Goal: Task Accomplishment & Management: Manage account settings

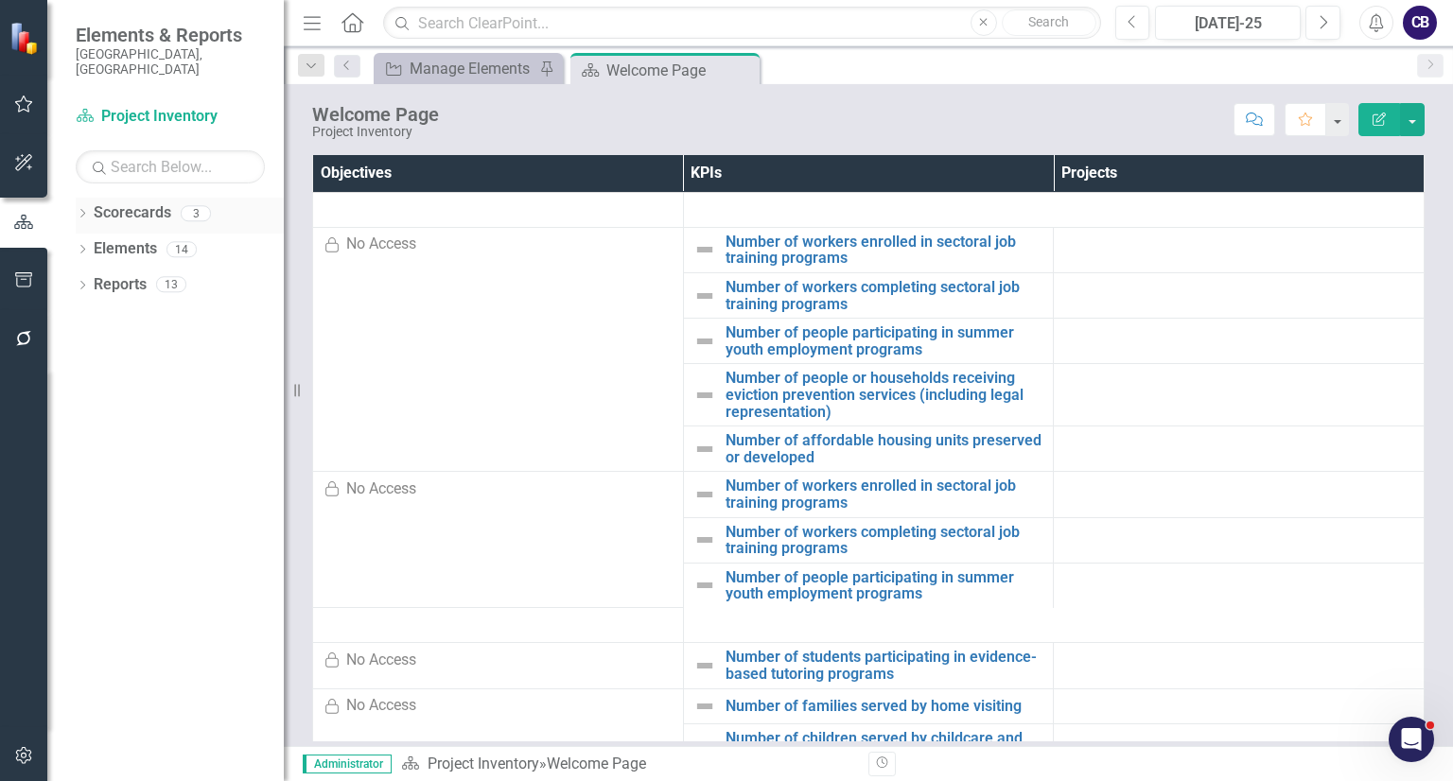
click at [82, 210] on icon "Dropdown" at bounding box center [82, 215] width 13 height 10
click at [136, 270] on div "Participatory Budgeting Scoring" at bounding box center [194, 285] width 180 height 31
click at [138, 274] on link "Participatory Budgeting Scoring" at bounding box center [194, 285] width 180 height 22
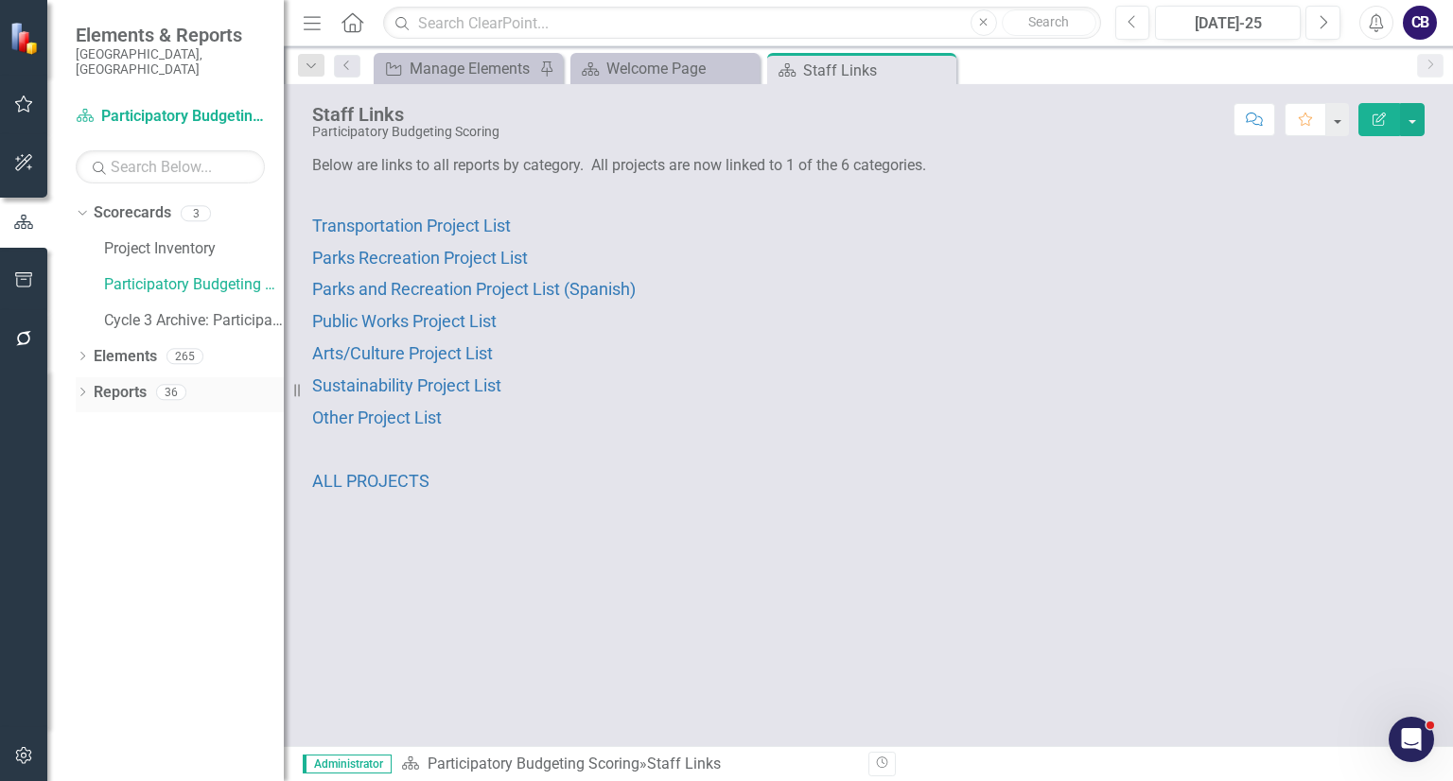
click at [84, 389] on icon "Dropdown" at bounding box center [82, 394] width 13 height 10
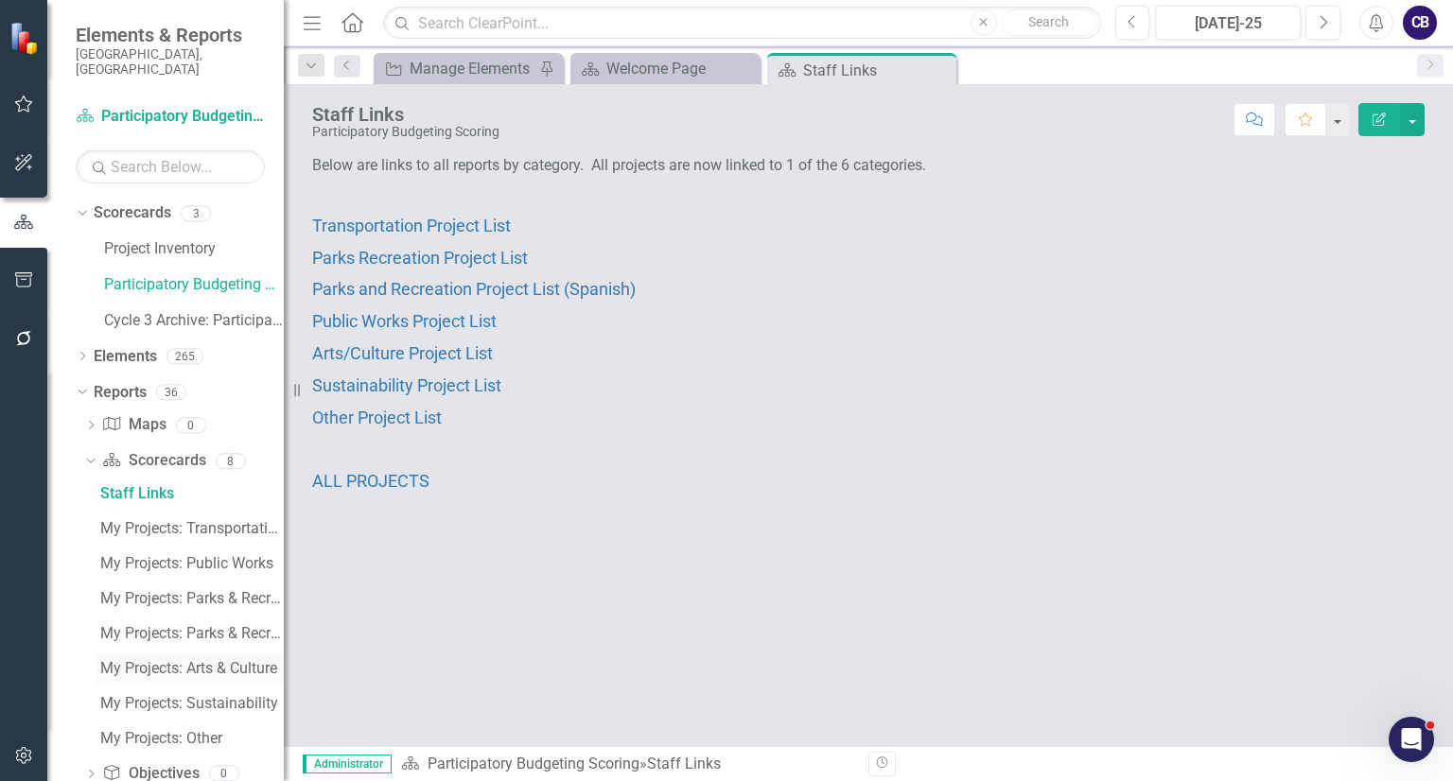
scroll to position [133, 0]
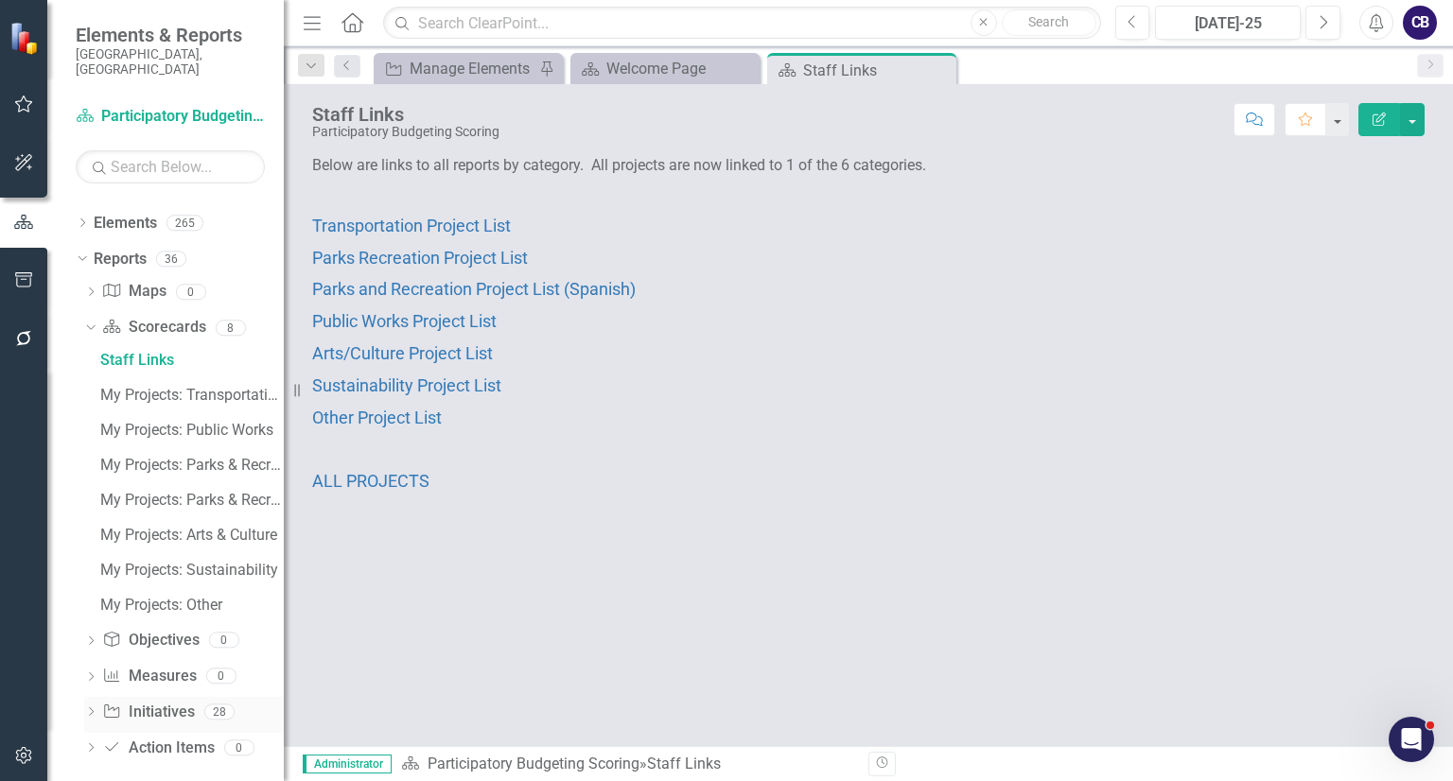
click at [88, 708] on icon "Dropdown" at bounding box center [90, 713] width 13 height 10
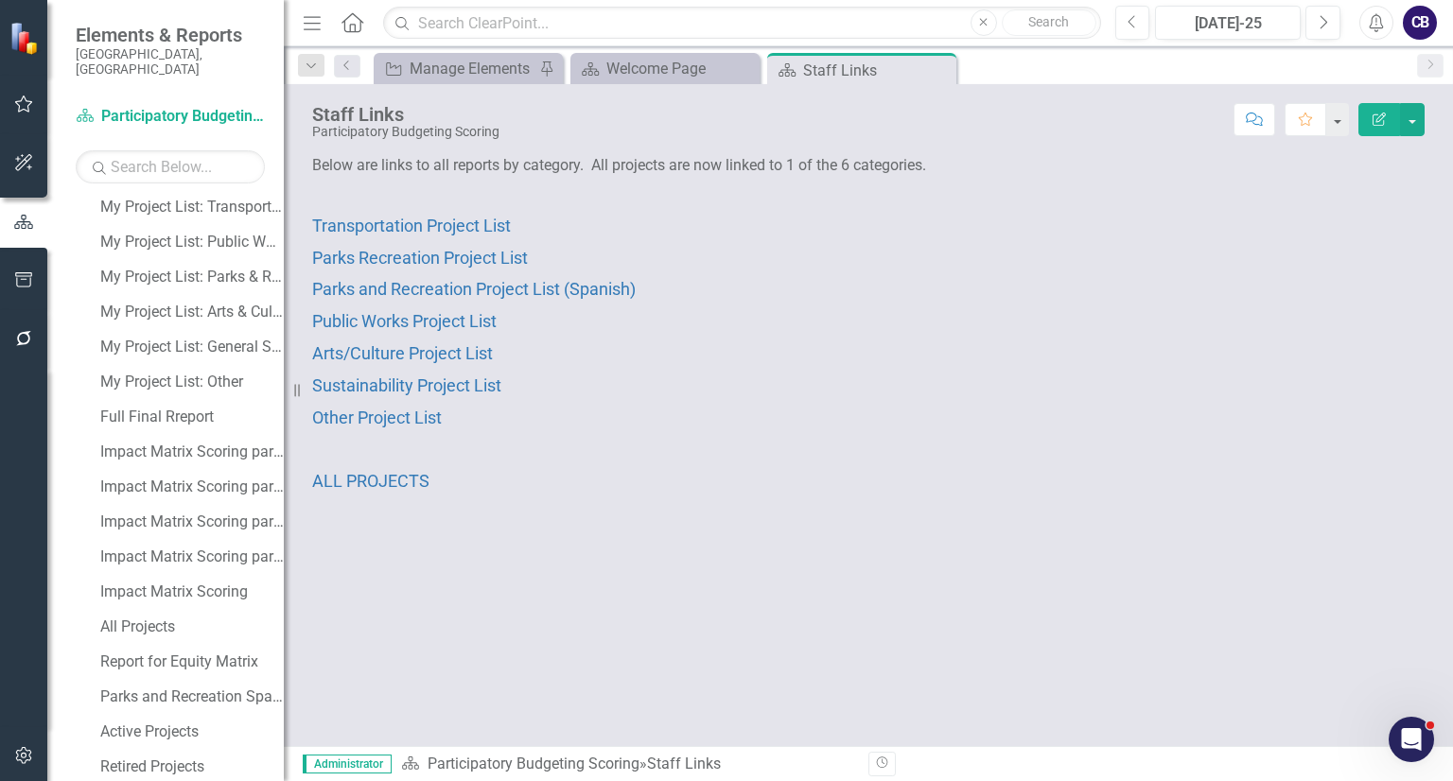
scroll to position [432, 0]
click at [120, 616] on div "All Projects" at bounding box center [191, 624] width 183 height 17
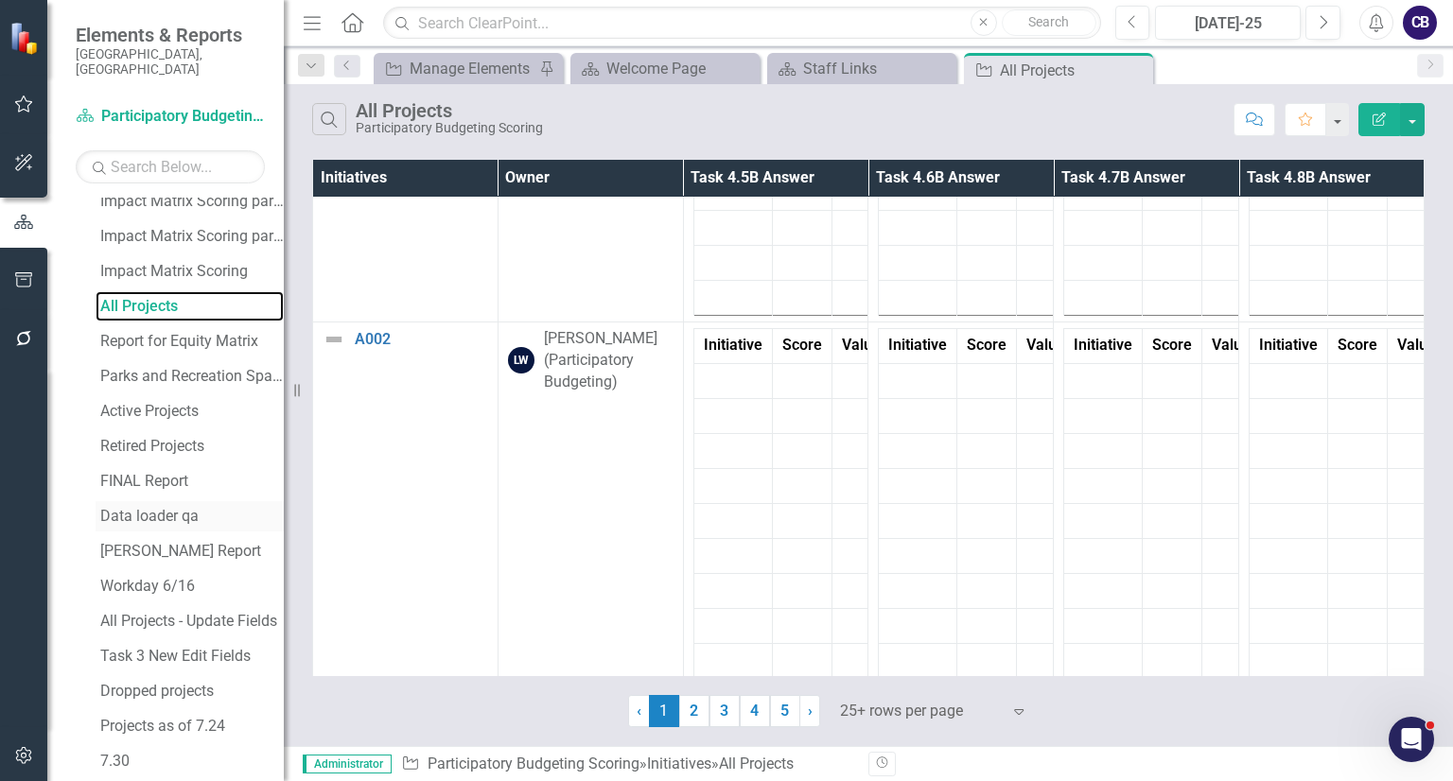
scroll to position [833, 0]
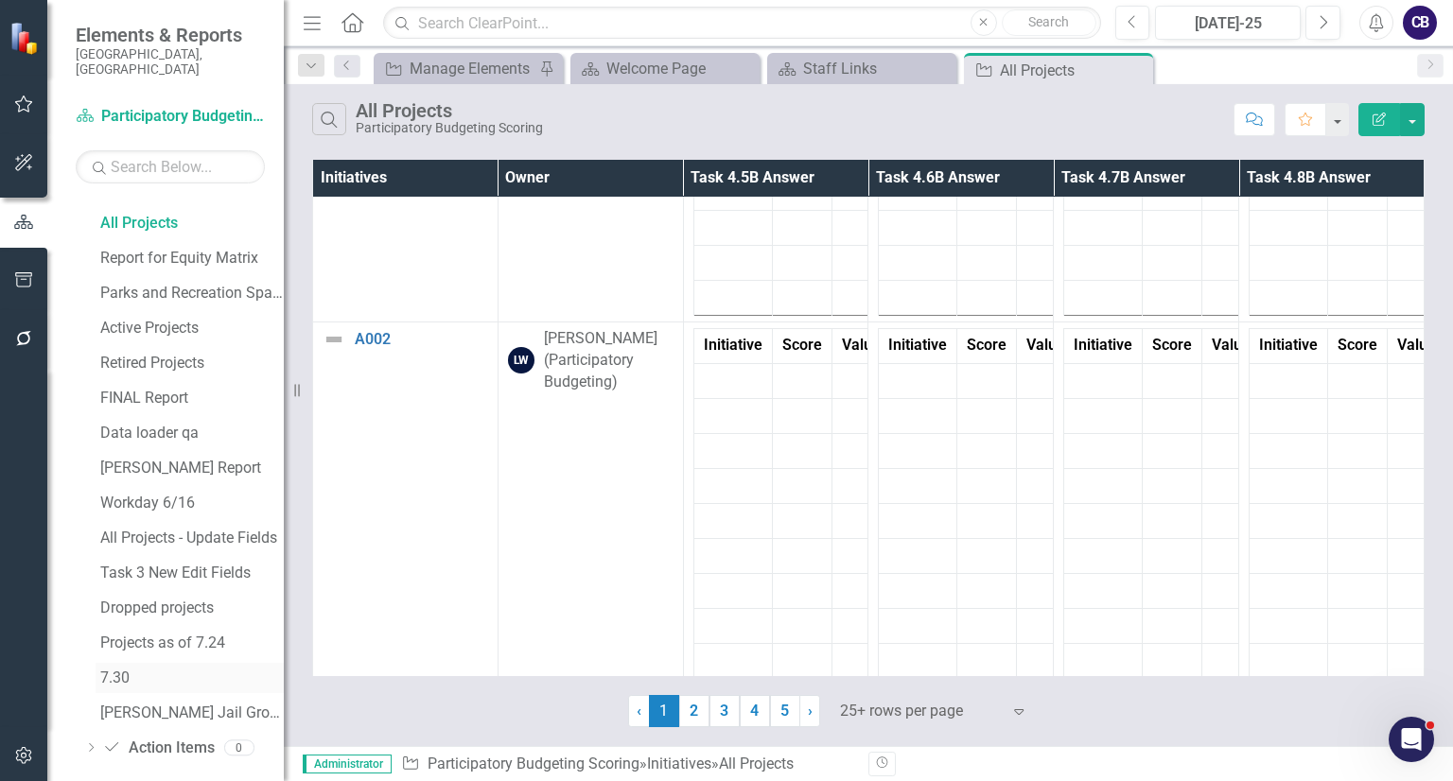
click at [129, 670] on div "7.30" at bounding box center [191, 678] width 183 height 17
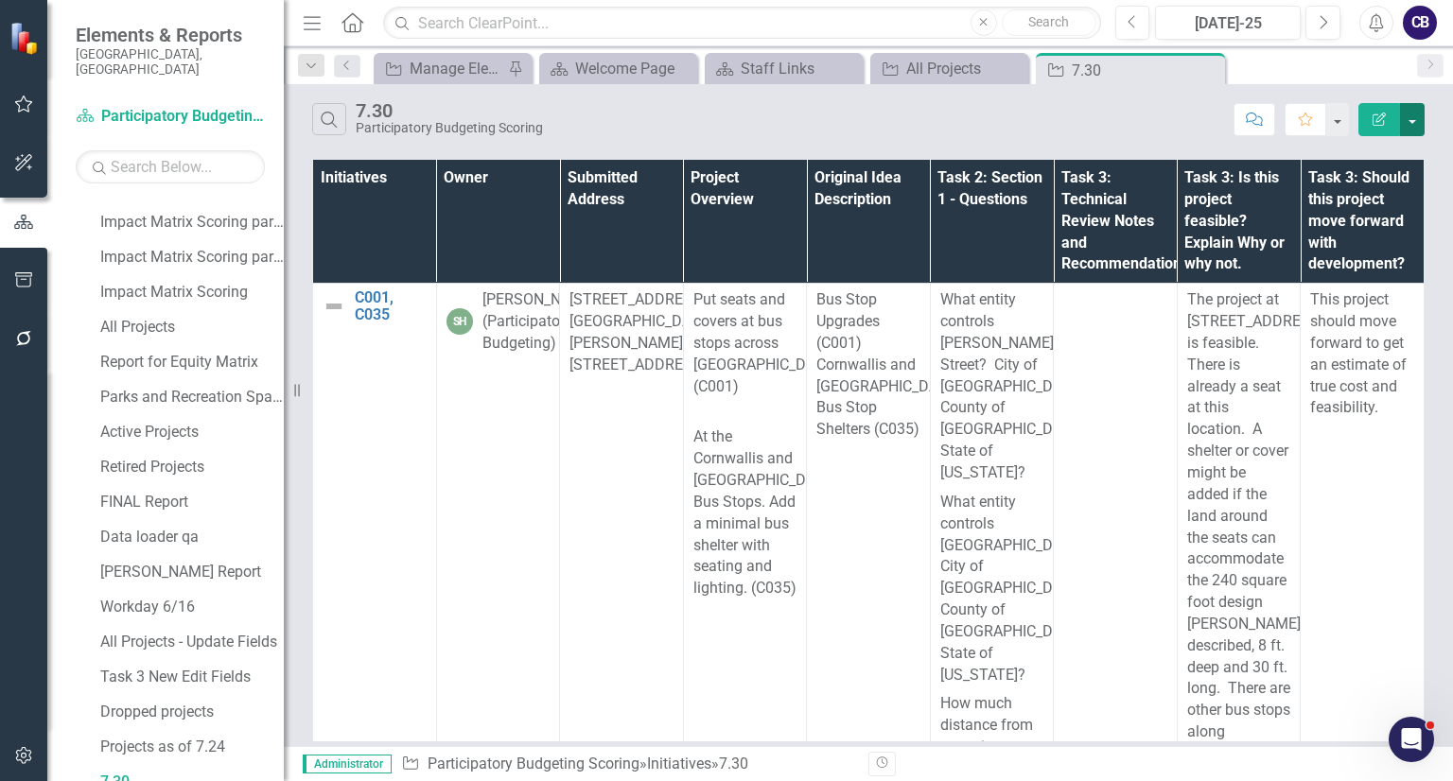
click at [1415, 116] on button "button" at bounding box center [1412, 119] width 25 height 33
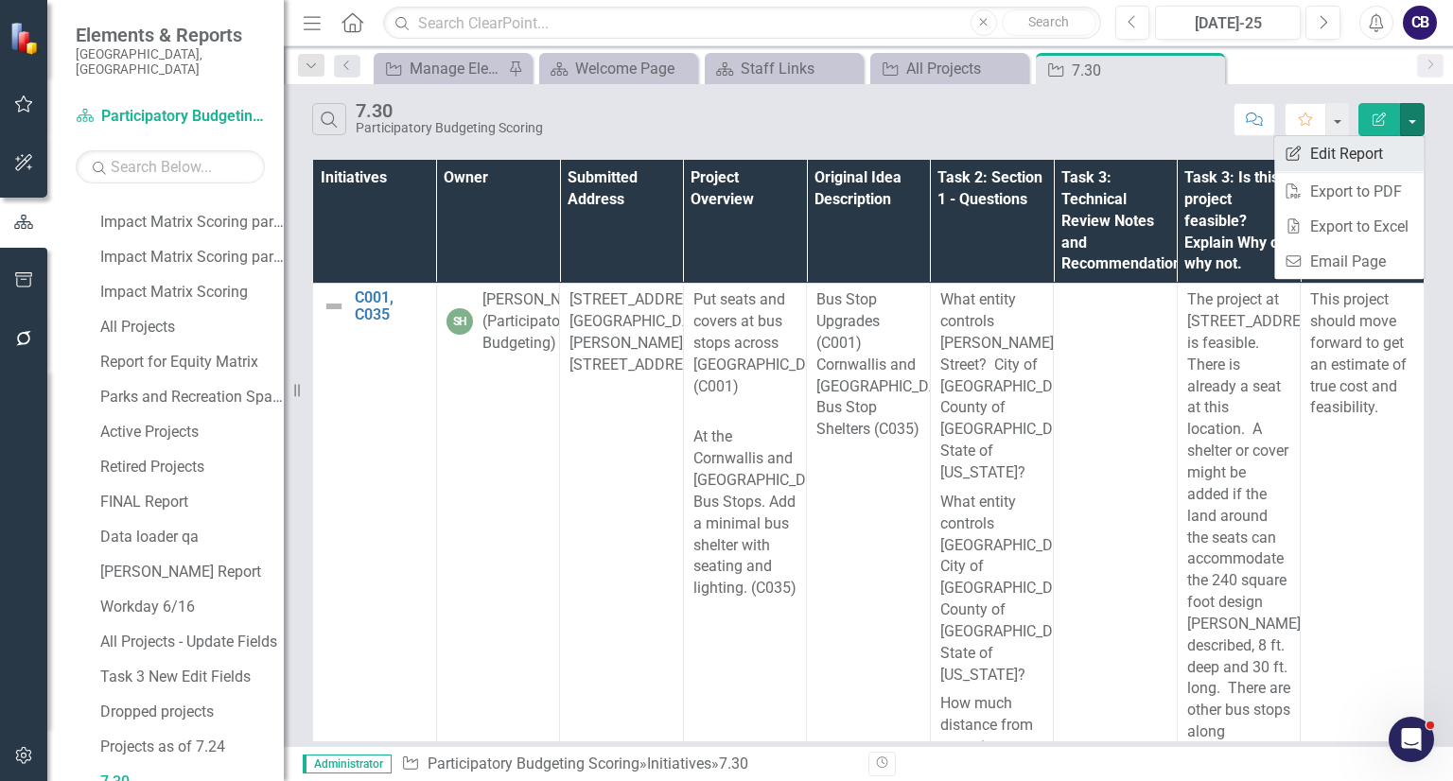
click at [1388, 145] on link "Edit Report Edit Report" at bounding box center [1348, 153] width 149 height 35
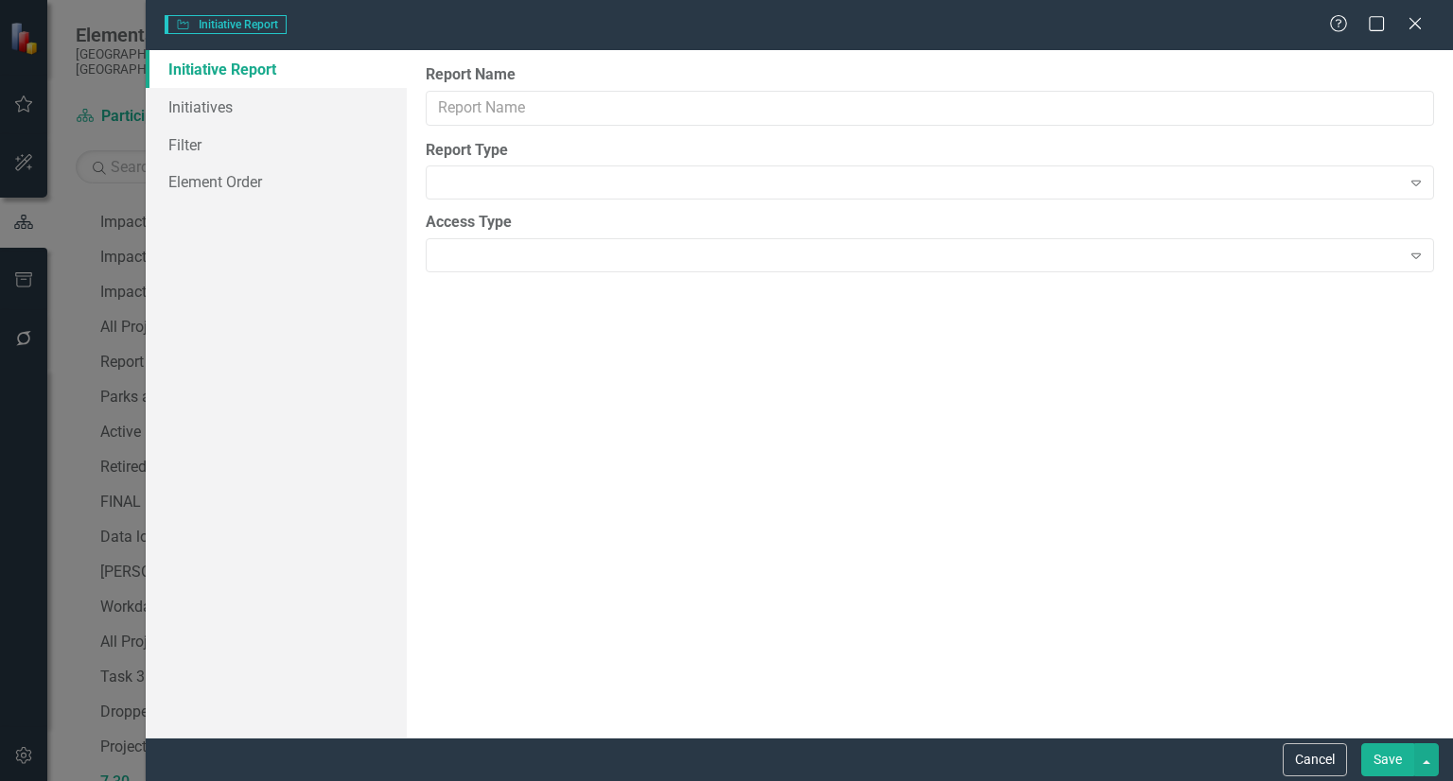
type input "7.30"
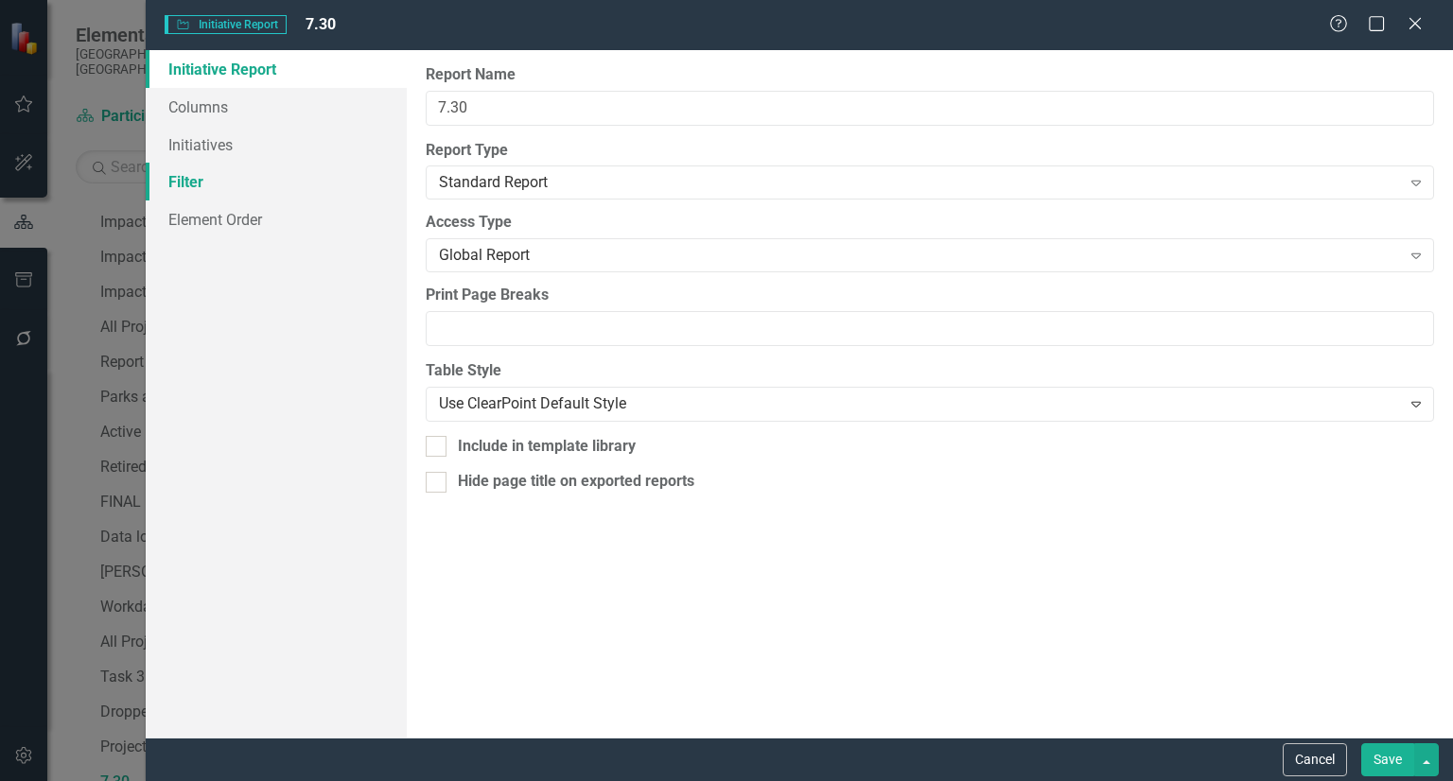
click at [338, 186] on link "Filter" at bounding box center [276, 182] width 261 height 38
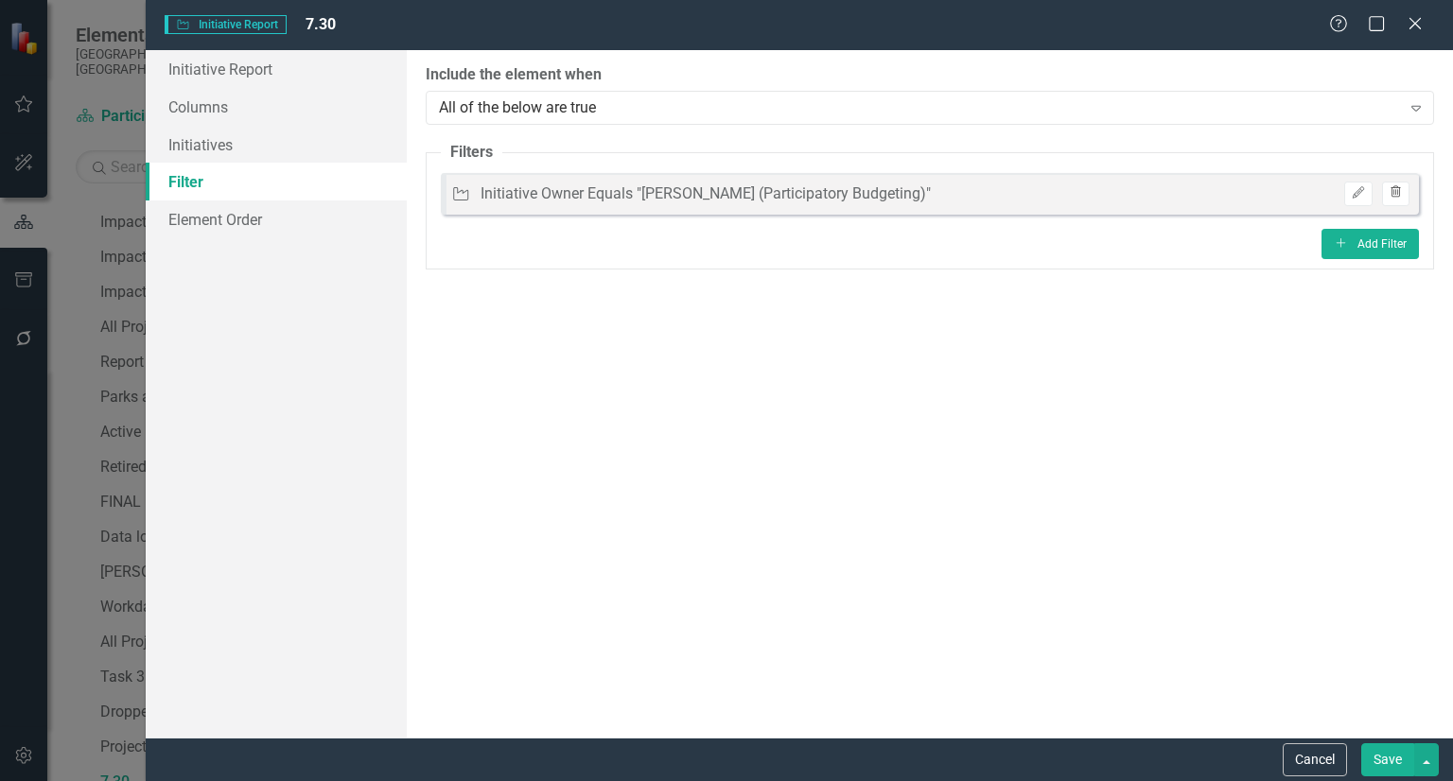
click at [1397, 197] on icon "button" at bounding box center [1395, 191] width 10 height 11
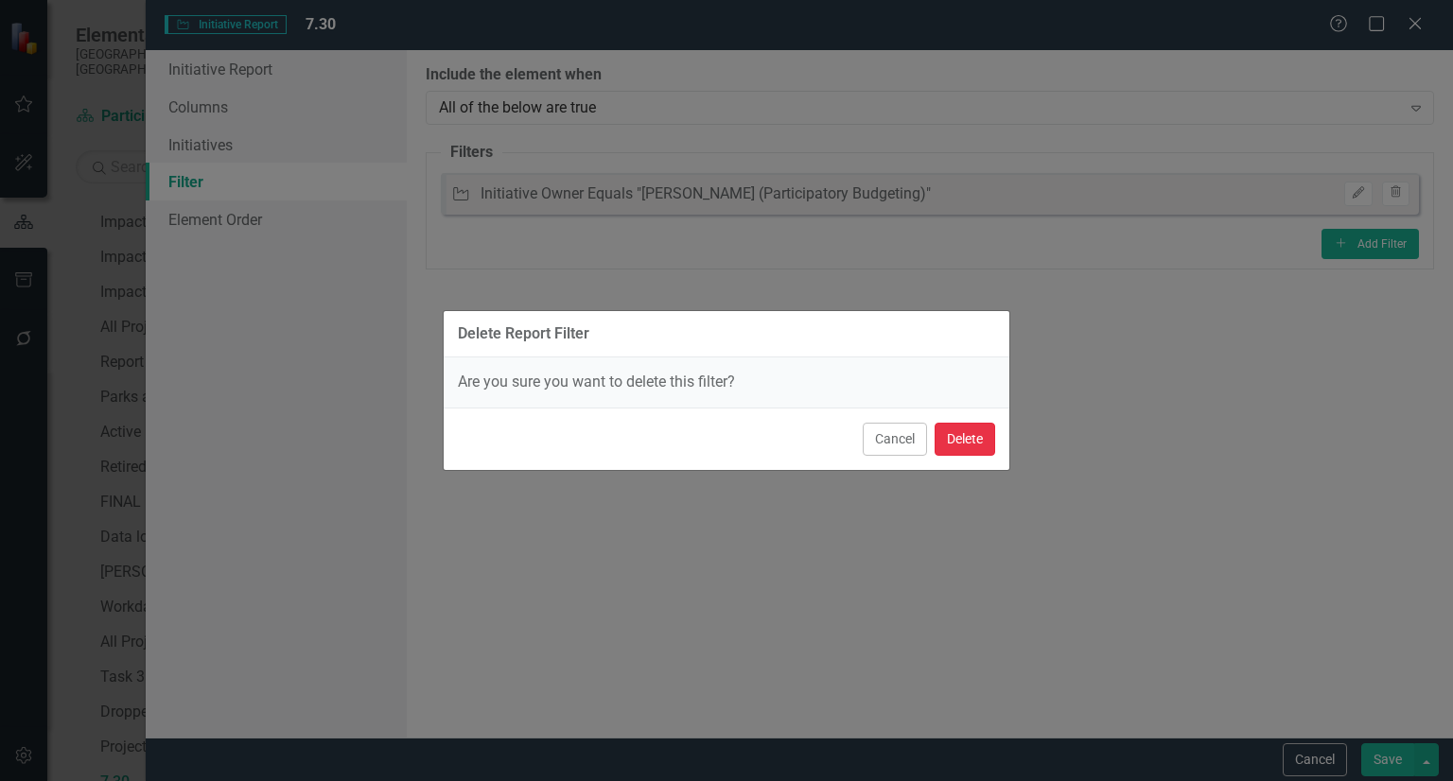
click at [968, 432] on button "Delete" at bounding box center [964, 439] width 61 height 33
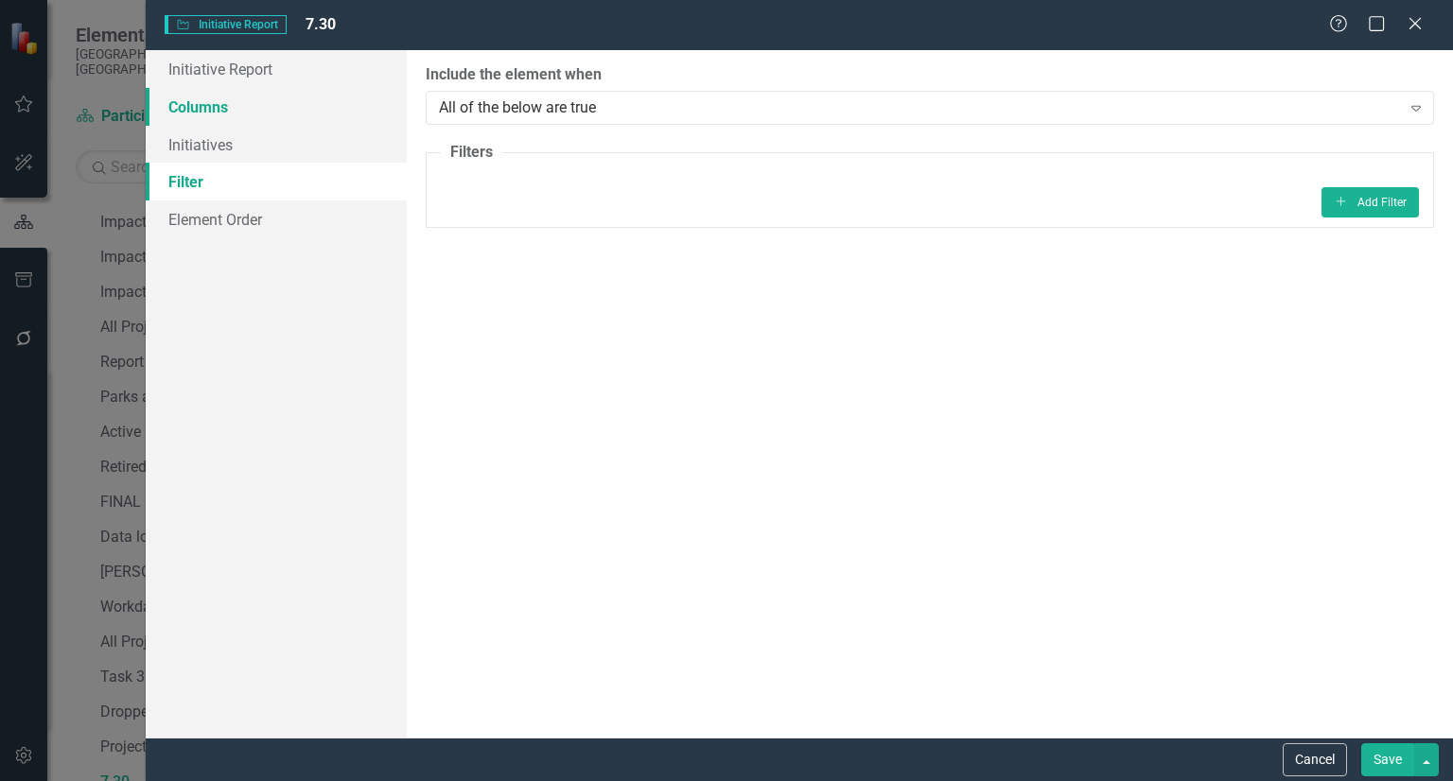
click at [262, 117] on link "Columns" at bounding box center [276, 107] width 261 height 38
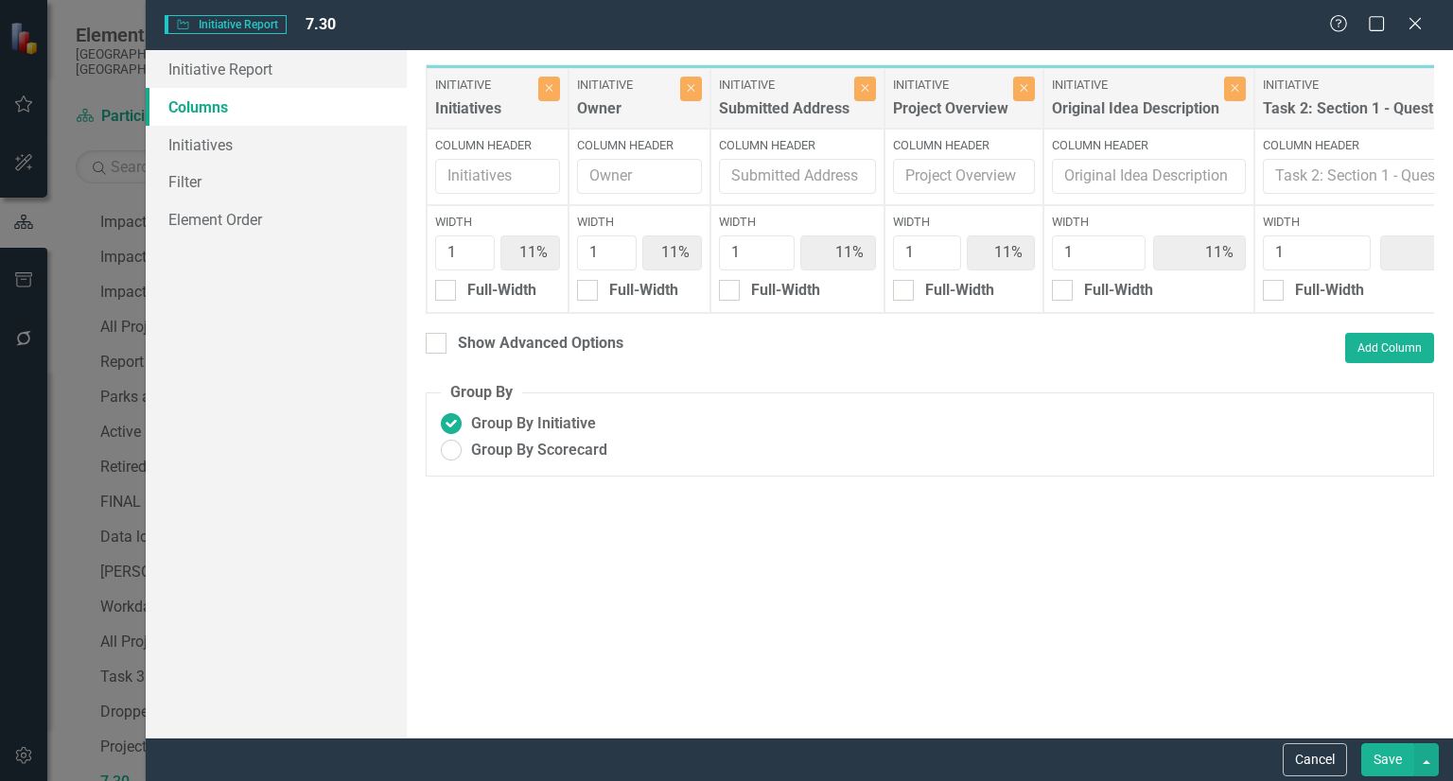
scroll to position [0, 1472]
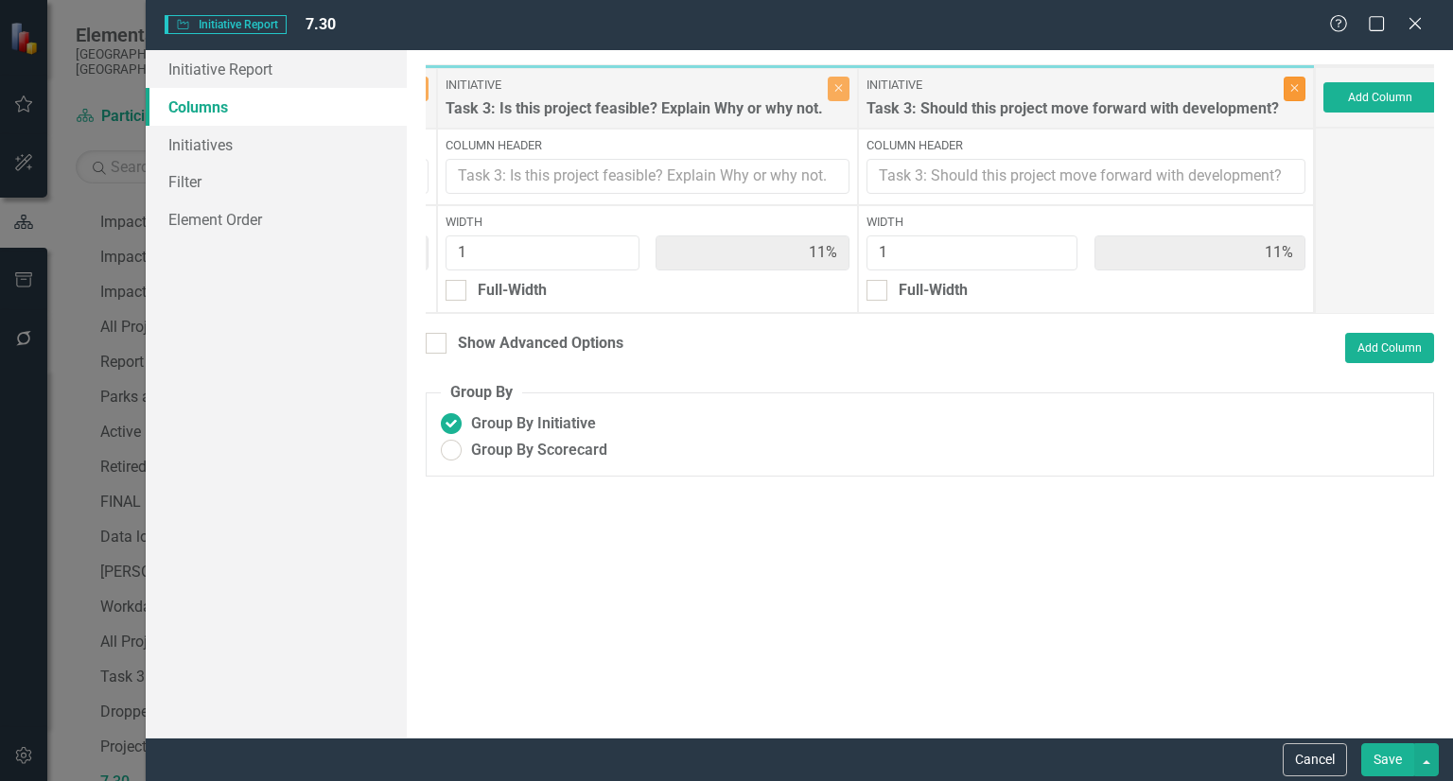
click at [1290, 86] on icon "Close" at bounding box center [1294, 87] width 9 height 11
type input "13%"
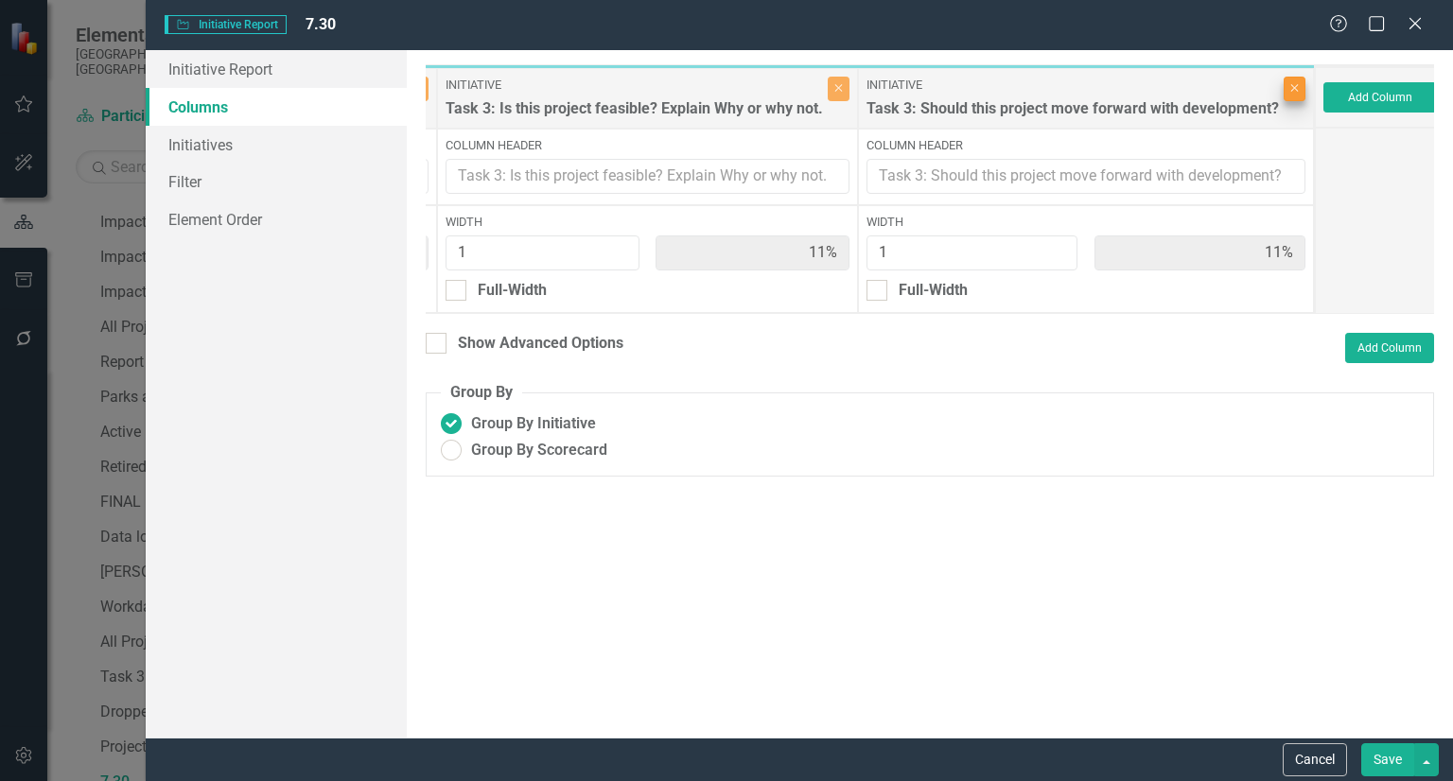
type input "13%"
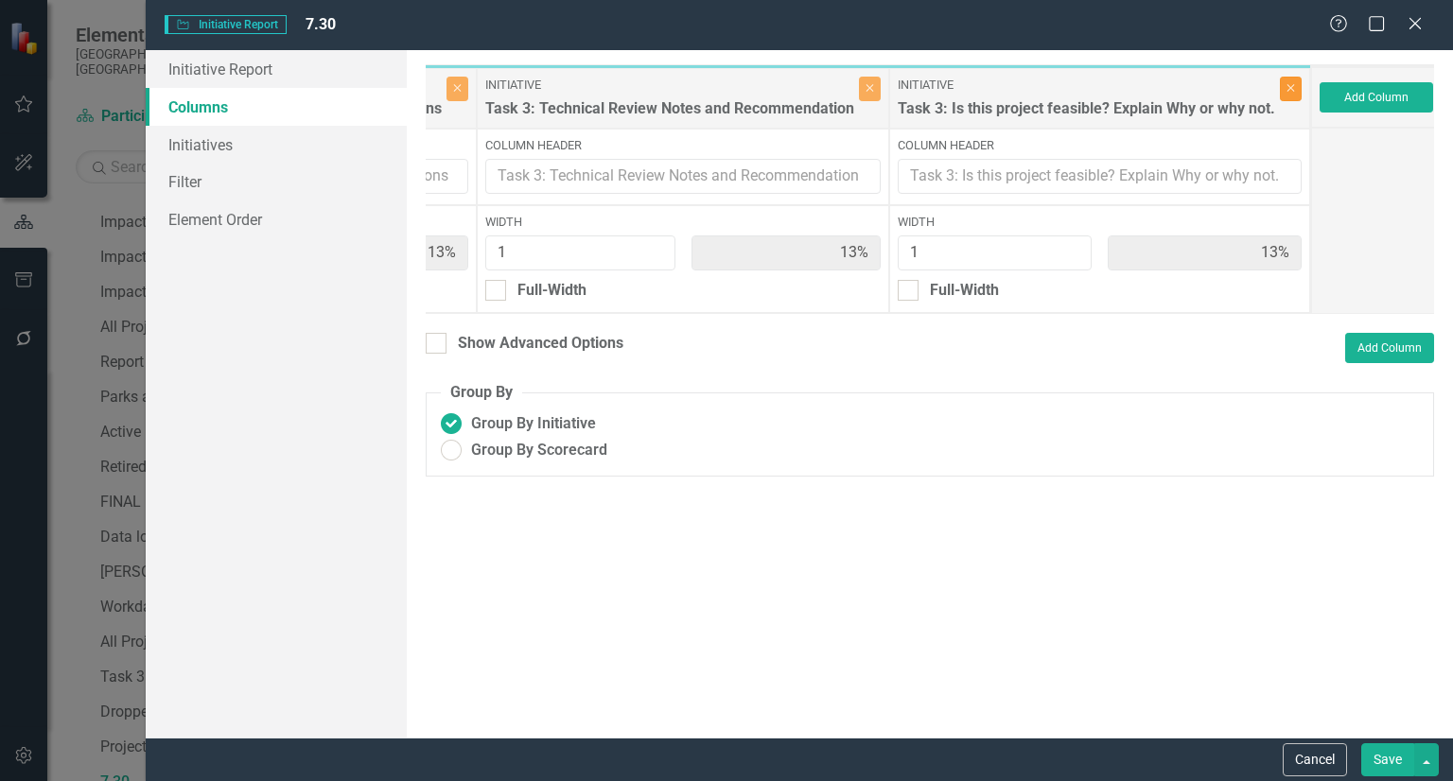
click at [1286, 86] on icon "Close" at bounding box center [1290, 87] width 9 height 11
type input "14%"
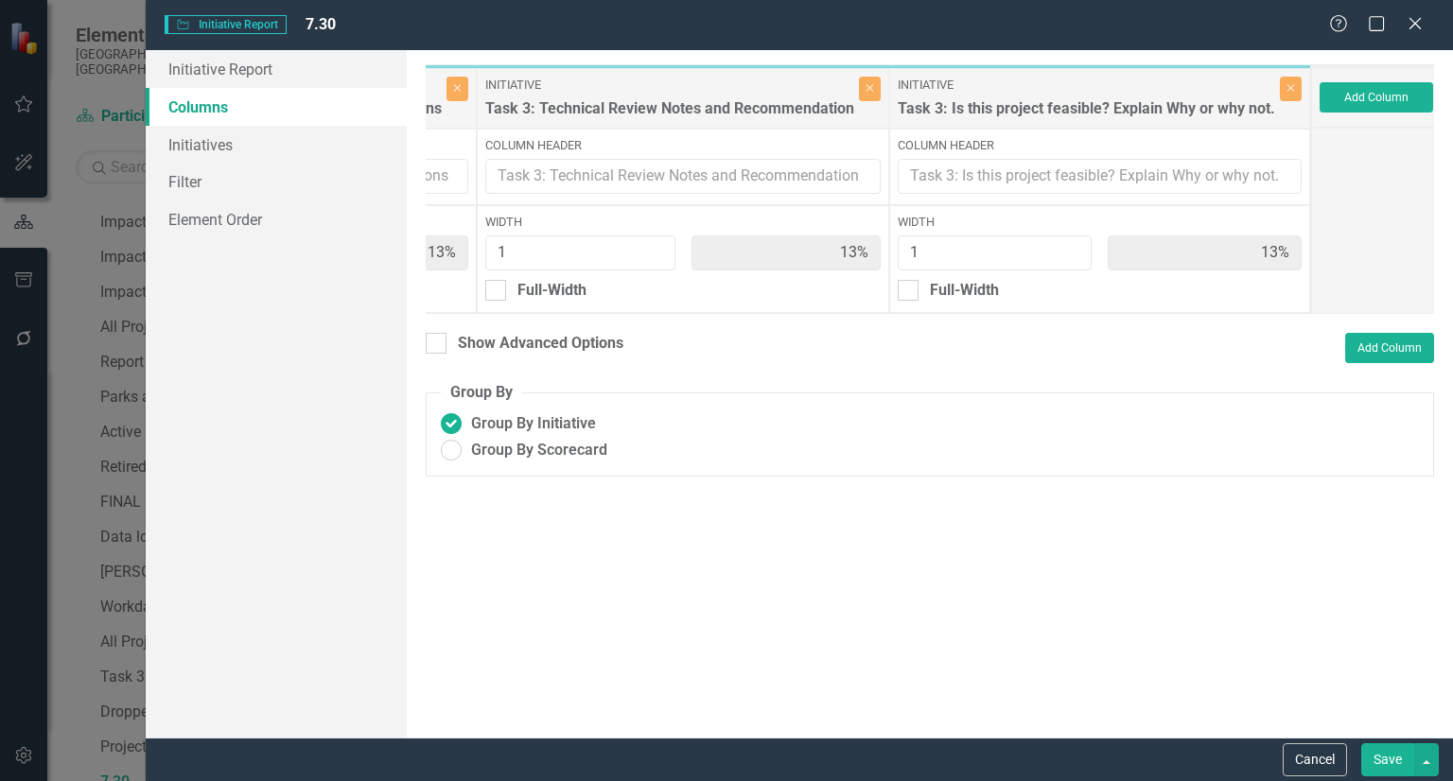
type input "14%"
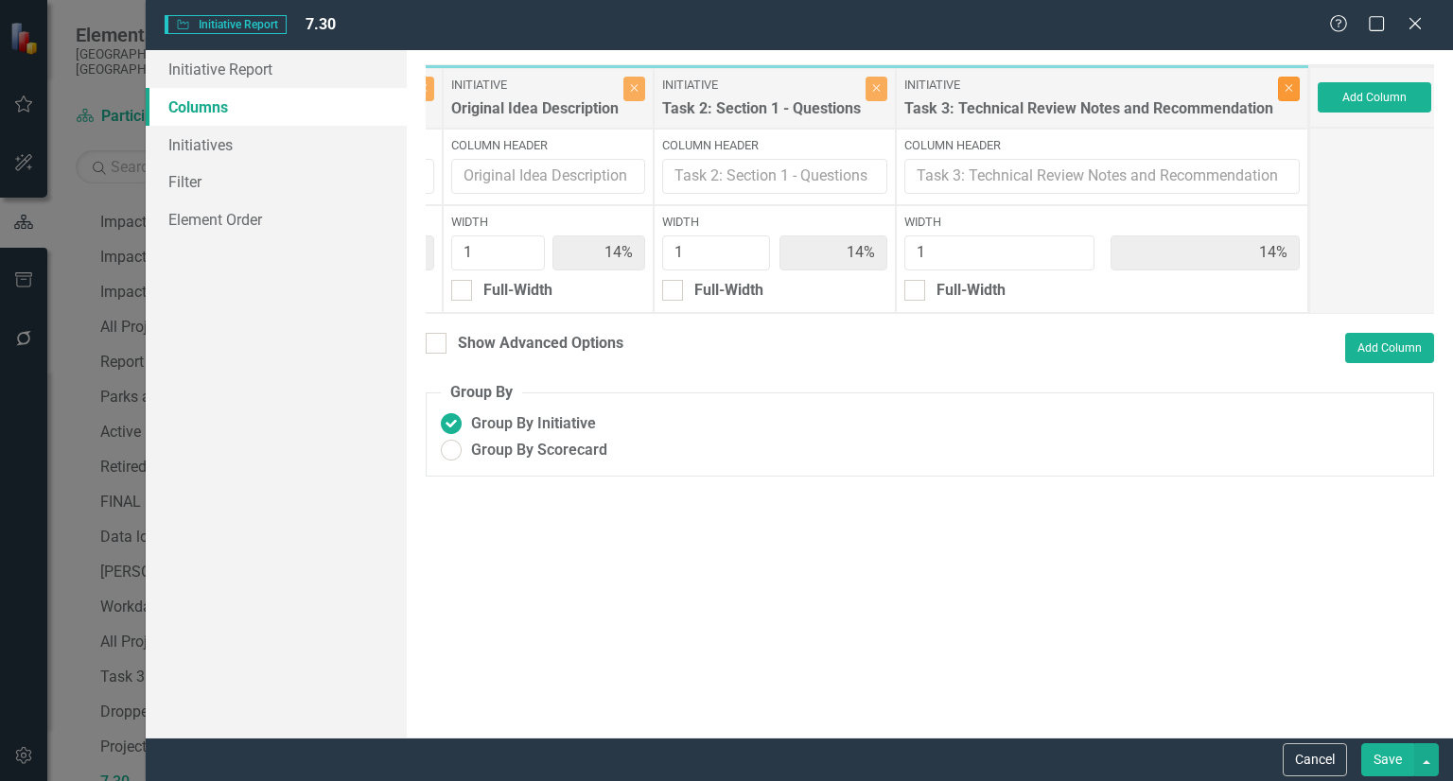
click at [1284, 86] on icon "Close" at bounding box center [1288, 87] width 9 height 11
type input "17%"
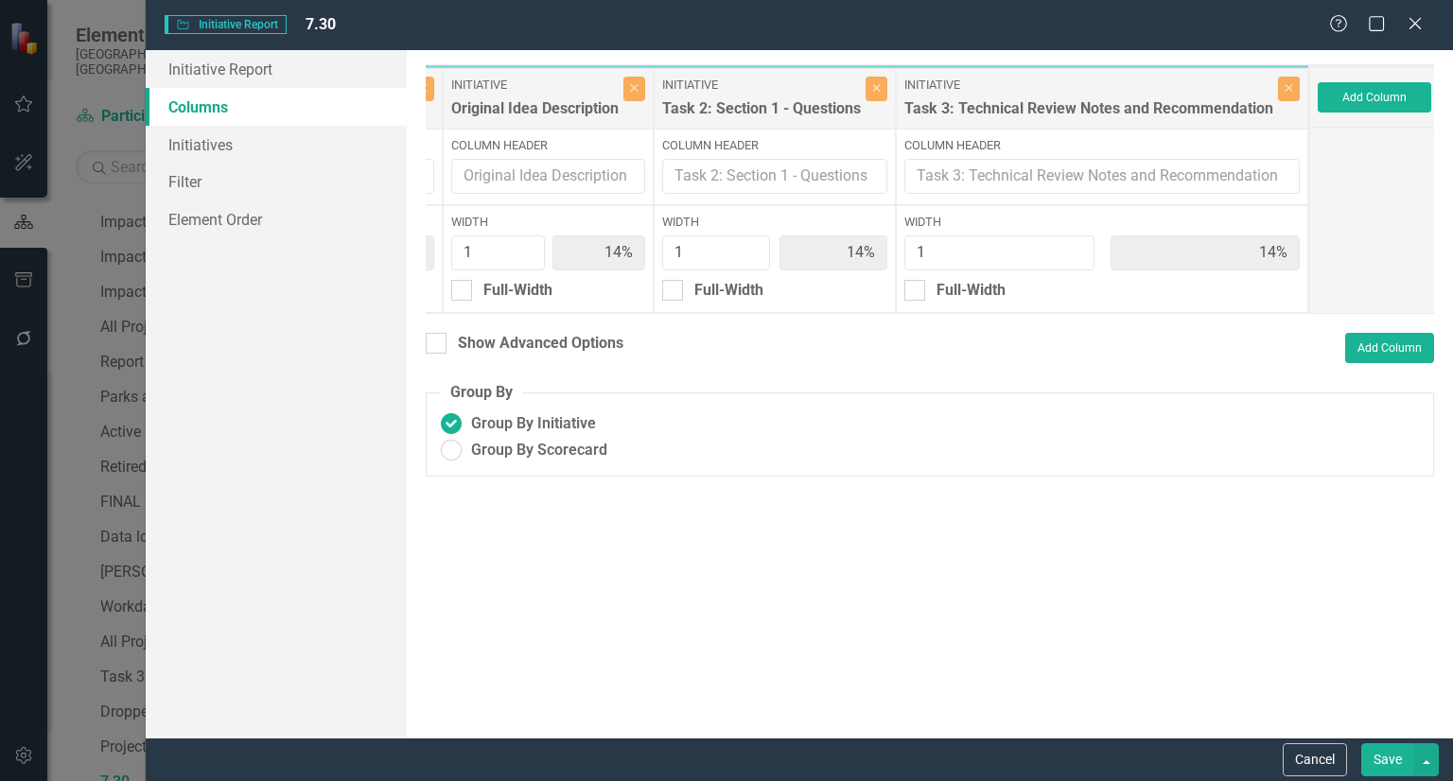
type input "17%"
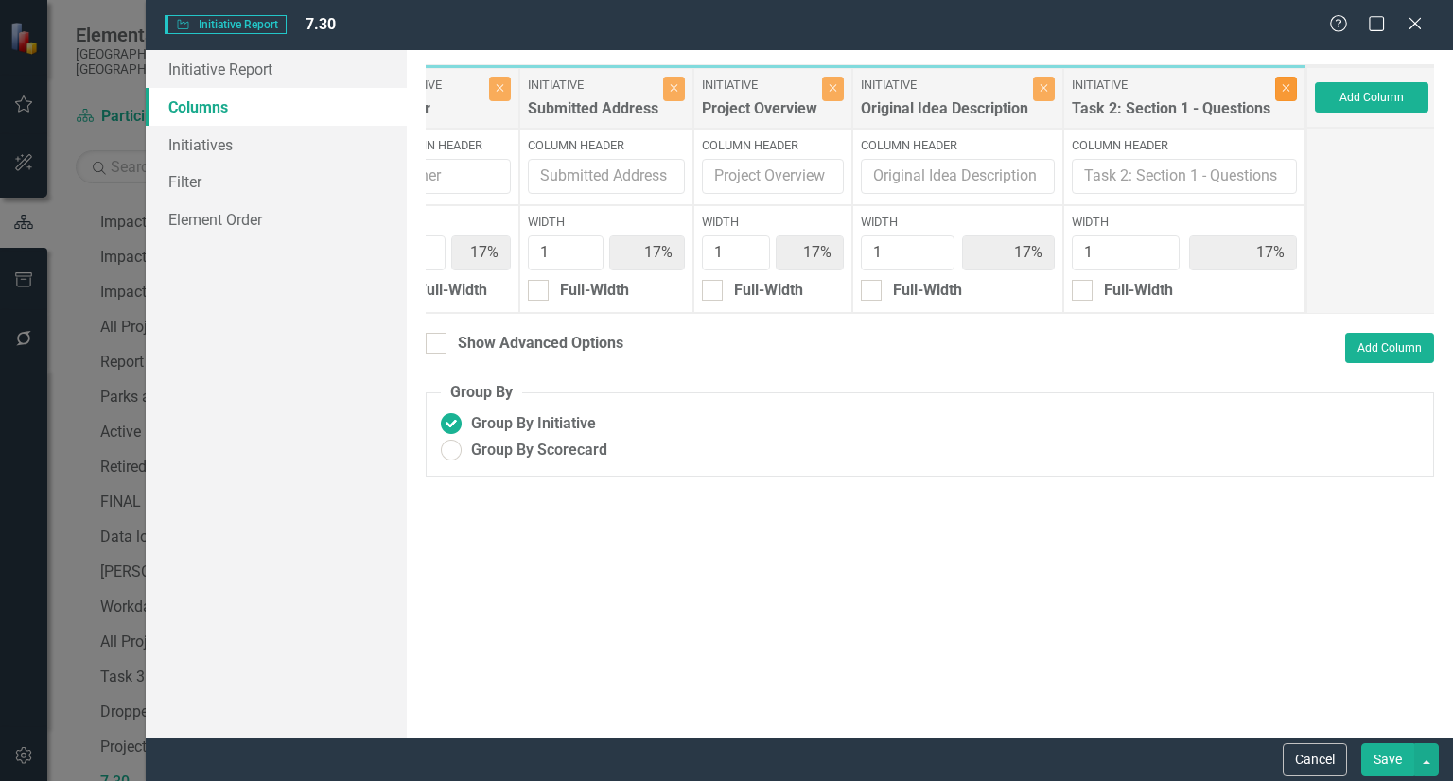
click at [1282, 86] on icon "Close" at bounding box center [1286, 87] width 9 height 11
type input "20%"
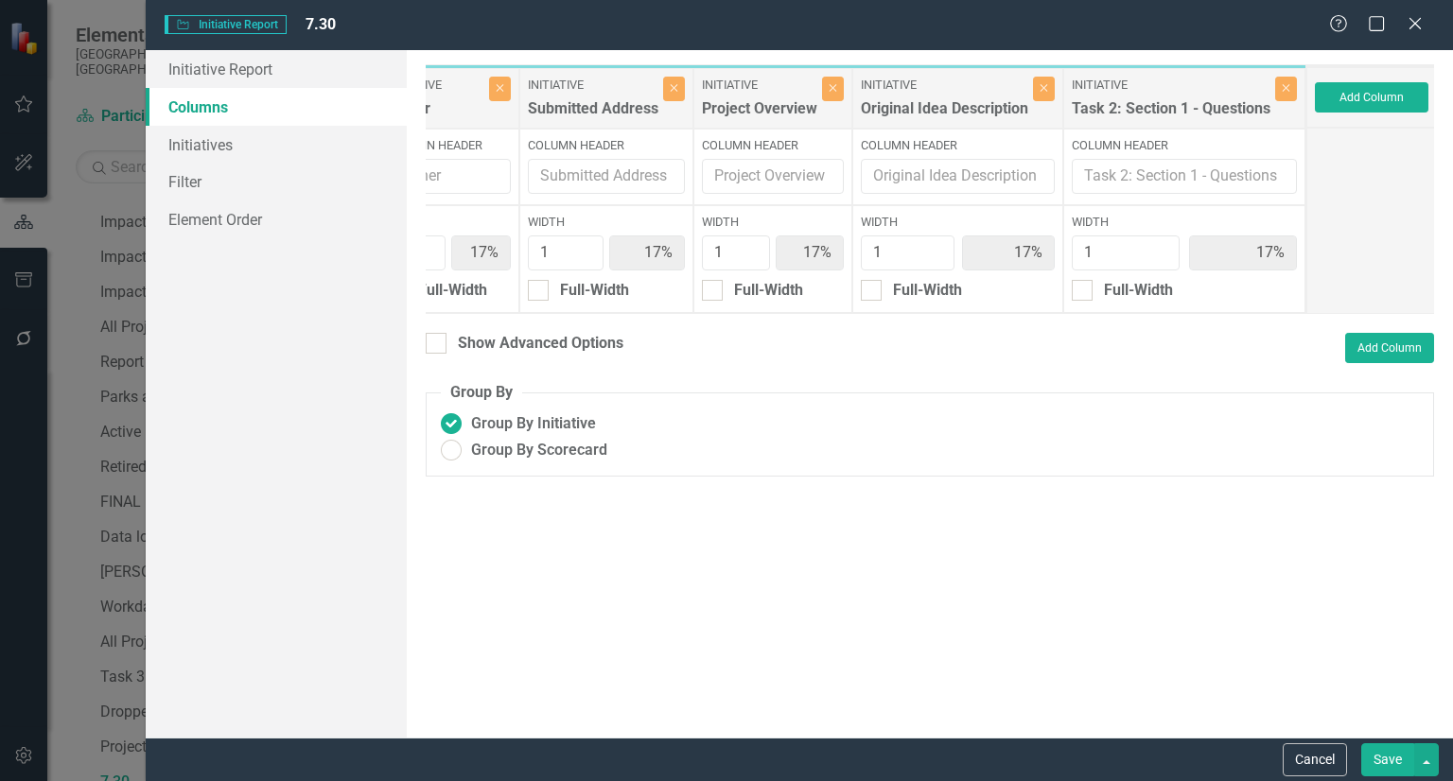
type input "20%"
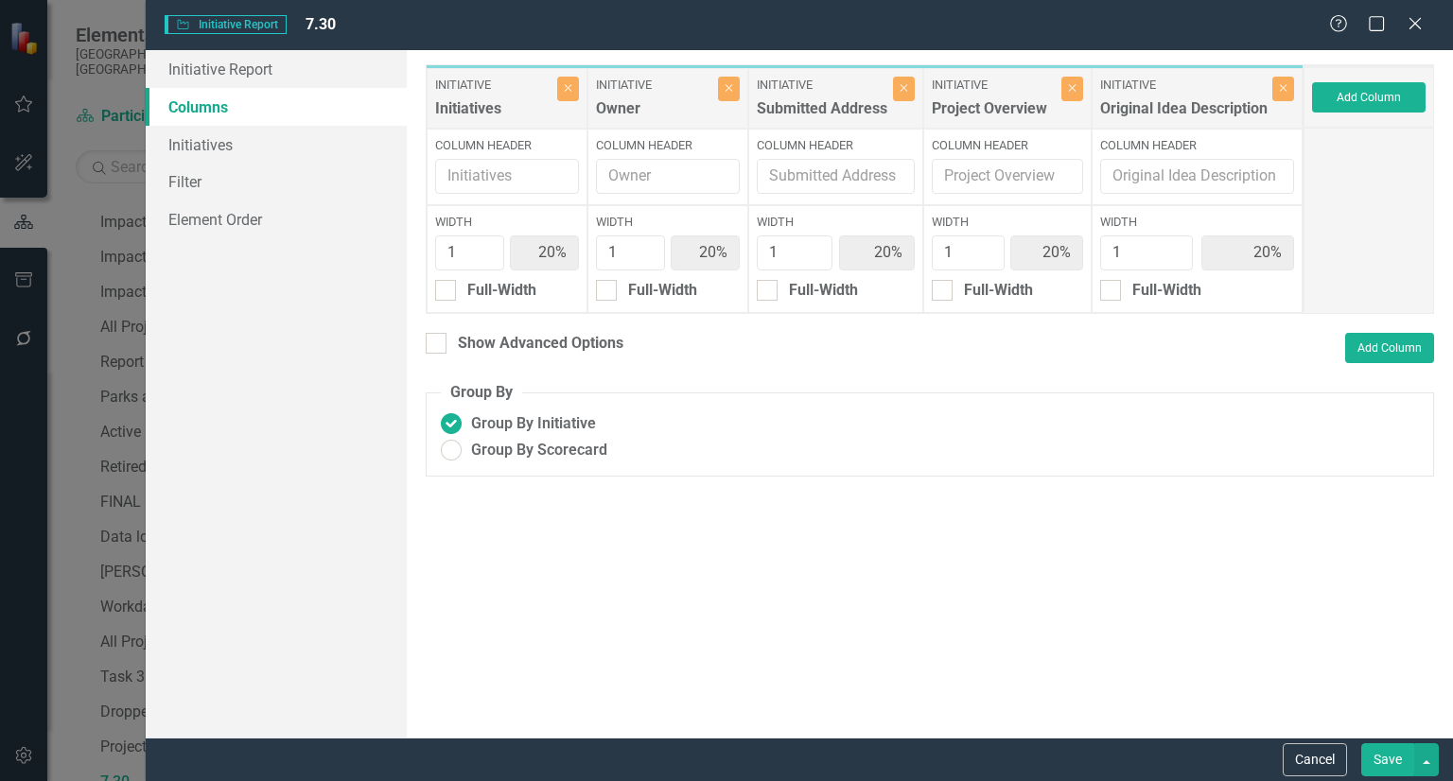
scroll to position [0, 0]
click at [1372, 765] on button "Save" at bounding box center [1387, 759] width 53 height 33
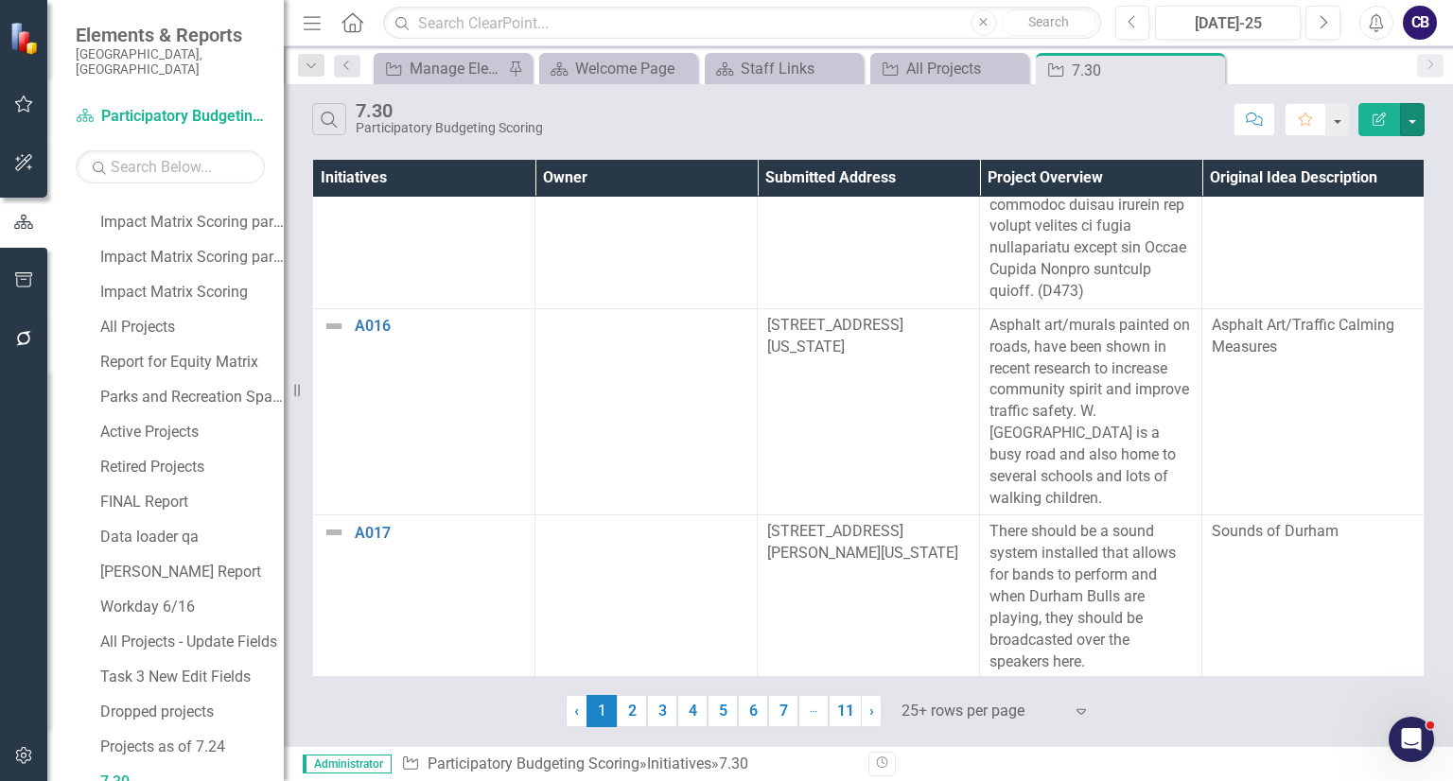
scroll to position [4941, 0]
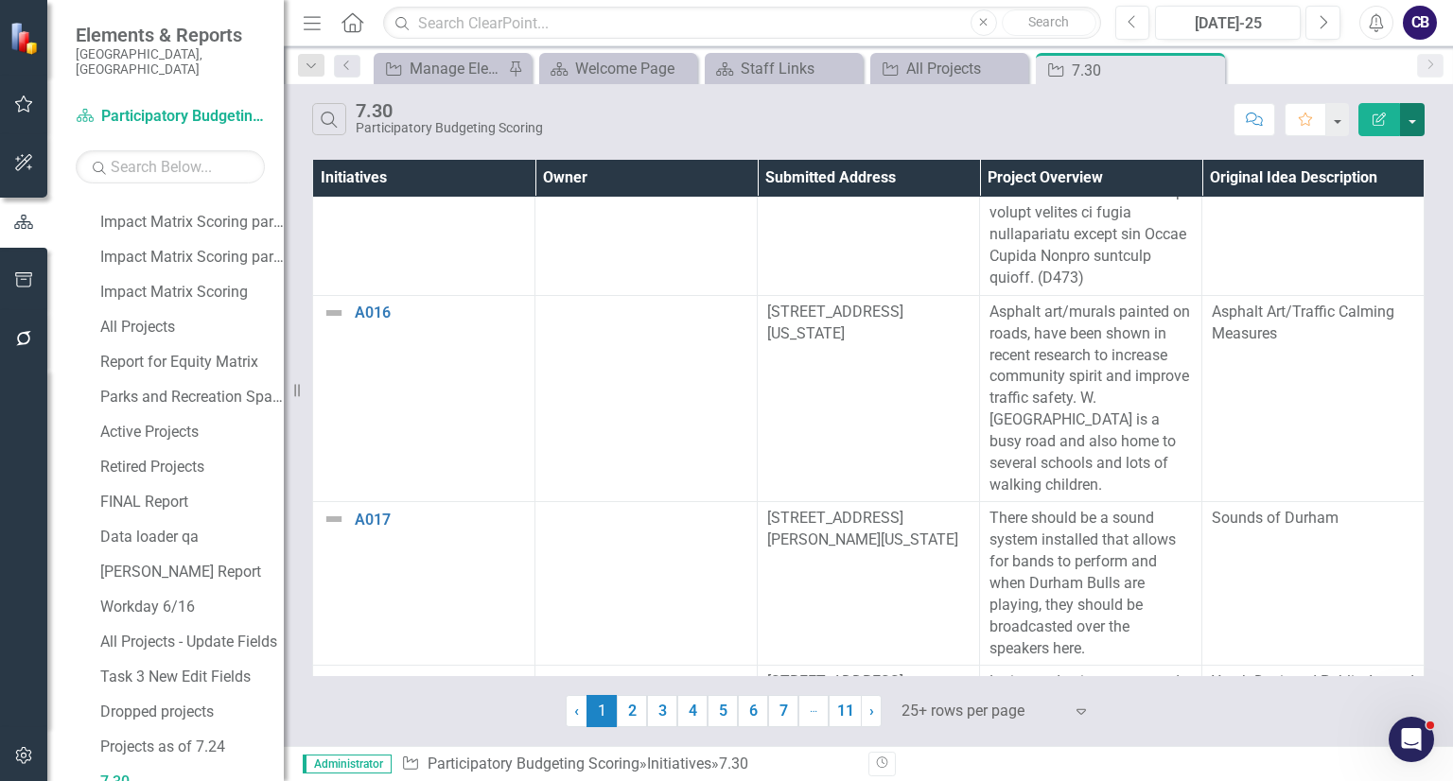
click at [1414, 124] on button "button" at bounding box center [1412, 119] width 25 height 33
click at [1399, 148] on link "Edit Report Edit Report" at bounding box center [1348, 153] width 149 height 35
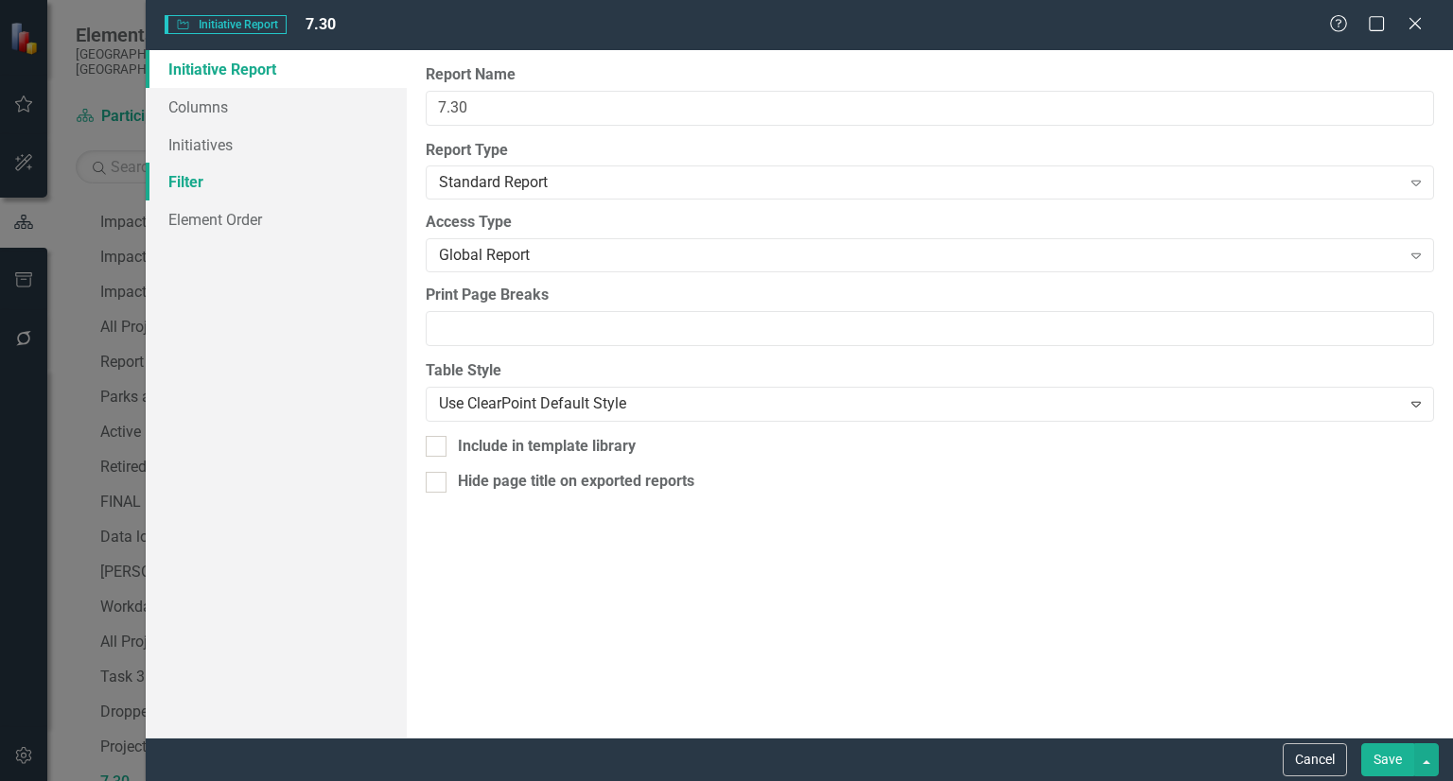
click at [282, 189] on link "Filter" at bounding box center [276, 182] width 261 height 38
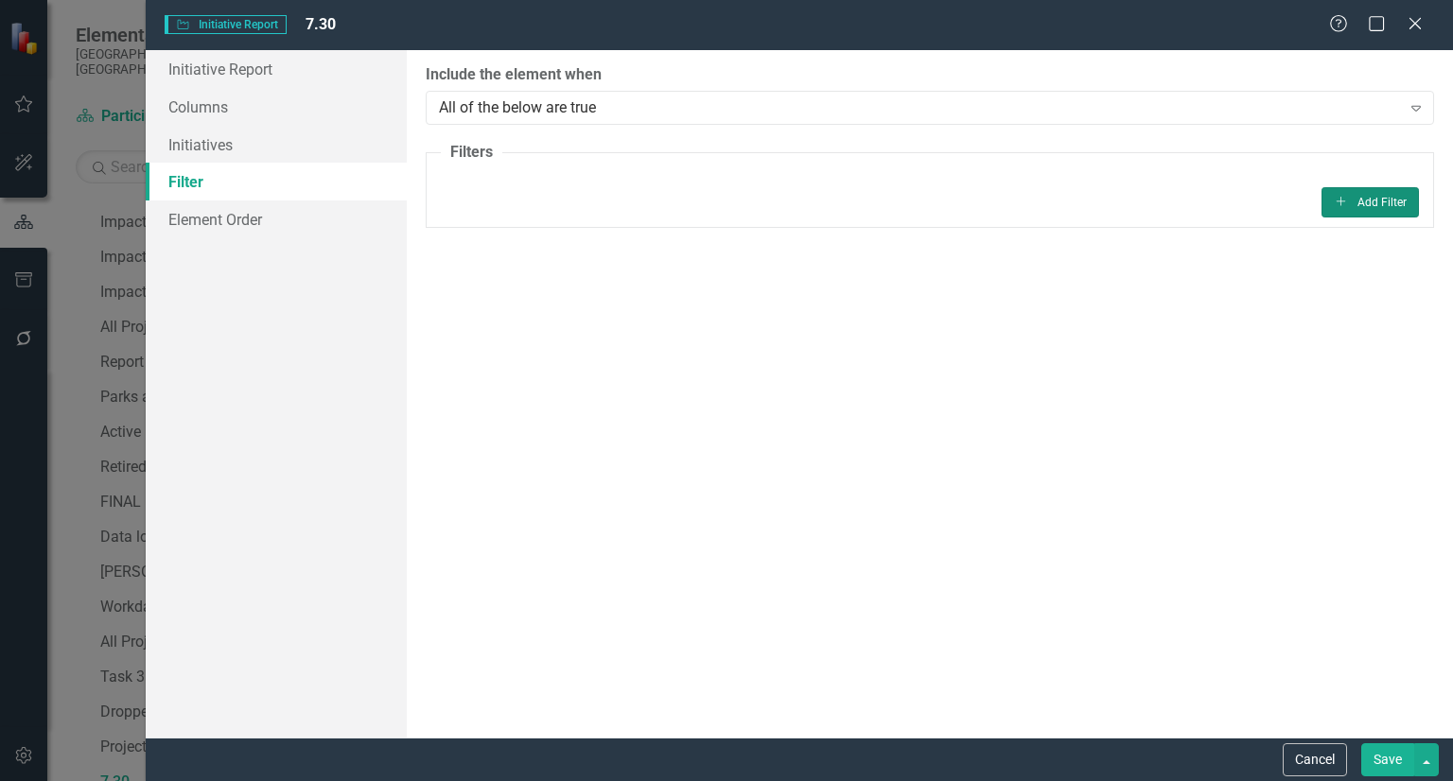
click at [1369, 188] on button "Add Add Filter" at bounding box center [1369, 202] width 97 height 30
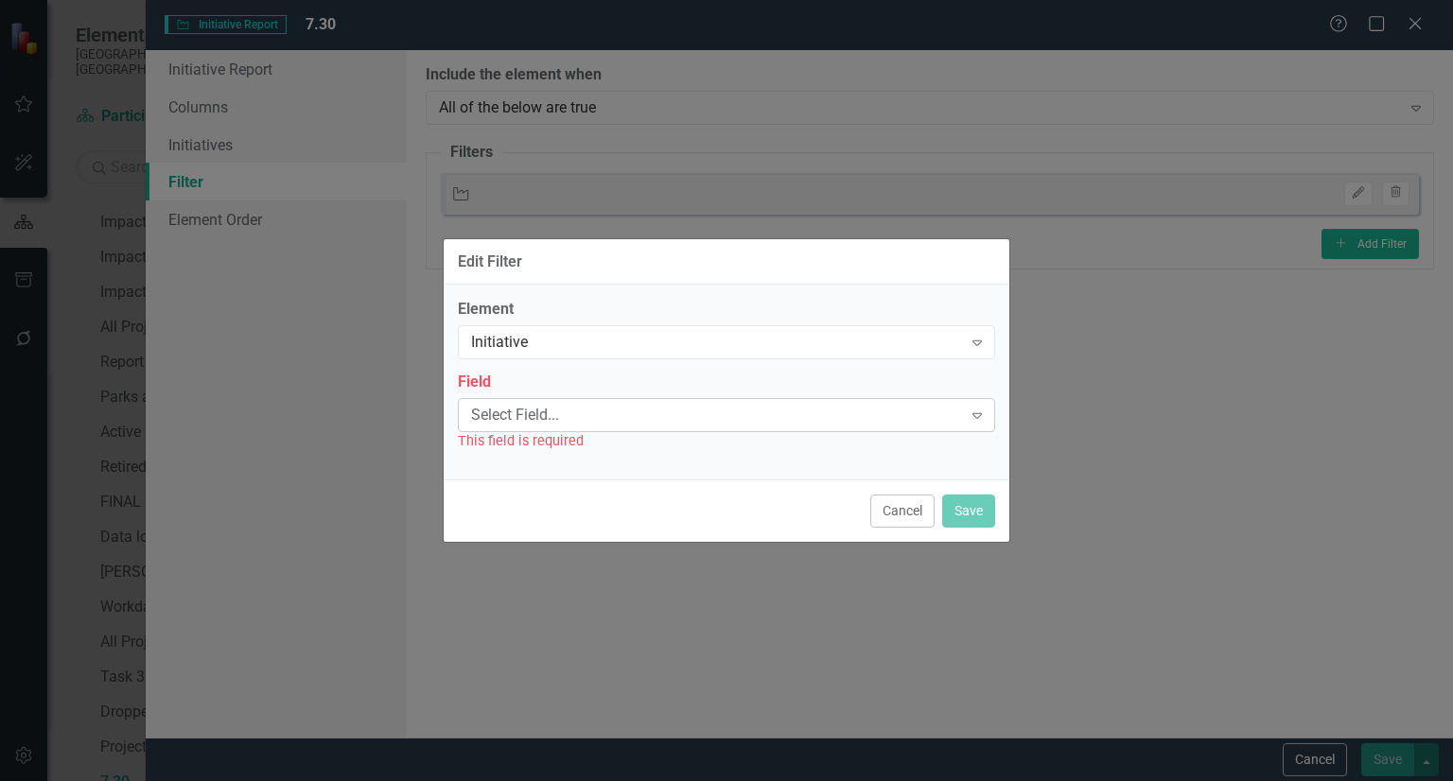
click at [594, 401] on div "Select Field... Expand" at bounding box center [726, 415] width 537 height 34
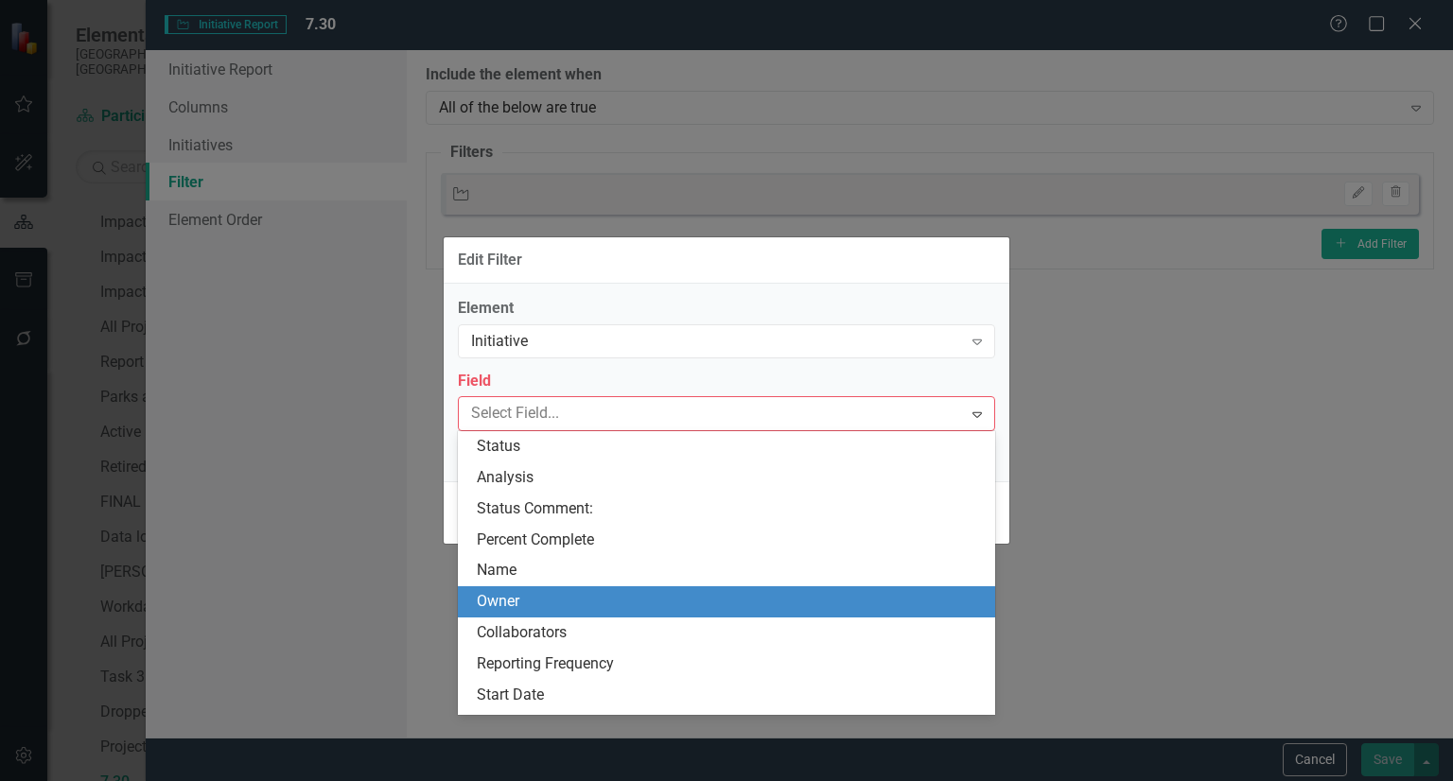
click at [549, 606] on div "Owner" at bounding box center [730, 602] width 507 height 22
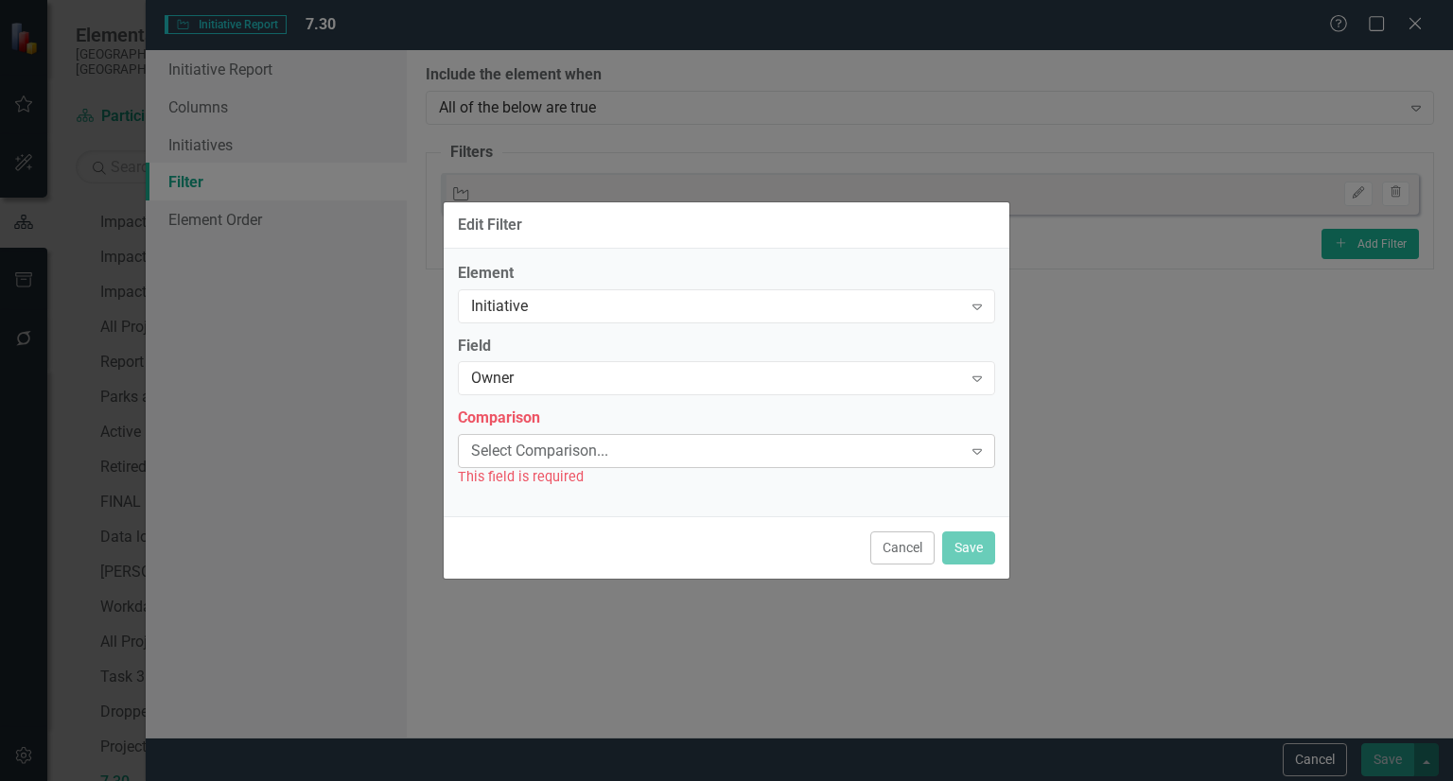
click at [491, 441] on div "Select Comparison..." at bounding box center [716, 452] width 491 height 22
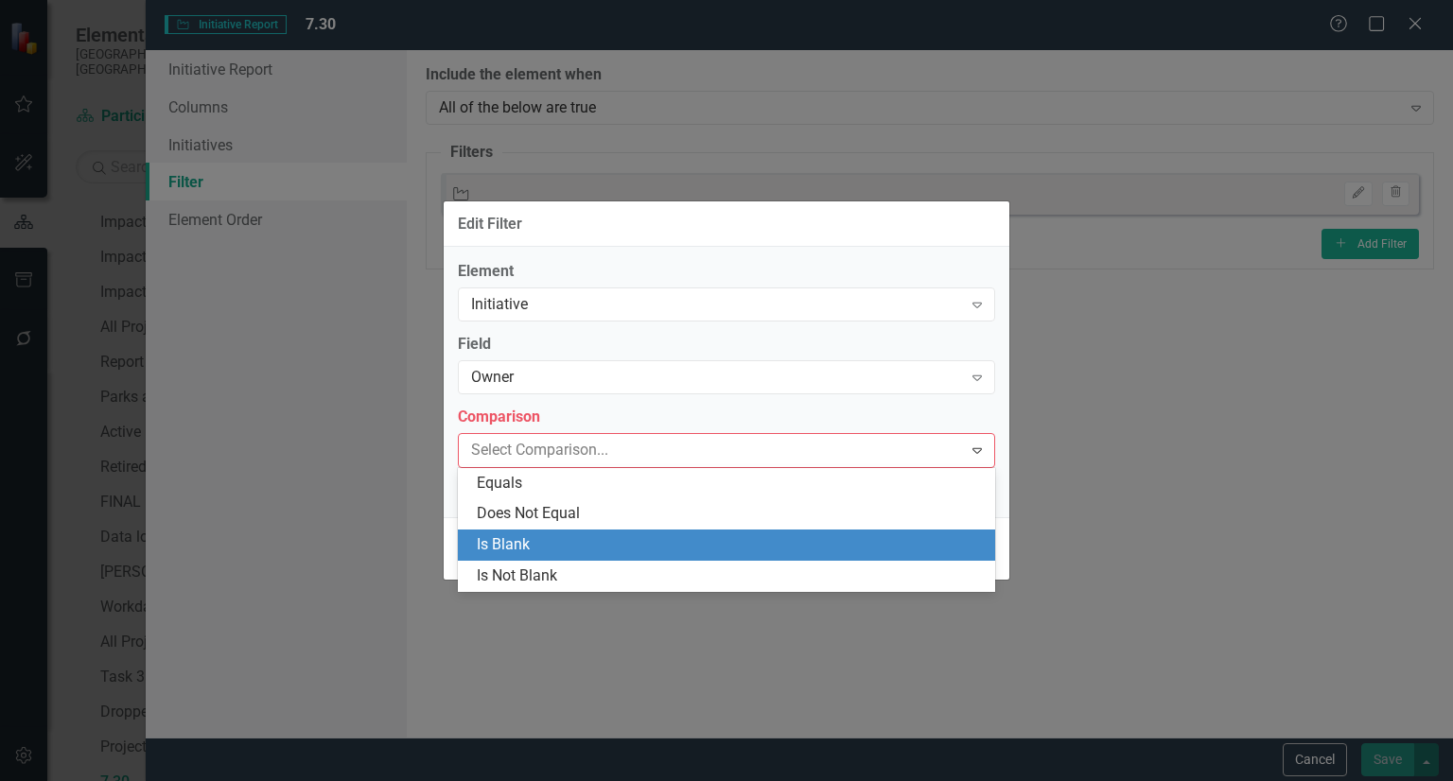
click at [532, 536] on div "Is Blank" at bounding box center [730, 545] width 507 height 22
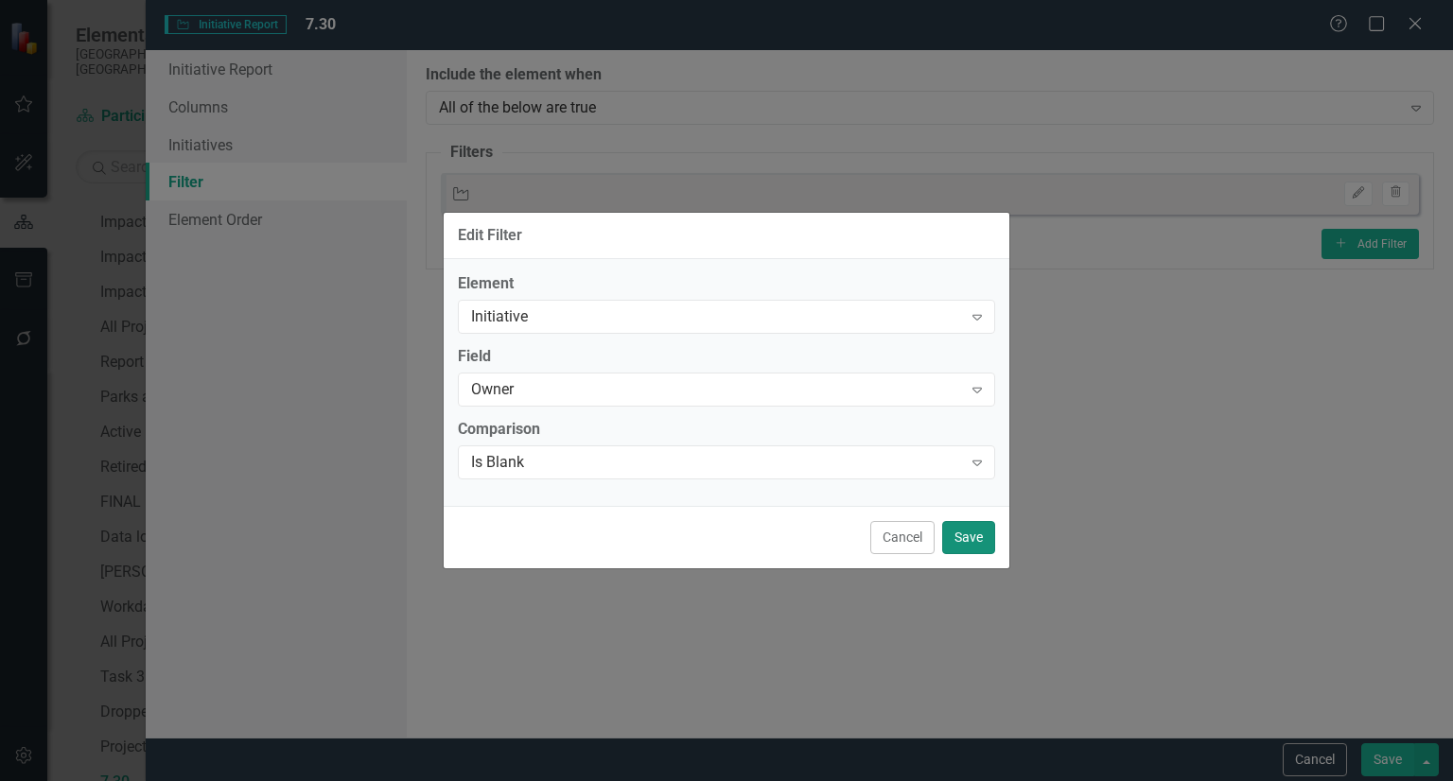
click at [990, 539] on button "Save" at bounding box center [968, 537] width 53 height 33
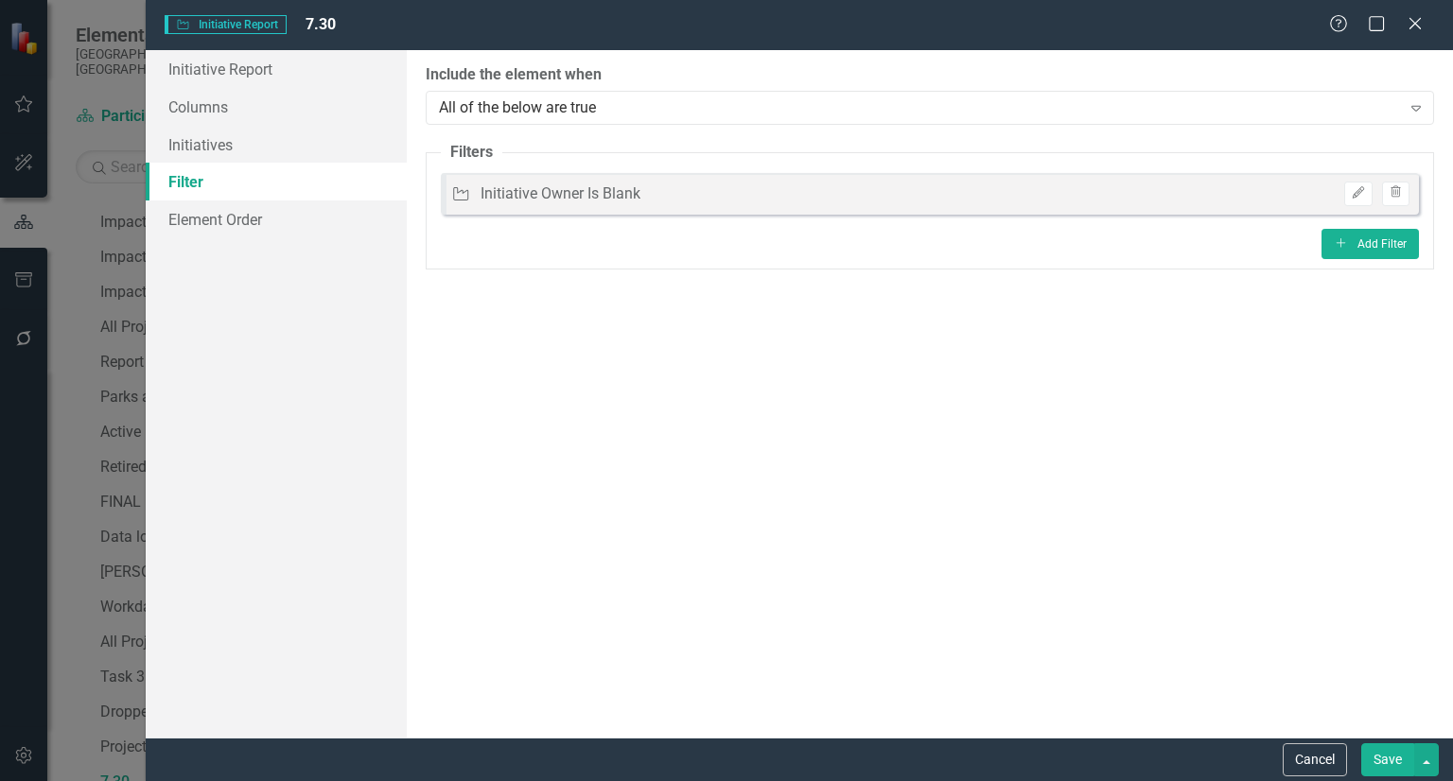
click at [1375, 752] on button "Save" at bounding box center [1387, 759] width 53 height 33
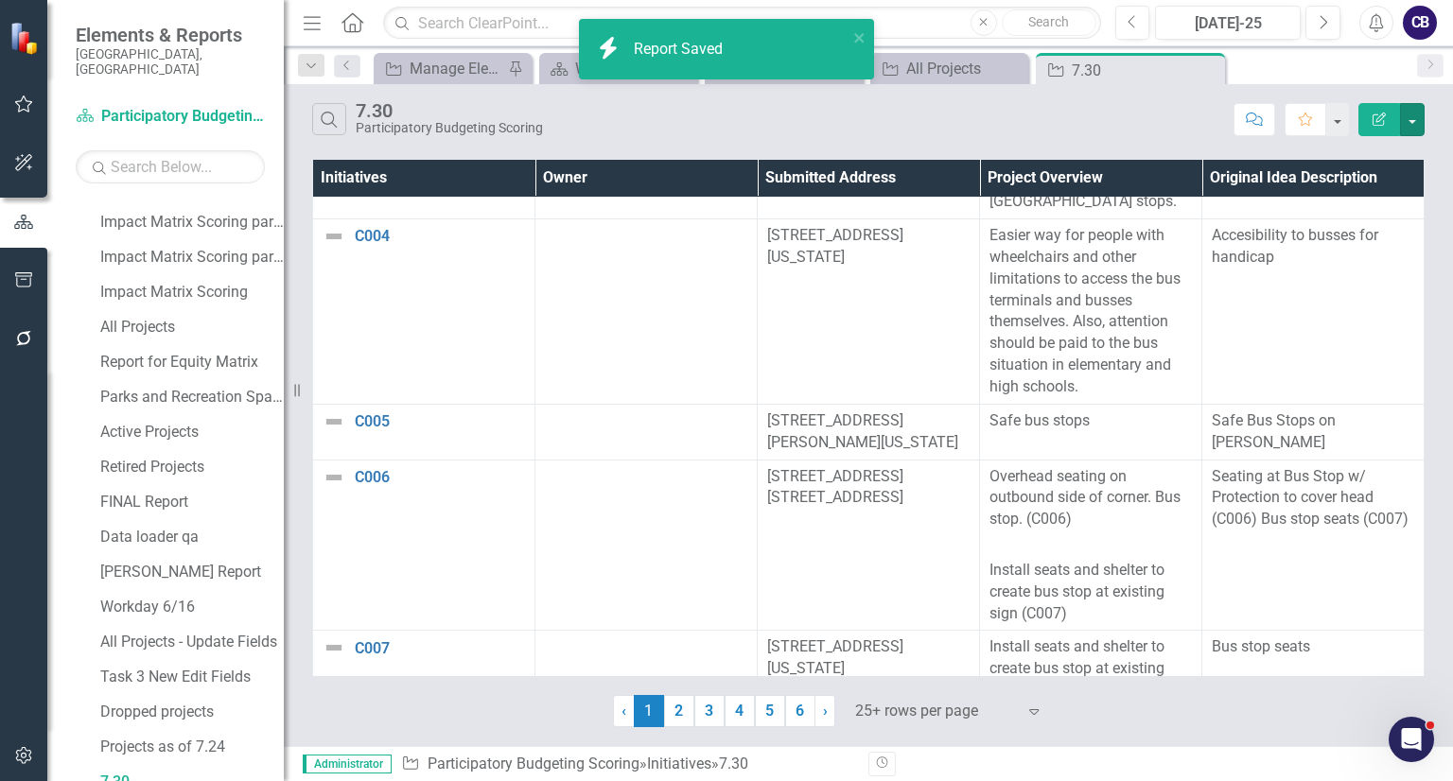
scroll to position [3677, 0]
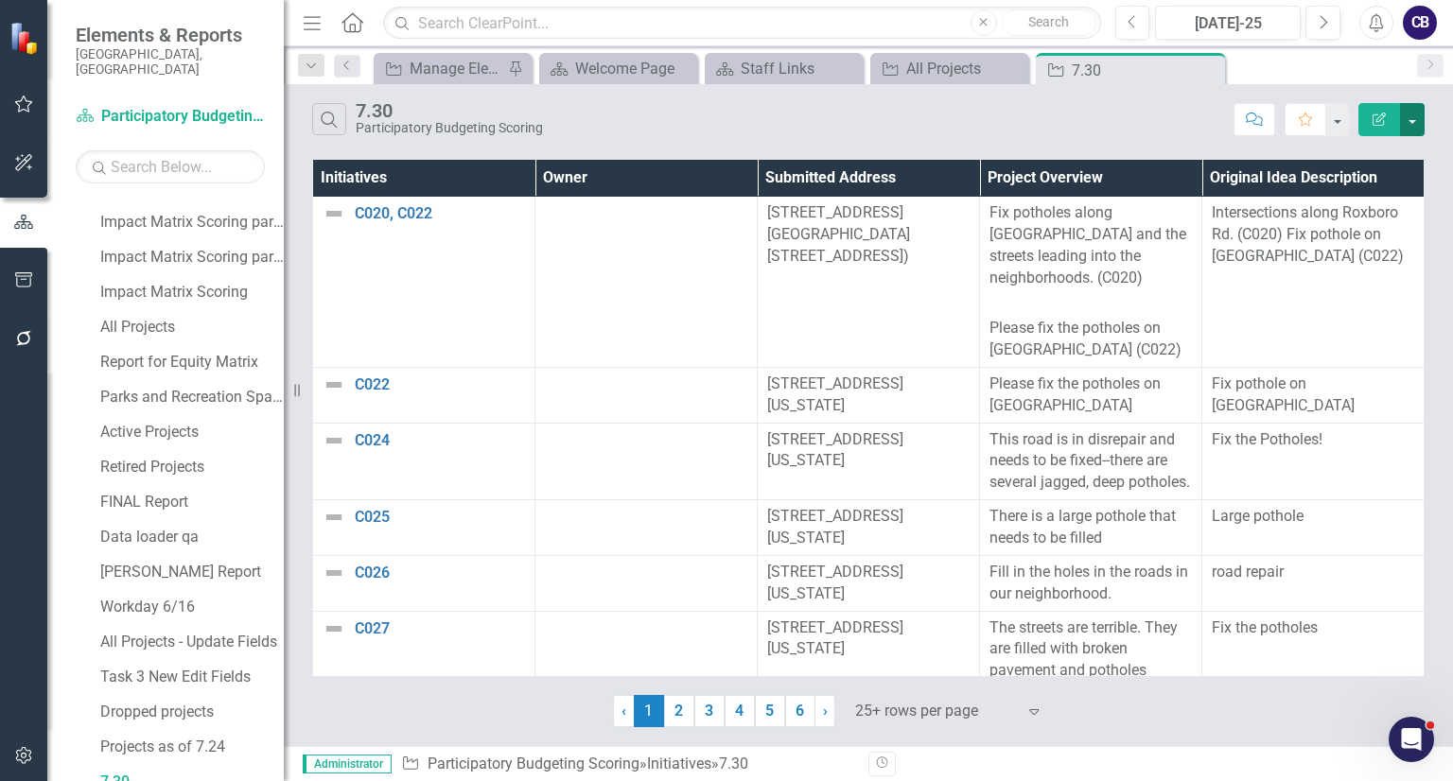
click at [1415, 112] on button "button" at bounding box center [1412, 119] width 25 height 33
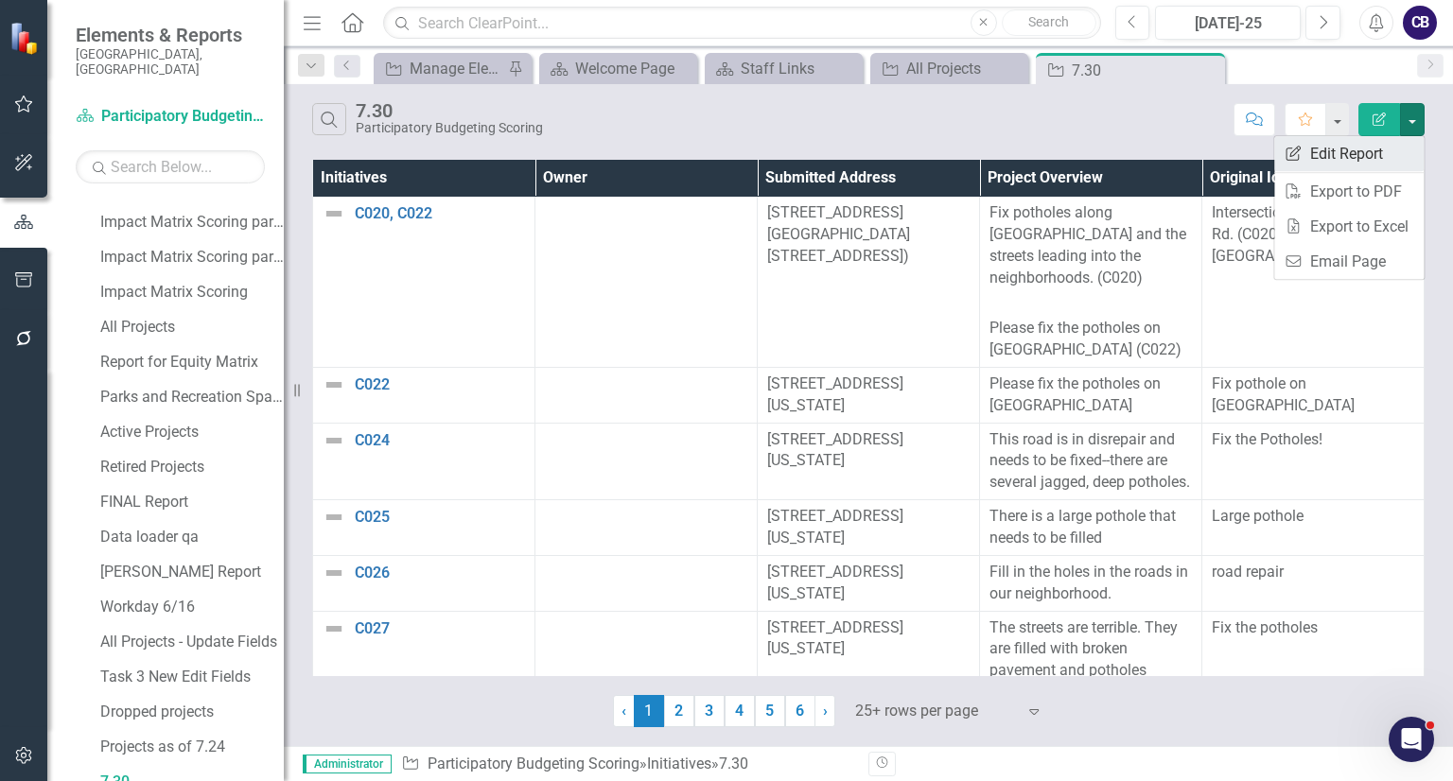
click at [1388, 166] on link "Edit Report Edit Report" at bounding box center [1348, 153] width 149 height 35
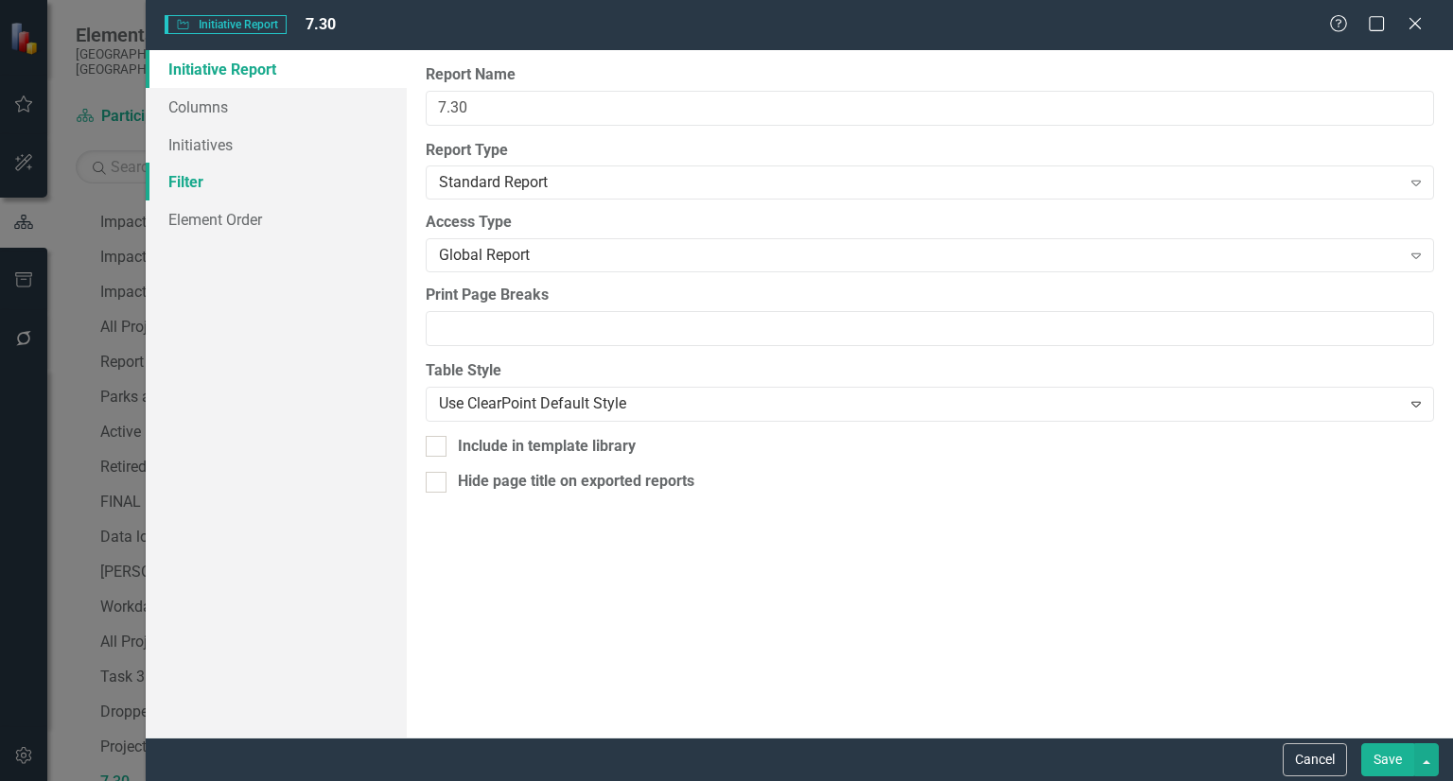
click at [297, 183] on link "Filter" at bounding box center [276, 182] width 261 height 38
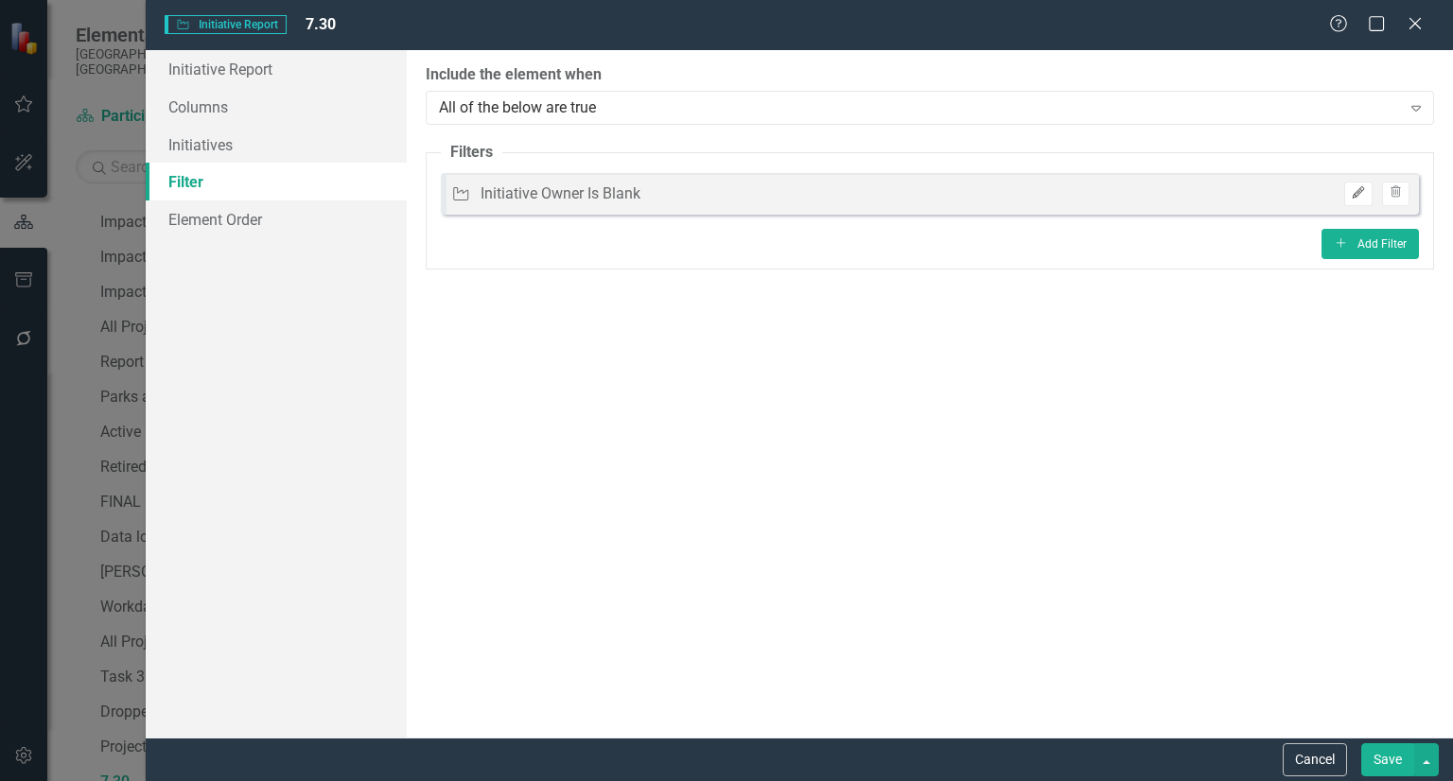
click at [1351, 182] on button "Edit" at bounding box center [1357, 194] width 27 height 25
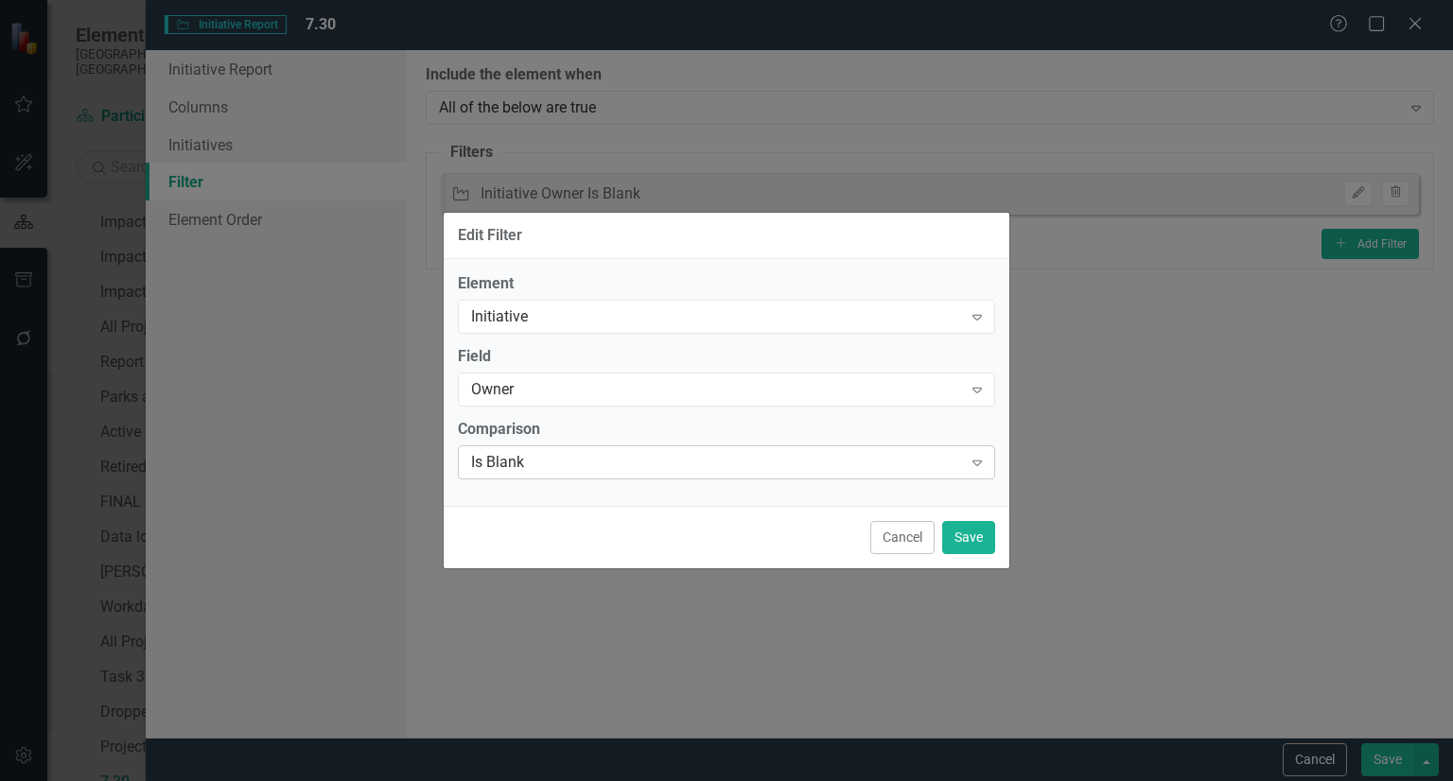
click at [564, 462] on div "Is Blank" at bounding box center [716, 462] width 491 height 22
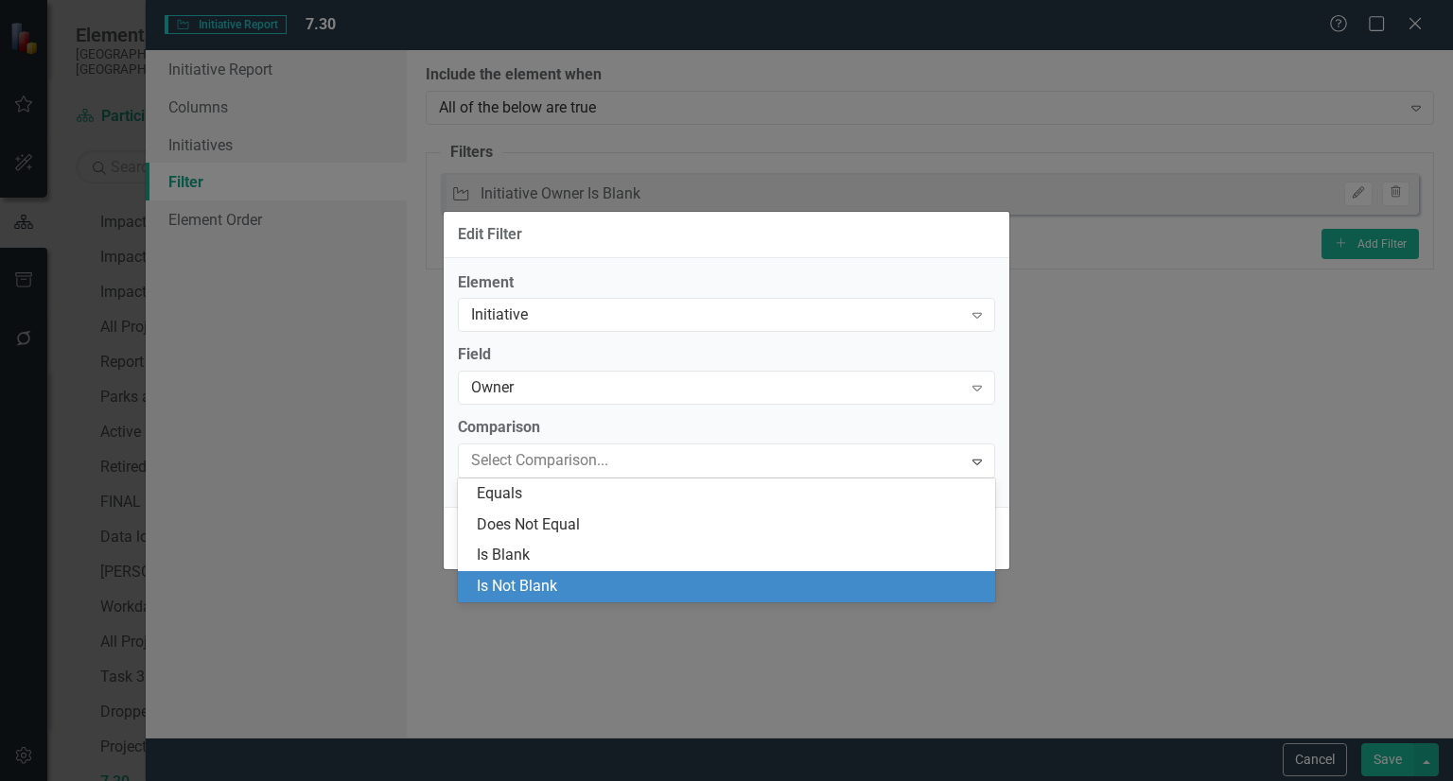
click at [527, 583] on div "Is Not Blank" at bounding box center [730, 587] width 507 height 22
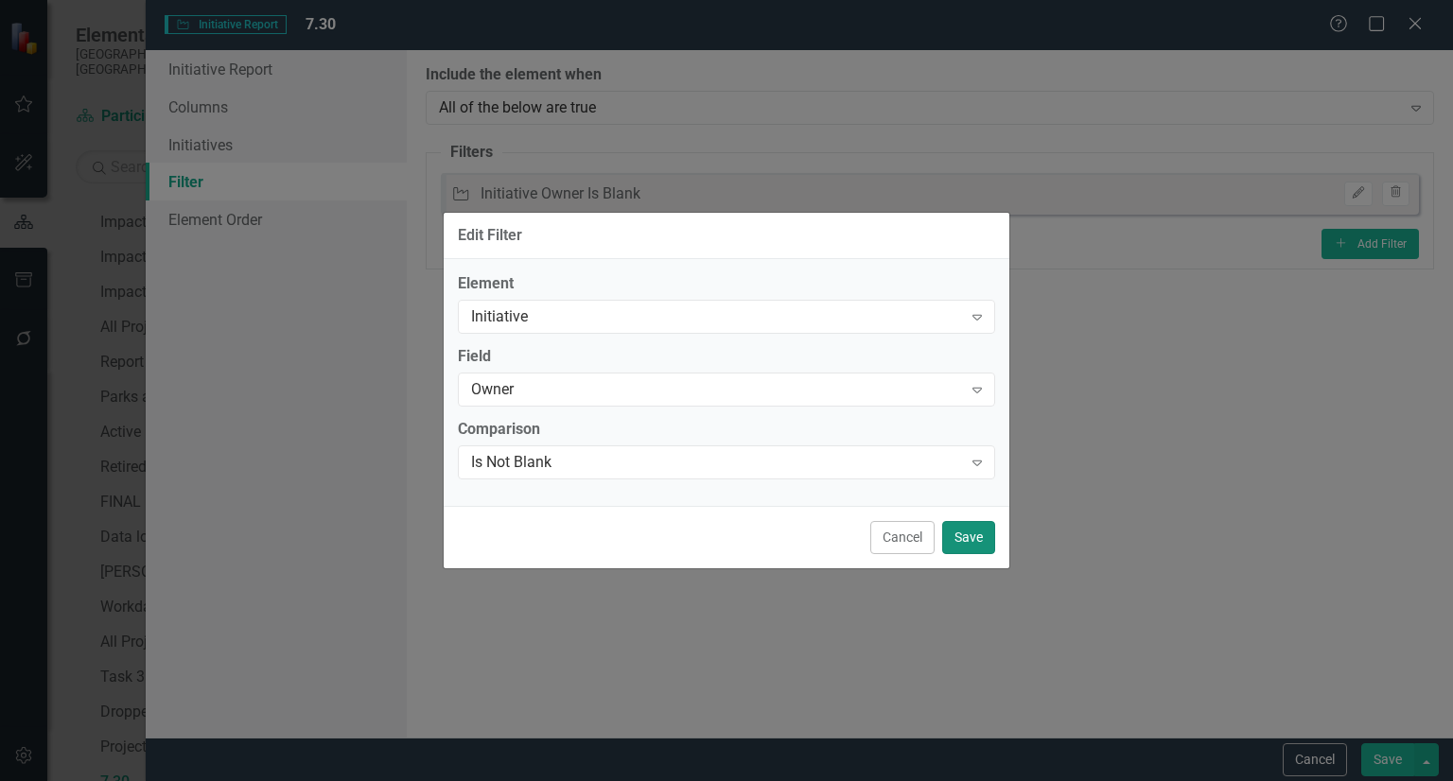
click at [957, 538] on button "Save" at bounding box center [968, 537] width 53 height 33
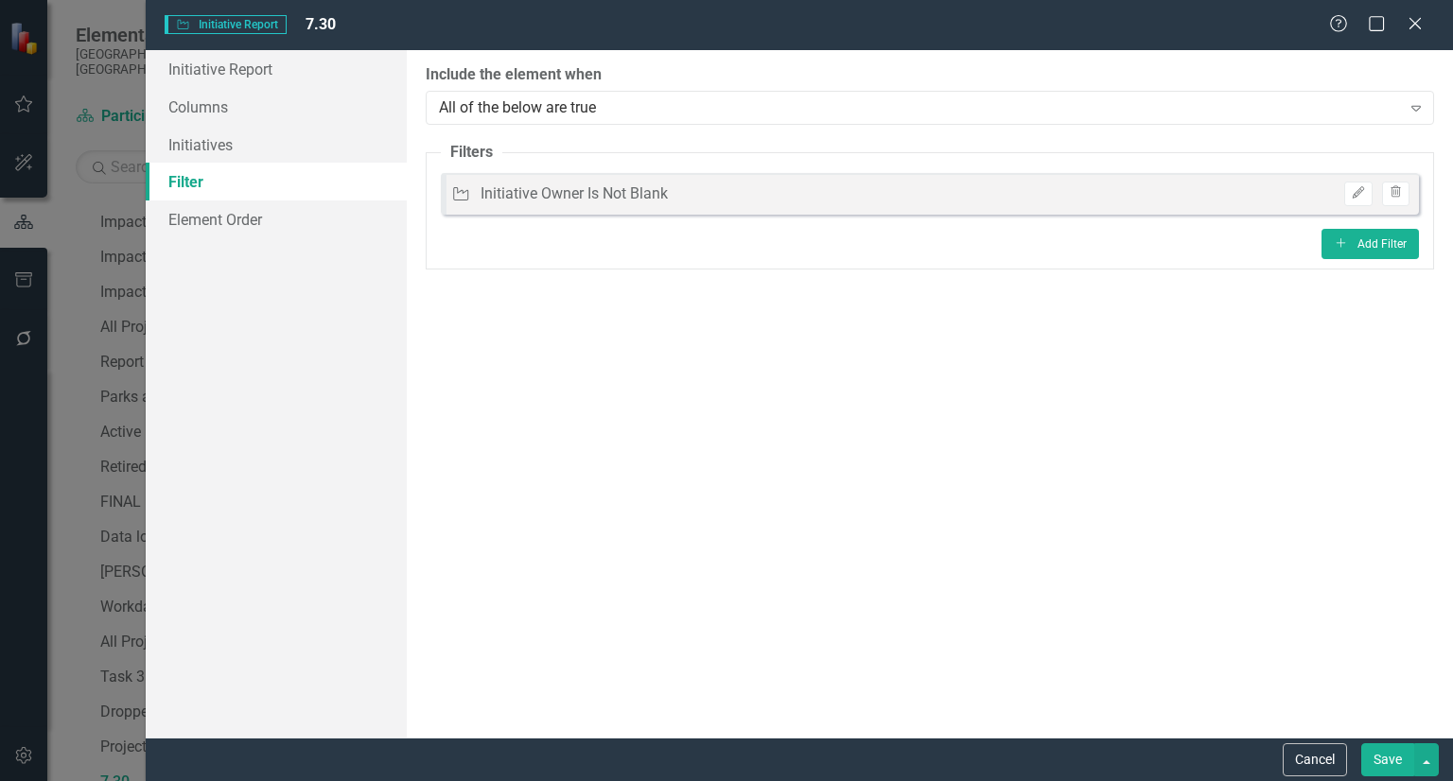
click at [1387, 769] on button "Save" at bounding box center [1387, 759] width 53 height 33
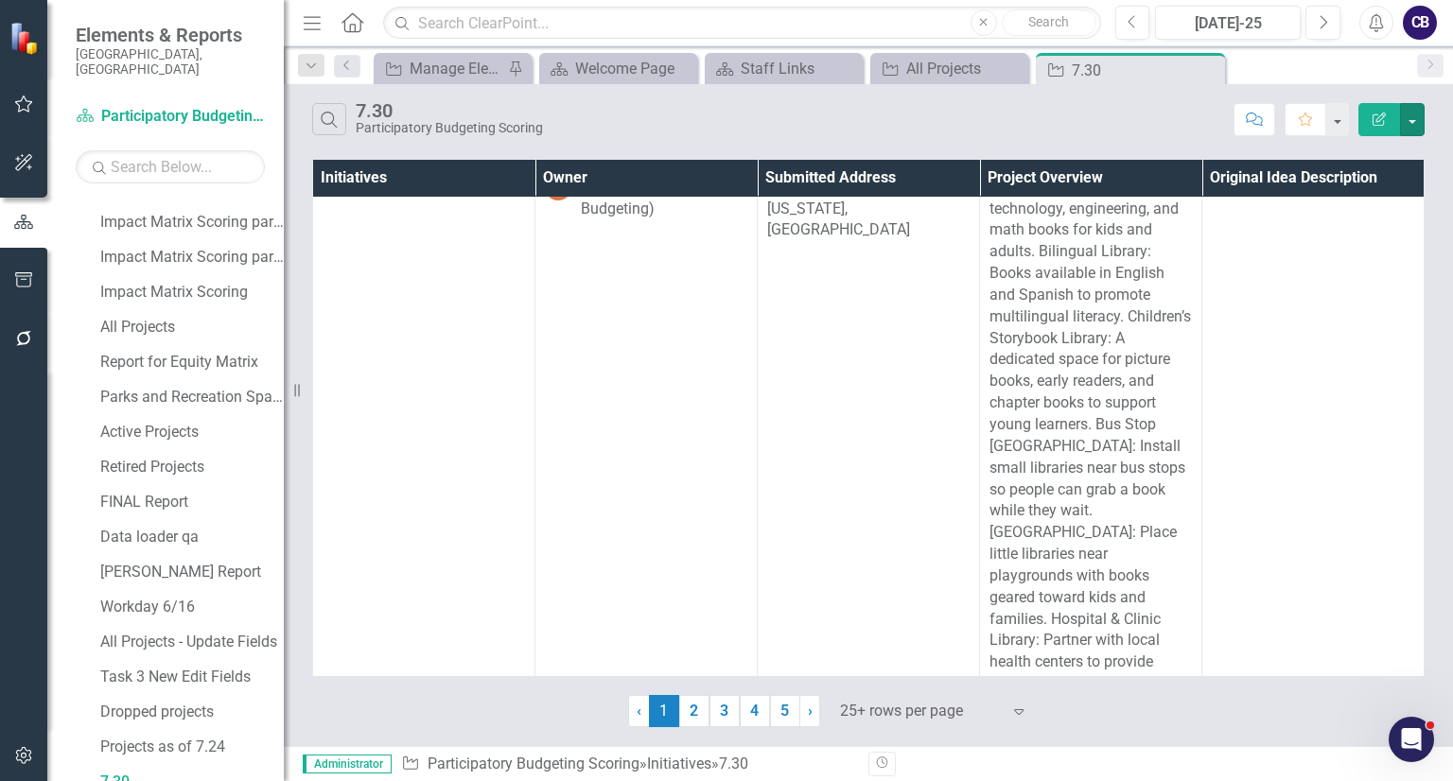
scroll to position [0, 0]
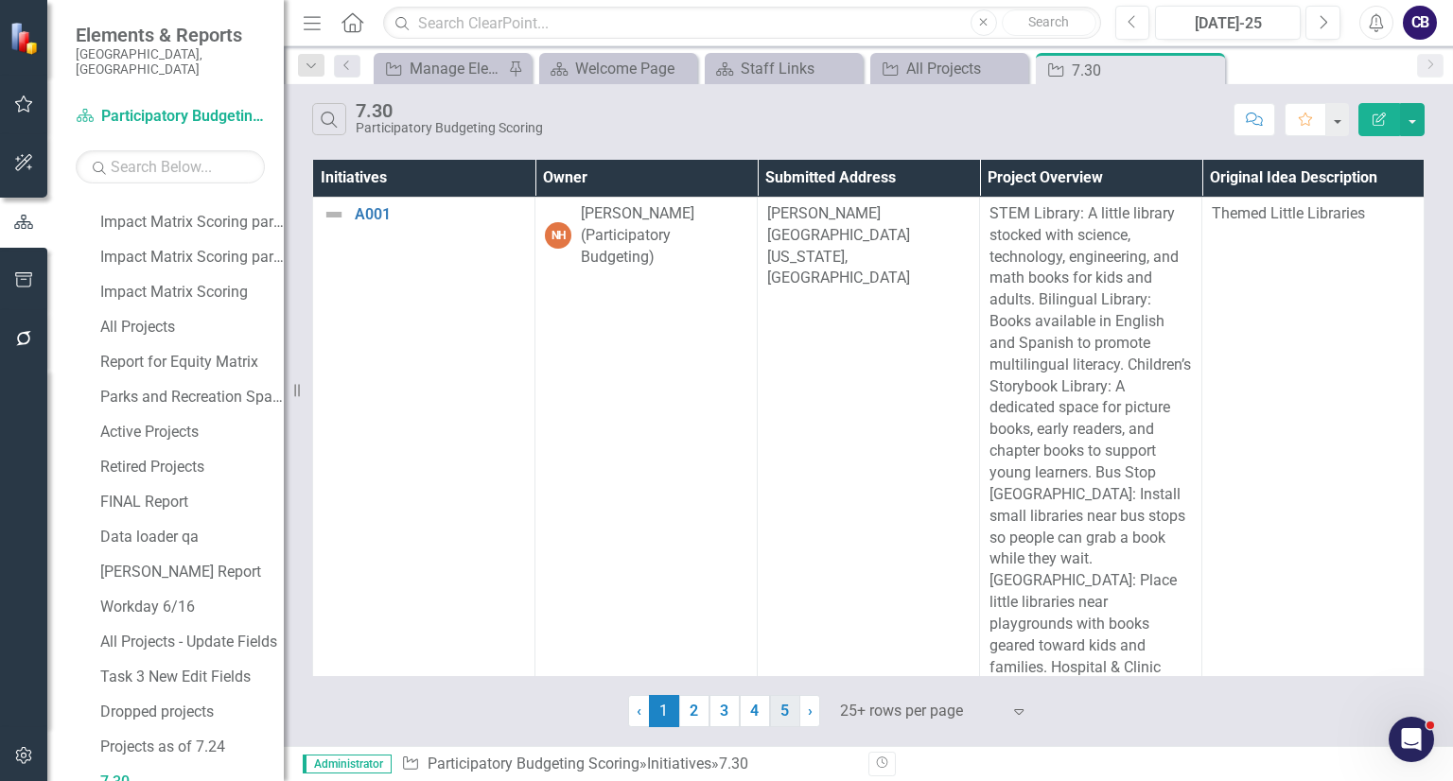
click at [785, 716] on link "5" at bounding box center [785, 711] width 30 height 32
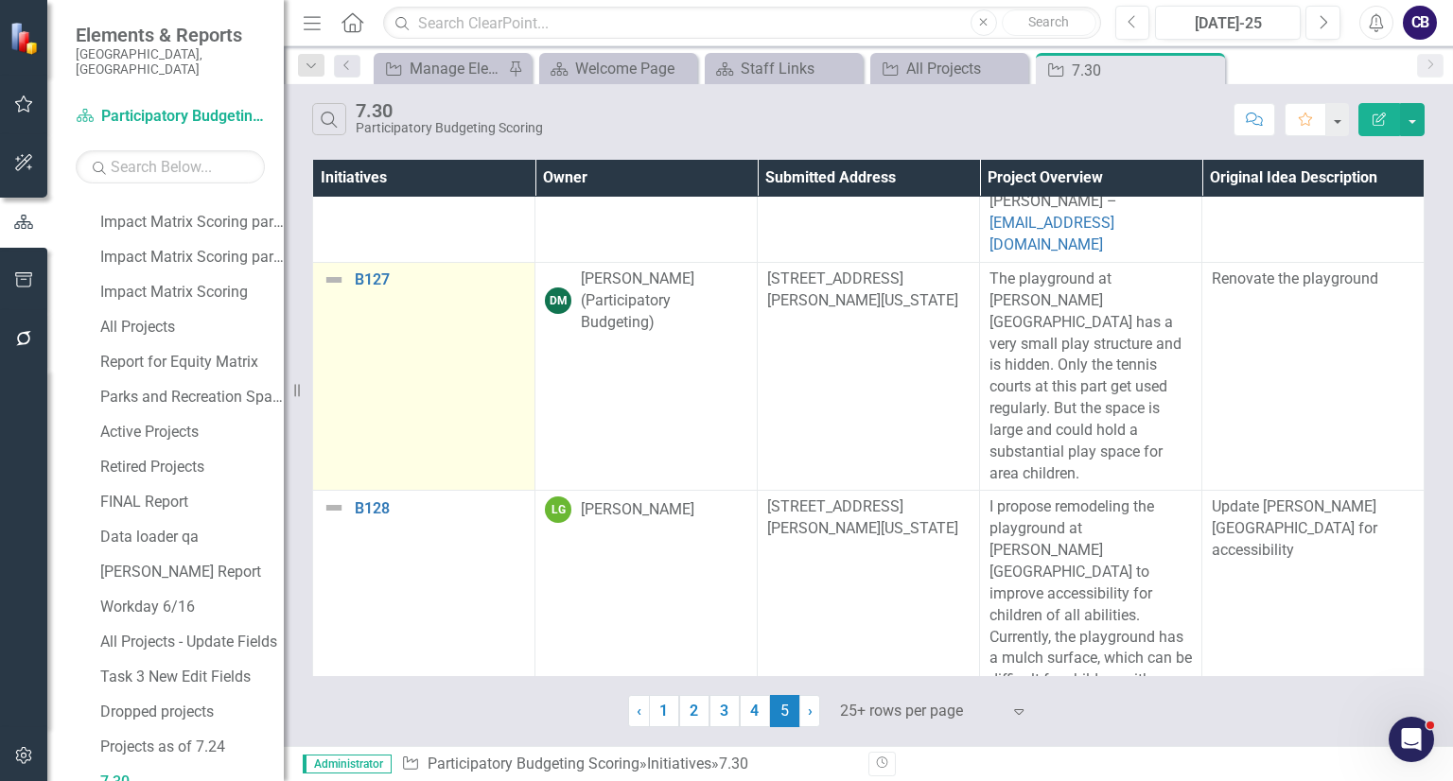
scroll to position [1439, 8]
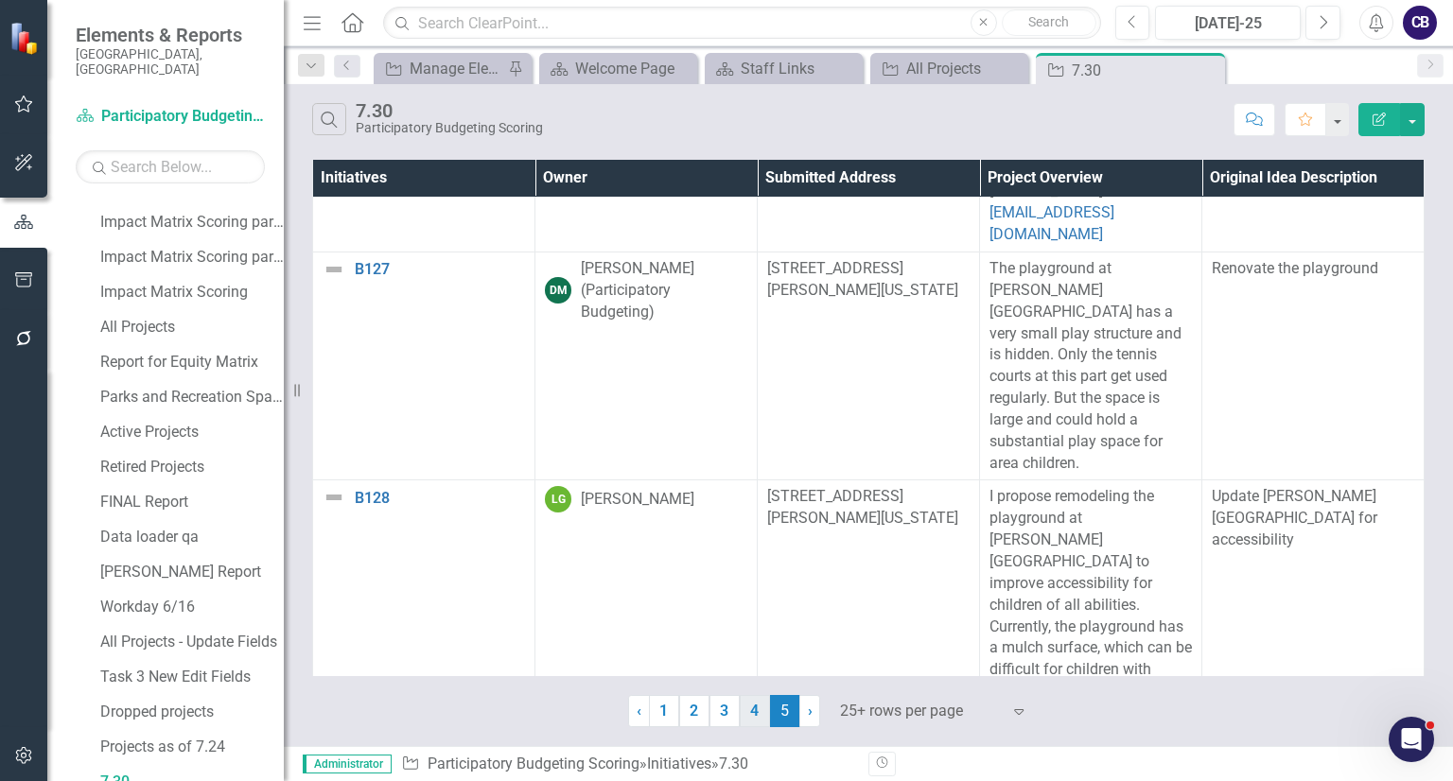
click at [746, 718] on link "4" at bounding box center [755, 711] width 30 height 32
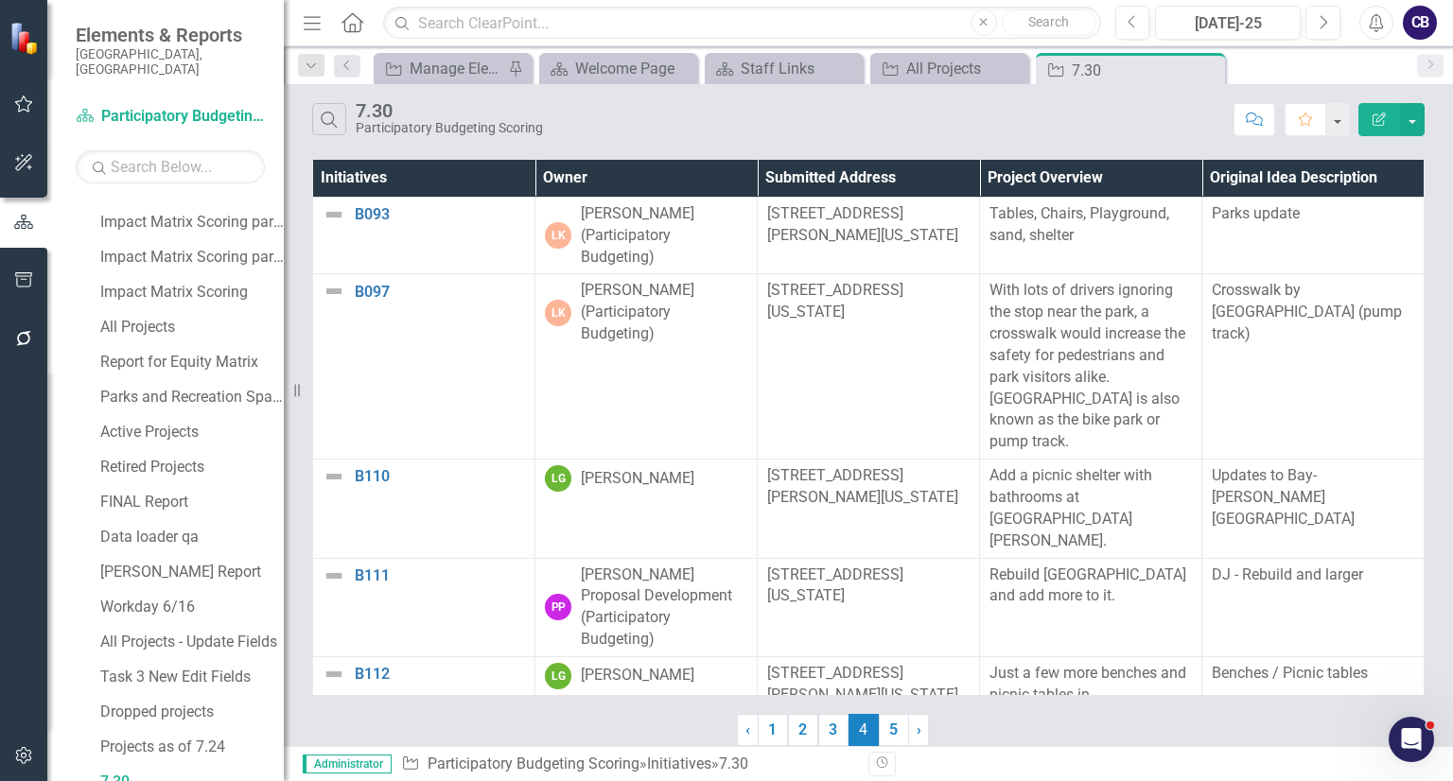
scroll to position [0, 0]
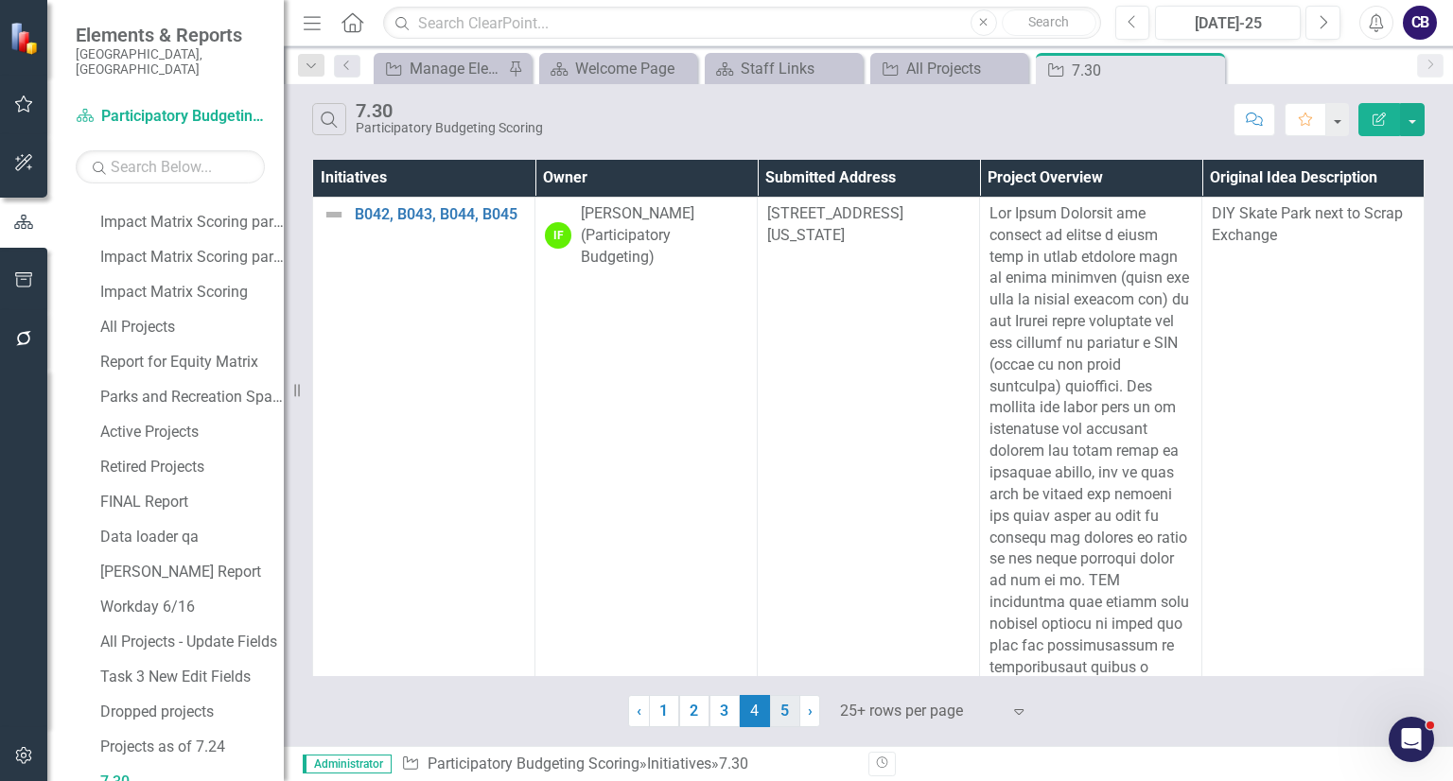
click at [791, 717] on link "5" at bounding box center [785, 711] width 30 height 32
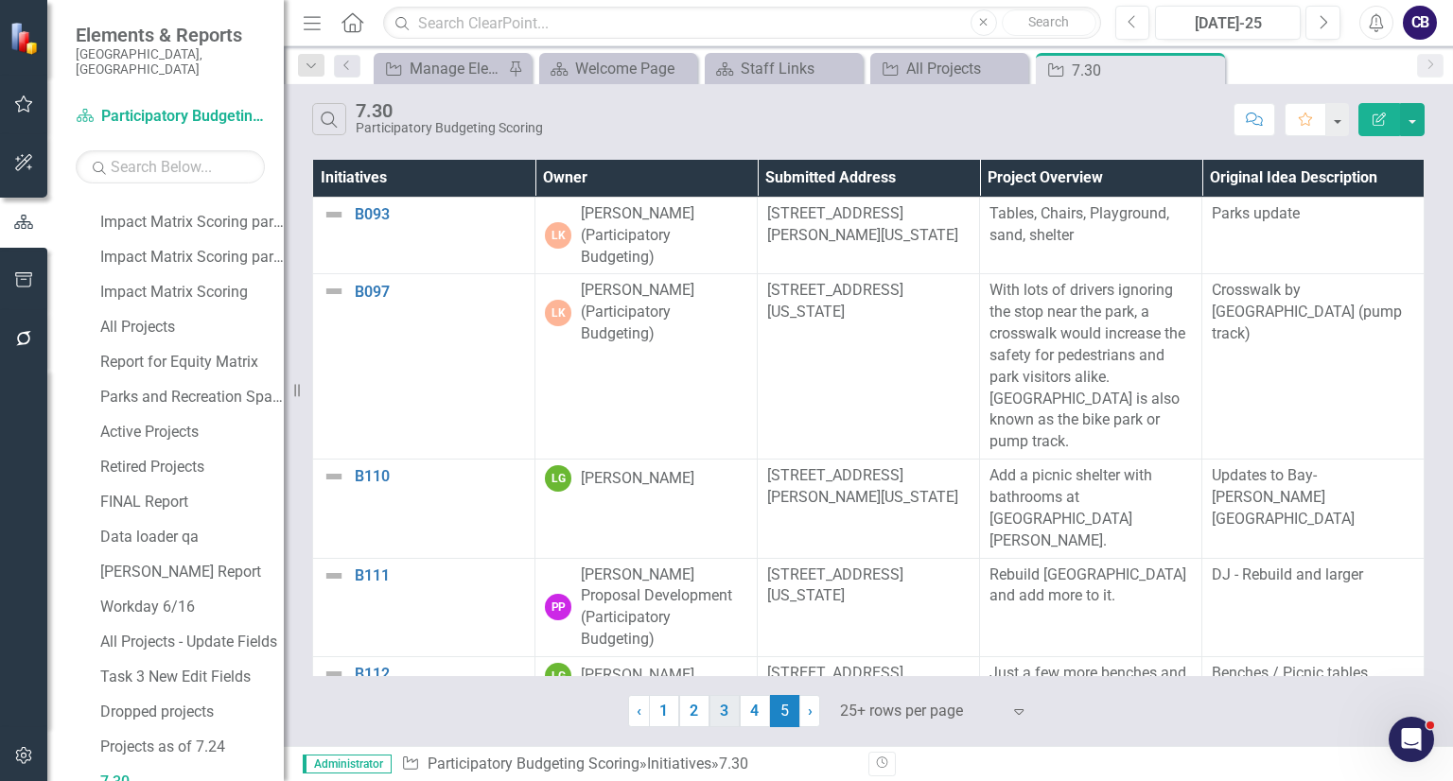
click at [715, 720] on link "3" at bounding box center [724, 711] width 30 height 32
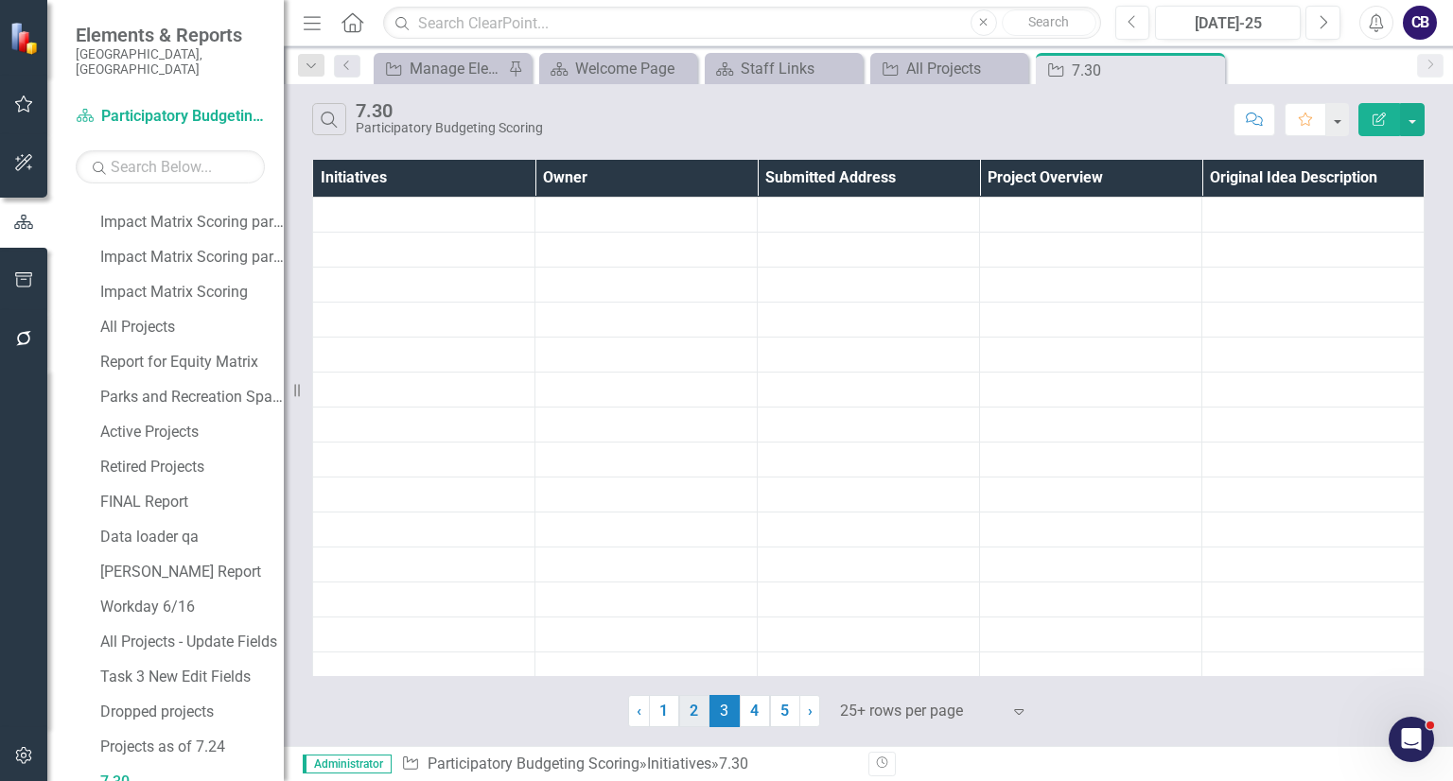
click at [810, 729] on div "Search 7.30 Participatory Budgeting Scoring Comment Favorite Edit Report Initia…" at bounding box center [868, 415] width 1169 height 662
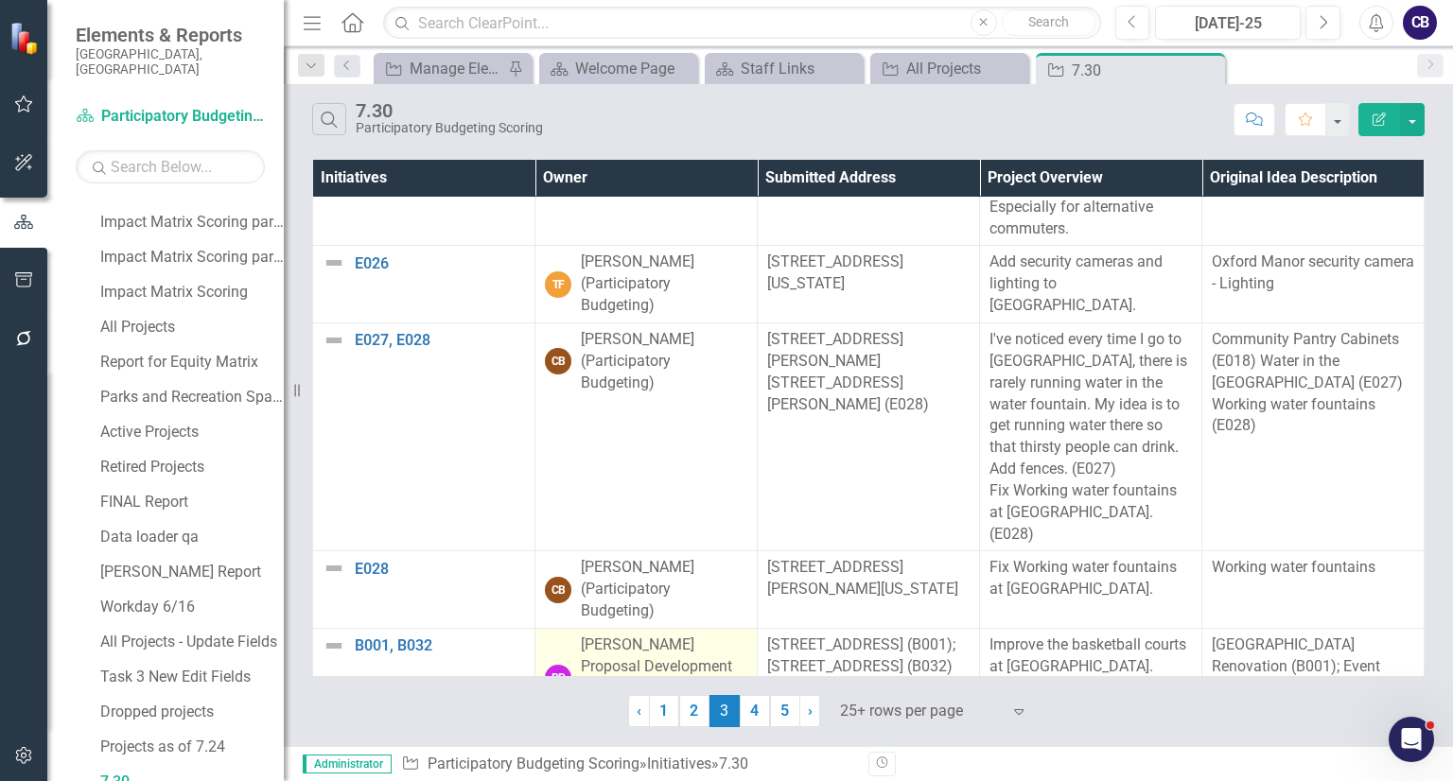
scroll to position [578, 0]
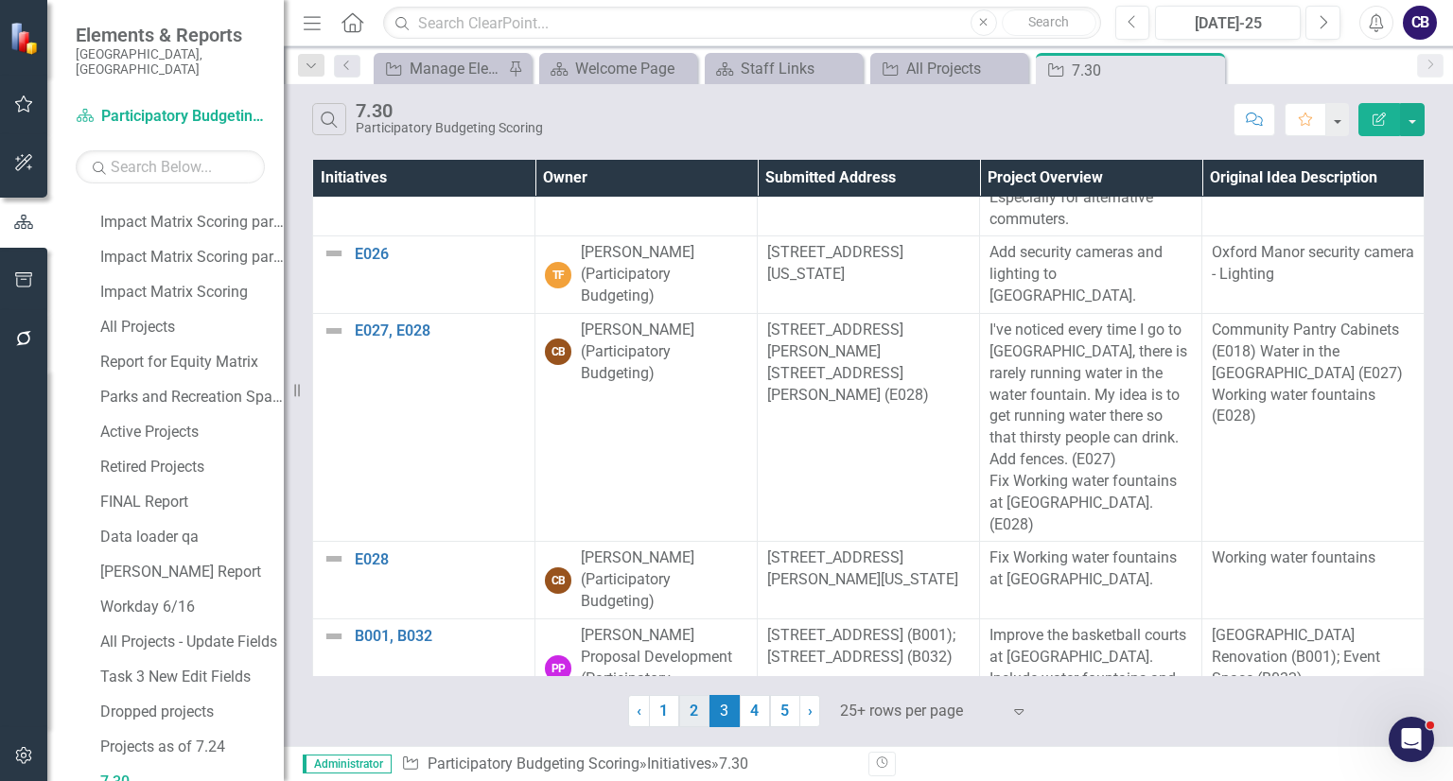
click at [707, 701] on link "2" at bounding box center [694, 711] width 30 height 32
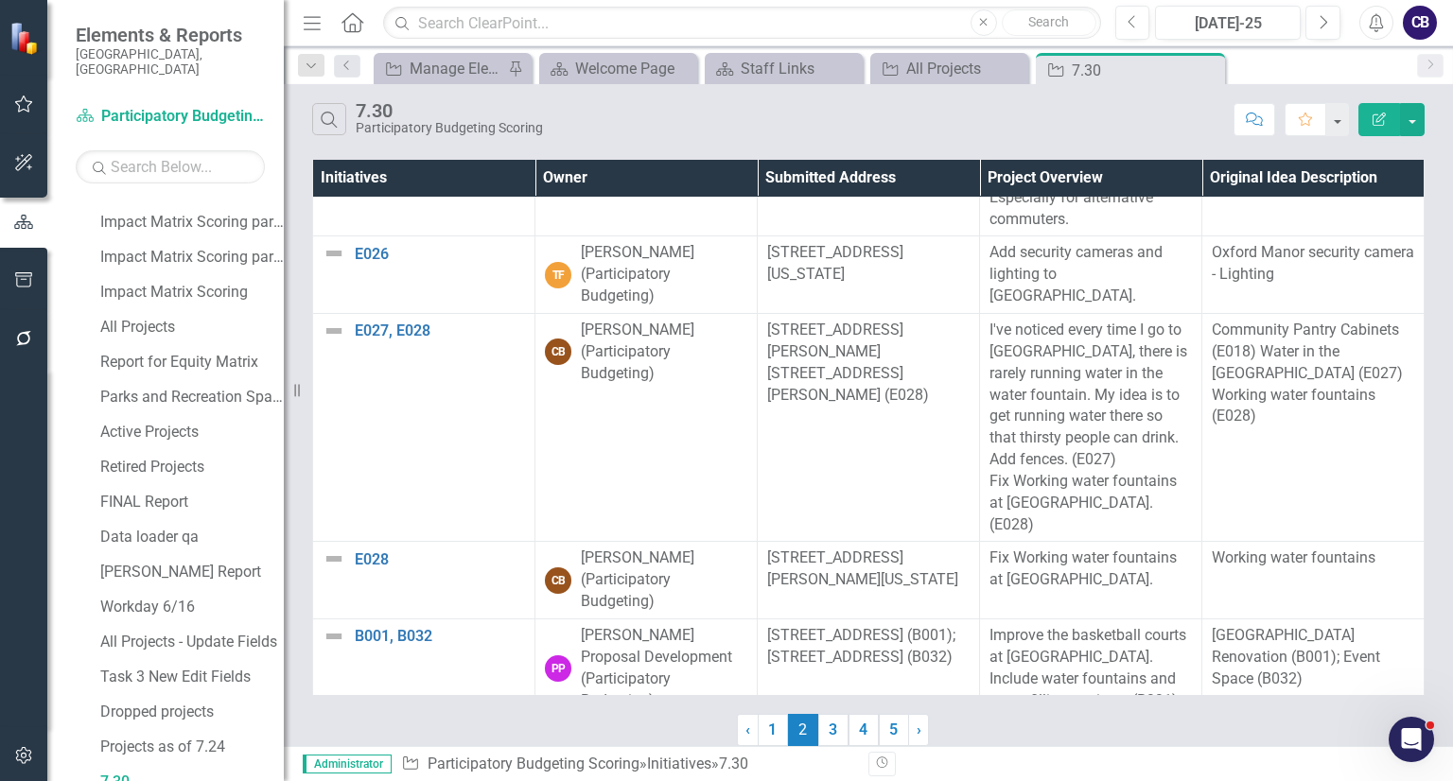
scroll to position [0, 0]
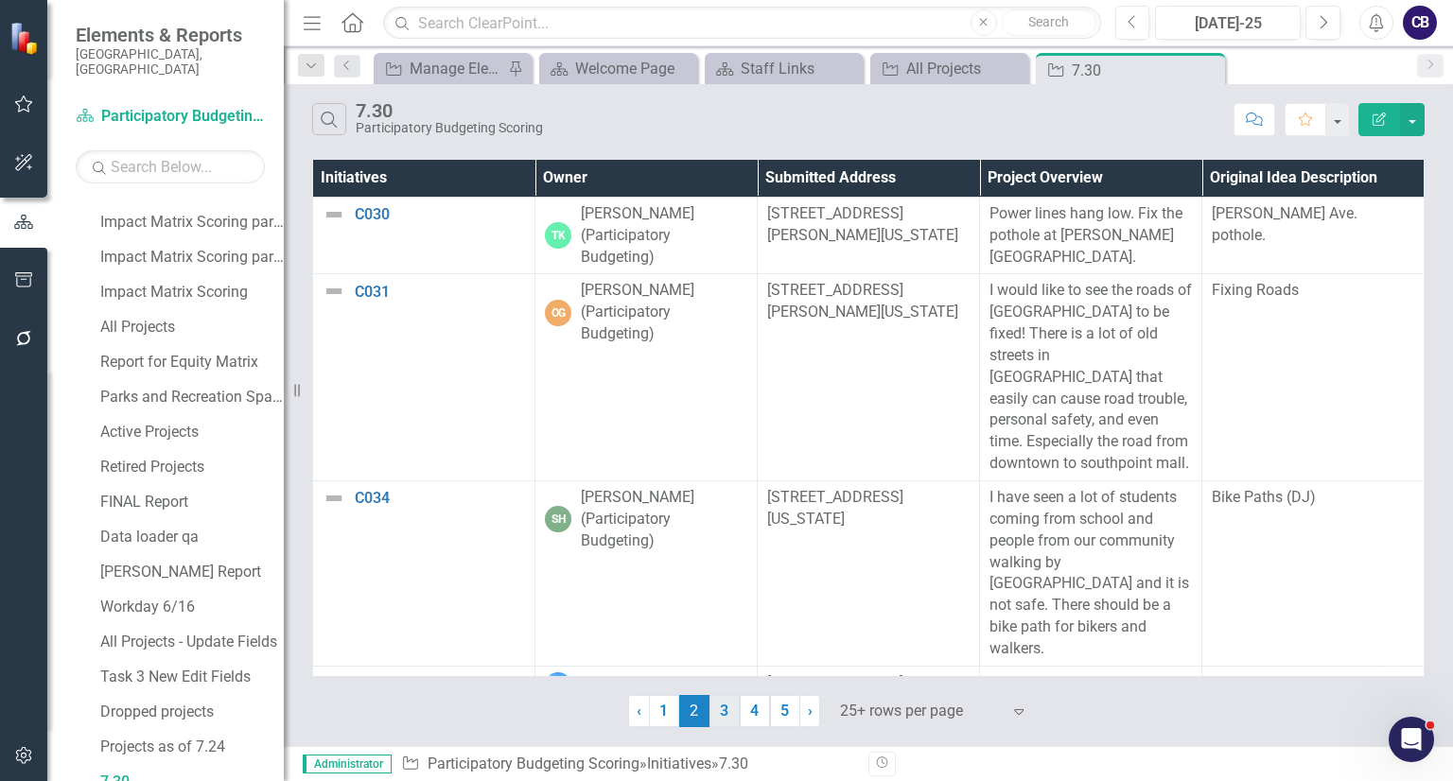
click at [730, 713] on link "3" at bounding box center [724, 711] width 30 height 32
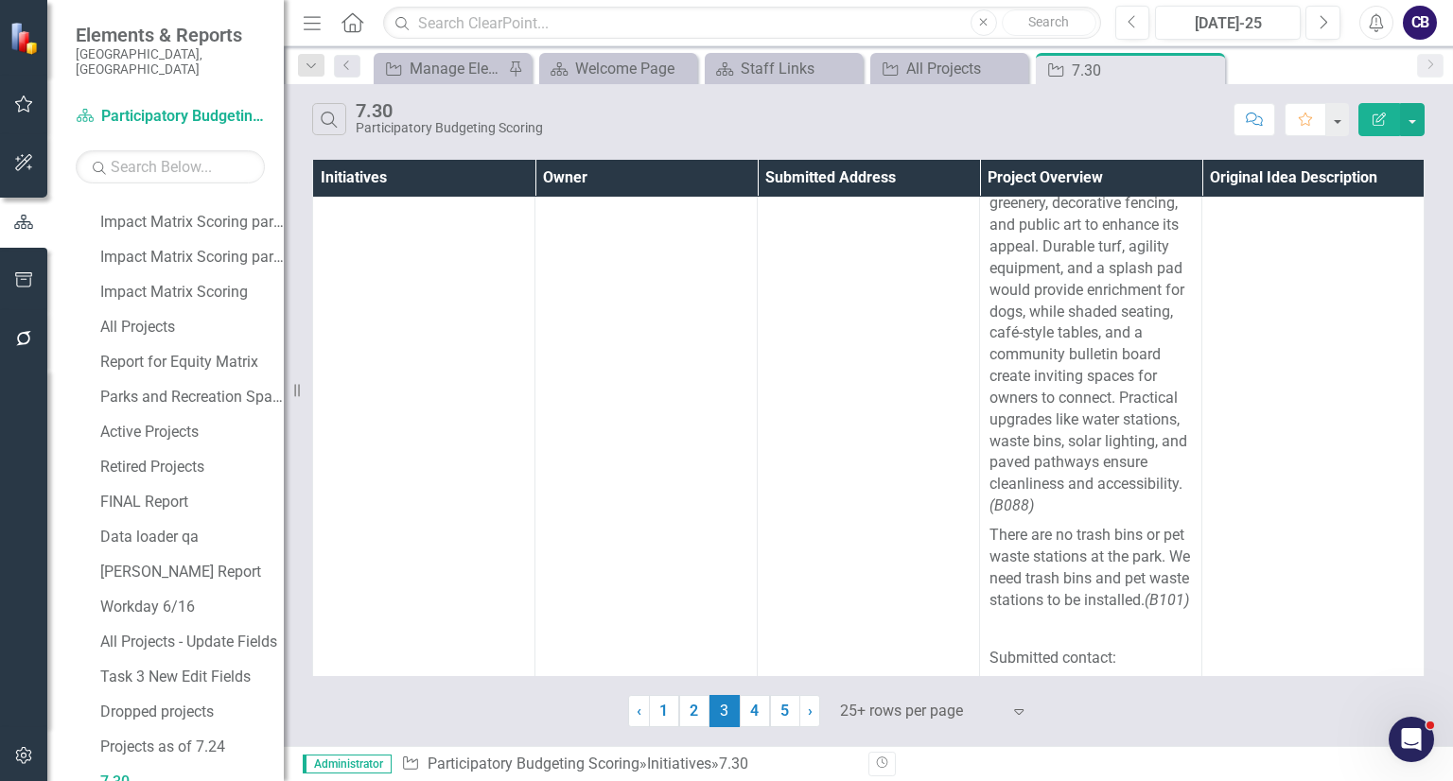
scroll to position [10123, 0]
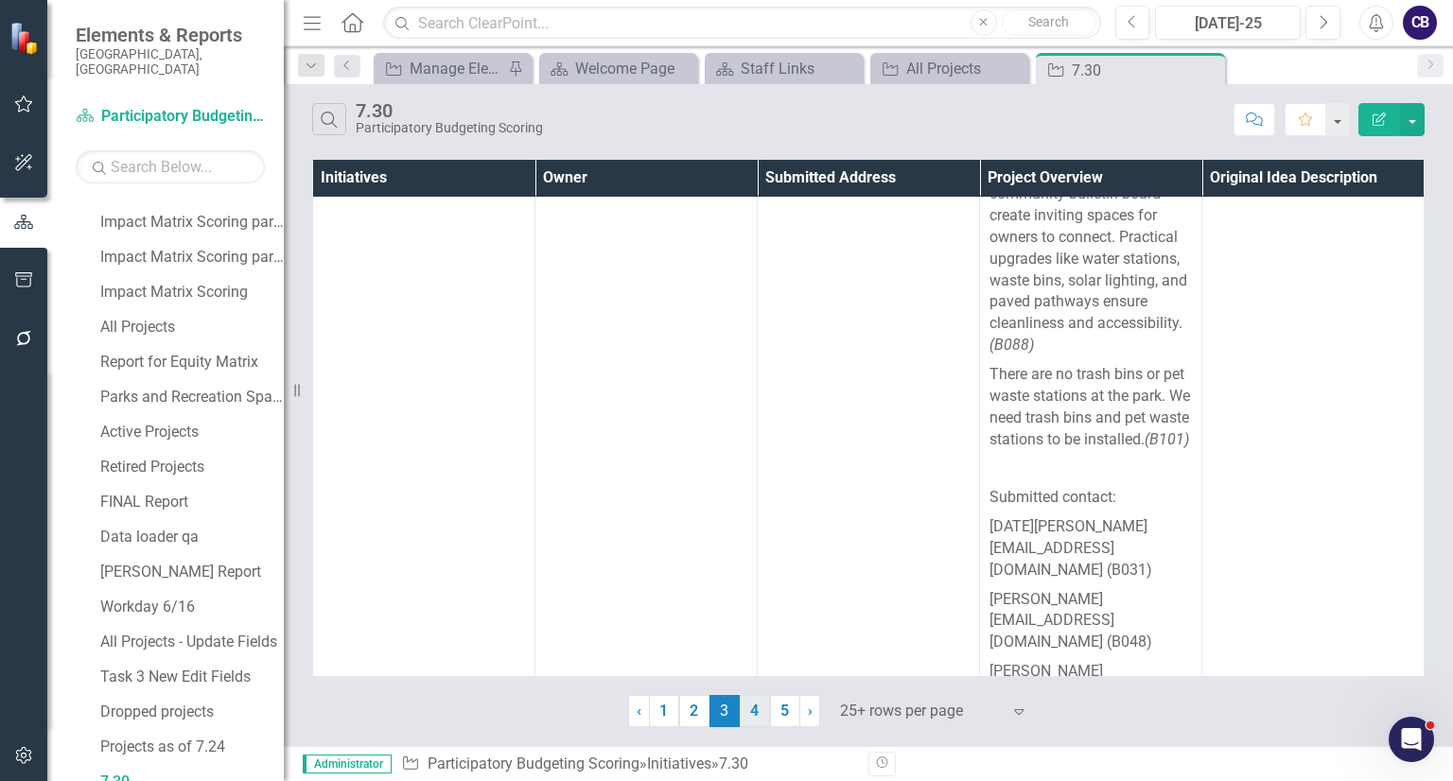
click at [750, 718] on link "4" at bounding box center [755, 711] width 30 height 32
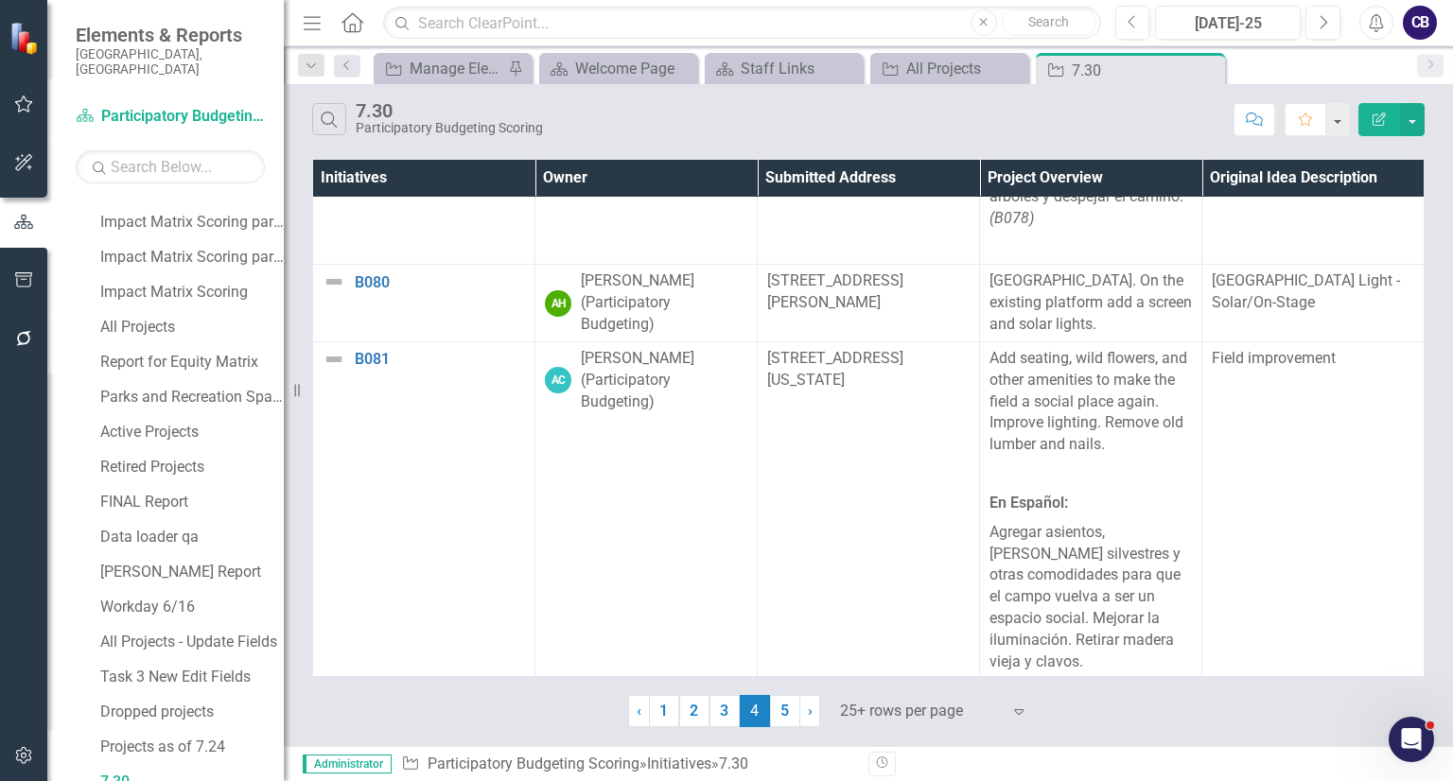
scroll to position [7657, 0]
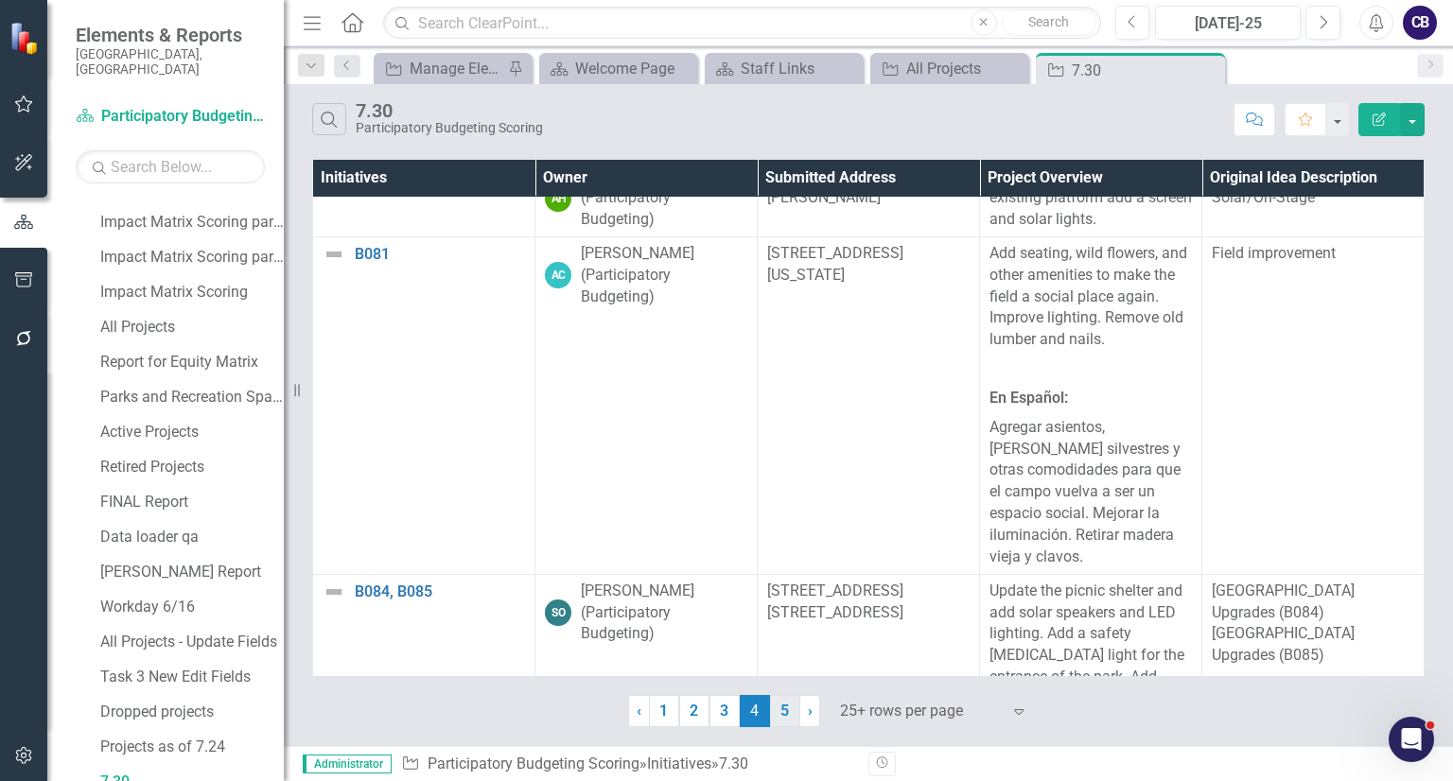
click at [780, 717] on link "5" at bounding box center [785, 711] width 30 height 32
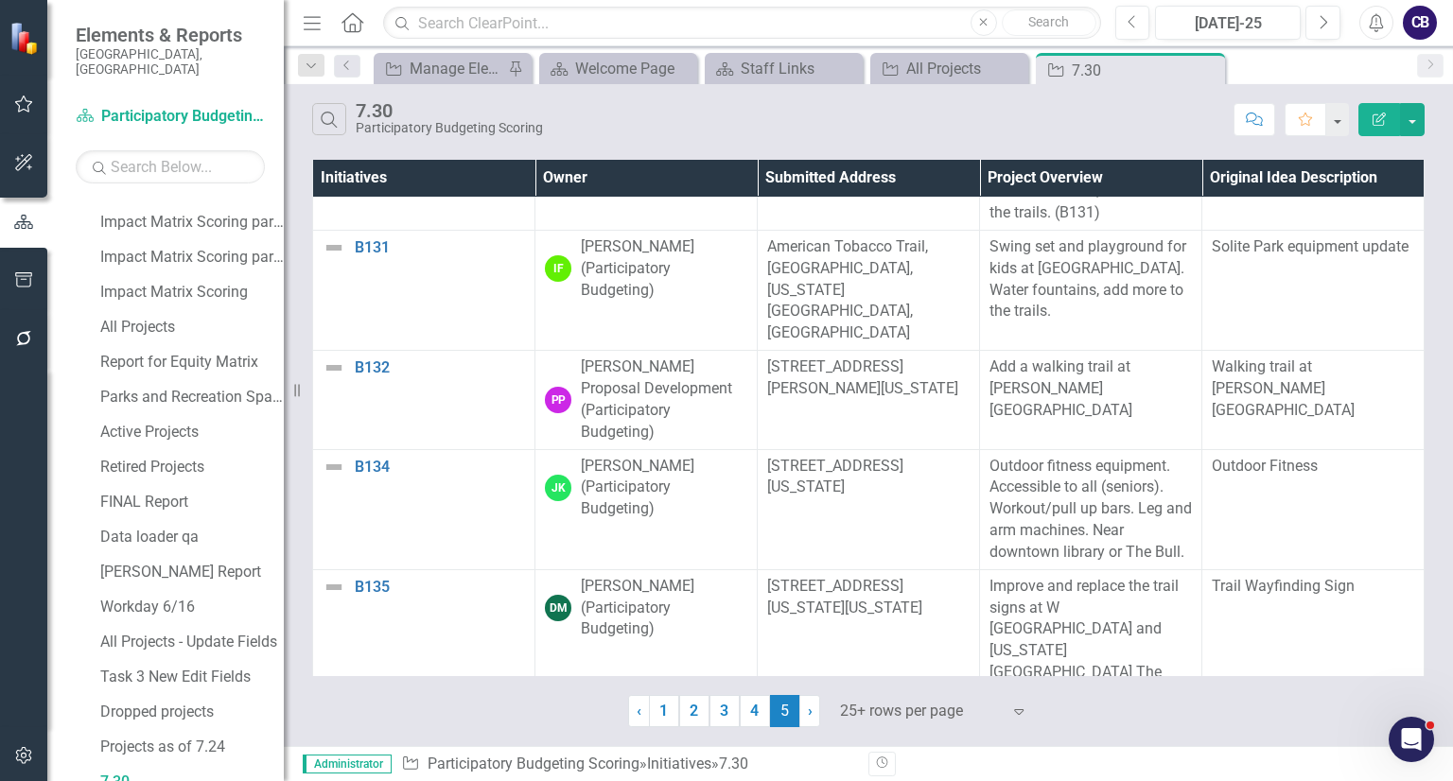
scroll to position [2796, 0]
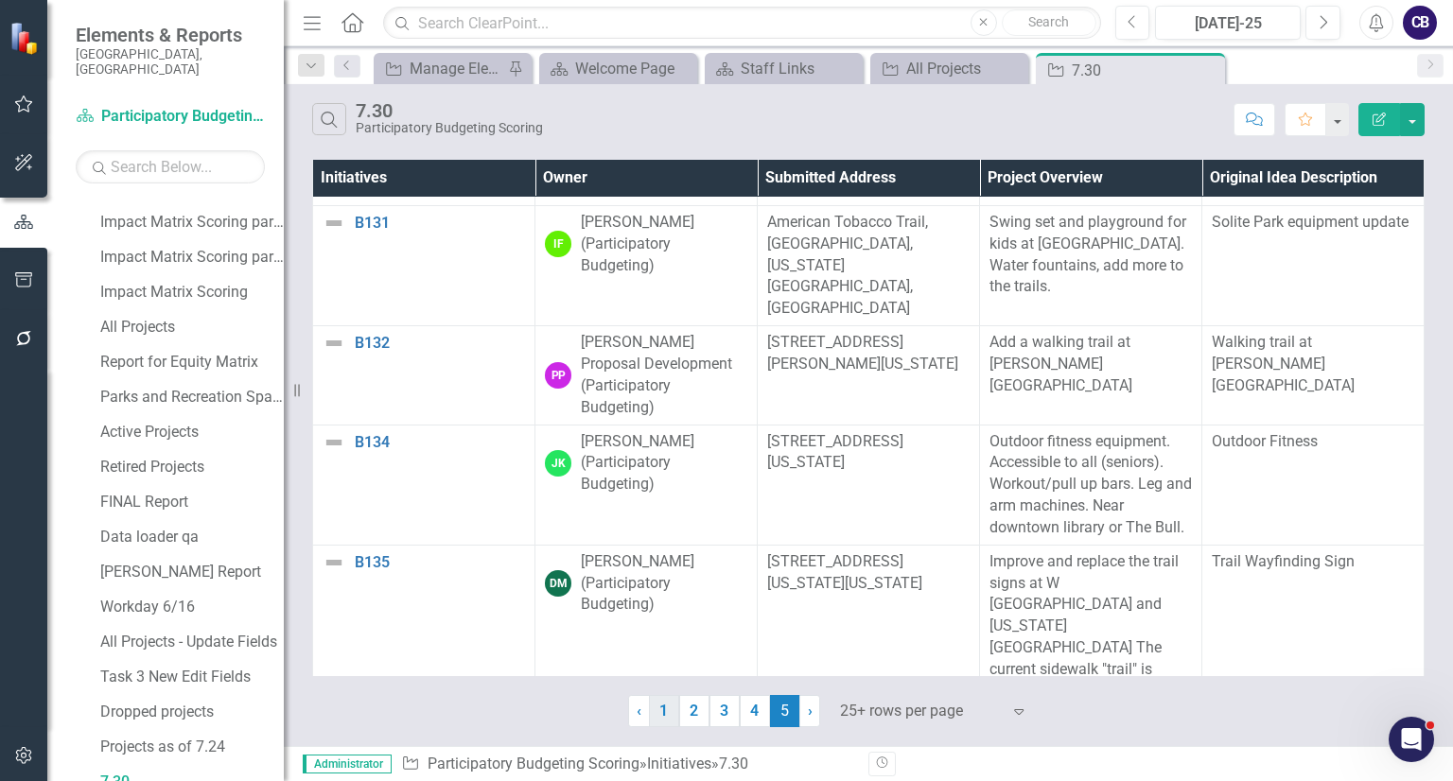
click at [659, 716] on link "1" at bounding box center [664, 711] width 30 height 32
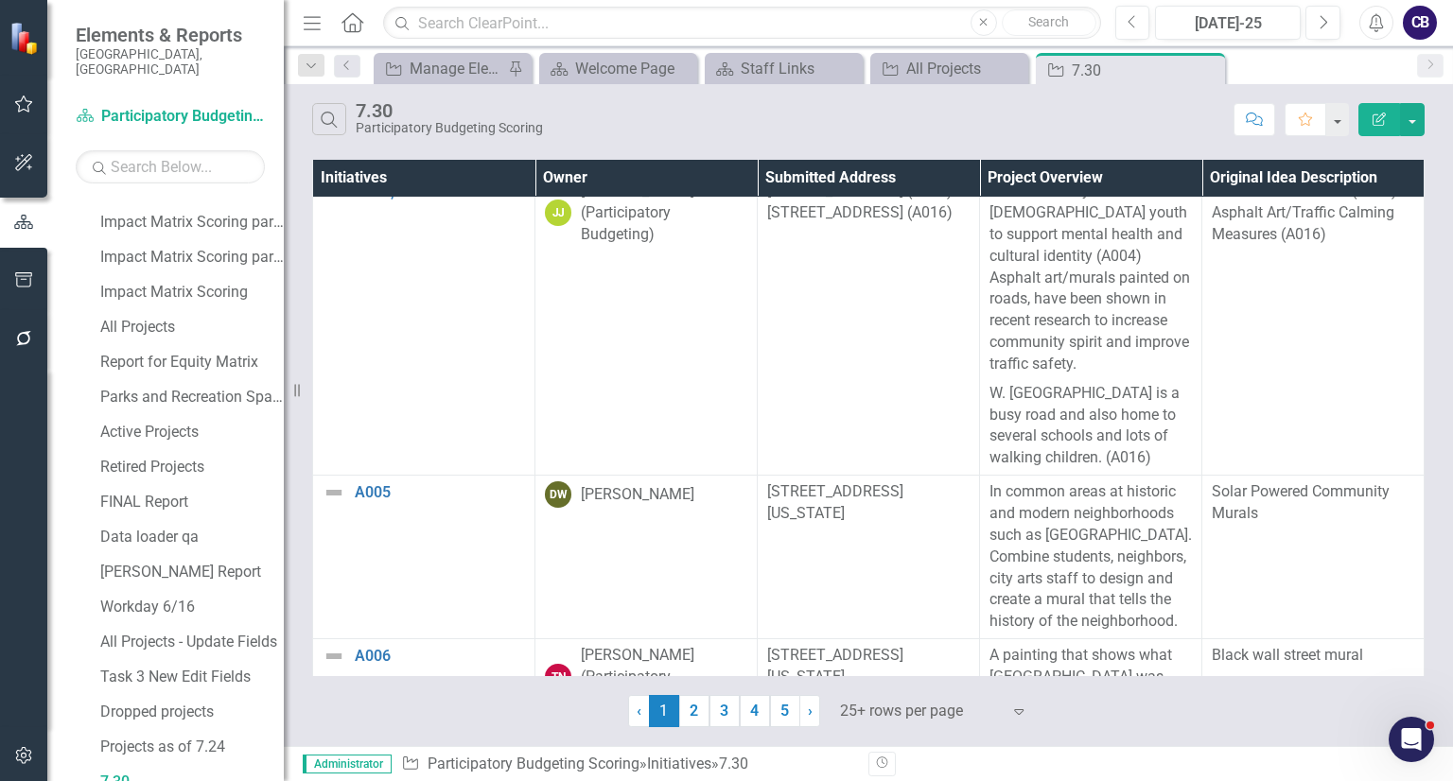
scroll to position [0, 0]
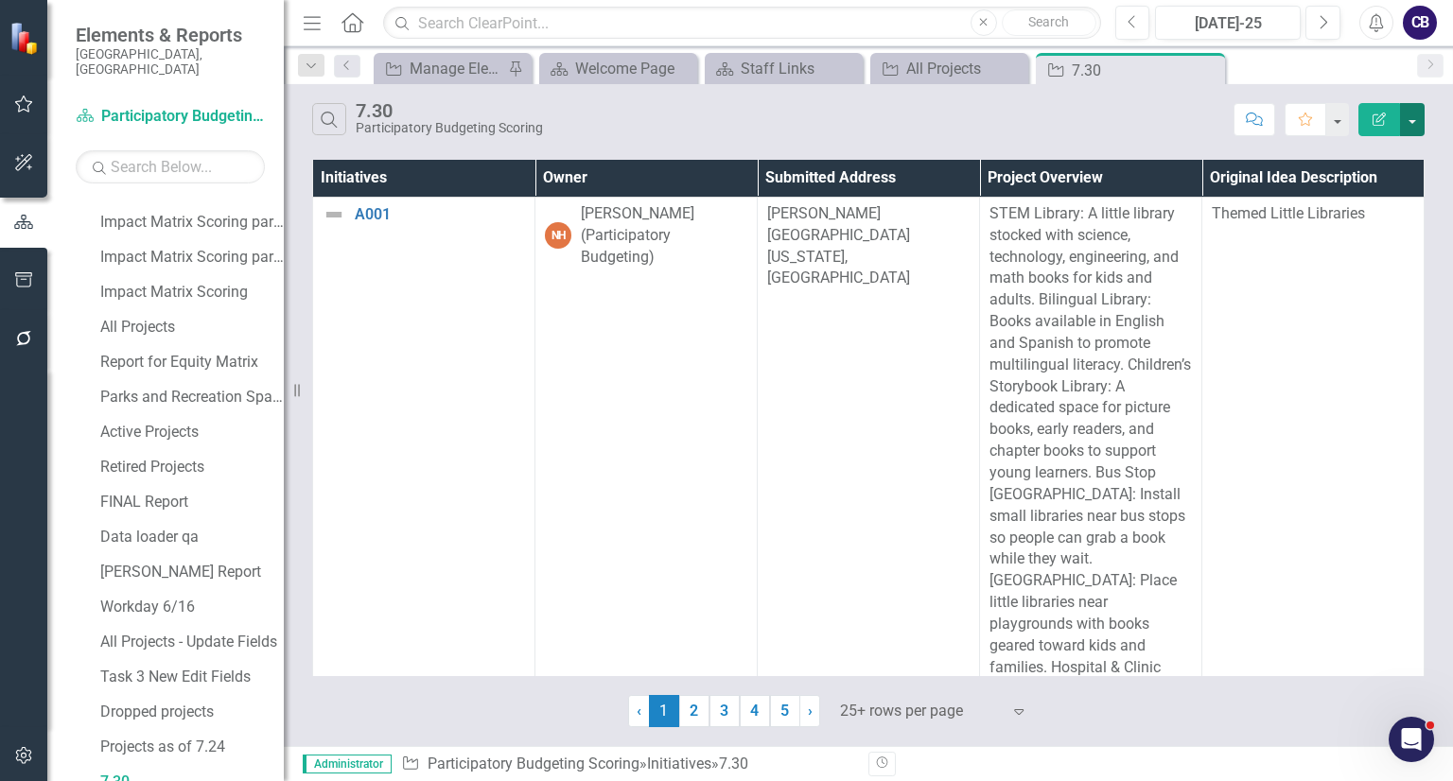
click at [1411, 123] on button "button" at bounding box center [1412, 119] width 25 height 33
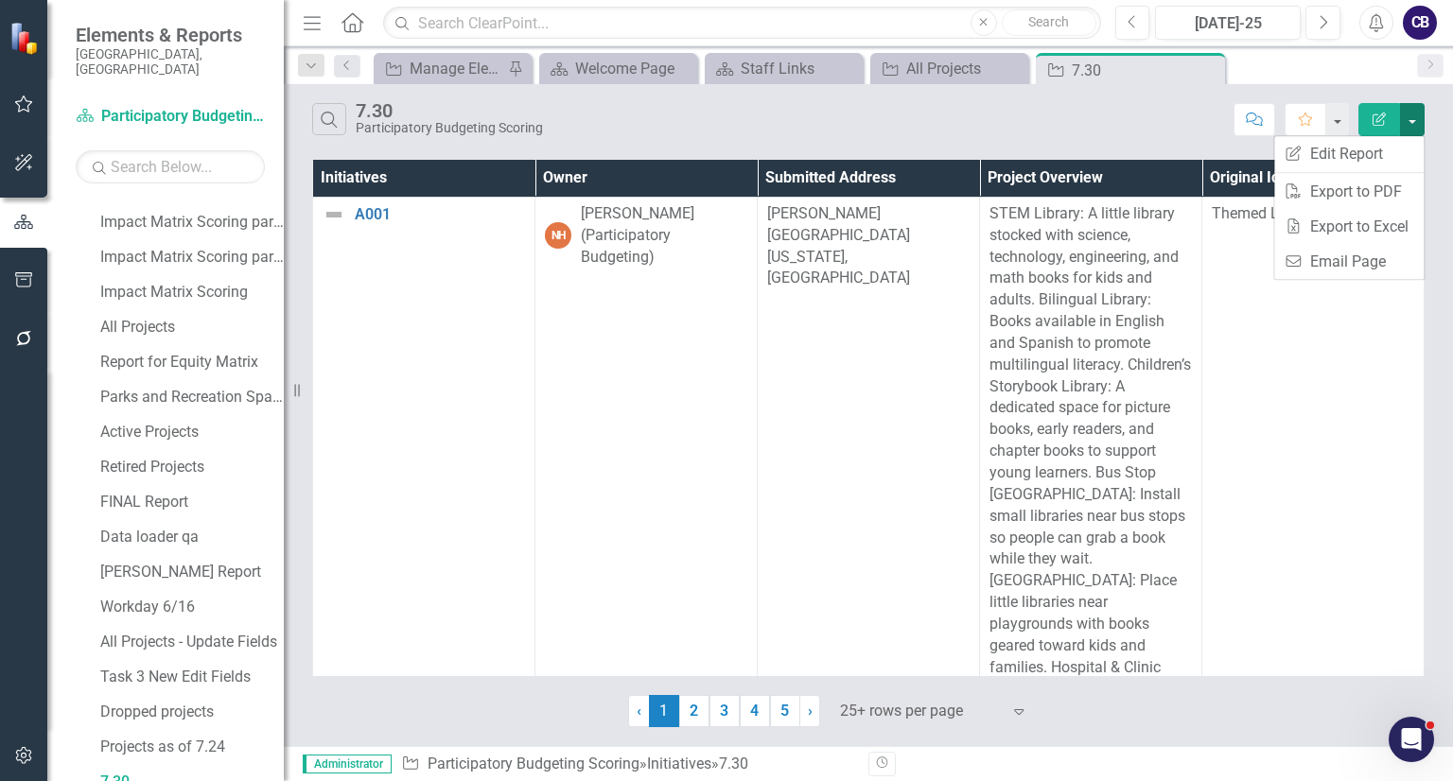
click at [1411, 123] on button "button" at bounding box center [1412, 119] width 25 height 33
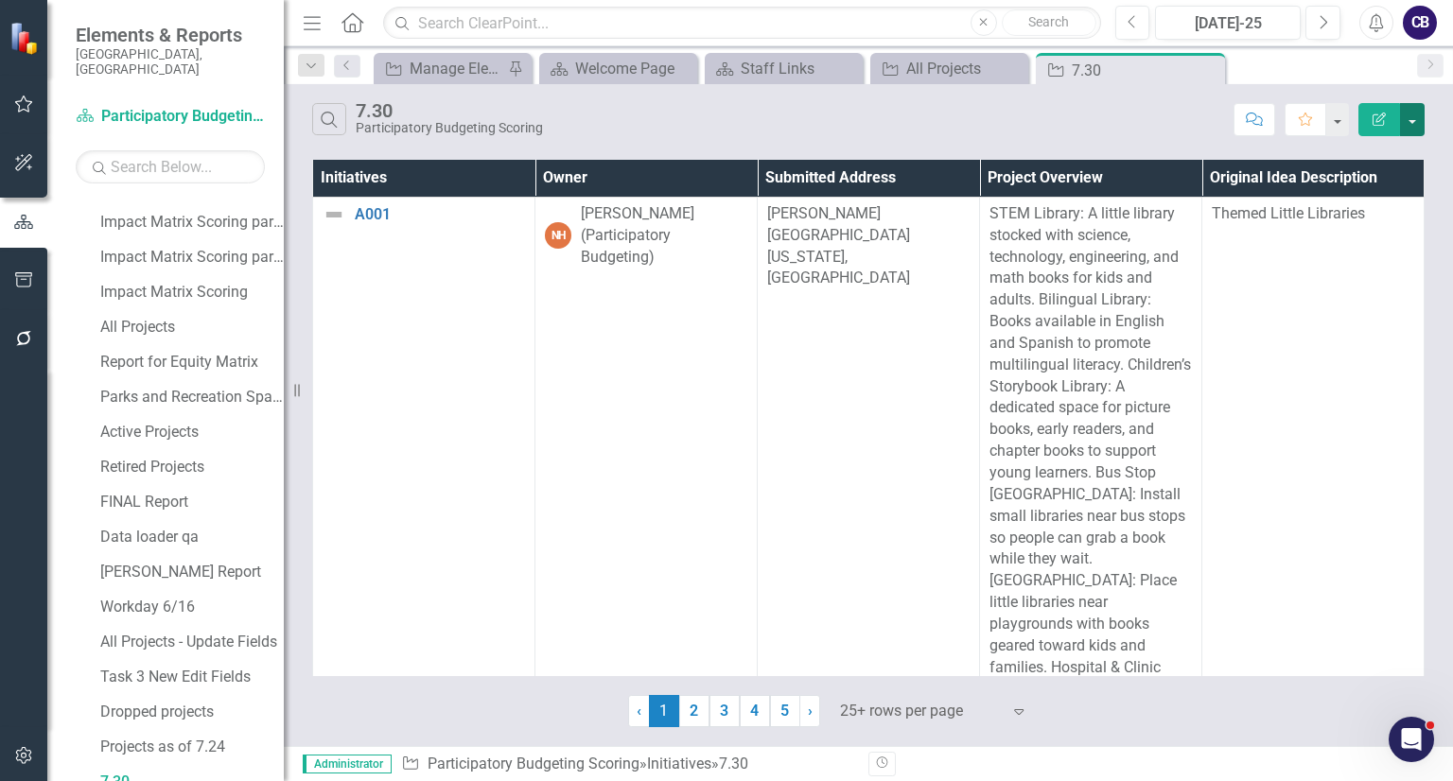
click at [1411, 123] on button "button" at bounding box center [1412, 119] width 25 height 33
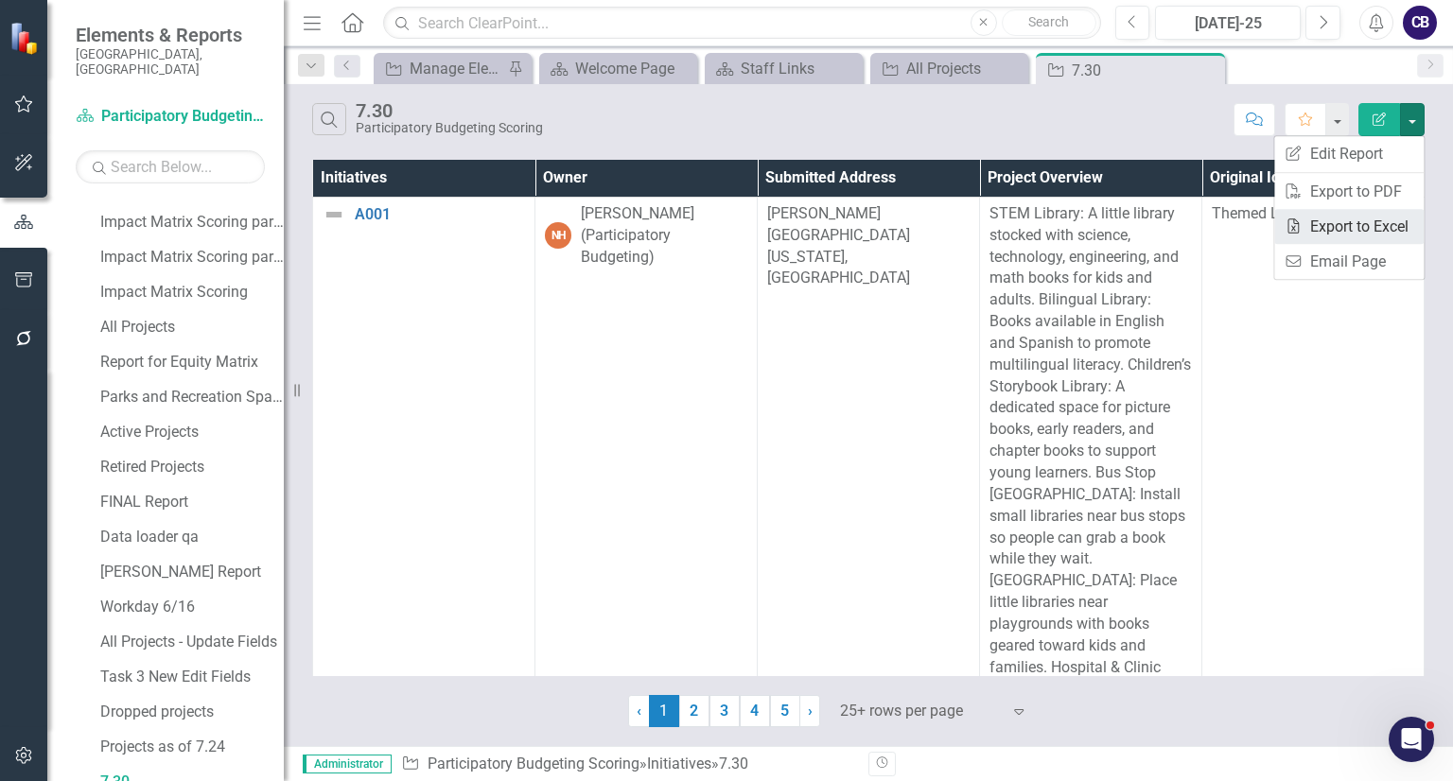
click at [1391, 226] on link "Excel Export to Excel" at bounding box center [1348, 226] width 149 height 35
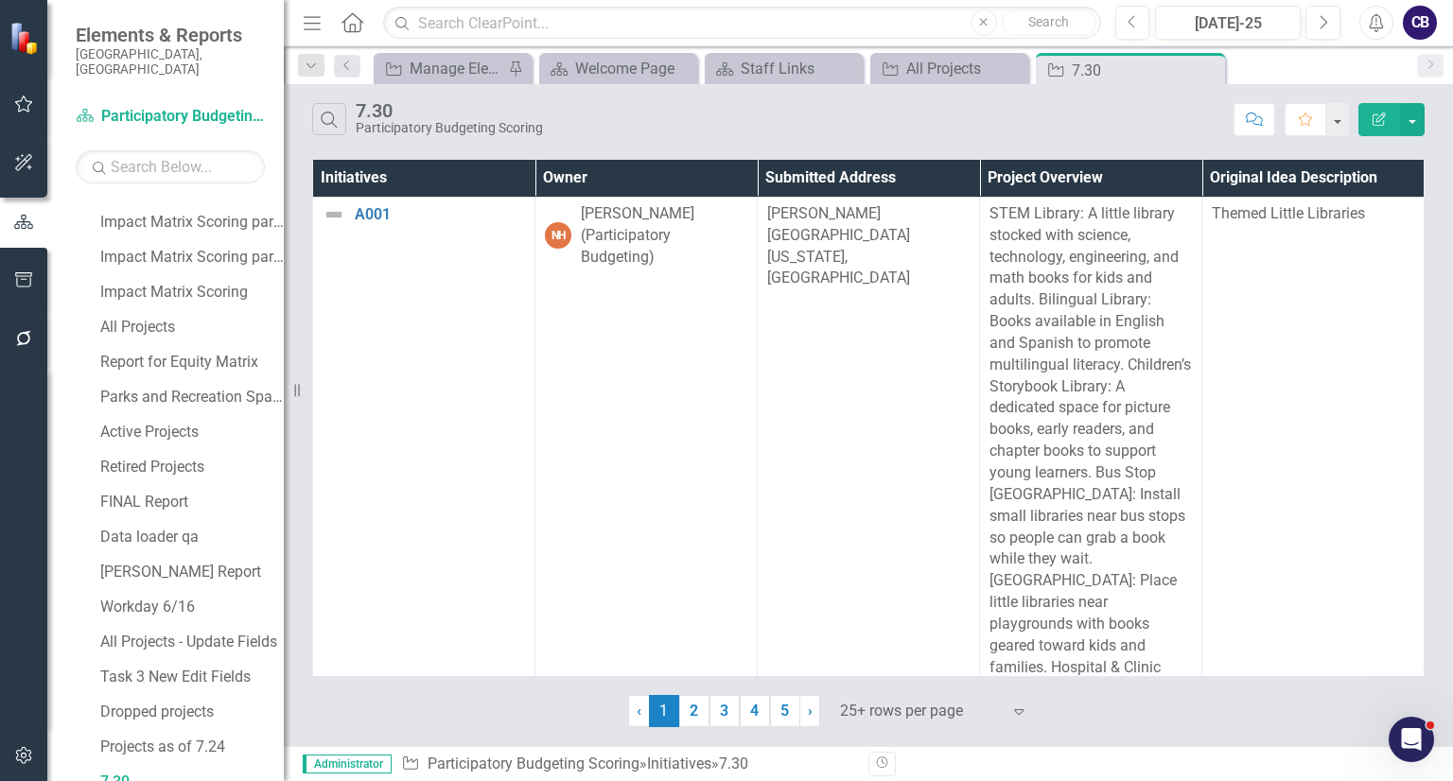
drag, startPoint x: 283, startPoint y: 616, endPoint x: 281, endPoint y: 647, distance: 31.3
click at [281, 647] on div "Dropdown Scorecards 3 Project Inventory Participatory Budgeting Scoring Cycle 3…" at bounding box center [165, 490] width 236 height 584
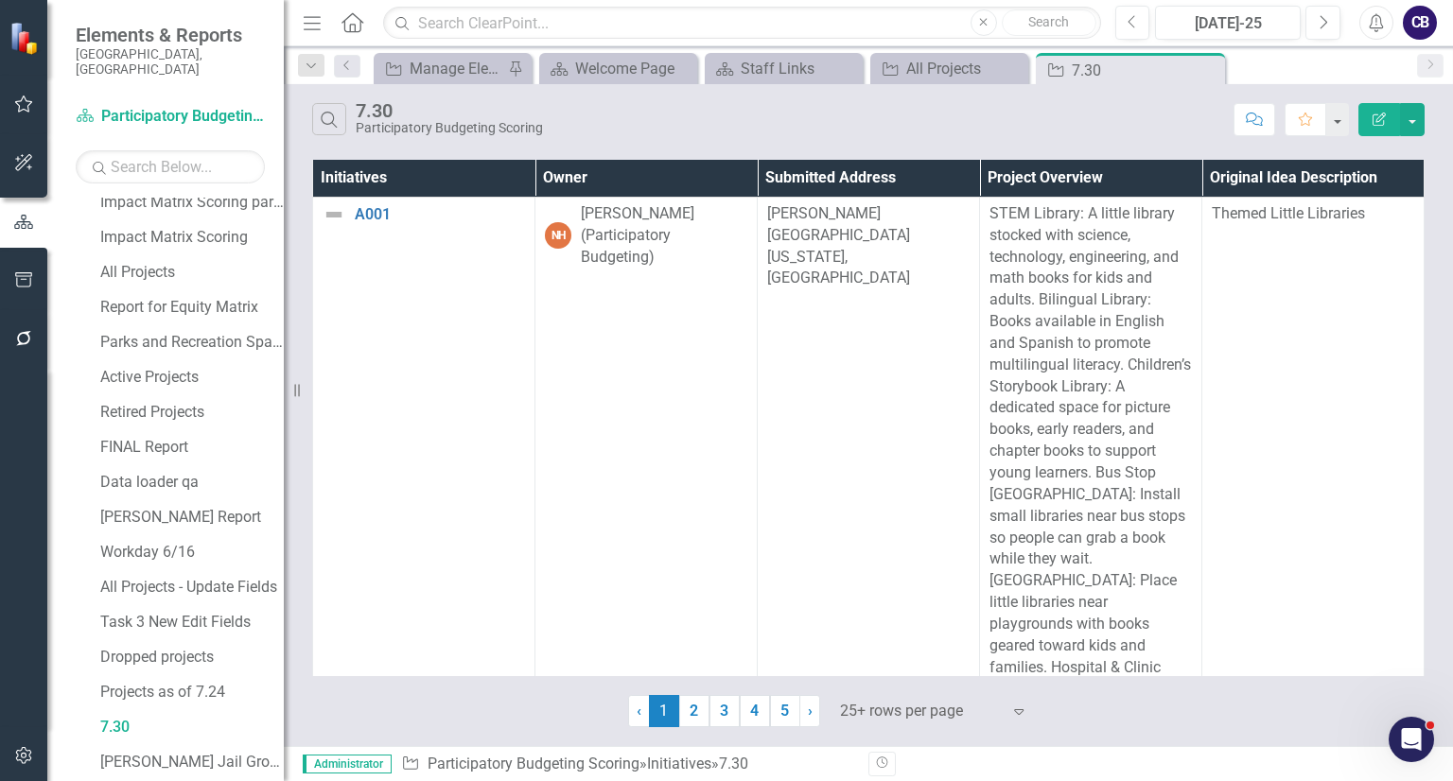
scroll to position [833, 0]
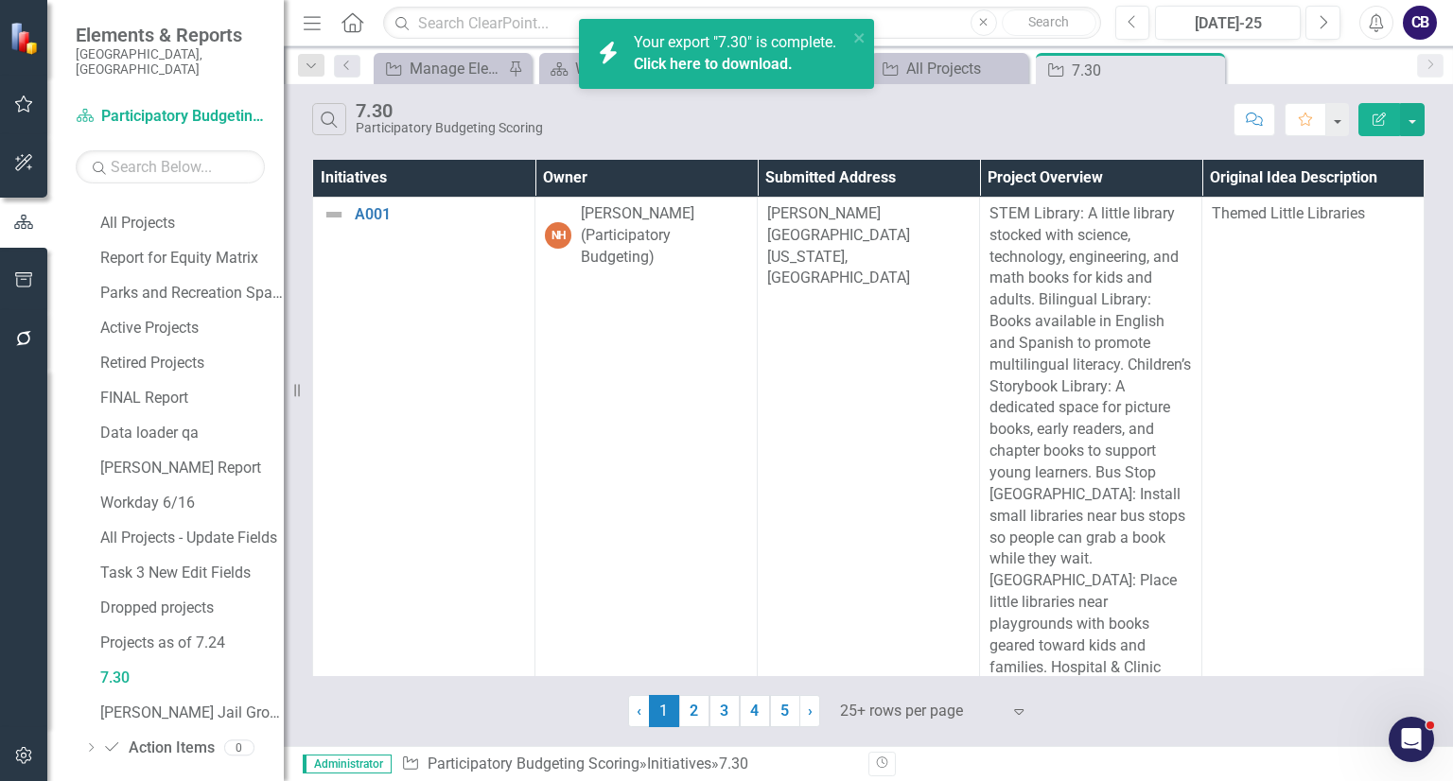
click at [745, 64] on link "Click here to download." at bounding box center [713, 64] width 159 height 18
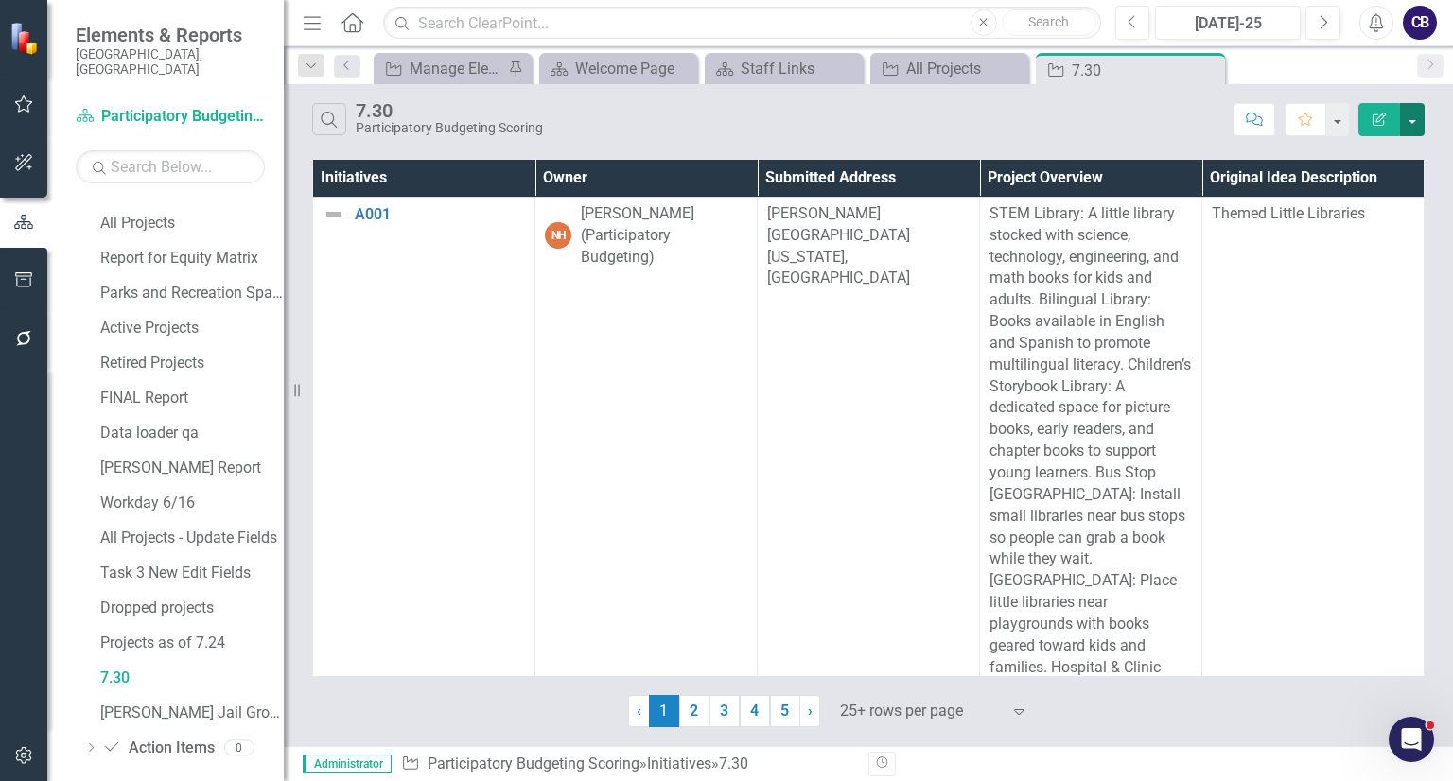
click at [1407, 126] on button "button" at bounding box center [1412, 119] width 25 height 33
click at [1386, 147] on link "Edit Report Edit Report" at bounding box center [1348, 153] width 149 height 35
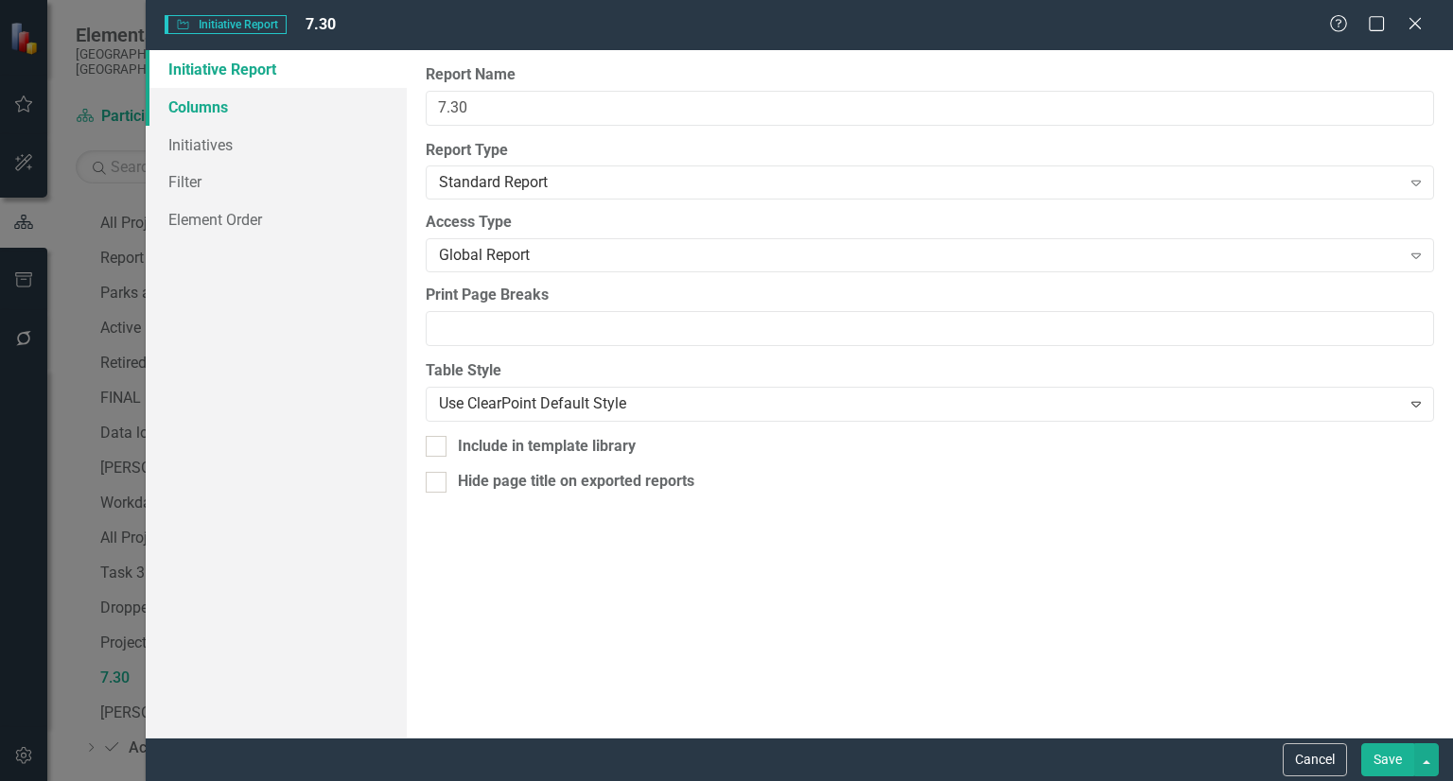
click at [266, 96] on link "Columns" at bounding box center [276, 107] width 261 height 38
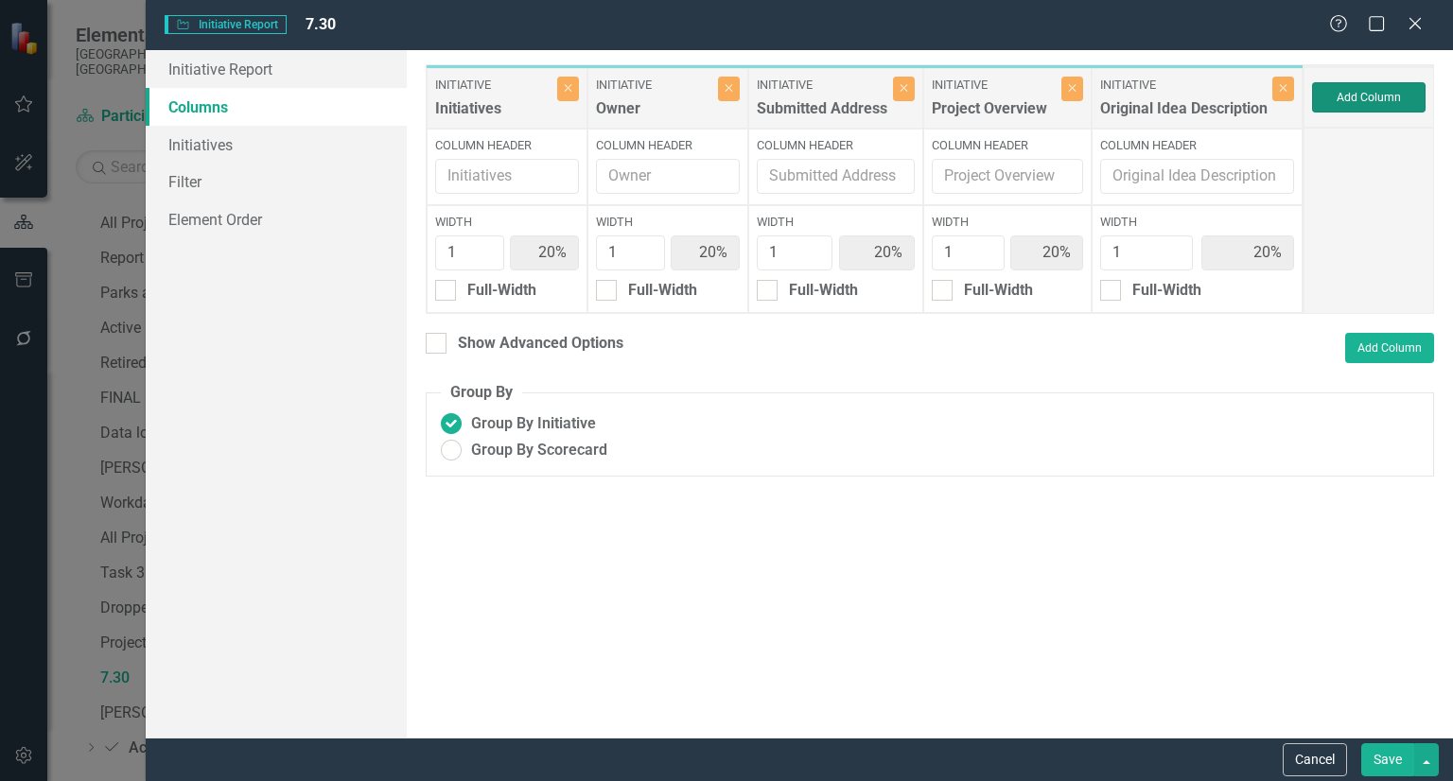
click at [1328, 83] on button "Add Column" at bounding box center [1368, 97] width 113 height 30
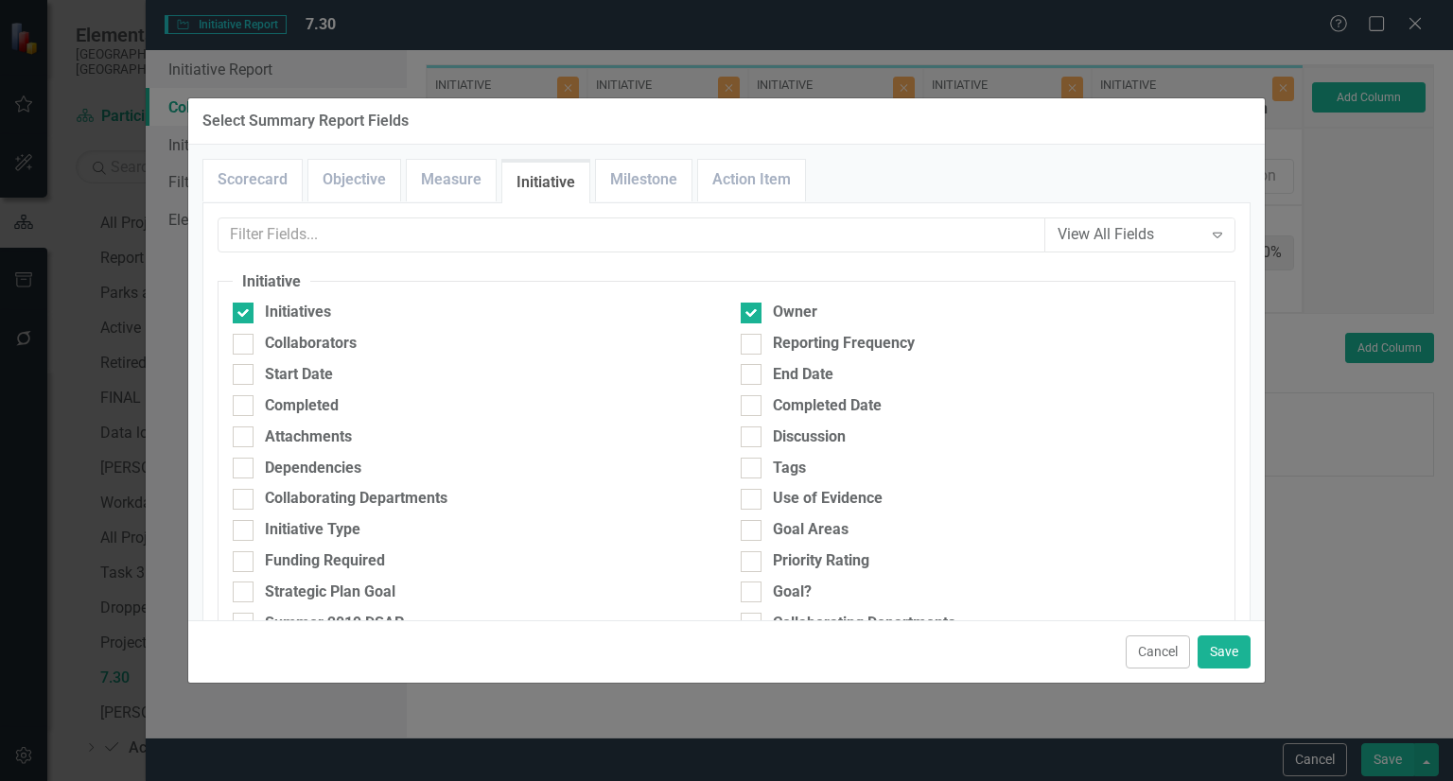
click at [654, 243] on input "text" at bounding box center [632, 235] width 828 height 35
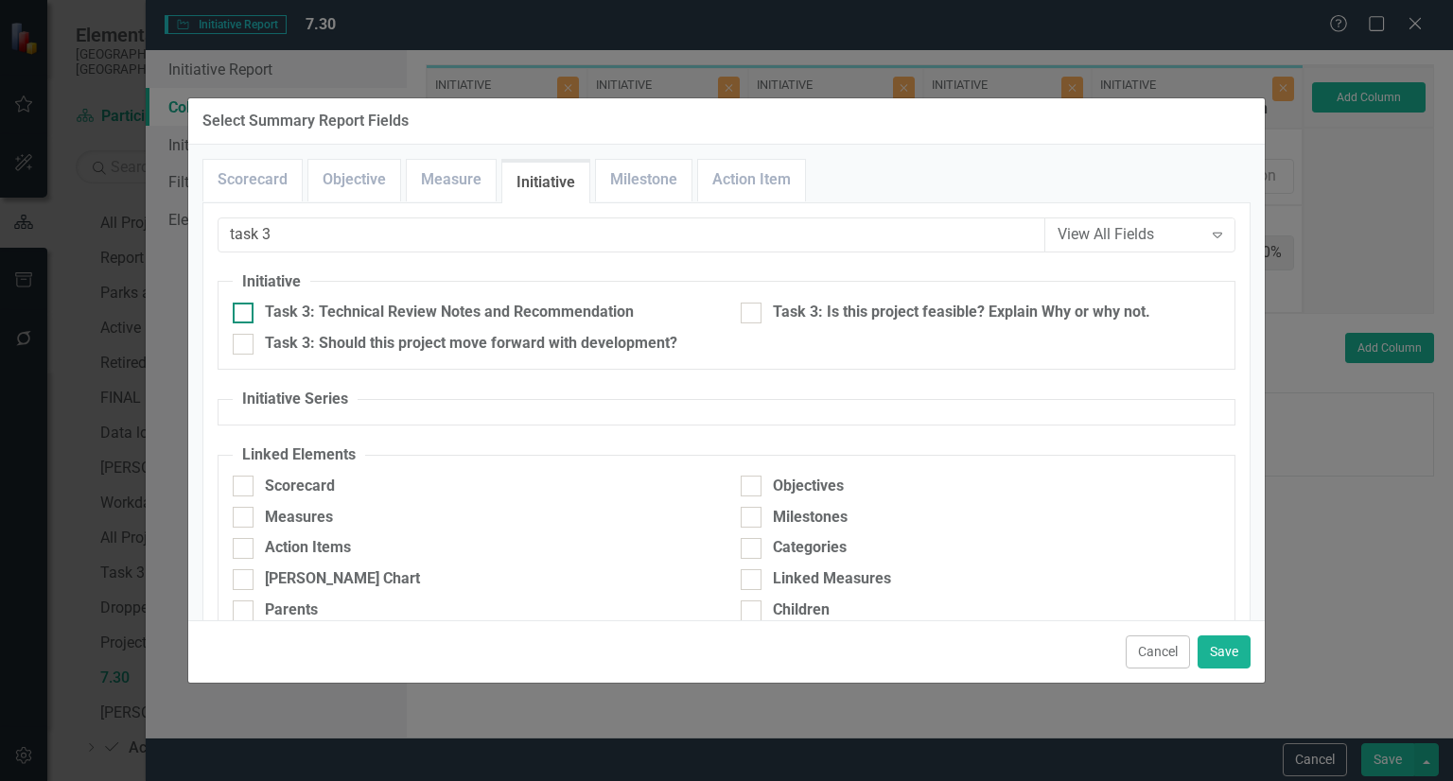
type input "task 3"
click at [564, 315] on div "Task 3: Technical Review Notes and Recommendation" at bounding box center [449, 313] width 369 height 22
click at [245, 315] on input "Task 3: Technical Review Notes and Recommendation" at bounding box center [239, 309] width 12 height 12
checkbox input "true"
click at [562, 335] on div "Task 3: Should this project move forward with development?" at bounding box center [471, 344] width 412 height 22
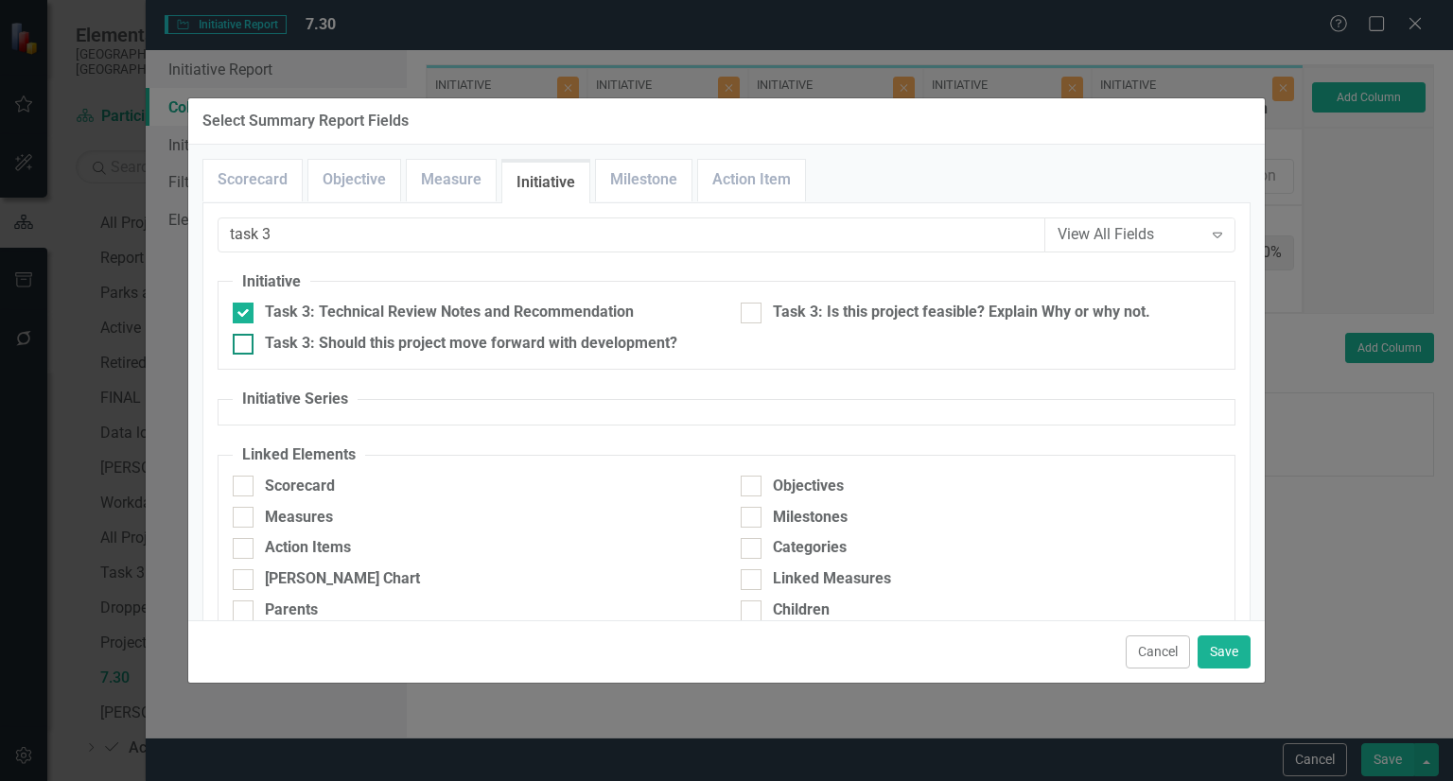
click at [245, 335] on input "Task 3: Should this project move forward with development?" at bounding box center [239, 340] width 12 height 12
checkbox input "true"
click at [832, 319] on div "Task 3: Is this project feasible? Explain Why or why not." at bounding box center [961, 313] width 377 height 22
click at [753, 315] on input "Task 3: Is this project feasible? Explain Why or why not." at bounding box center [747, 309] width 12 height 12
checkbox input "true"
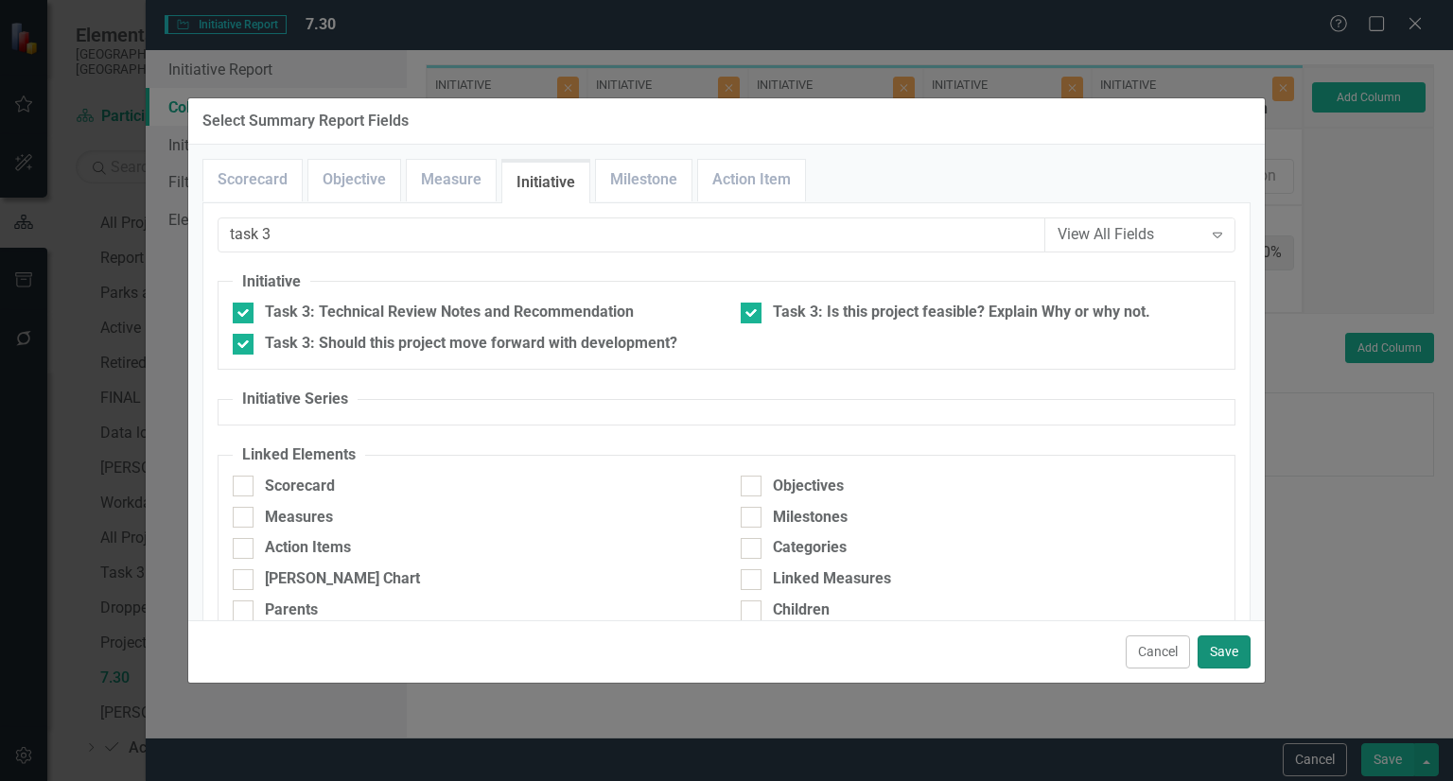
click at [1230, 645] on button "Save" at bounding box center [1223, 652] width 53 height 33
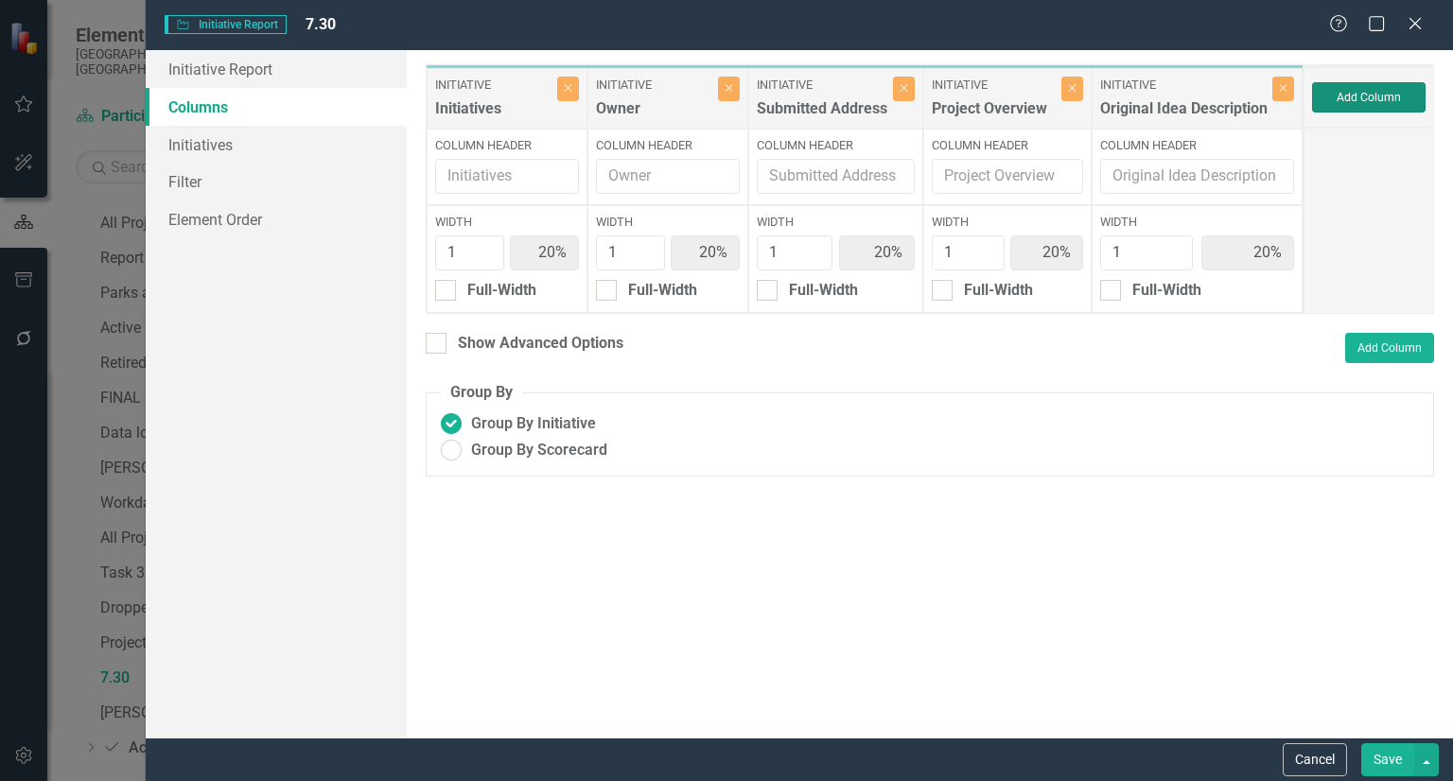
type input "13%"
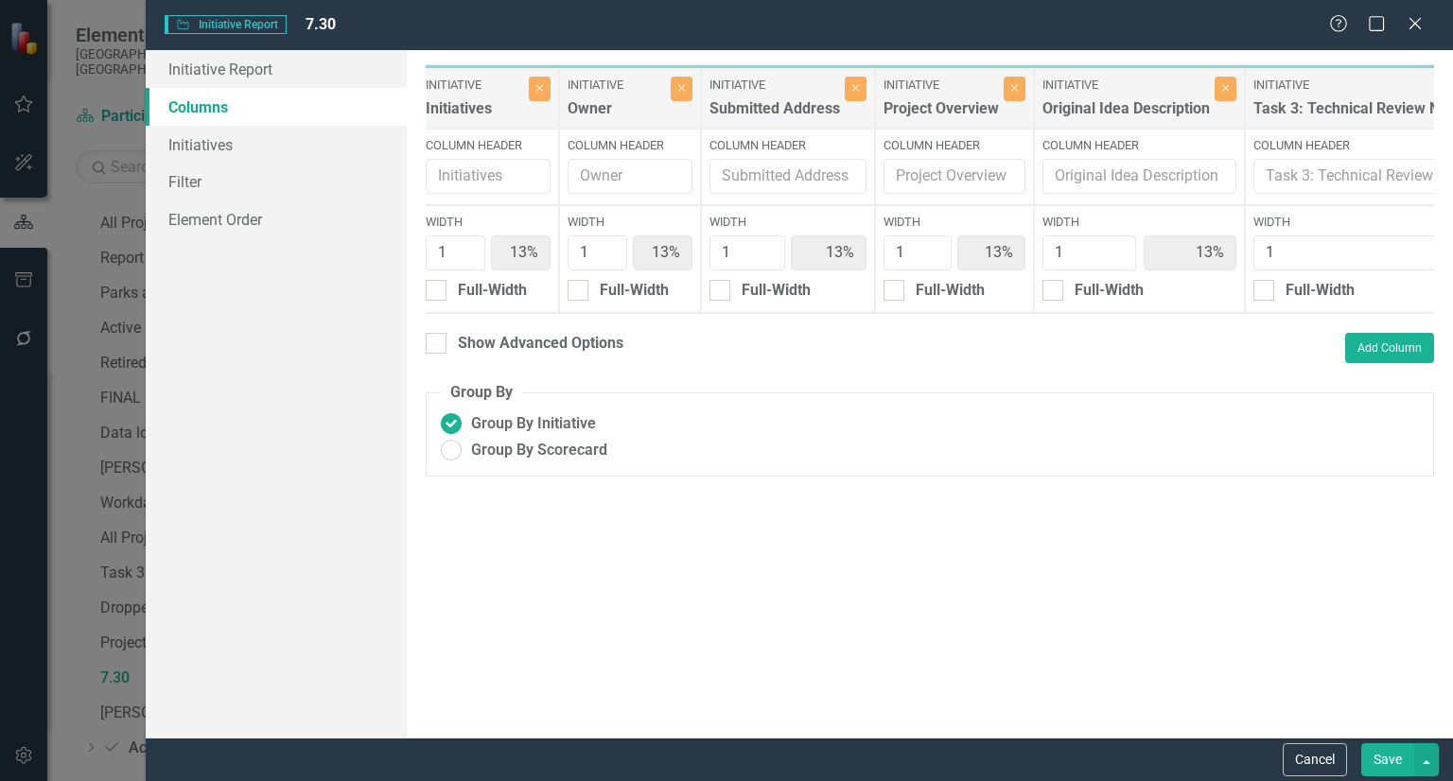
scroll to position [0, 0]
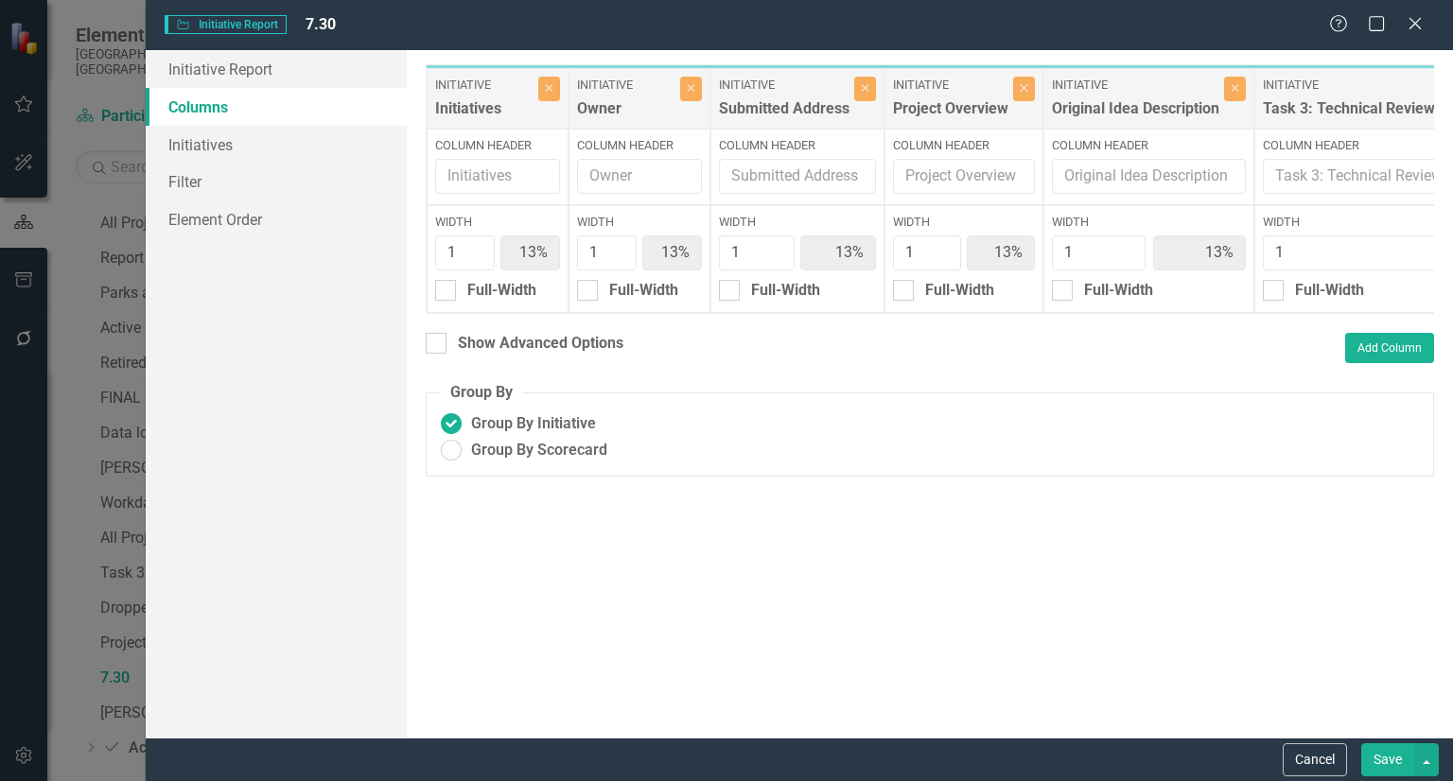
click at [1396, 754] on button "Save" at bounding box center [1387, 759] width 53 height 33
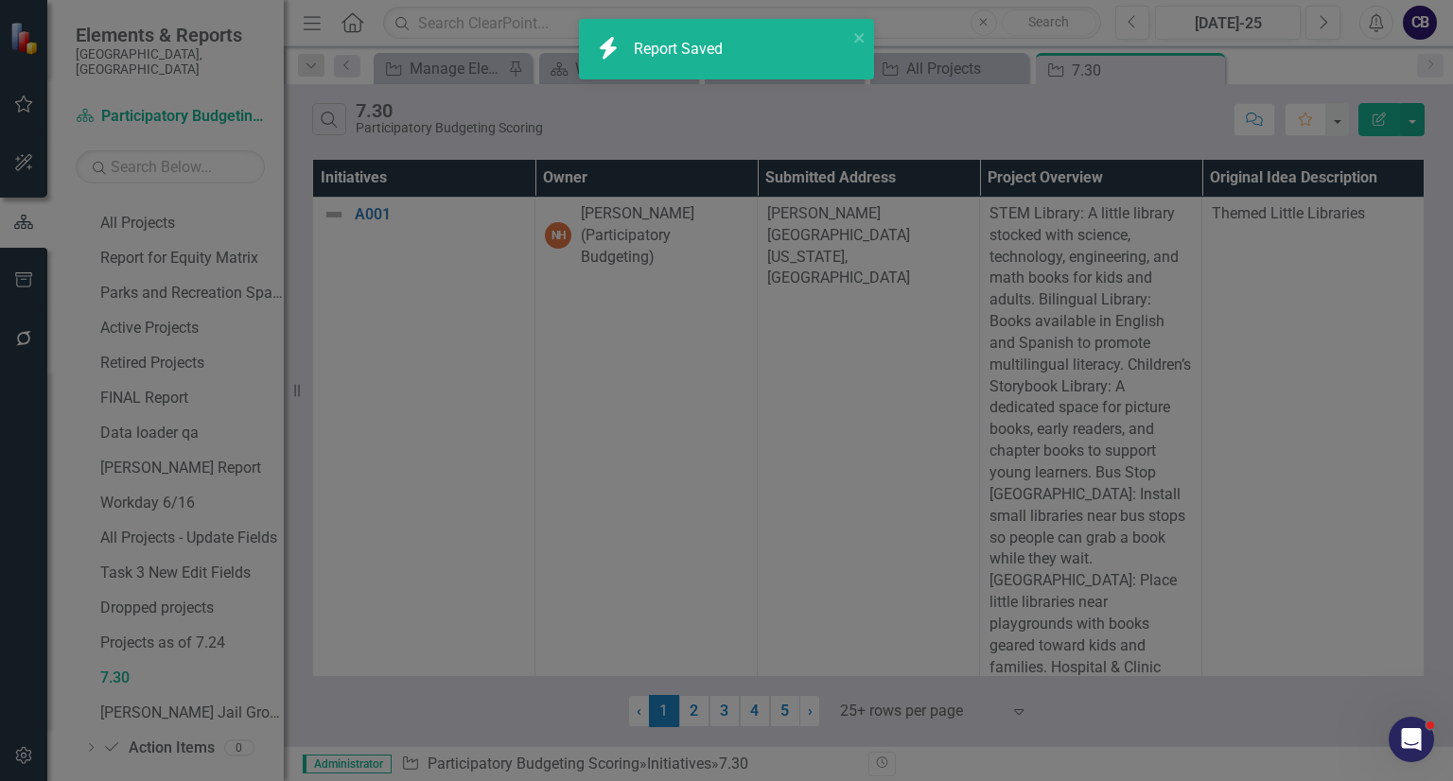
radio input "false"
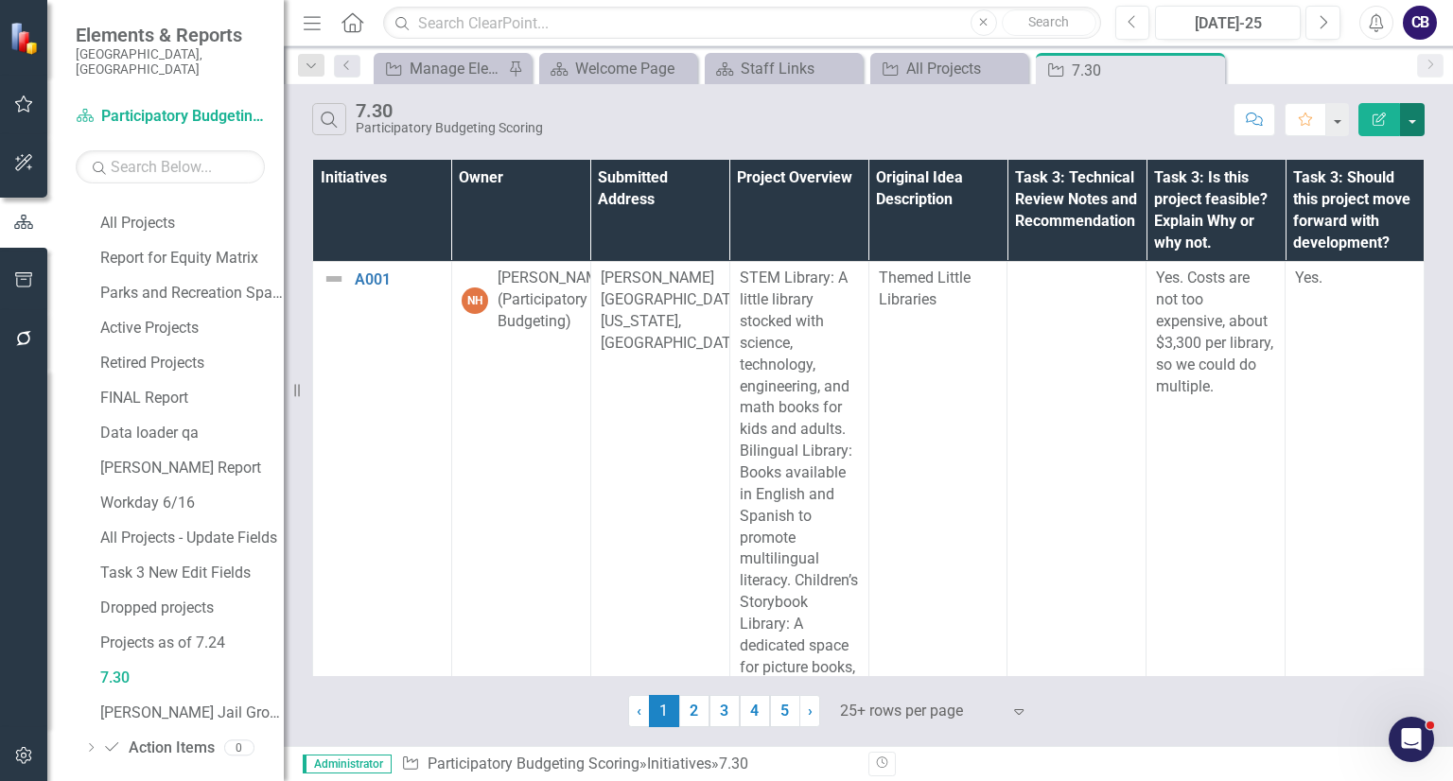
click at [1415, 114] on button "button" at bounding box center [1412, 119] width 25 height 33
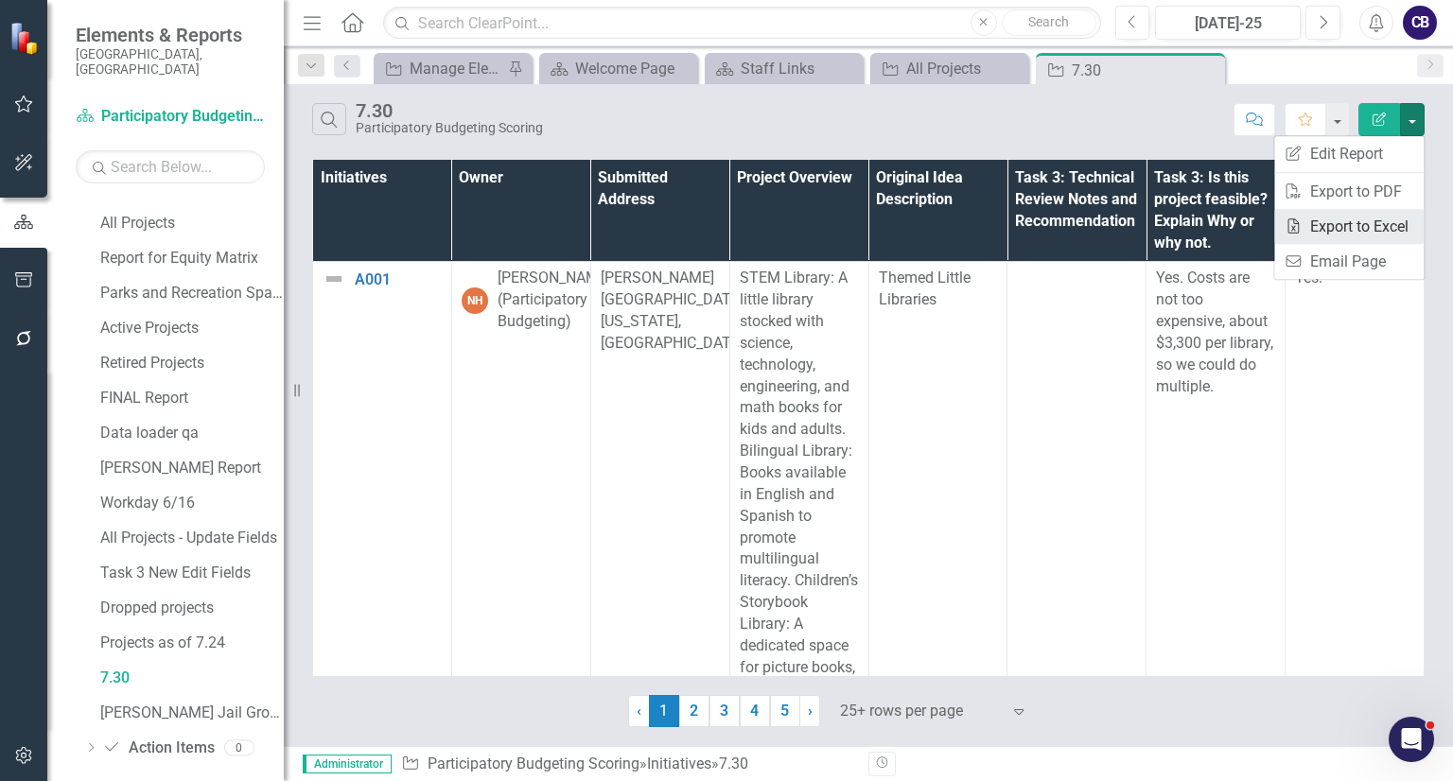
click at [1383, 223] on link "Excel Export to Excel" at bounding box center [1348, 226] width 149 height 35
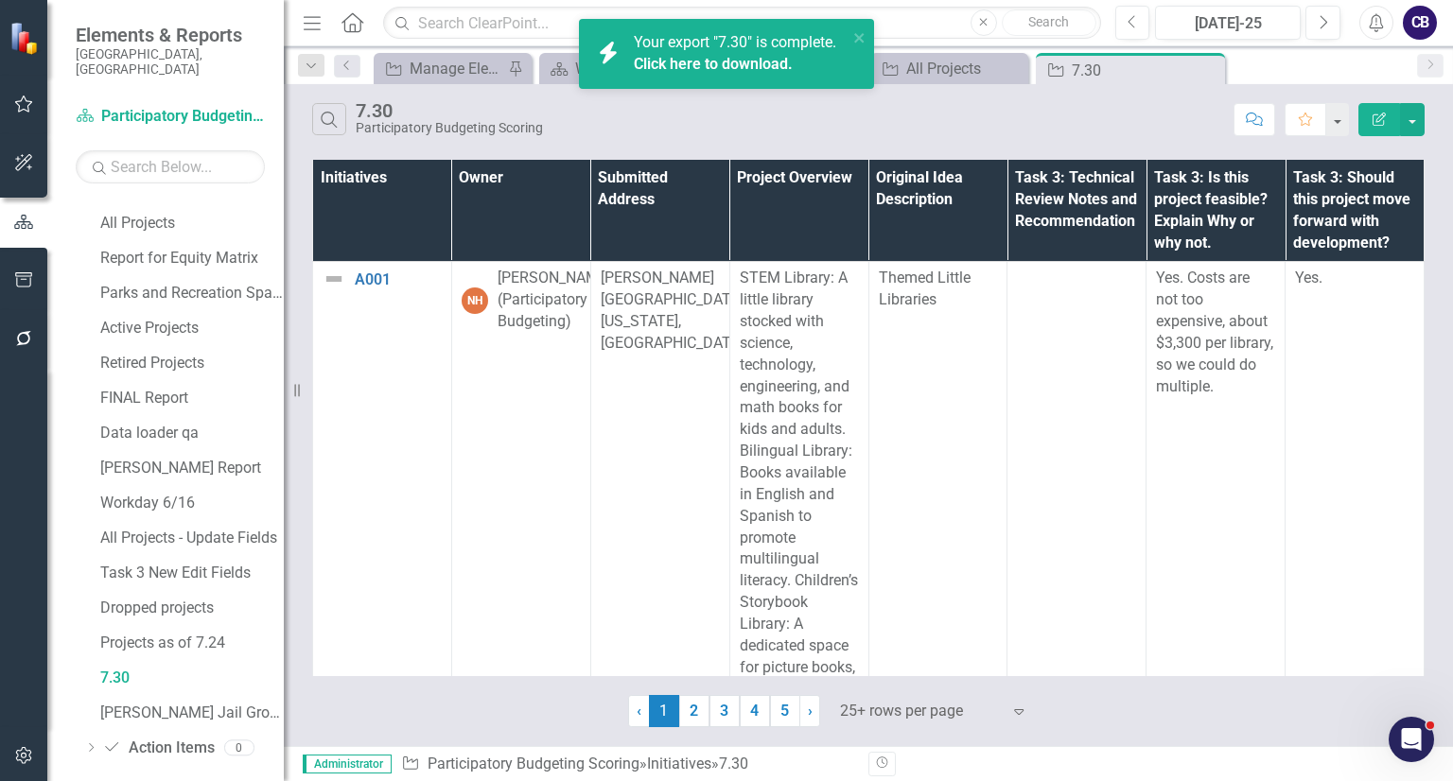
click at [727, 63] on link "Click here to download." at bounding box center [713, 64] width 159 height 18
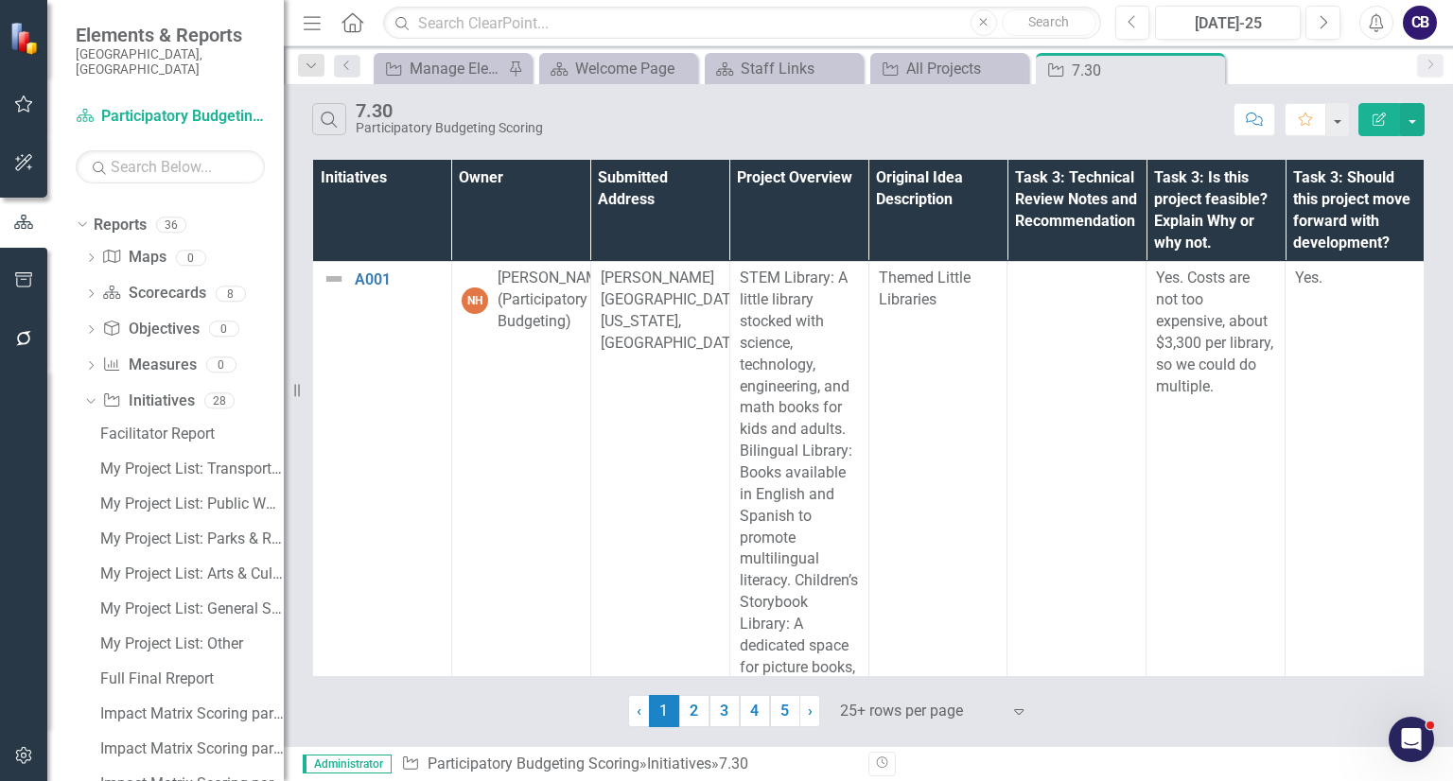
scroll to position [128, 0]
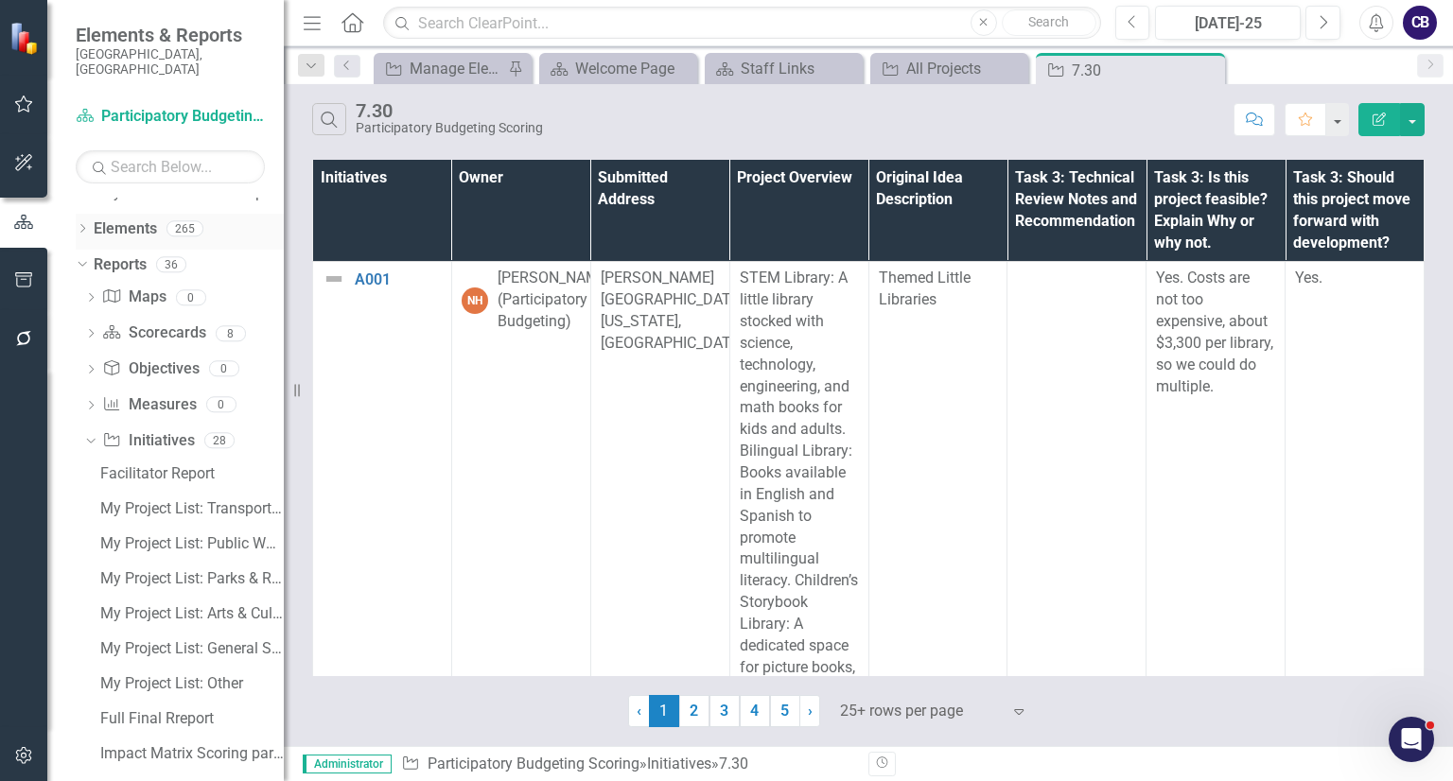
click at [129, 218] on link "Elements" at bounding box center [125, 229] width 63 height 22
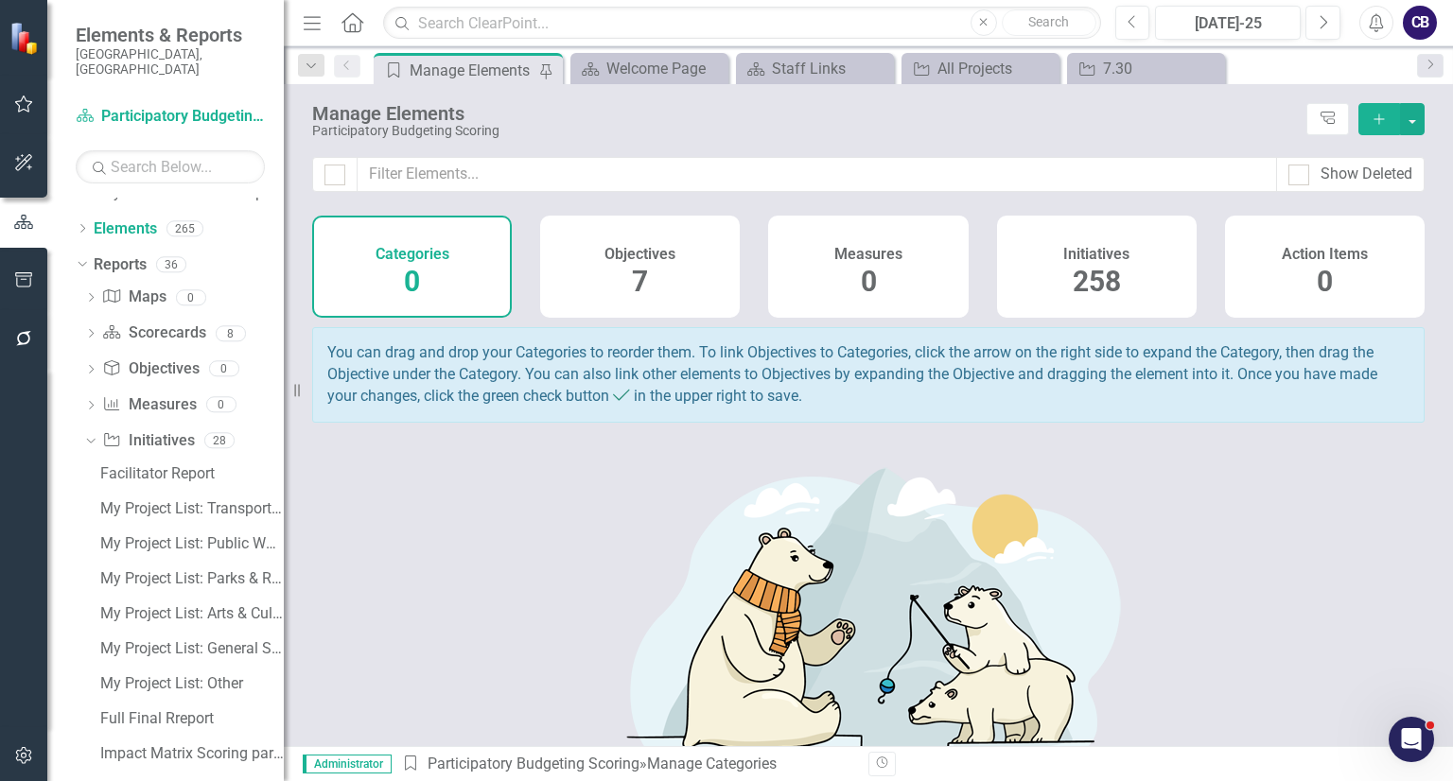
click at [1177, 269] on div "Initiatives 258" at bounding box center [1097, 267] width 200 height 102
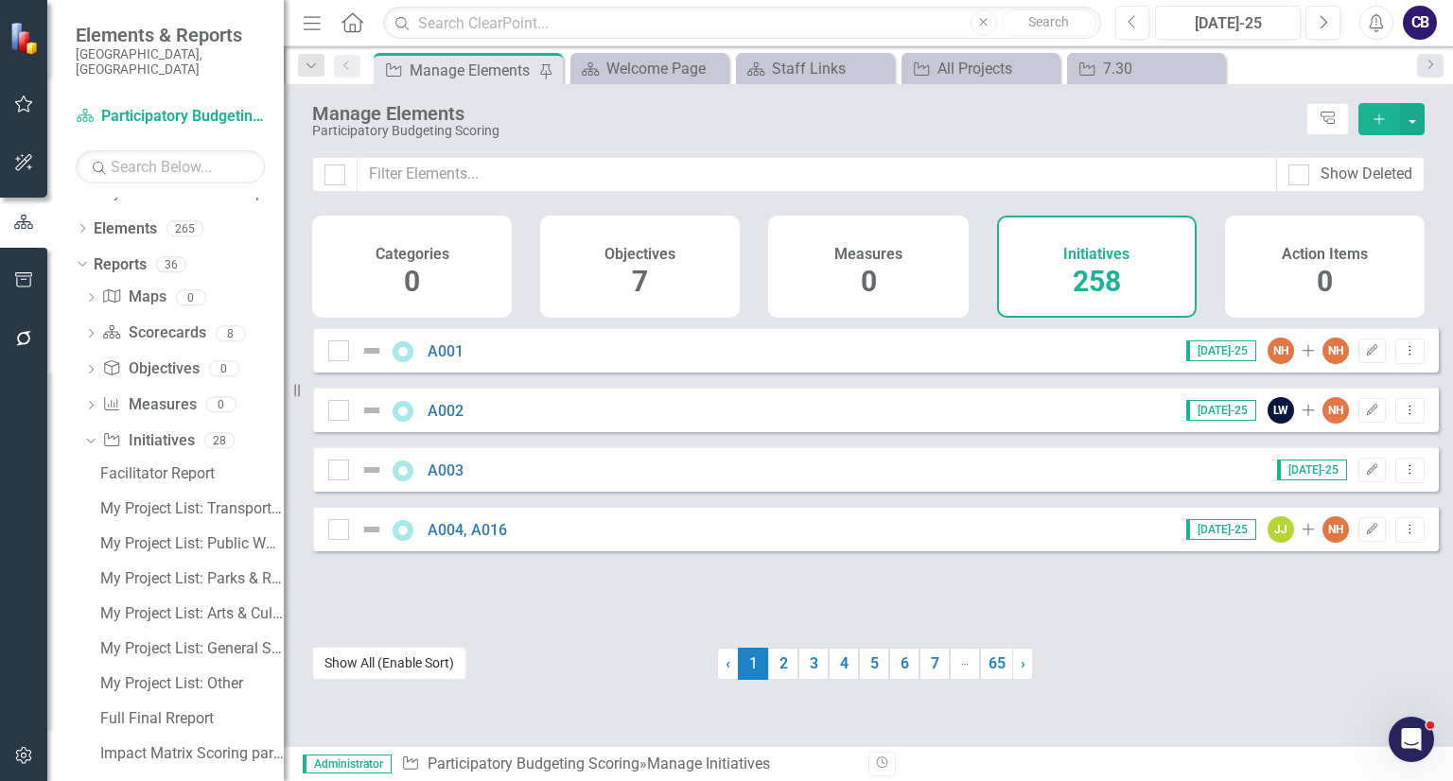
click at [431, 660] on button "Show All (Enable Sort)" at bounding box center [389, 663] width 154 height 33
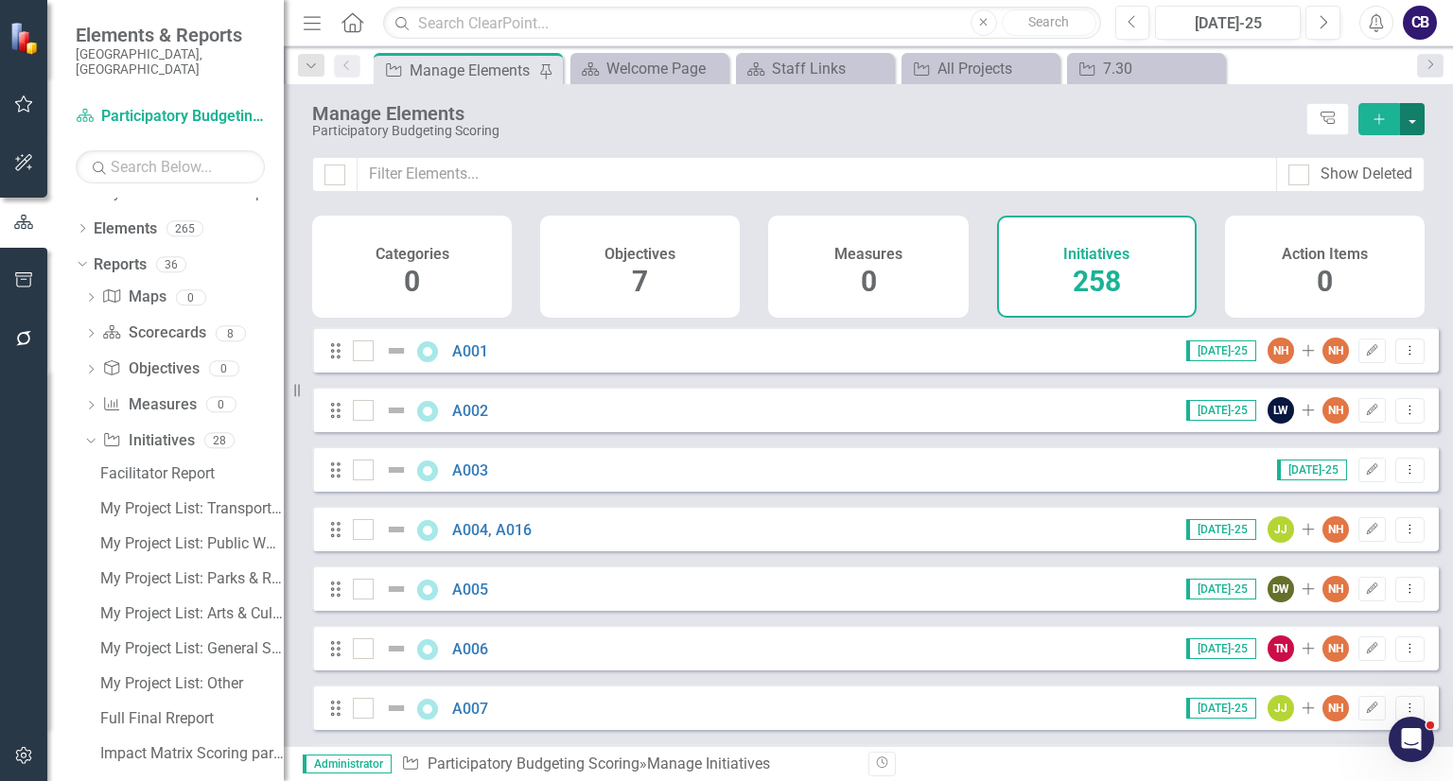
click at [1420, 121] on button "button" at bounding box center [1412, 119] width 25 height 32
click at [1184, 128] on div "Participatory Budgeting Scoring" at bounding box center [804, 131] width 985 height 14
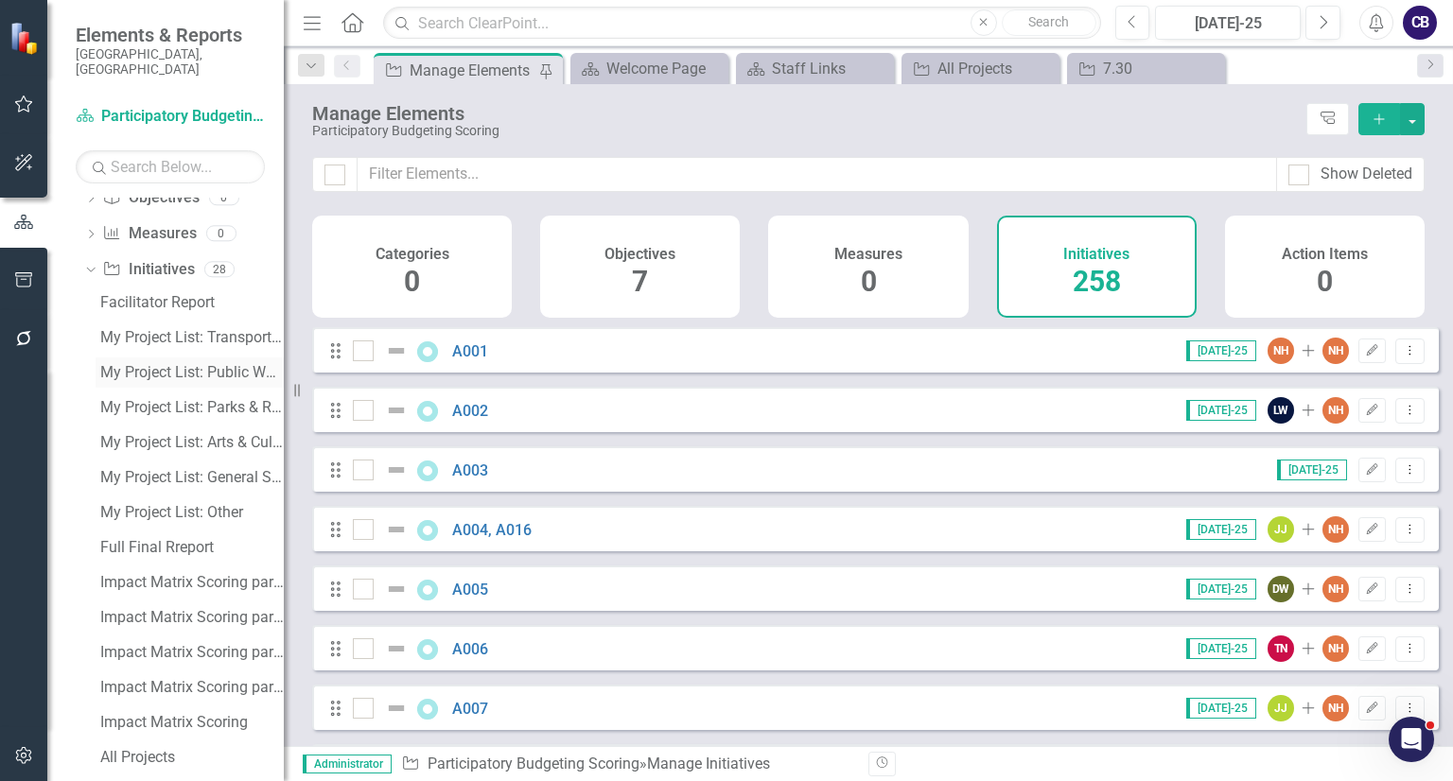
scroll to position [288, 0]
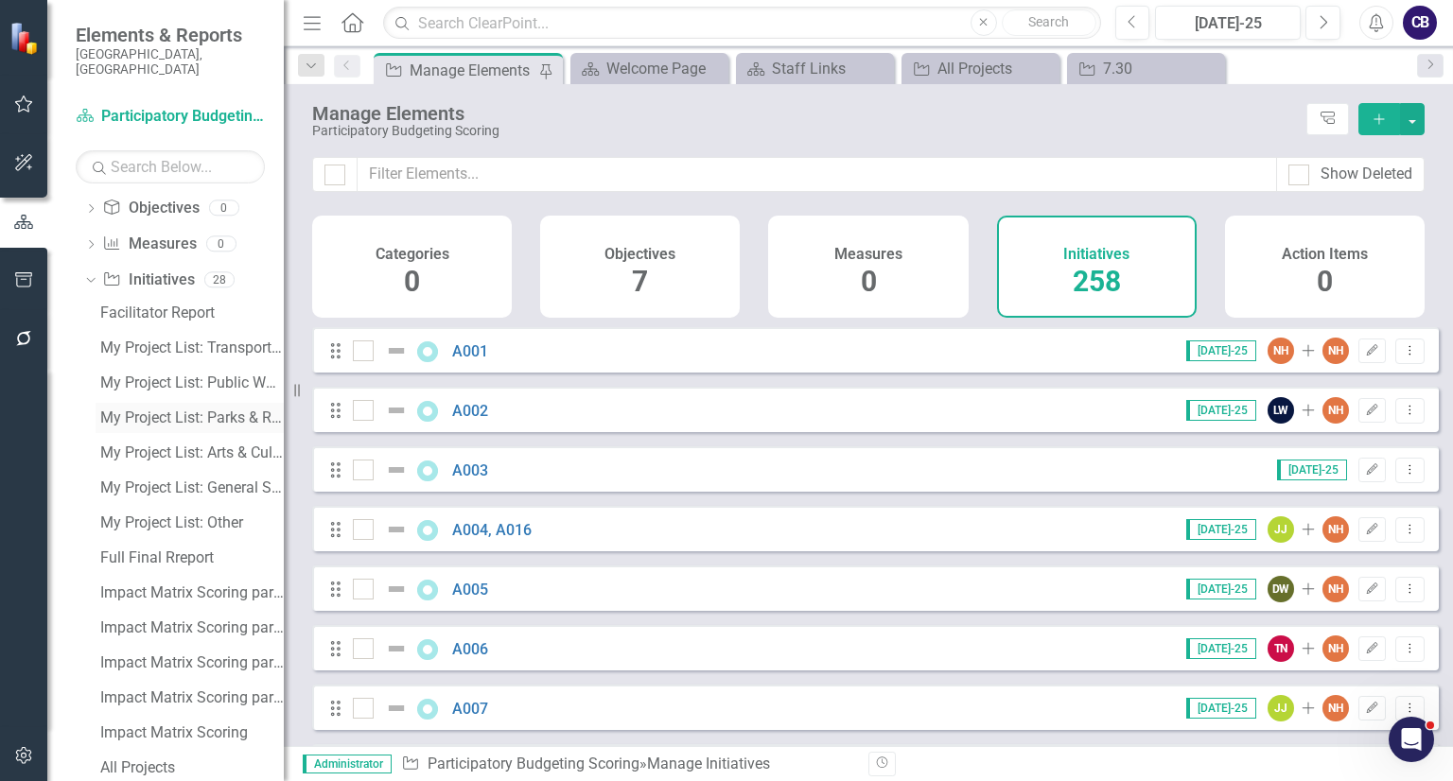
click at [168, 403] on link "My Project List: Parks & Recreation" at bounding box center [190, 418] width 188 height 30
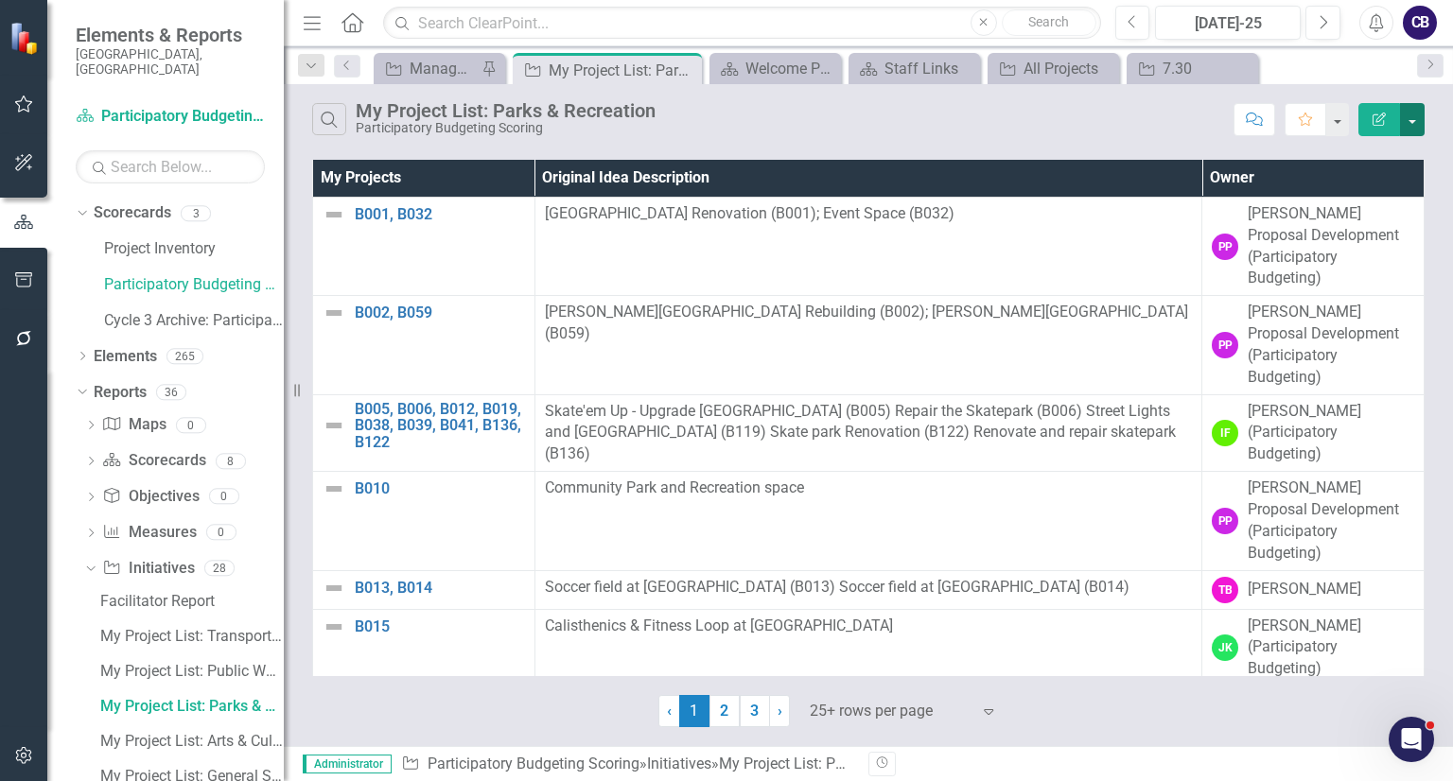
click at [1406, 111] on button "button" at bounding box center [1412, 119] width 25 height 33
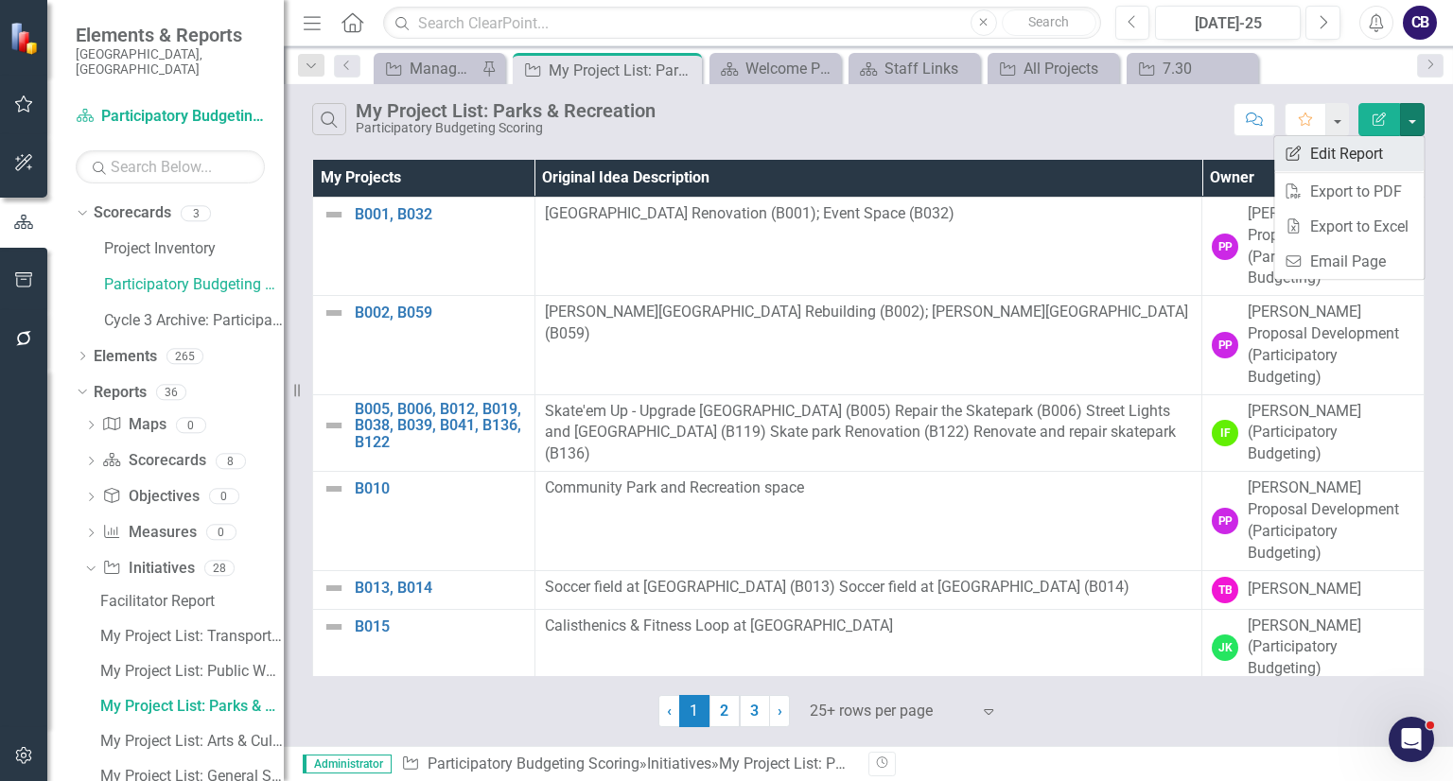
click at [1369, 137] on link "Edit Report Edit Report" at bounding box center [1348, 153] width 149 height 35
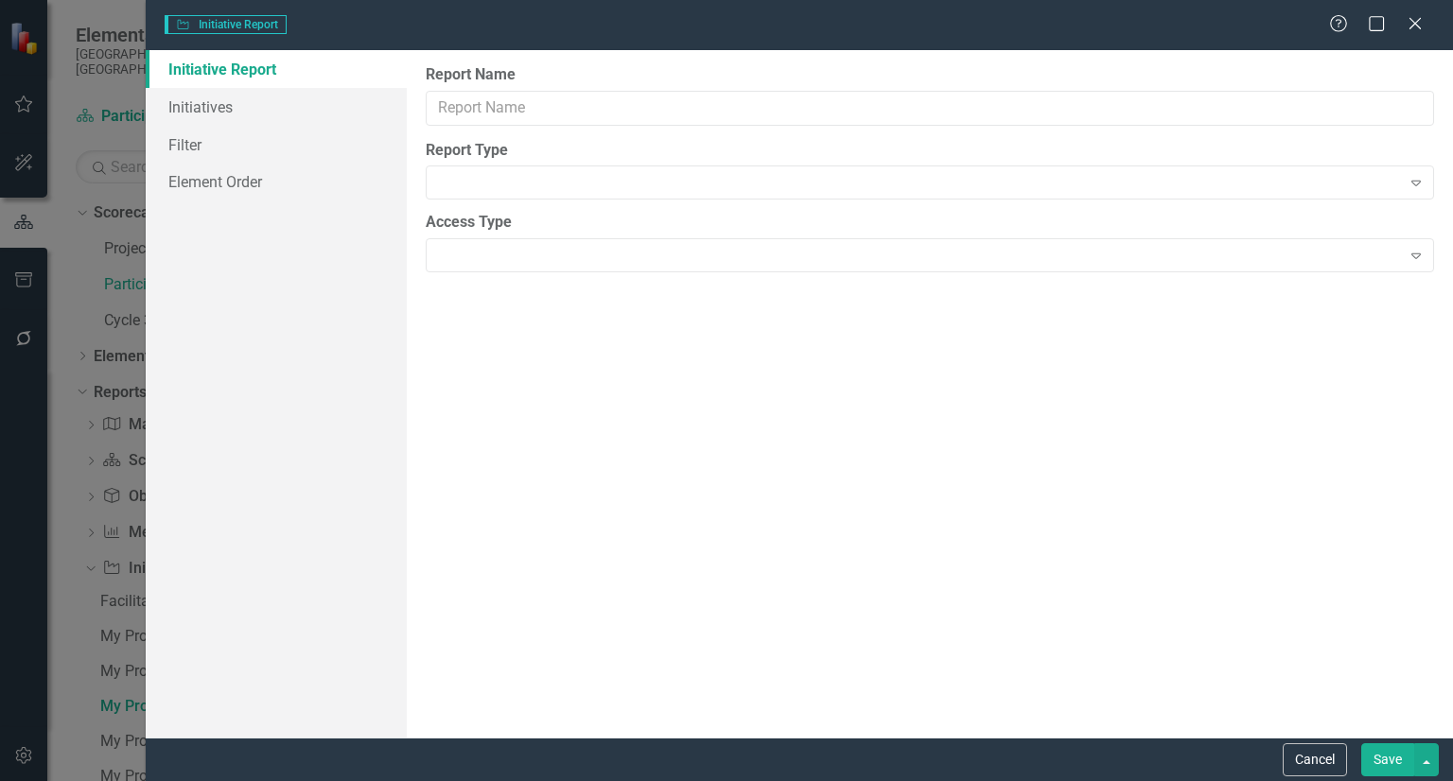
type input "My Project List: Parks & Recreation"
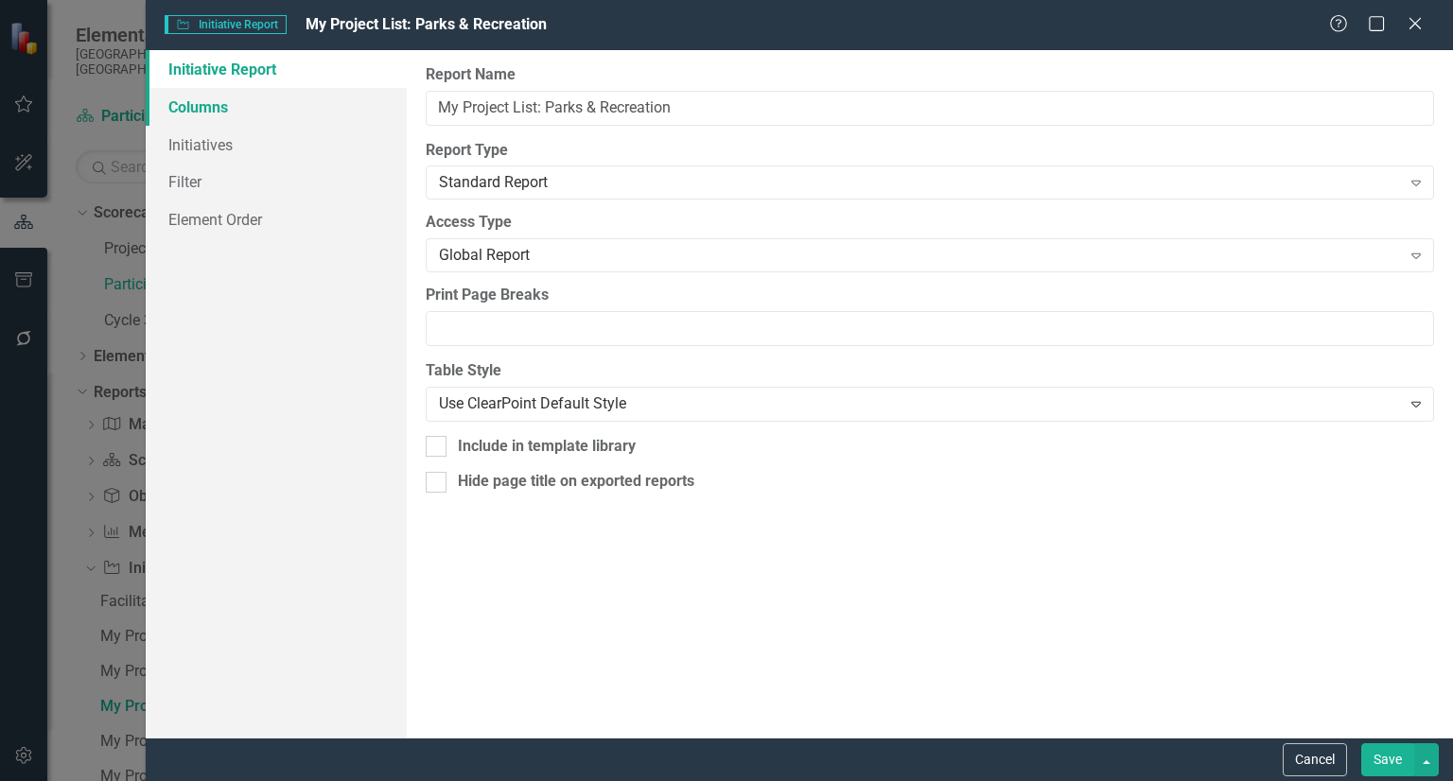
click at [221, 99] on link "Columns" at bounding box center [276, 107] width 261 height 38
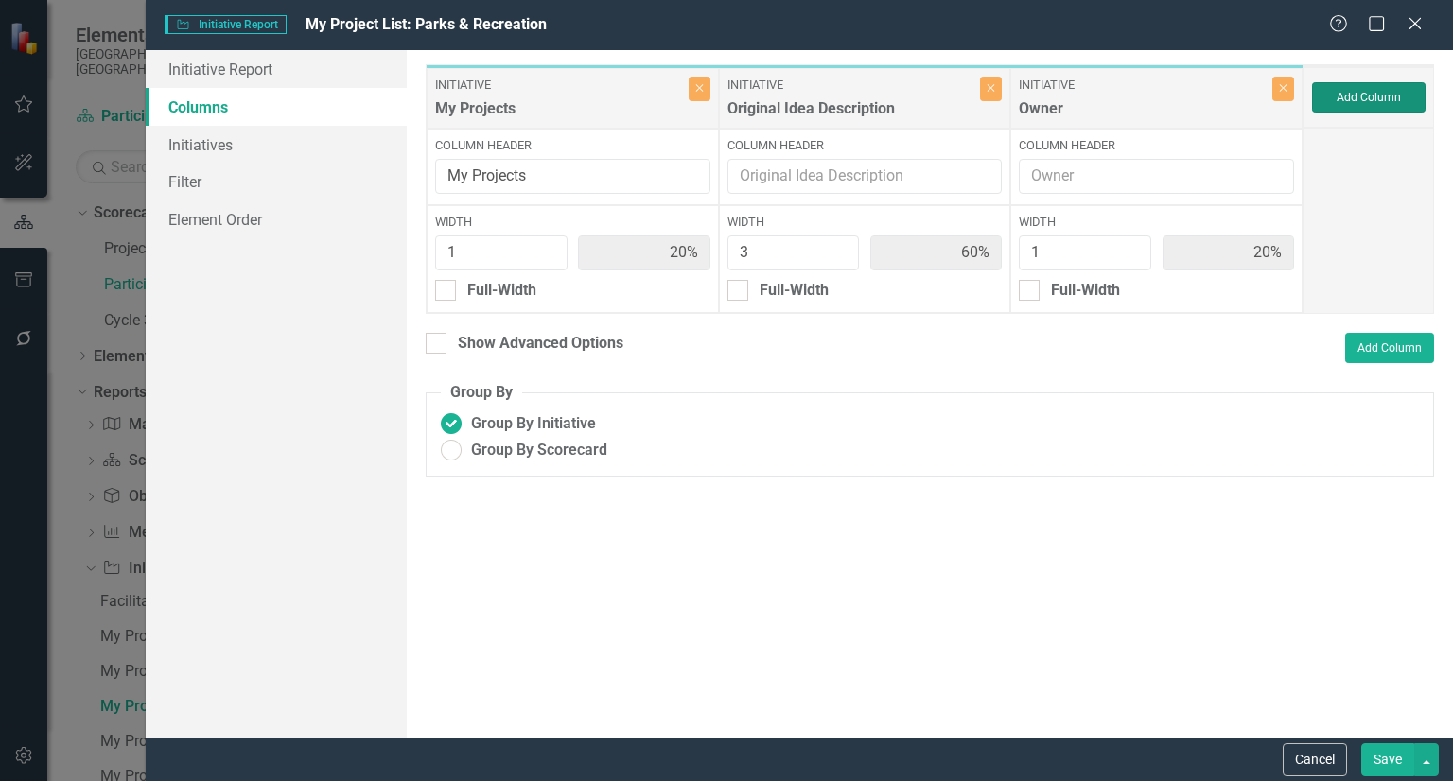
click at [1354, 88] on button "Add Column" at bounding box center [1368, 97] width 113 height 30
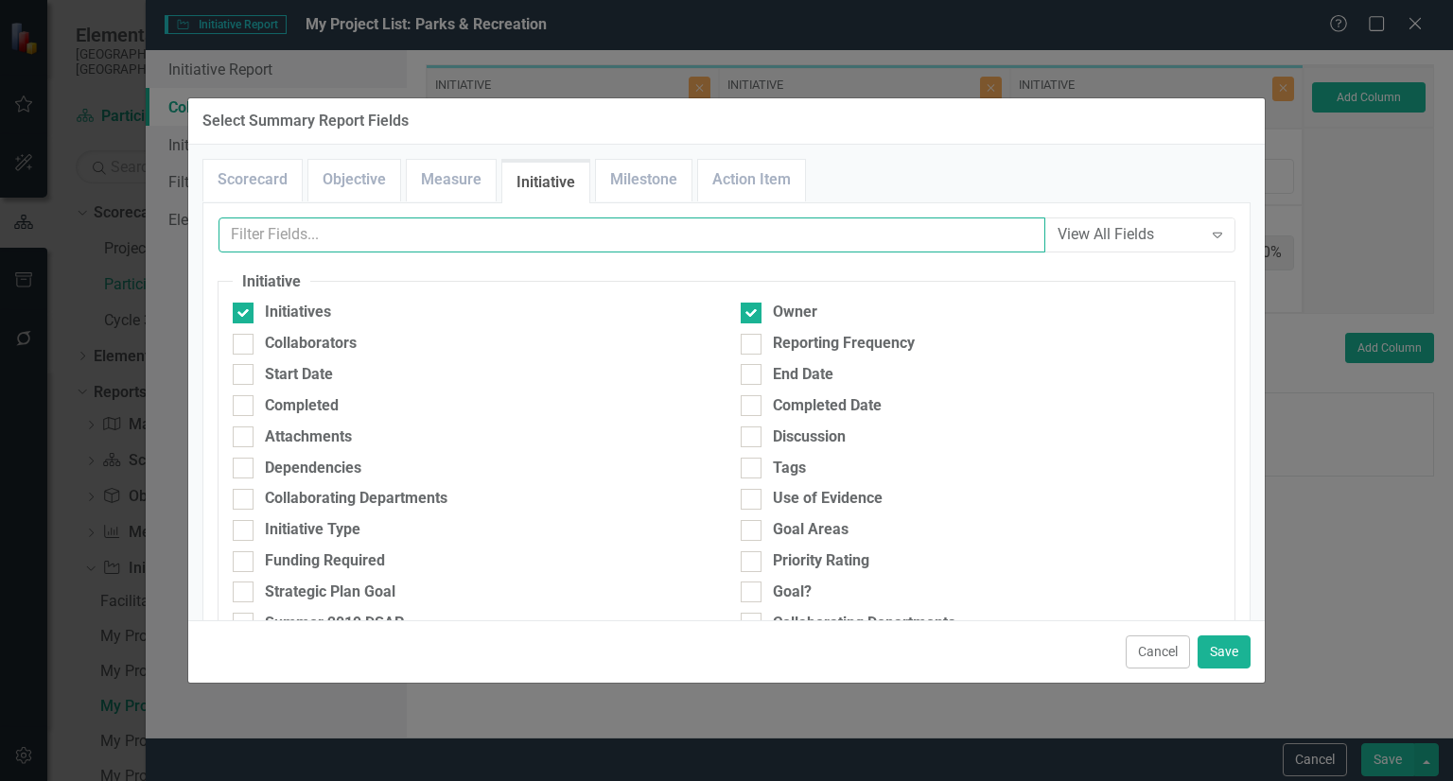
click at [847, 240] on input "text" at bounding box center [631, 235] width 827 height 35
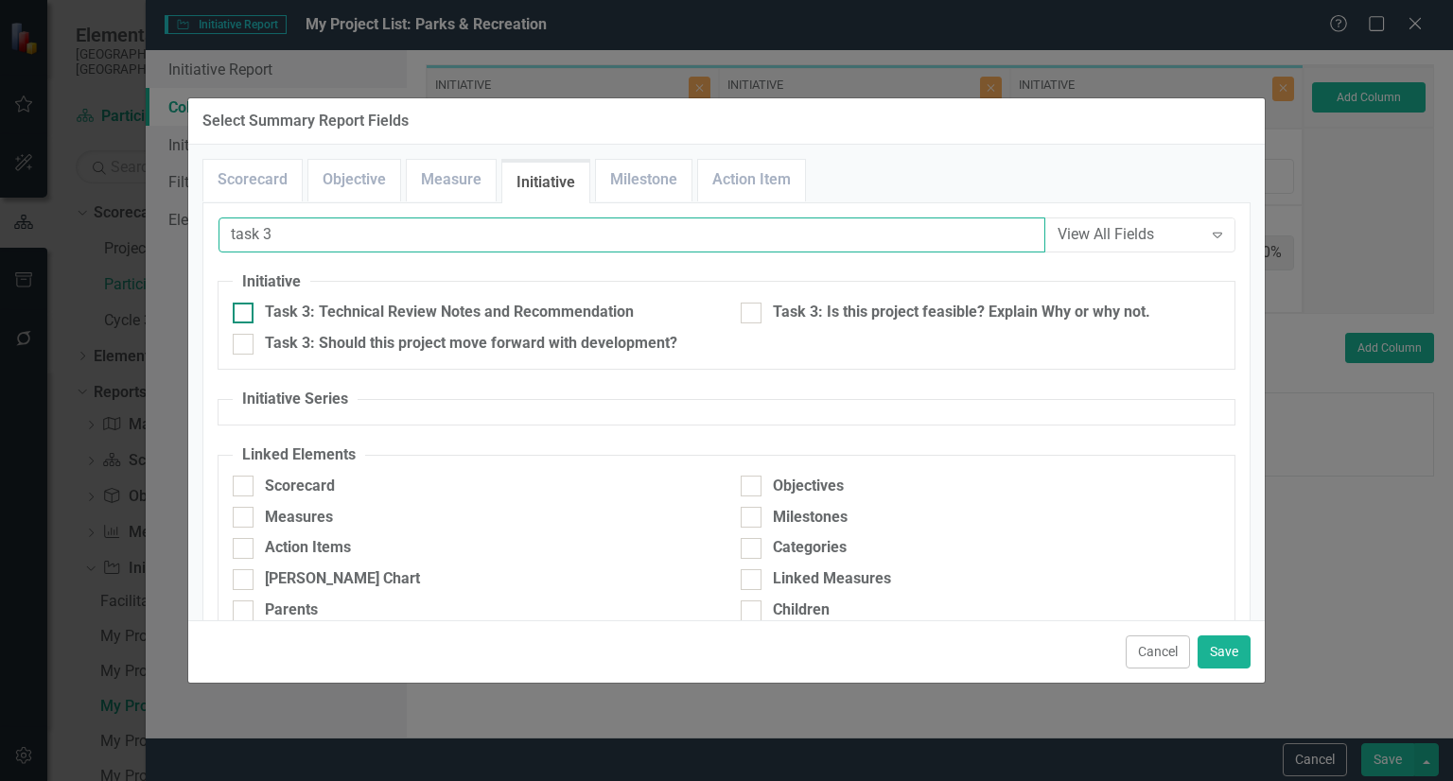
type input "task 3"
click at [585, 315] on div "Task 3: Technical Review Notes and Recommendation" at bounding box center [449, 313] width 369 height 22
click at [245, 315] on input "Task 3: Technical Review Notes and Recommendation" at bounding box center [239, 309] width 12 height 12
checkbox input "true"
click at [602, 336] on div "Task 3: Should this project move forward with development?" at bounding box center [471, 344] width 412 height 22
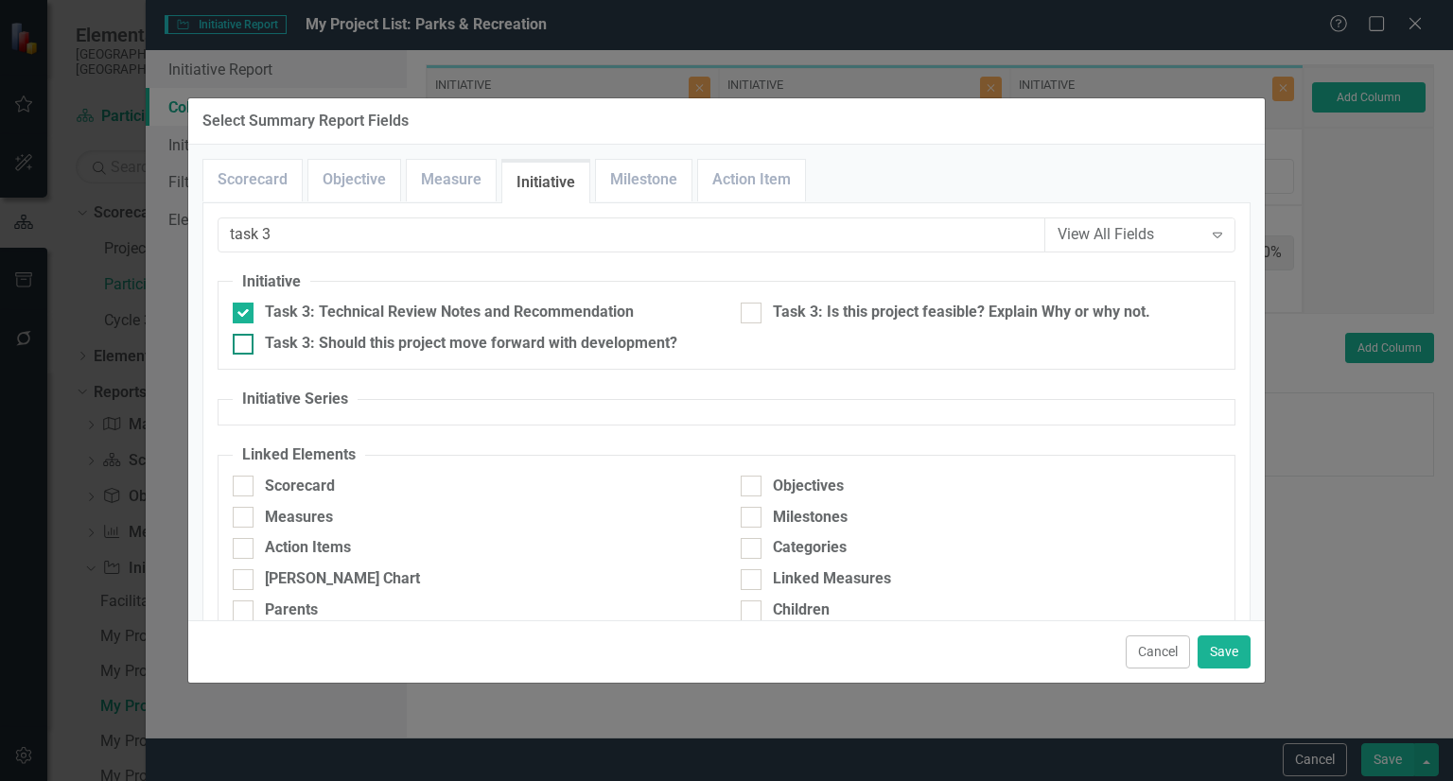
click at [245, 336] on input "Task 3: Should this project move forward with development?" at bounding box center [239, 340] width 12 height 12
checkbox input "true"
click at [815, 315] on div "Task 3: Is this project feasible? Explain Why or why not." at bounding box center [961, 313] width 377 height 22
click at [753, 315] on input "Task 3: Is this project feasible? Explain Why or why not." at bounding box center [747, 309] width 12 height 12
checkbox input "true"
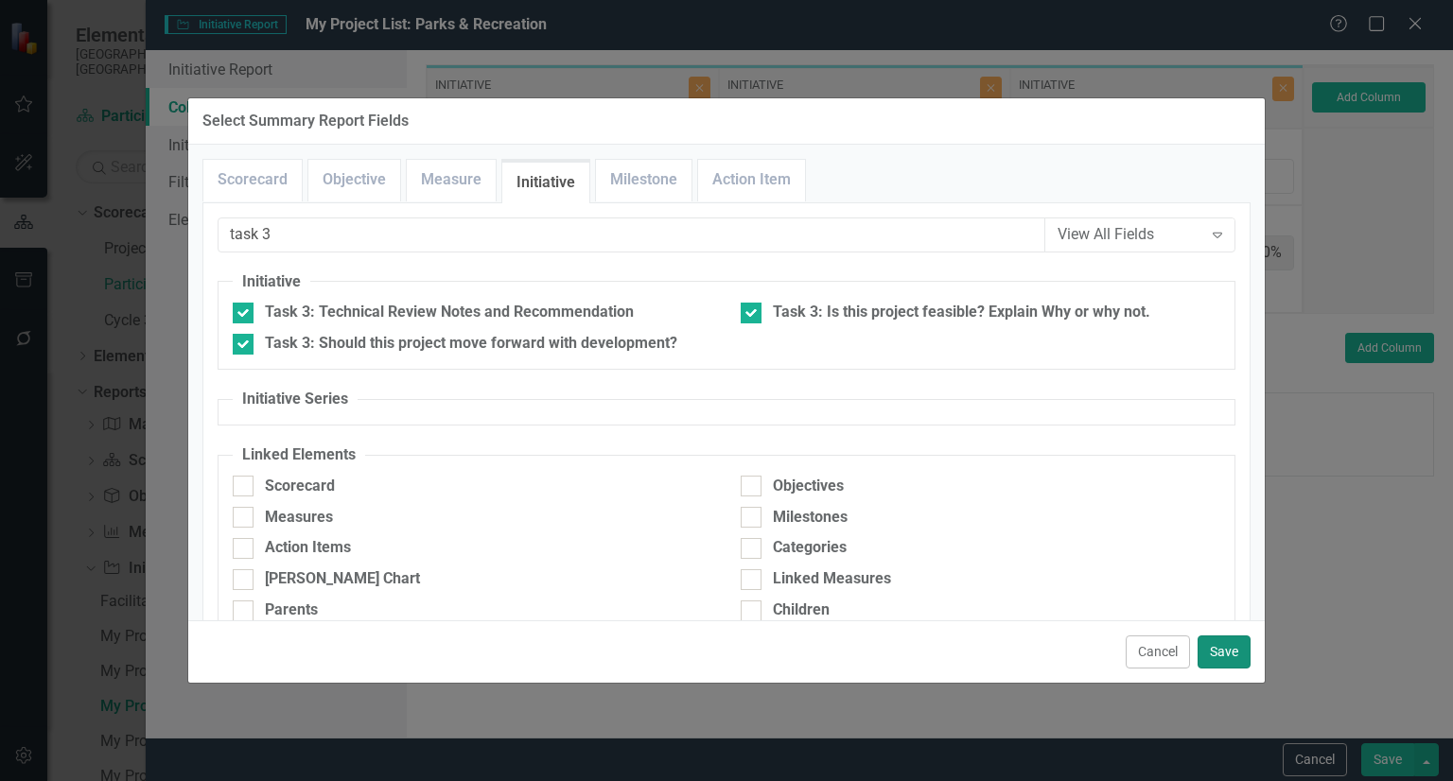
click at [1233, 648] on button "Save" at bounding box center [1223, 652] width 53 height 33
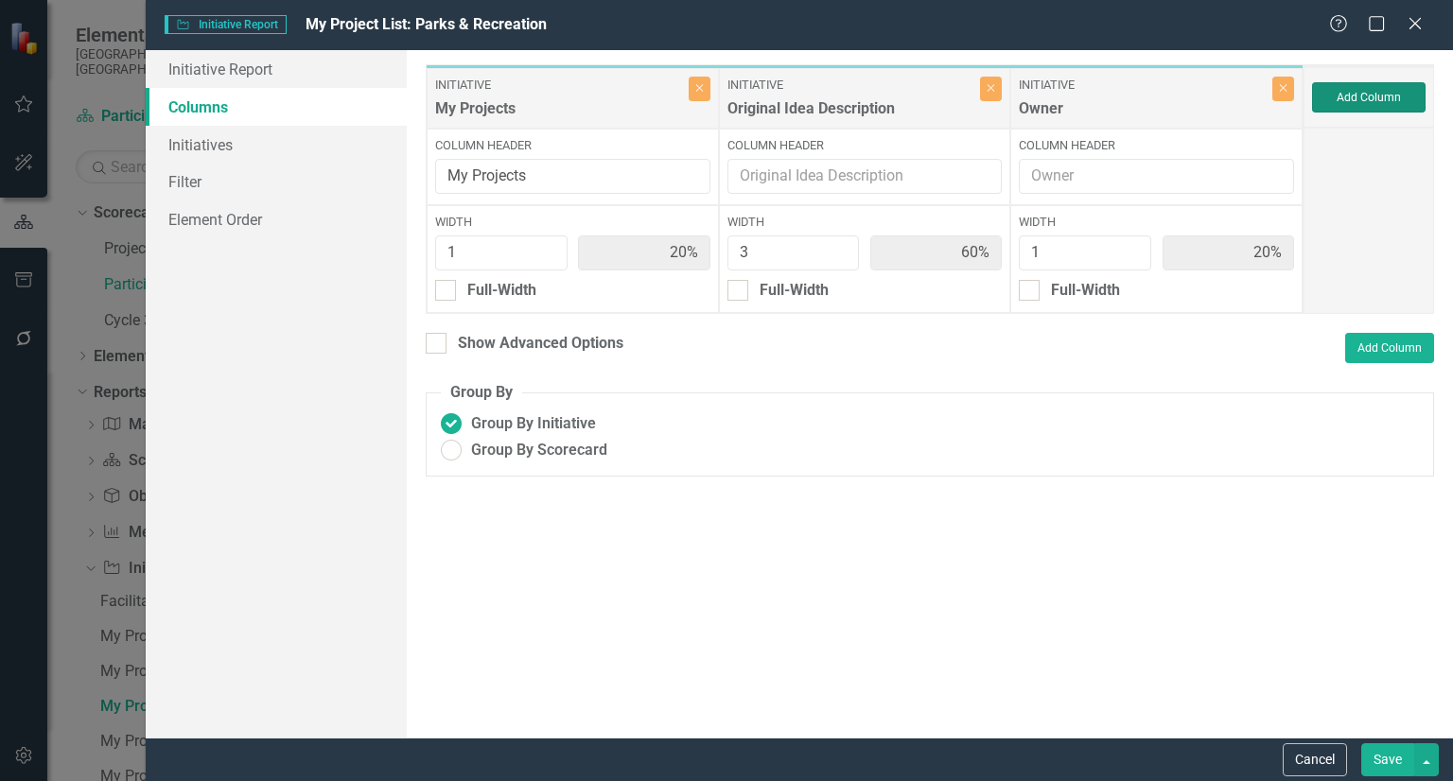
type input "13%"
type input "38%"
type input "13%"
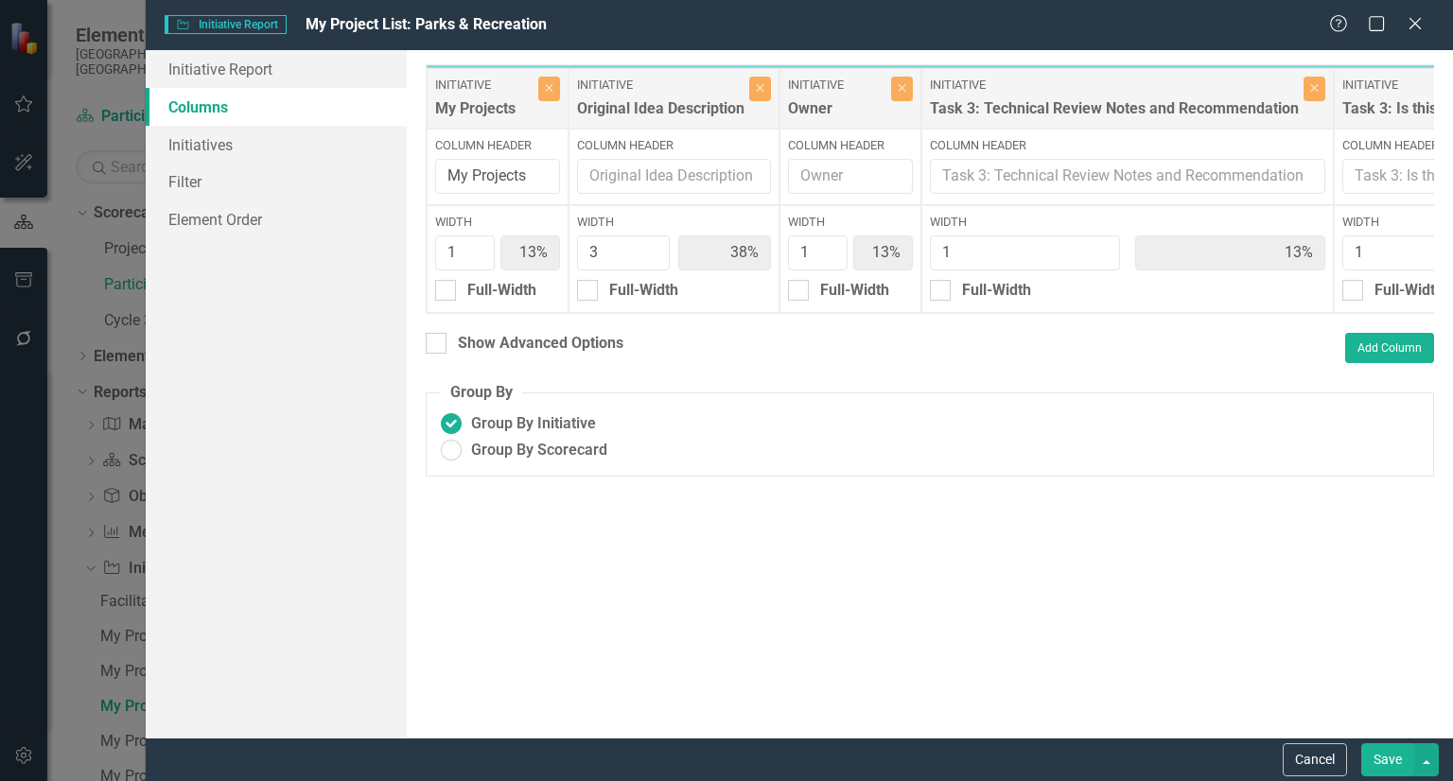
click at [1372, 754] on button "Save" at bounding box center [1387, 759] width 53 height 33
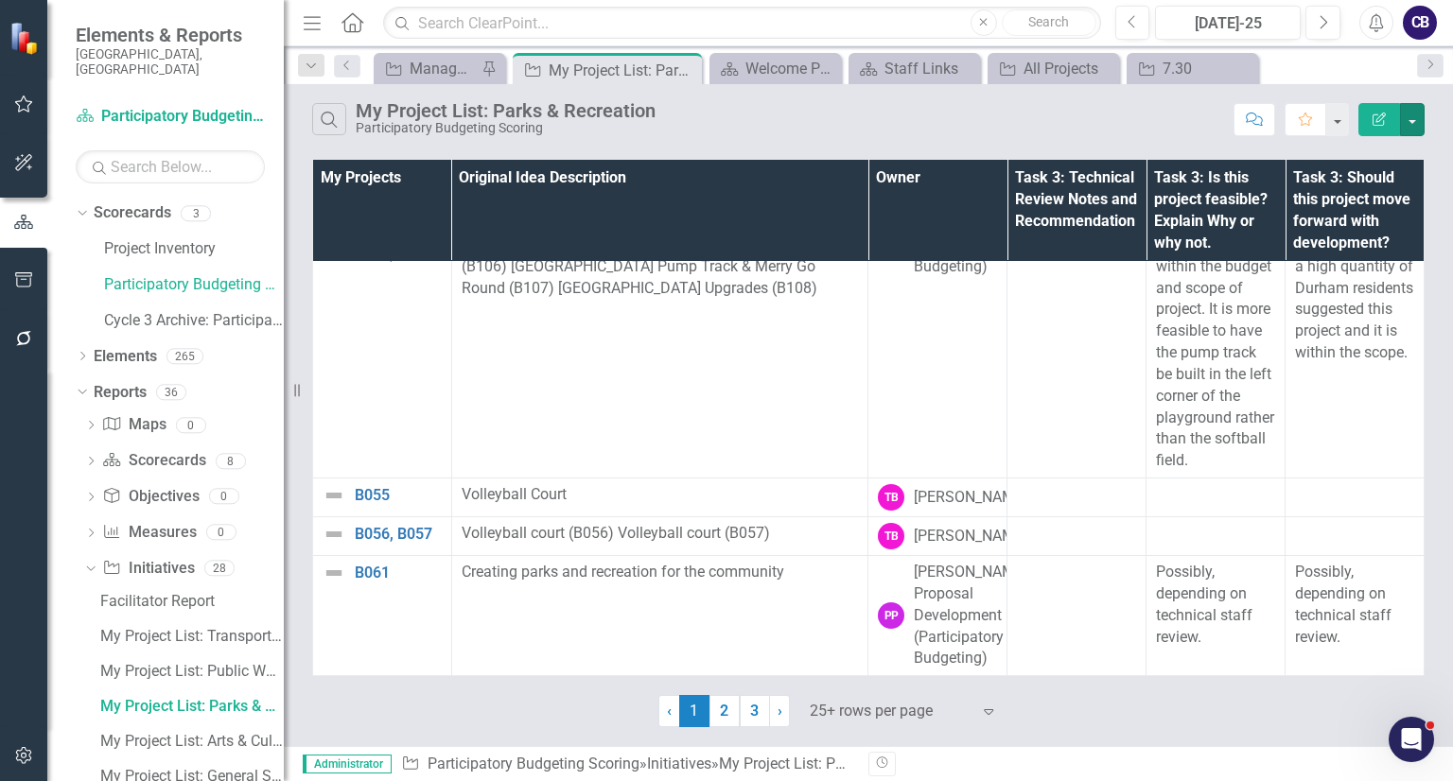
scroll to position [7614, 0]
click at [1411, 124] on button "button" at bounding box center [1412, 119] width 25 height 33
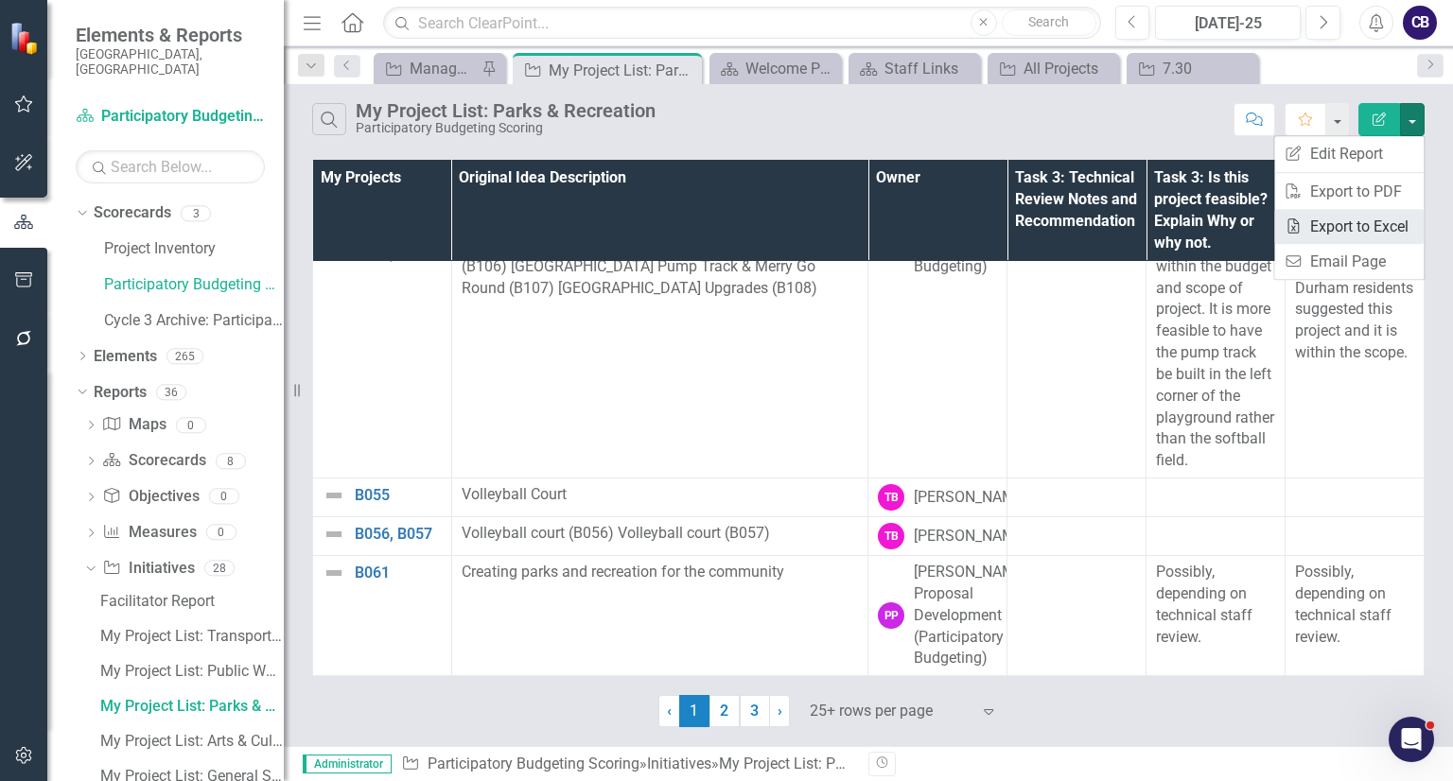
click at [1382, 229] on link "Excel Export to Excel" at bounding box center [1348, 226] width 149 height 35
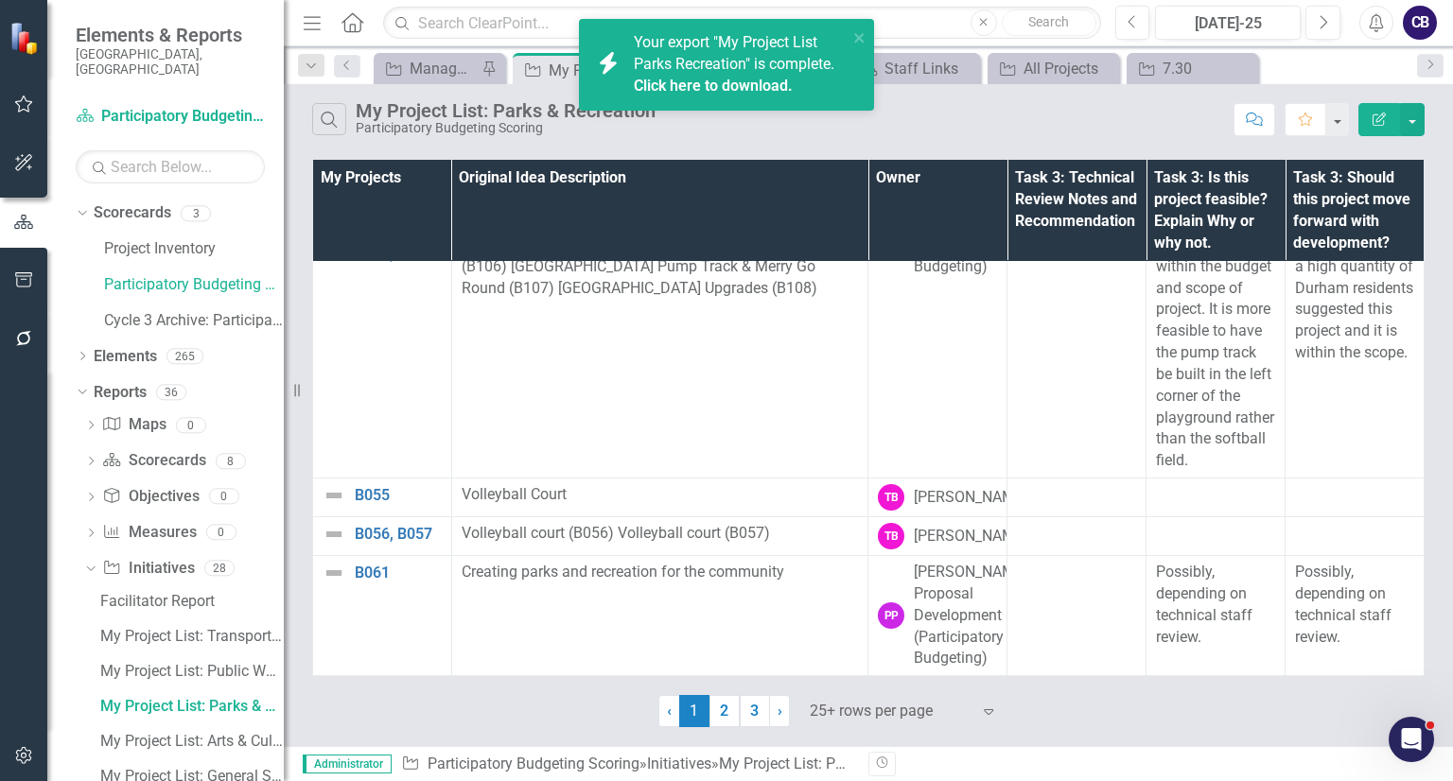
click at [700, 93] on link "Click here to download." at bounding box center [713, 86] width 159 height 18
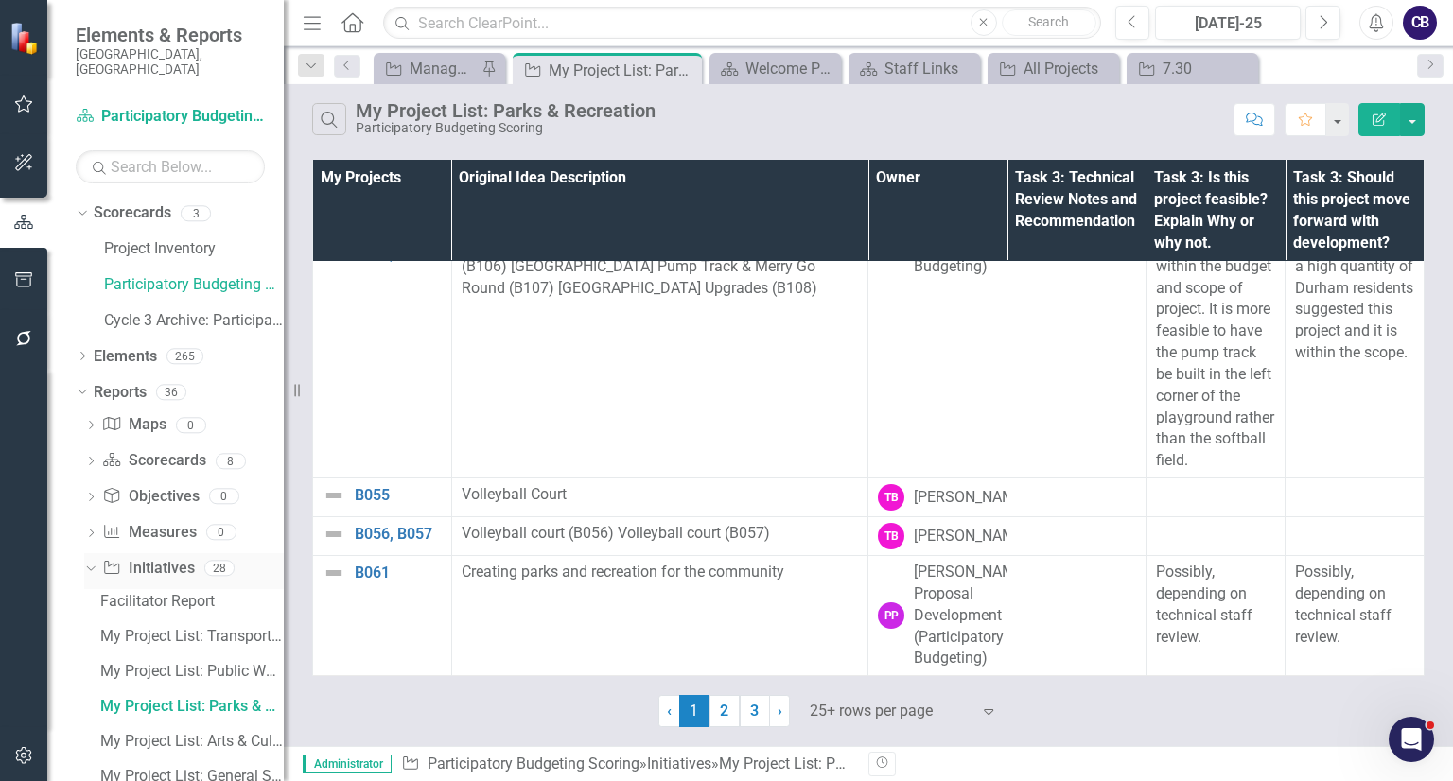
scroll to position [98, 0]
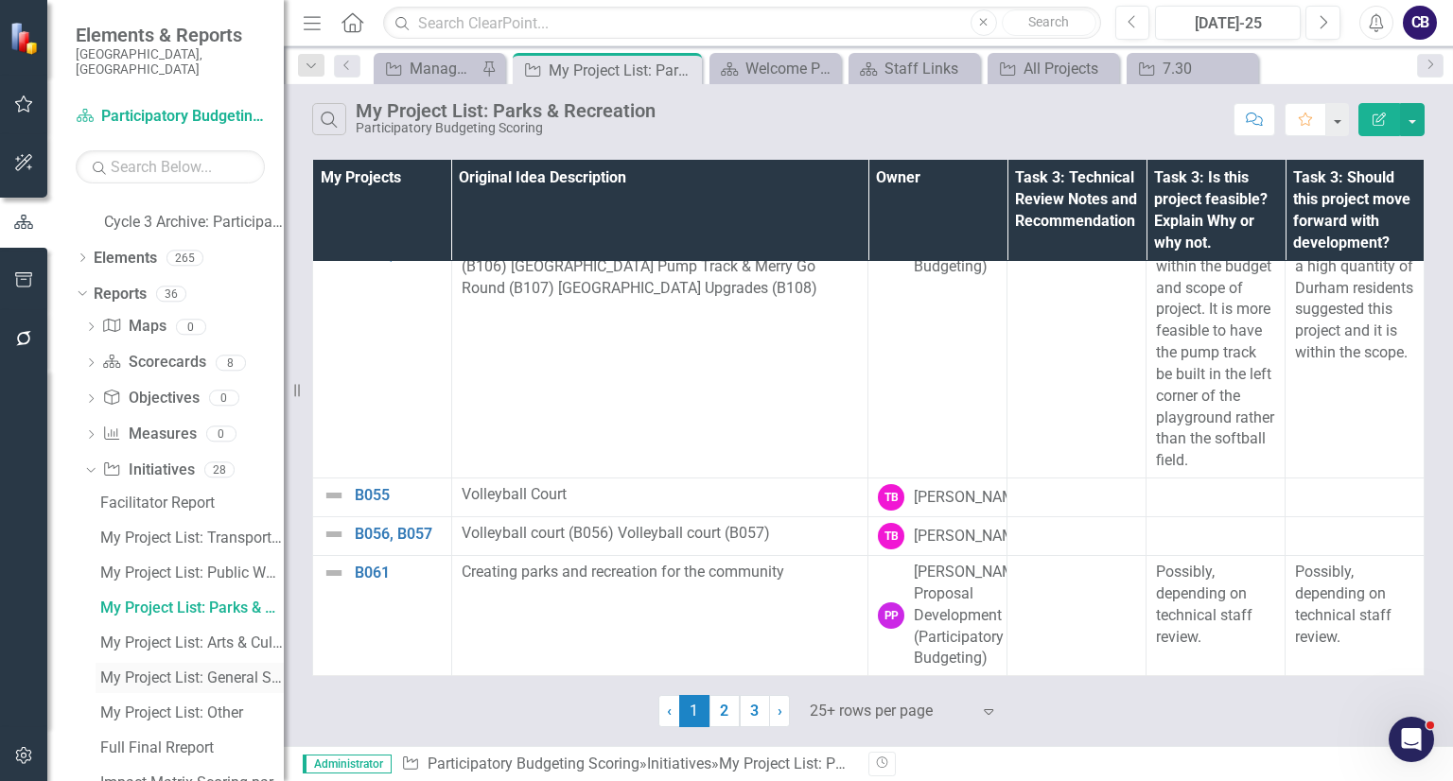
click at [189, 670] on div "My Project List: General Services" at bounding box center [191, 678] width 183 height 17
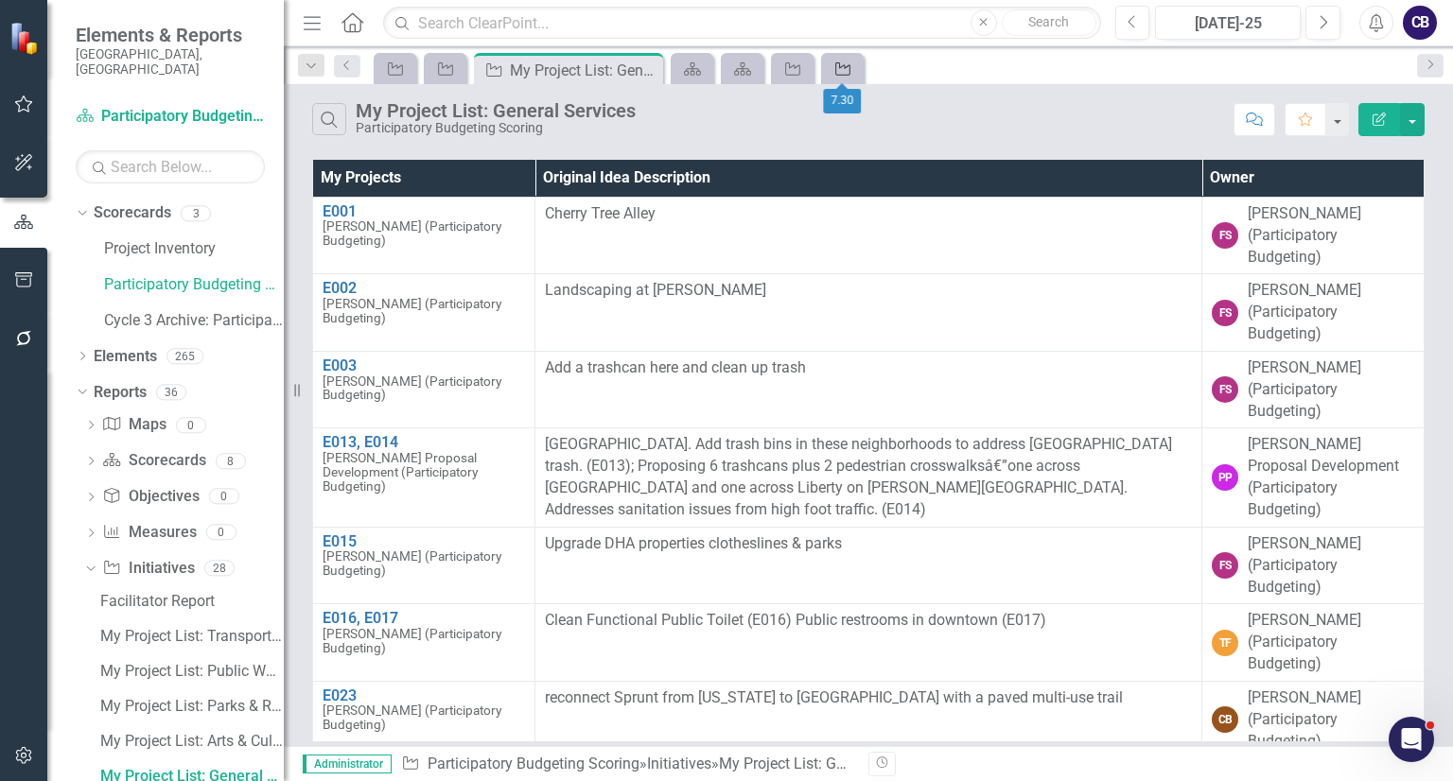
click at [834, 64] on icon "Initiative" at bounding box center [842, 68] width 19 height 15
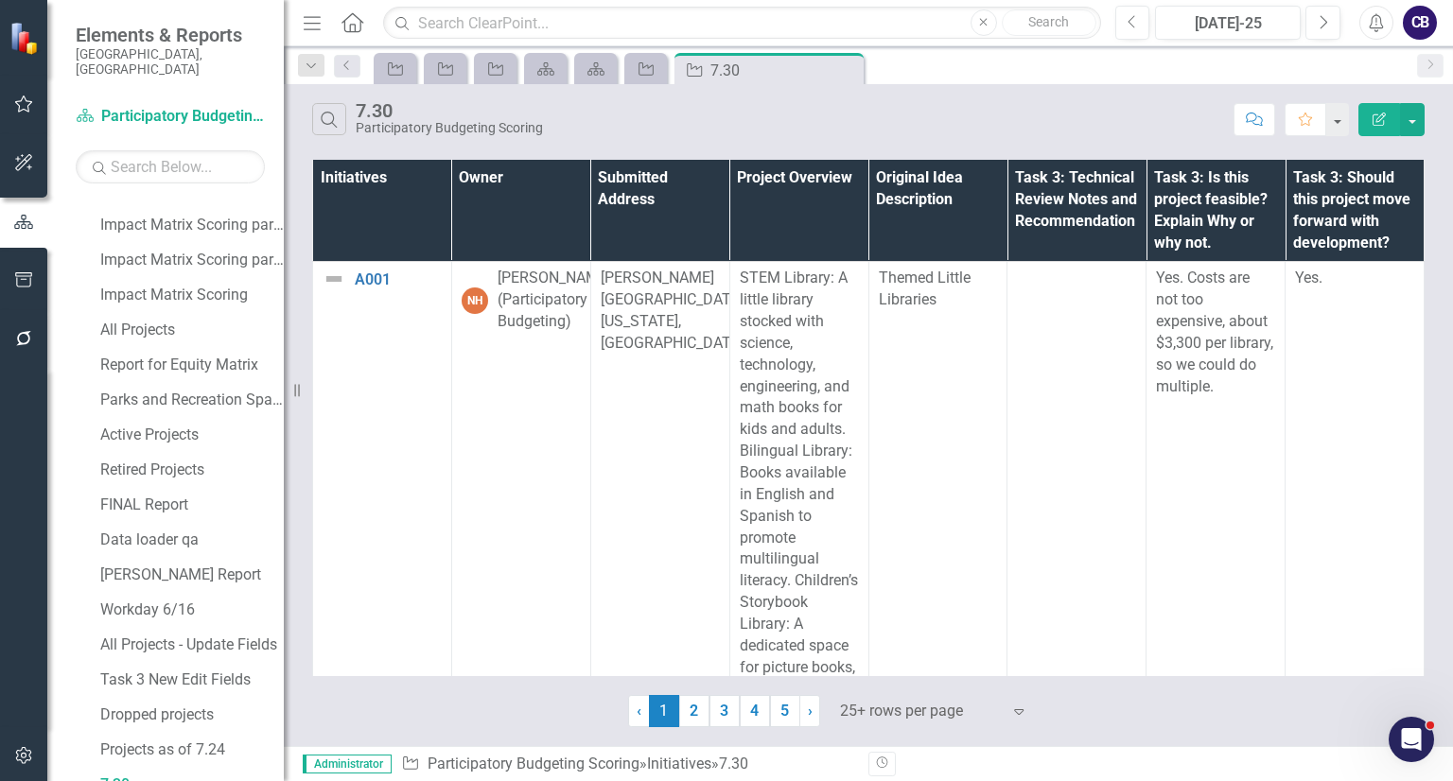
scroll to position [729, 0]
click at [632, 70] on div "Initiative" at bounding box center [642, 69] width 26 height 24
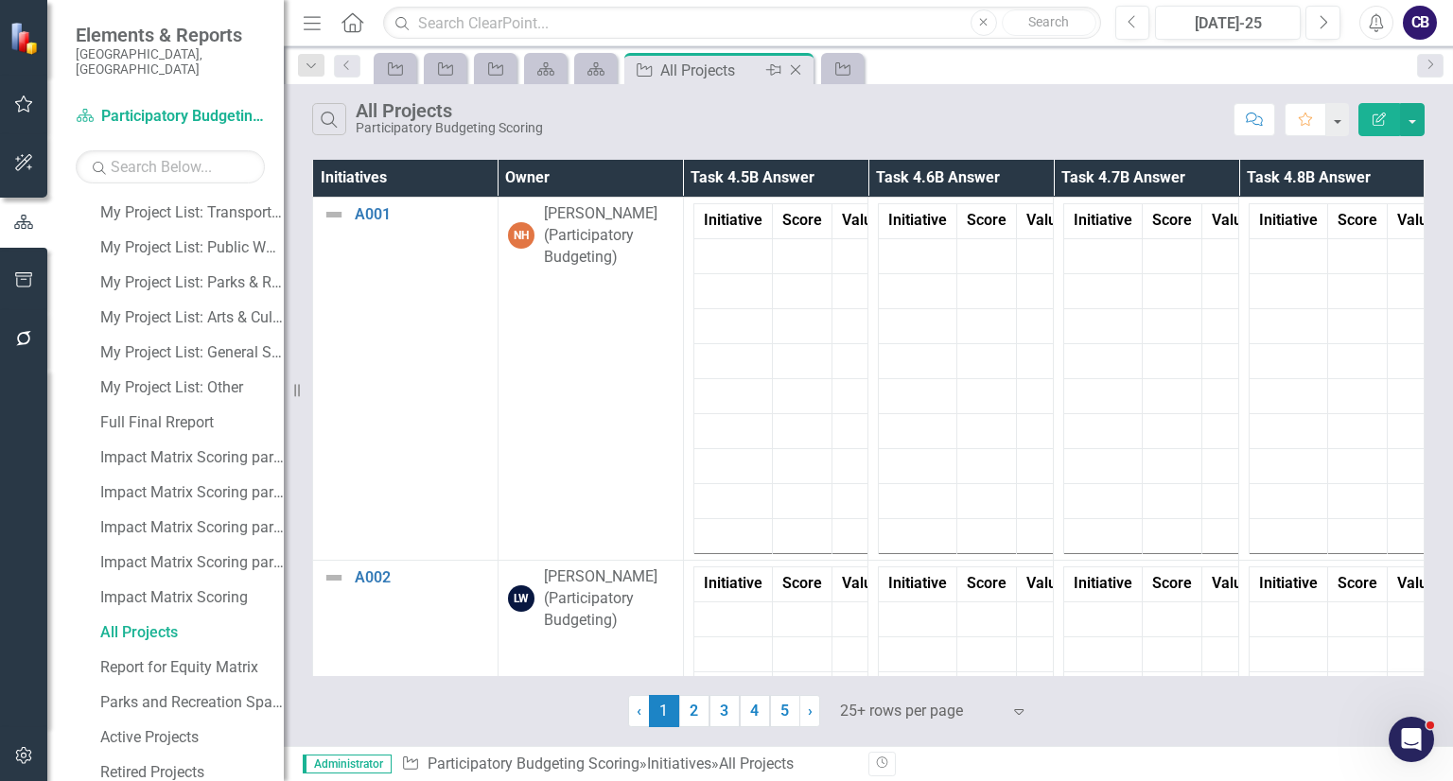
scroll to position [274, 0]
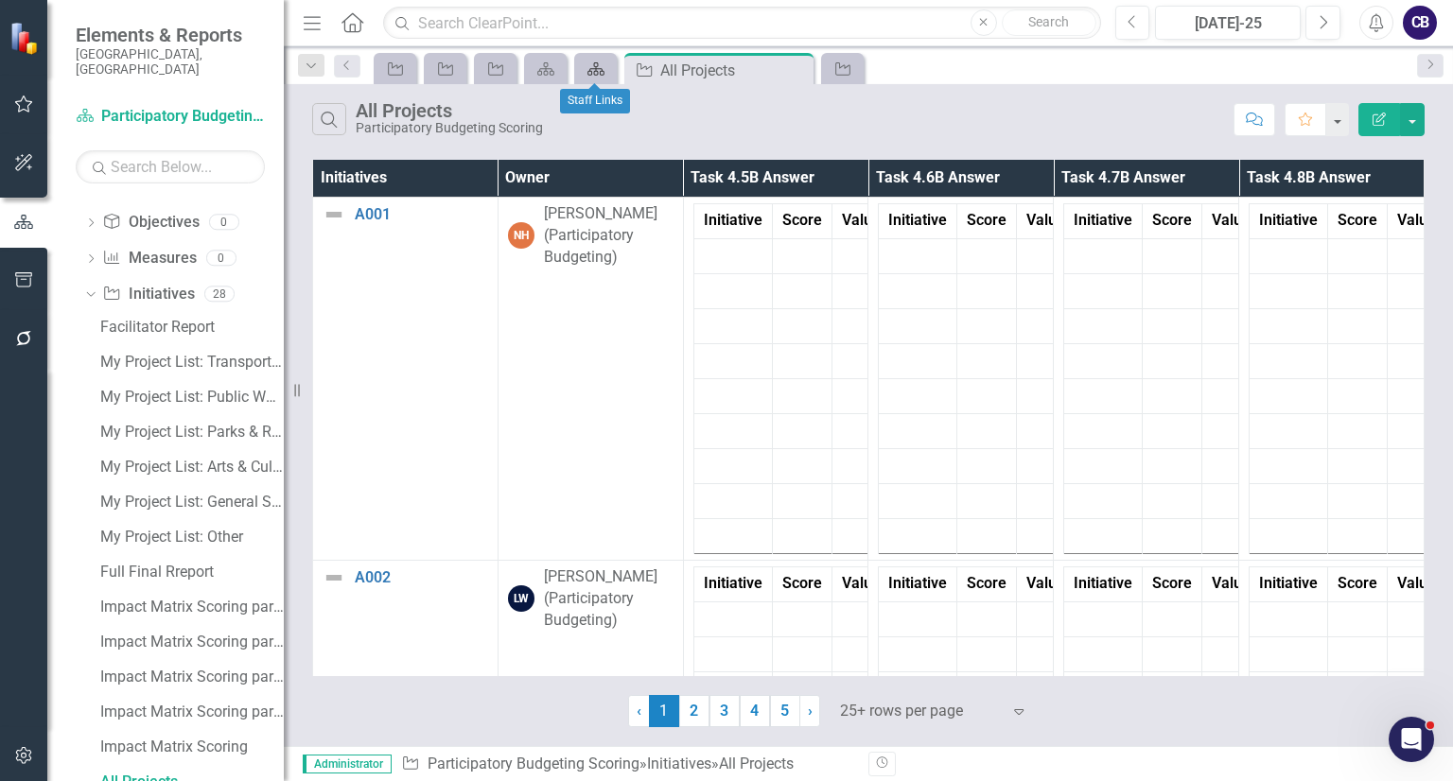
click at [610, 77] on link "Scorecard" at bounding box center [595, 69] width 33 height 24
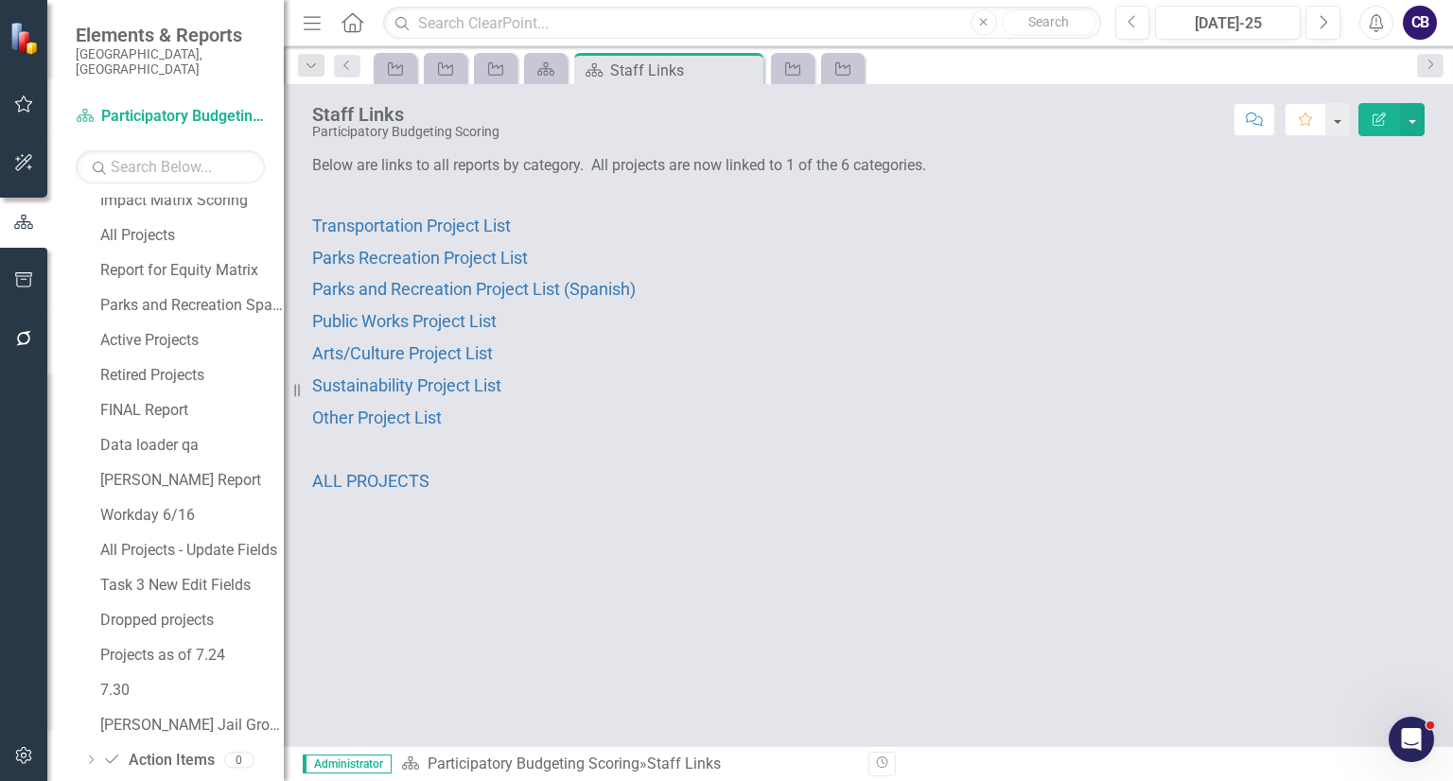
scroll to position [1110, 0]
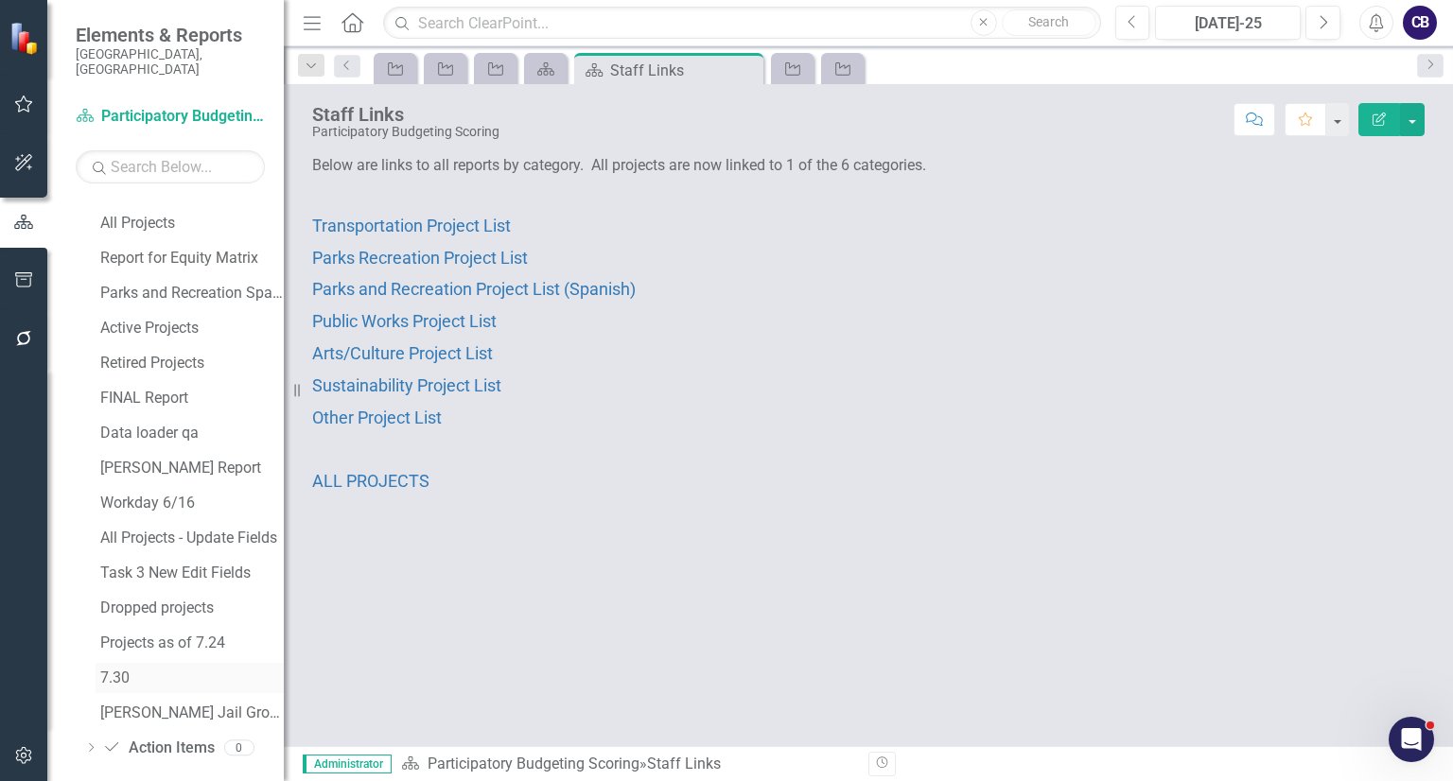
click at [129, 670] on div "7.30" at bounding box center [191, 678] width 183 height 17
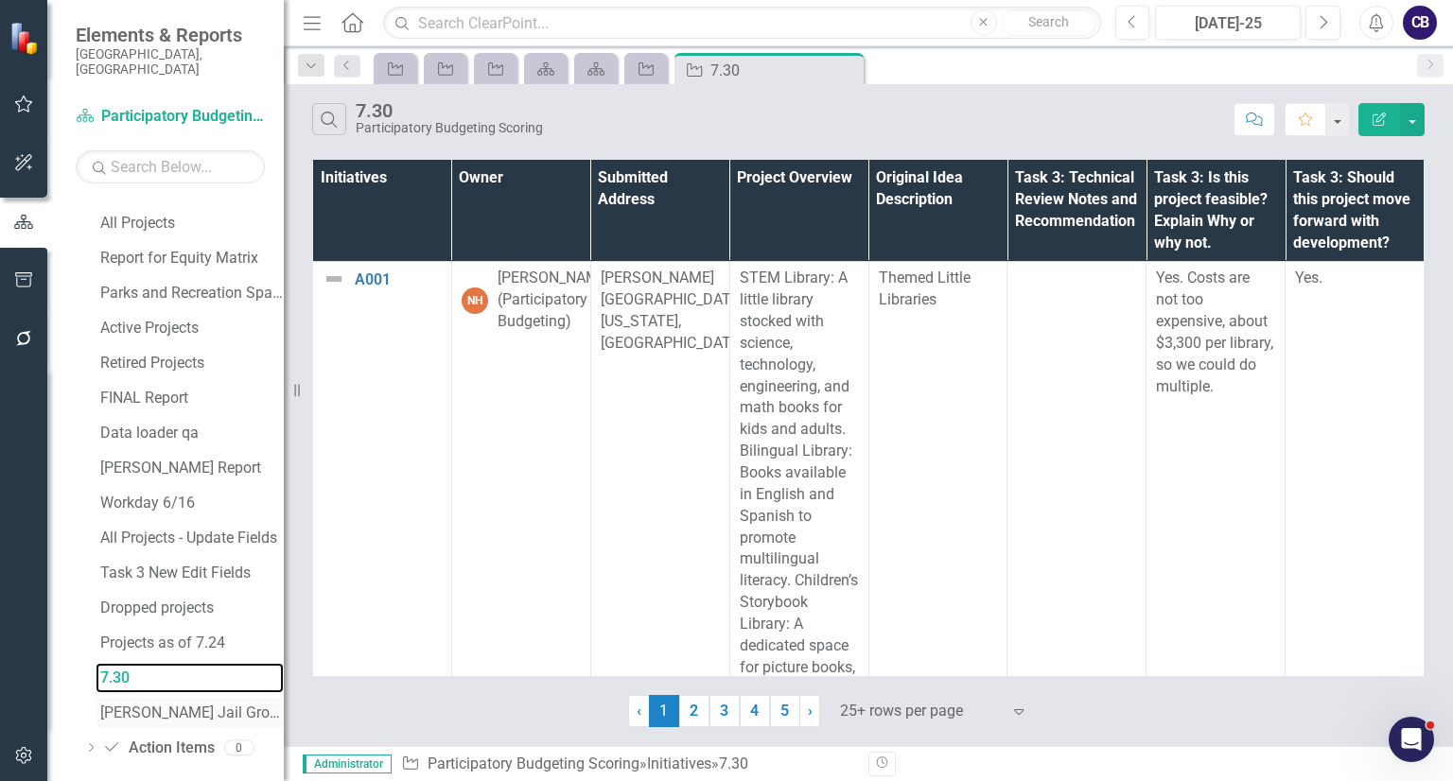
scroll to position [729, 0]
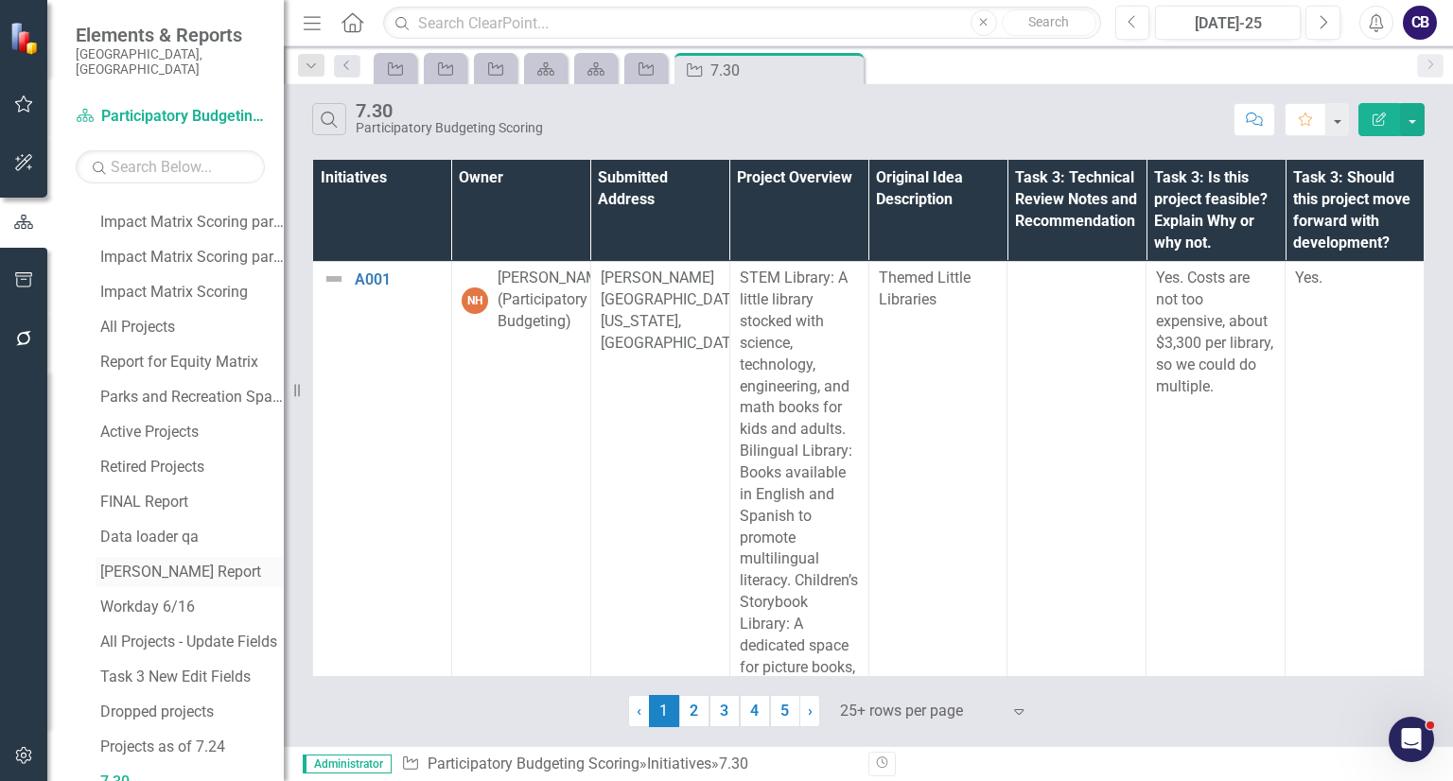
click at [177, 564] on div "[PERSON_NAME] Report" at bounding box center [191, 572] width 183 height 17
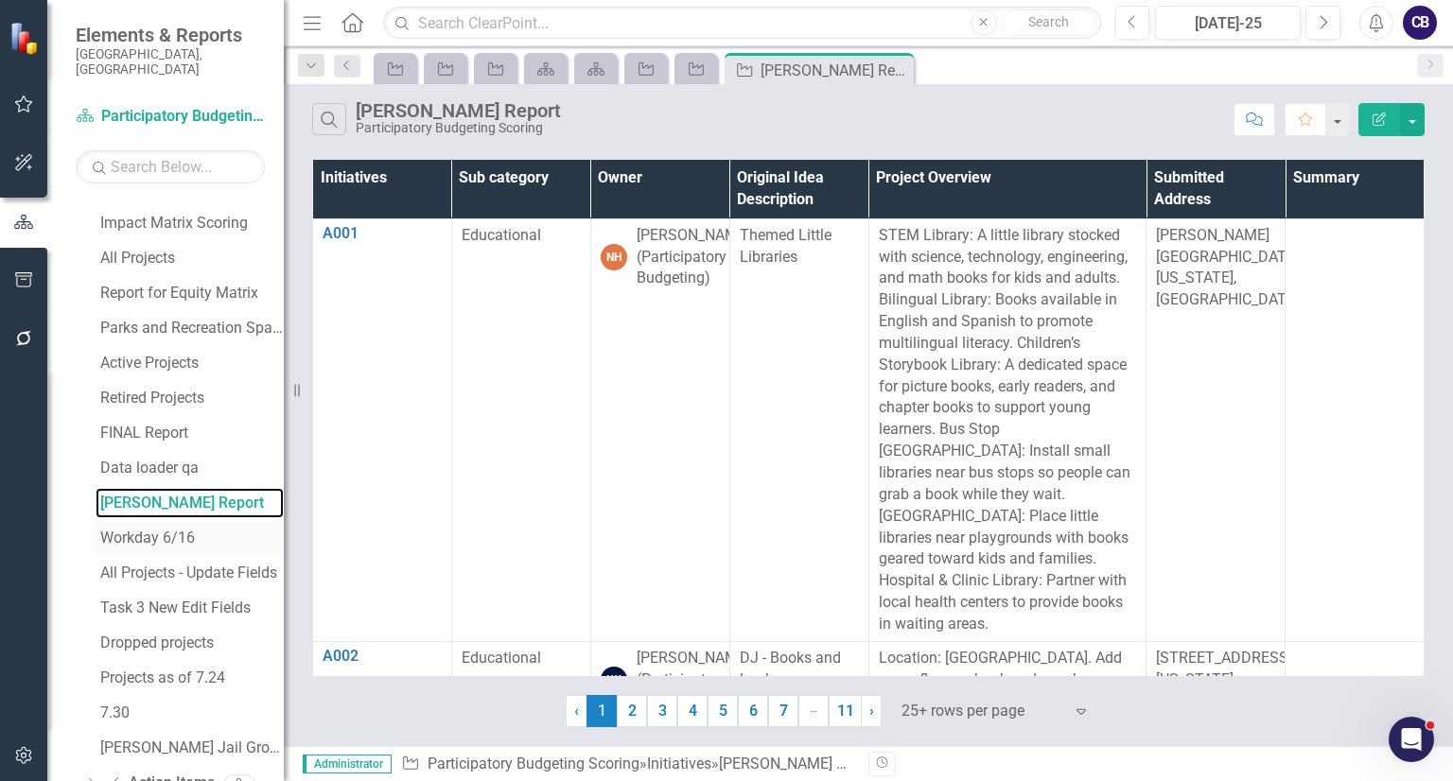
scroll to position [833, 0]
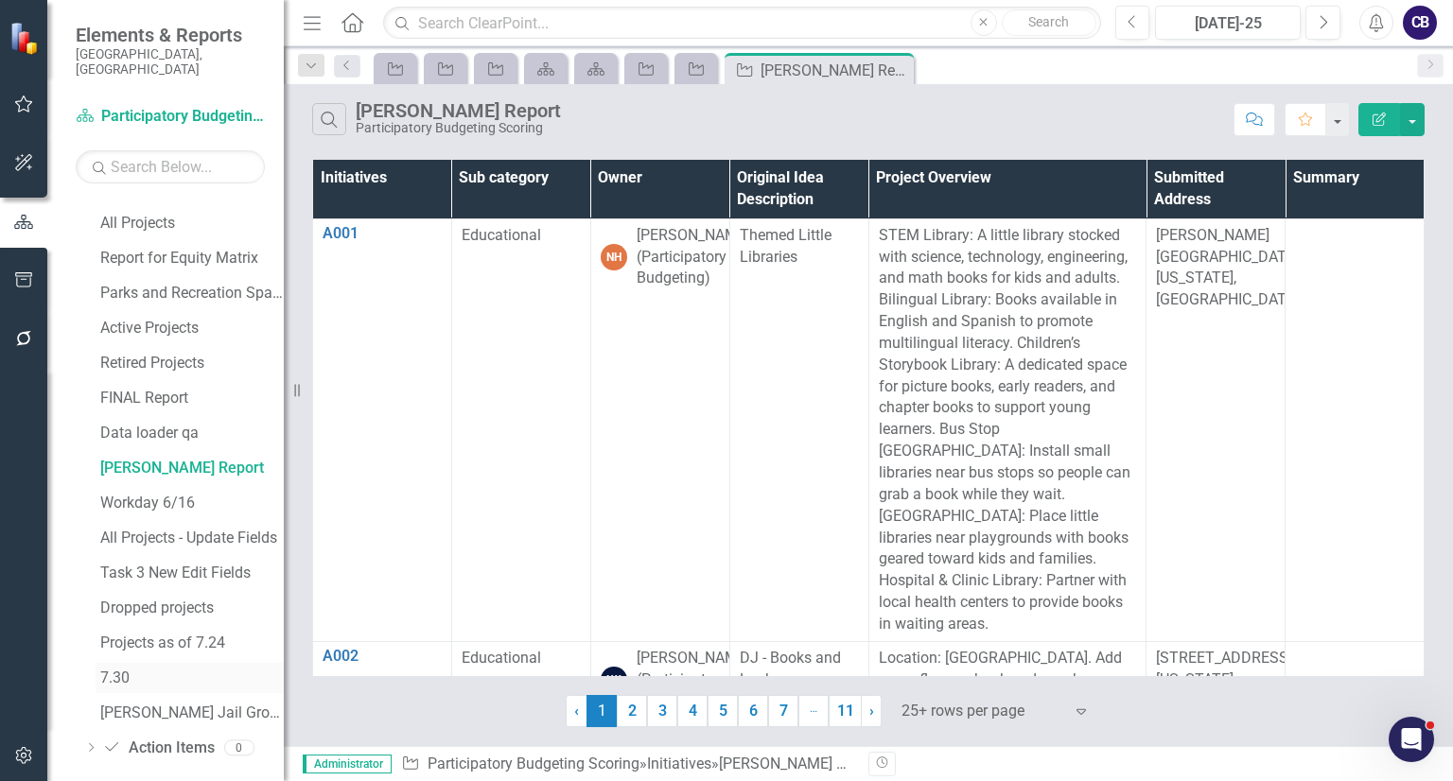
click at [163, 670] on div "7.30" at bounding box center [191, 678] width 183 height 17
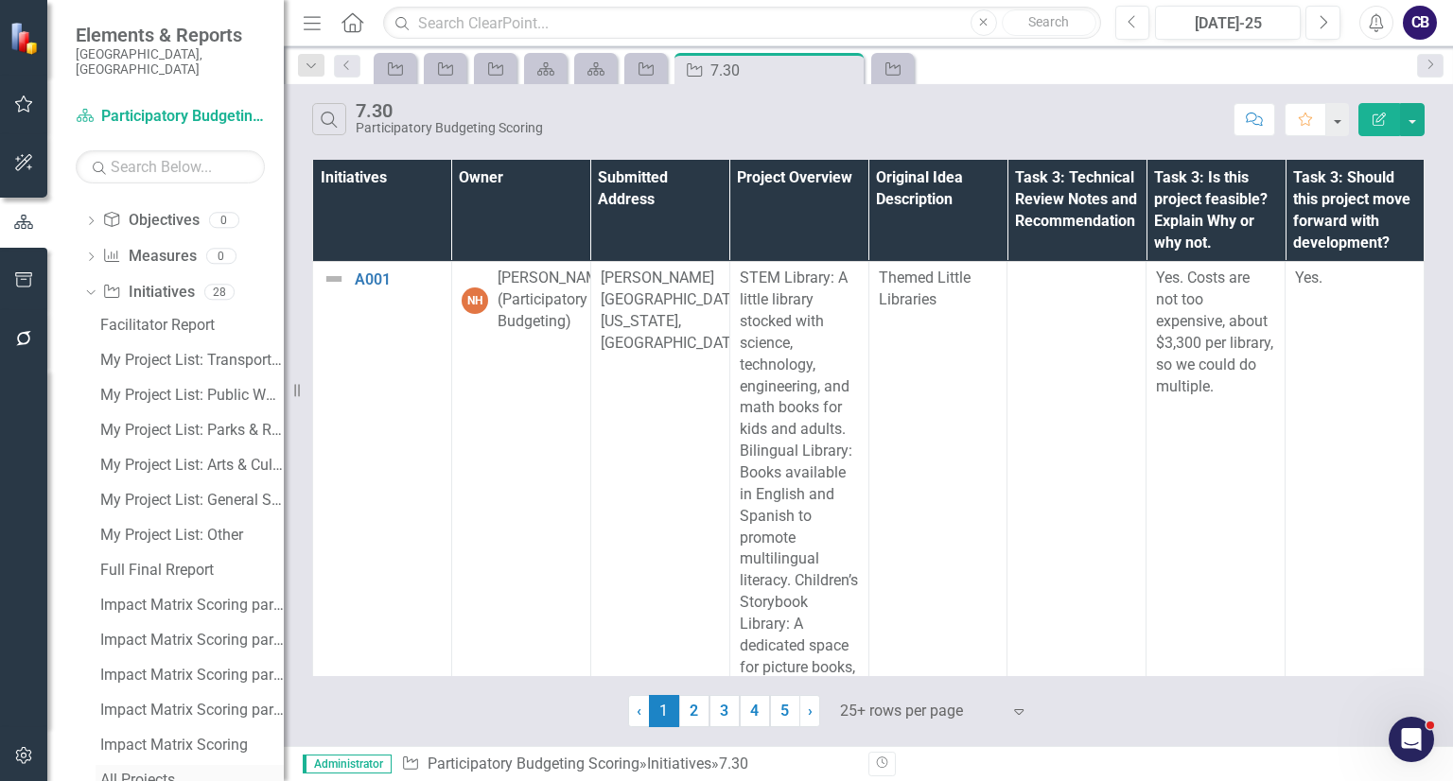
scroll to position [255, 0]
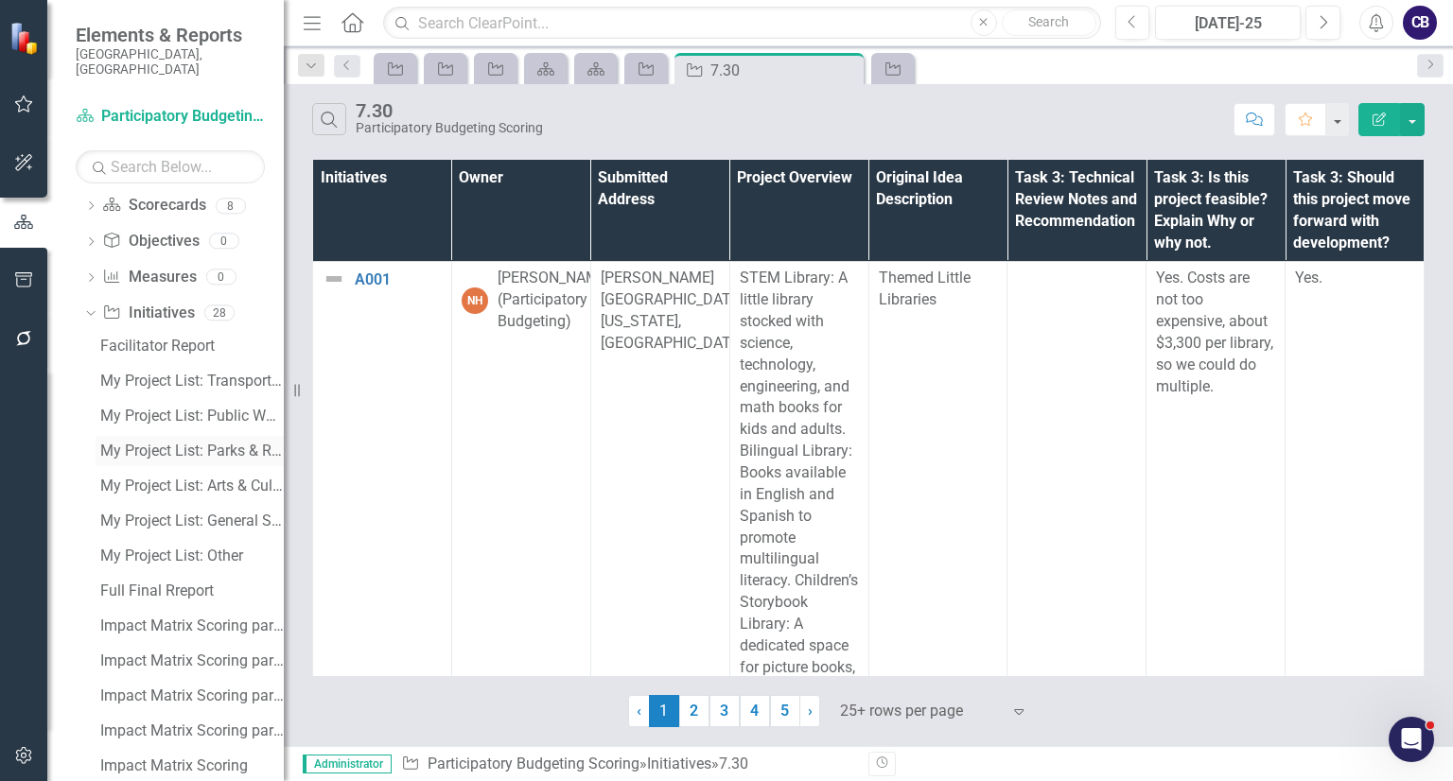
click at [154, 443] on div "My Project List: Parks & Recreation" at bounding box center [191, 451] width 183 height 17
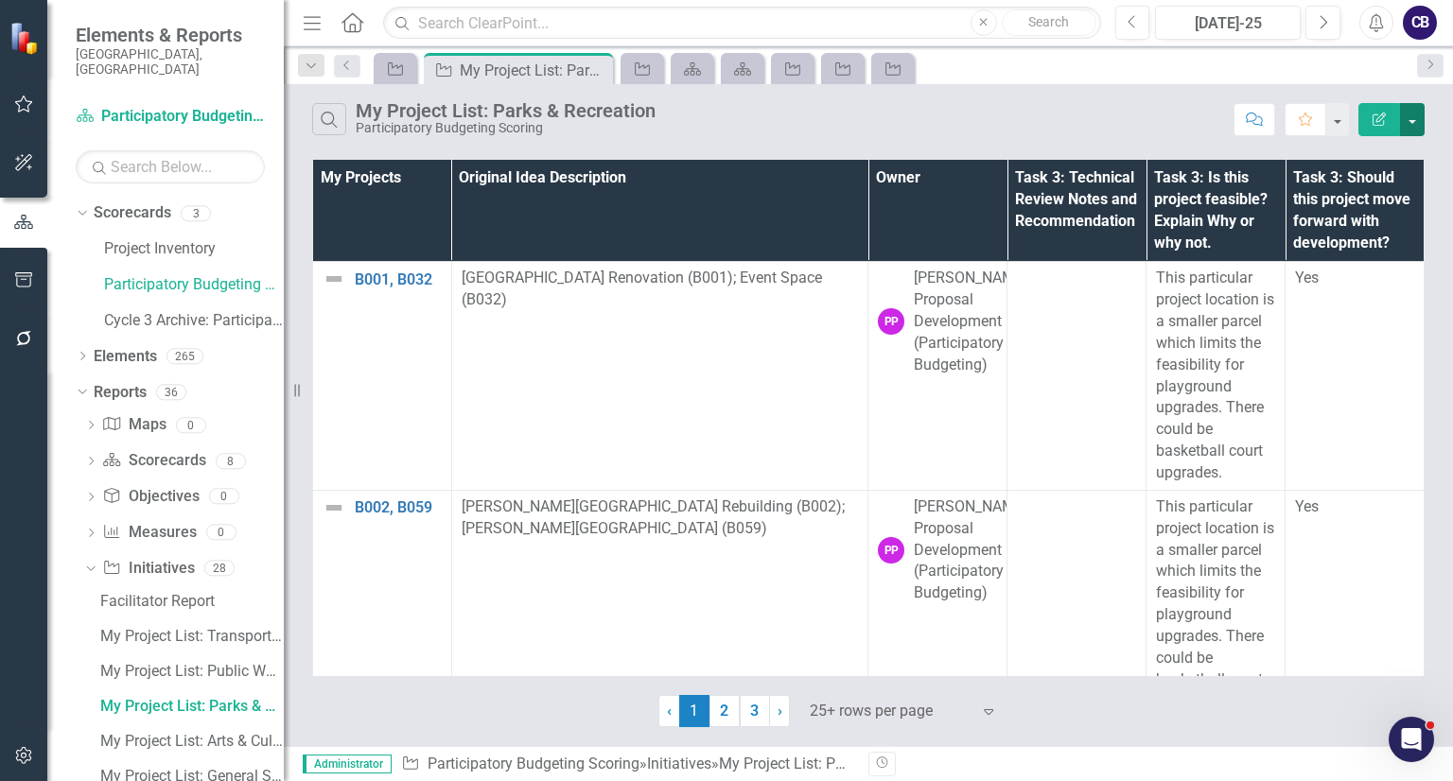
click at [1413, 115] on button "button" at bounding box center [1412, 119] width 25 height 33
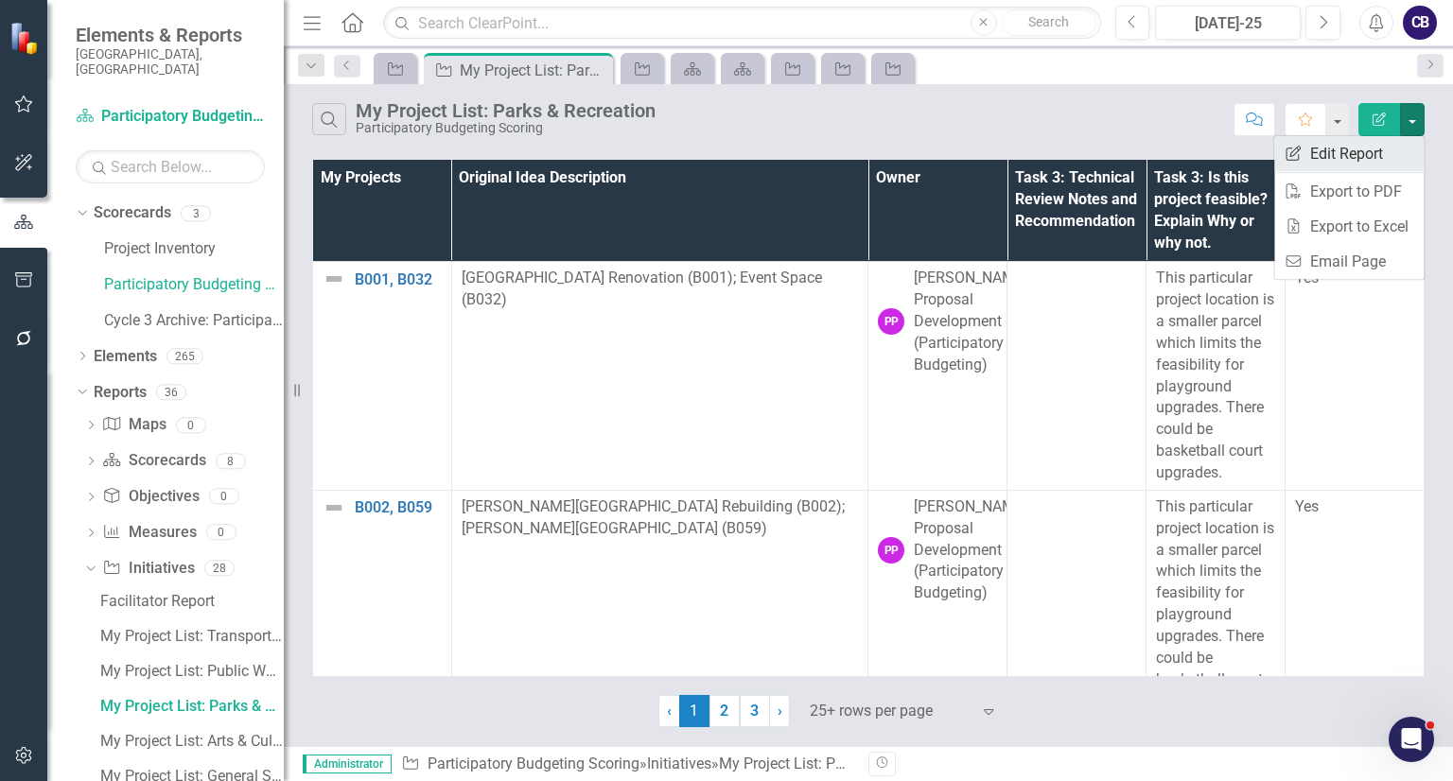
click at [1366, 146] on link "Edit Report Edit Report" at bounding box center [1348, 153] width 149 height 35
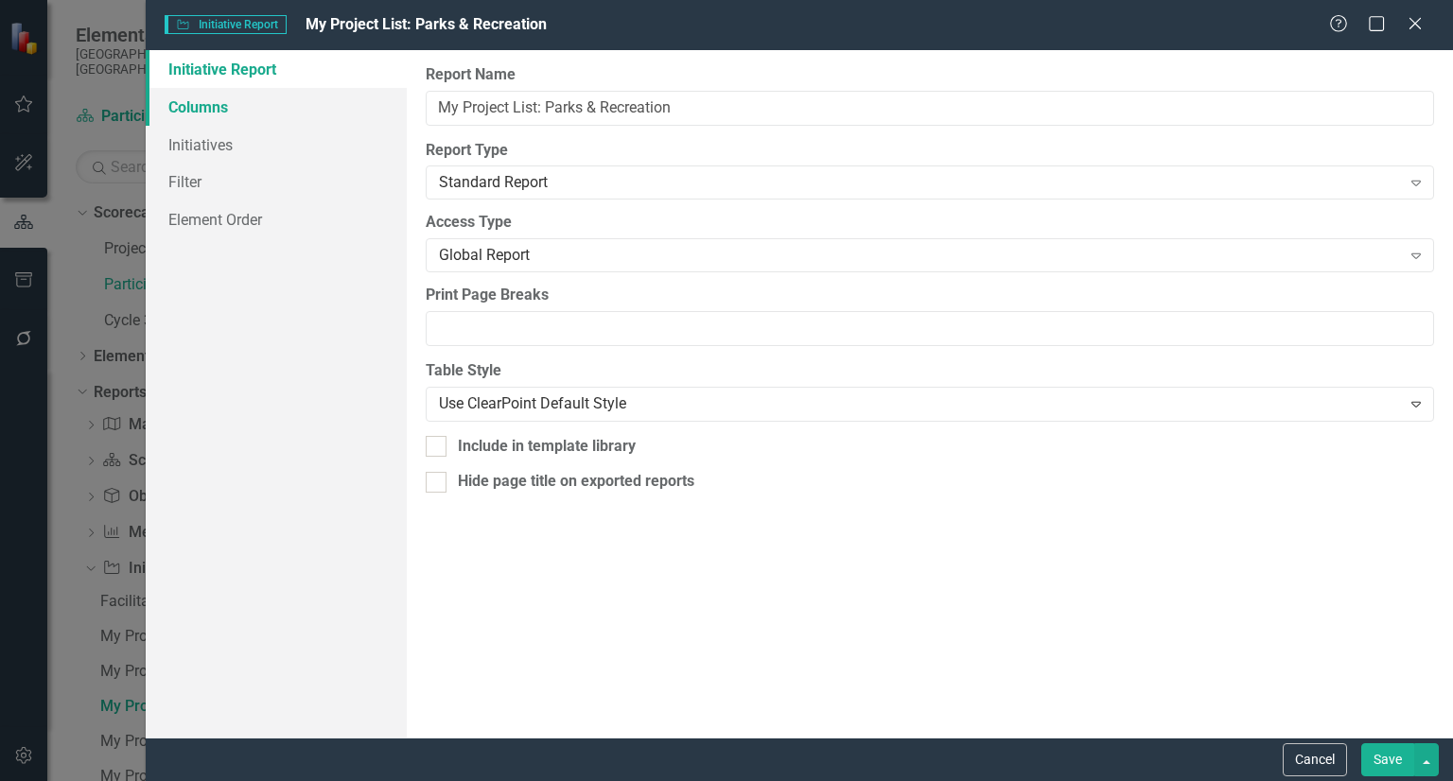
click at [210, 119] on link "Columns" at bounding box center [276, 107] width 261 height 38
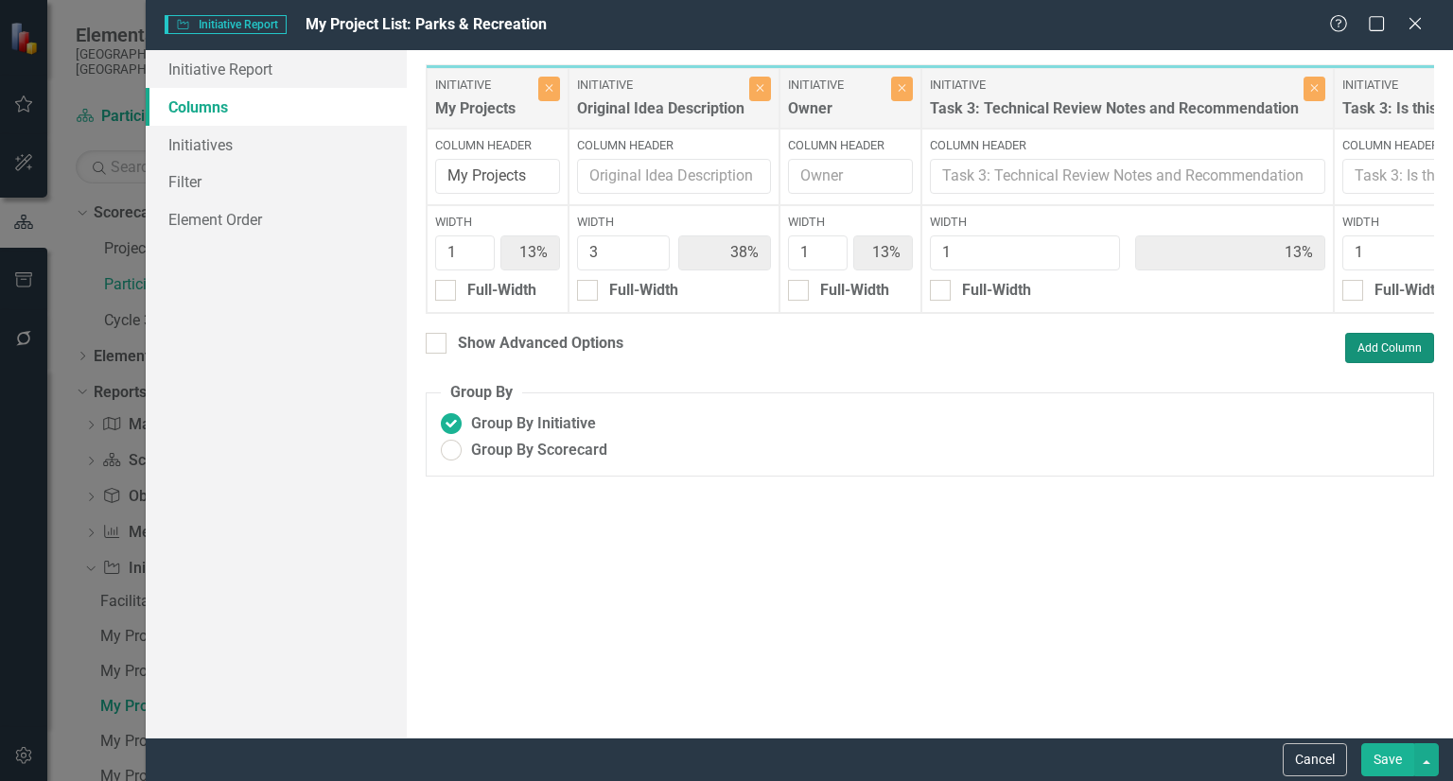
click at [1373, 363] on button "Add Column" at bounding box center [1389, 348] width 89 height 30
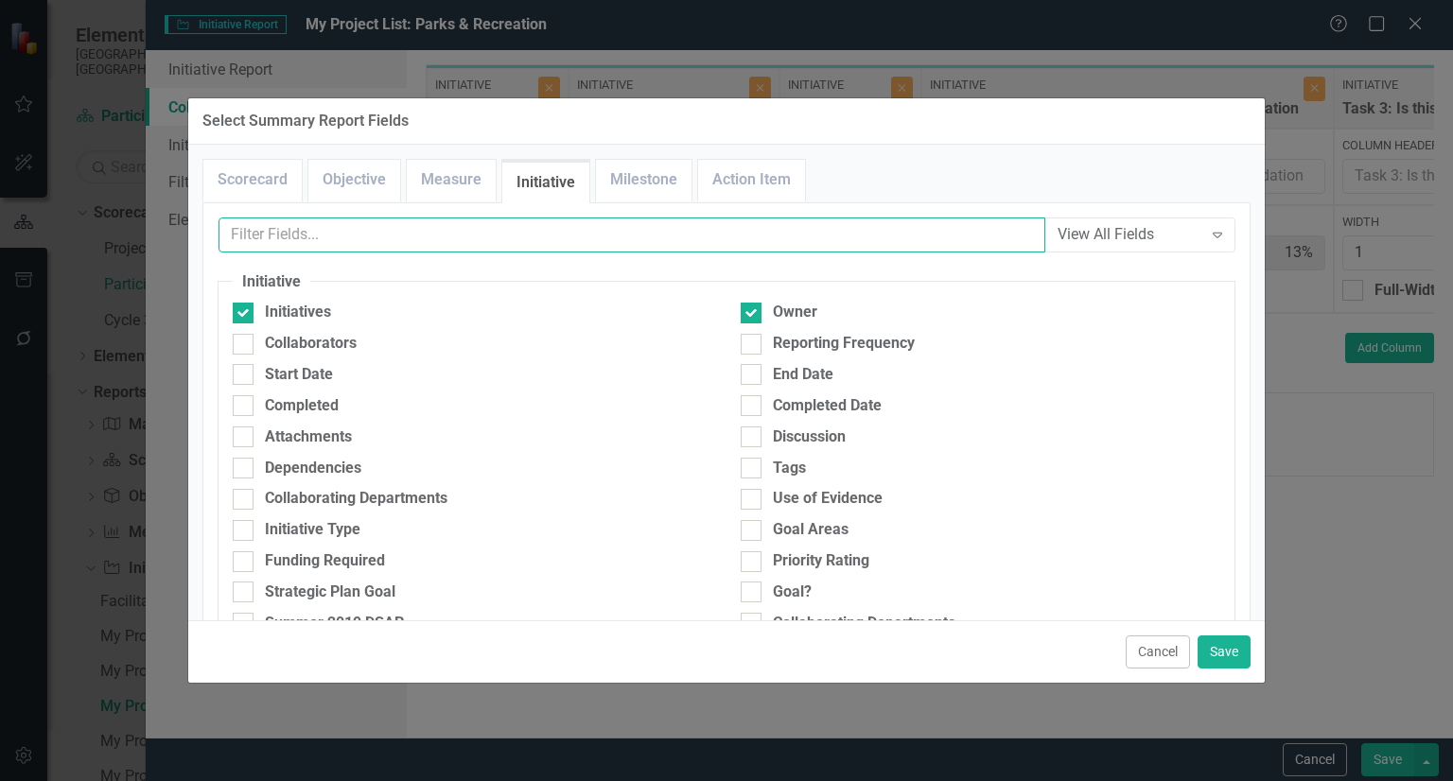
click at [446, 230] on input "text" at bounding box center [631, 235] width 827 height 35
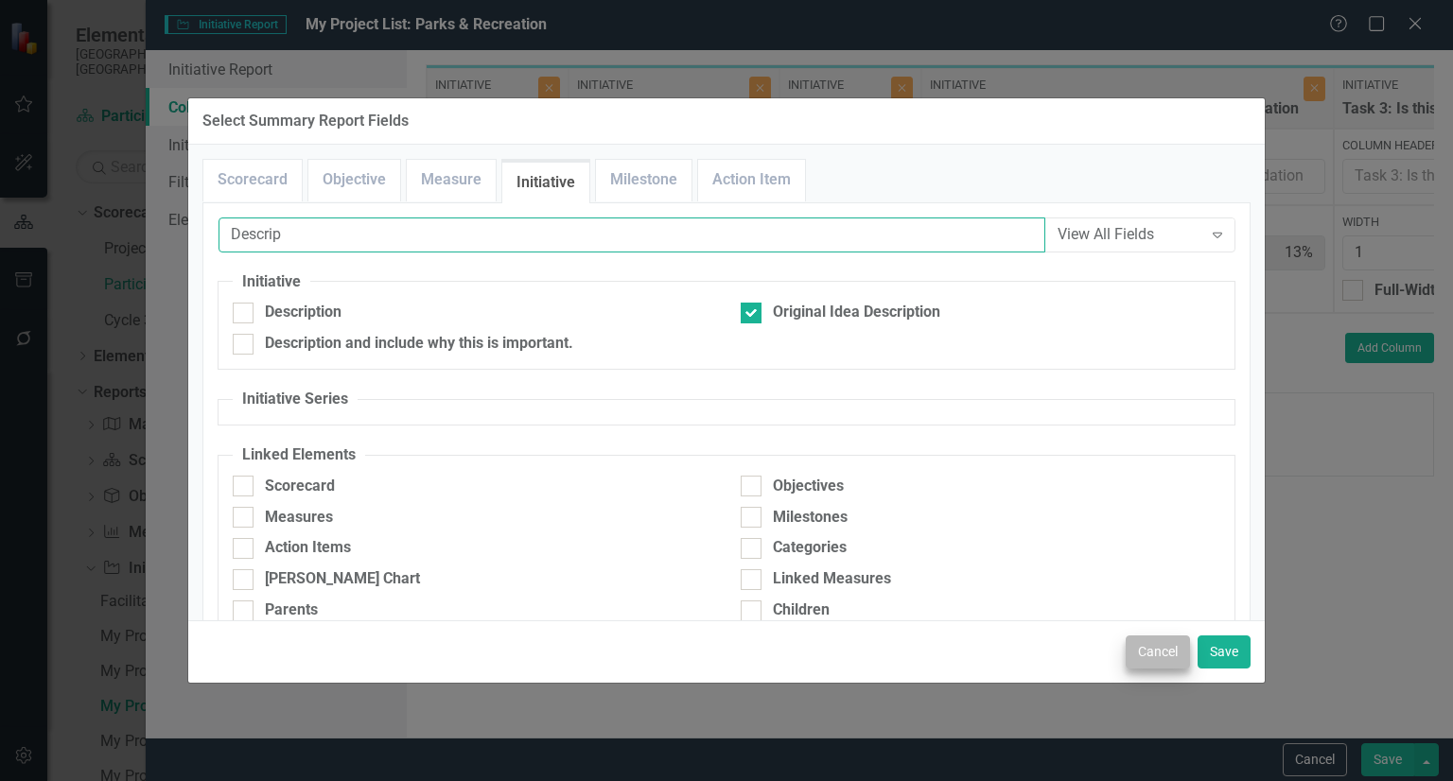
type input "Descrip"
click at [1158, 641] on button "Cancel" at bounding box center [1157, 652] width 64 height 33
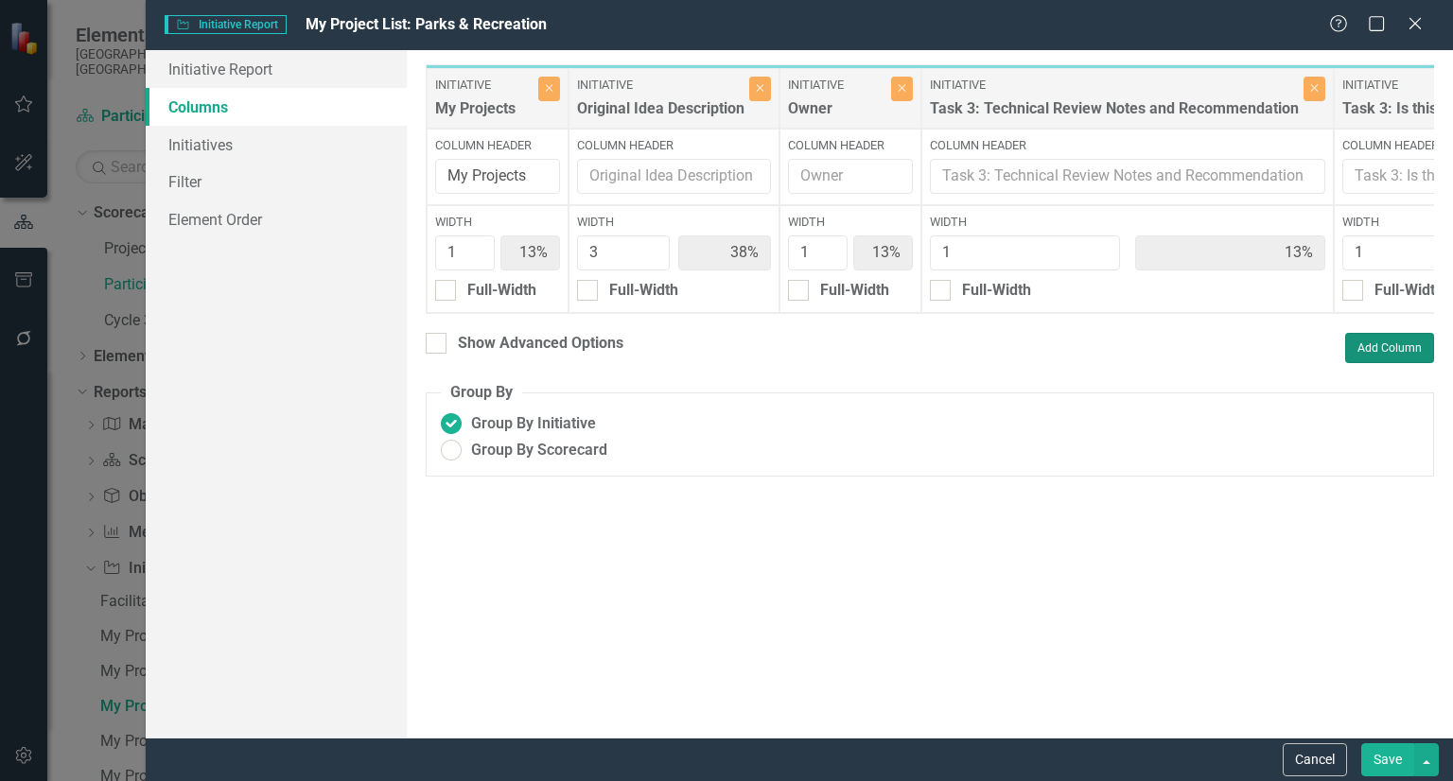
click at [1396, 363] on button "Add Column" at bounding box center [1389, 348] width 89 height 30
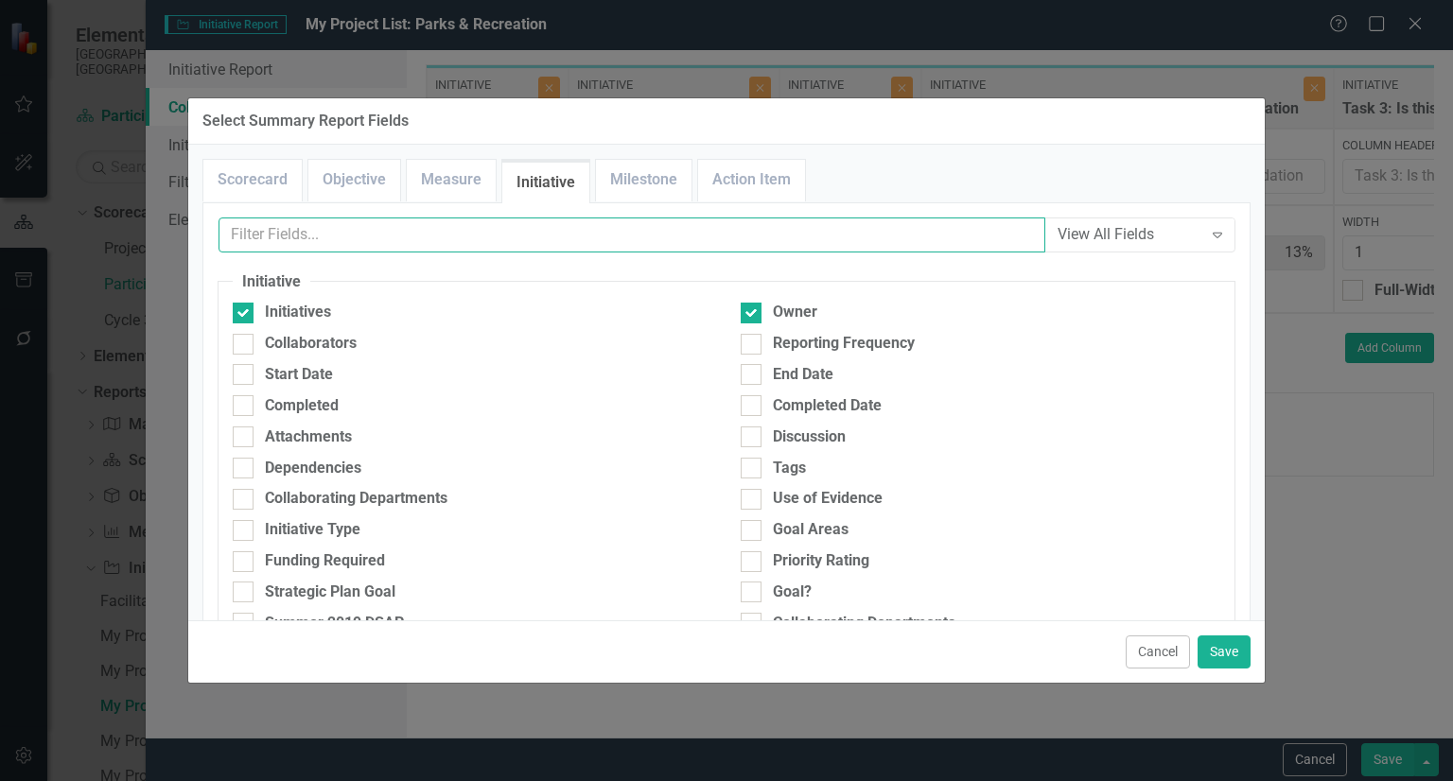
click at [834, 229] on input "text" at bounding box center [631, 235] width 827 height 35
type input "i"
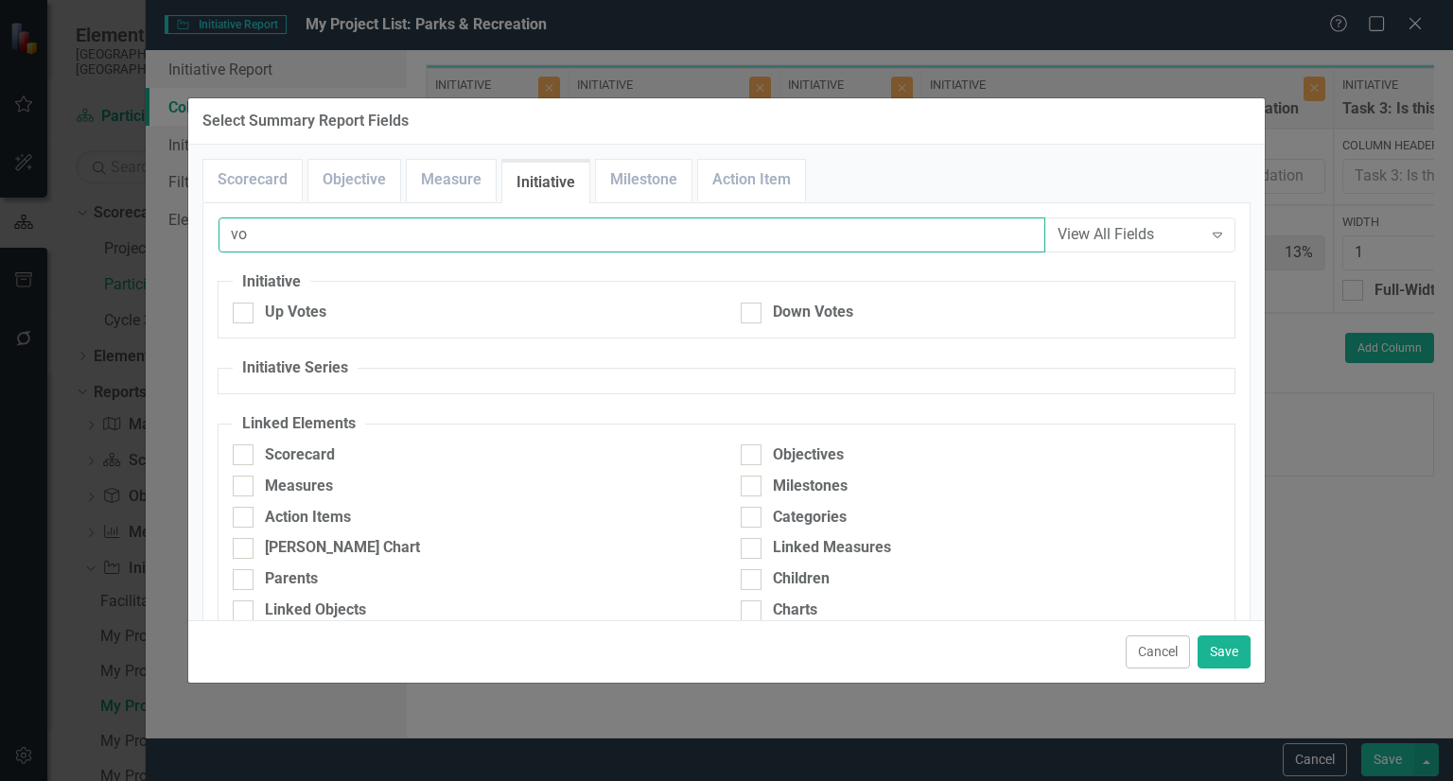
type input "v"
type input "over"
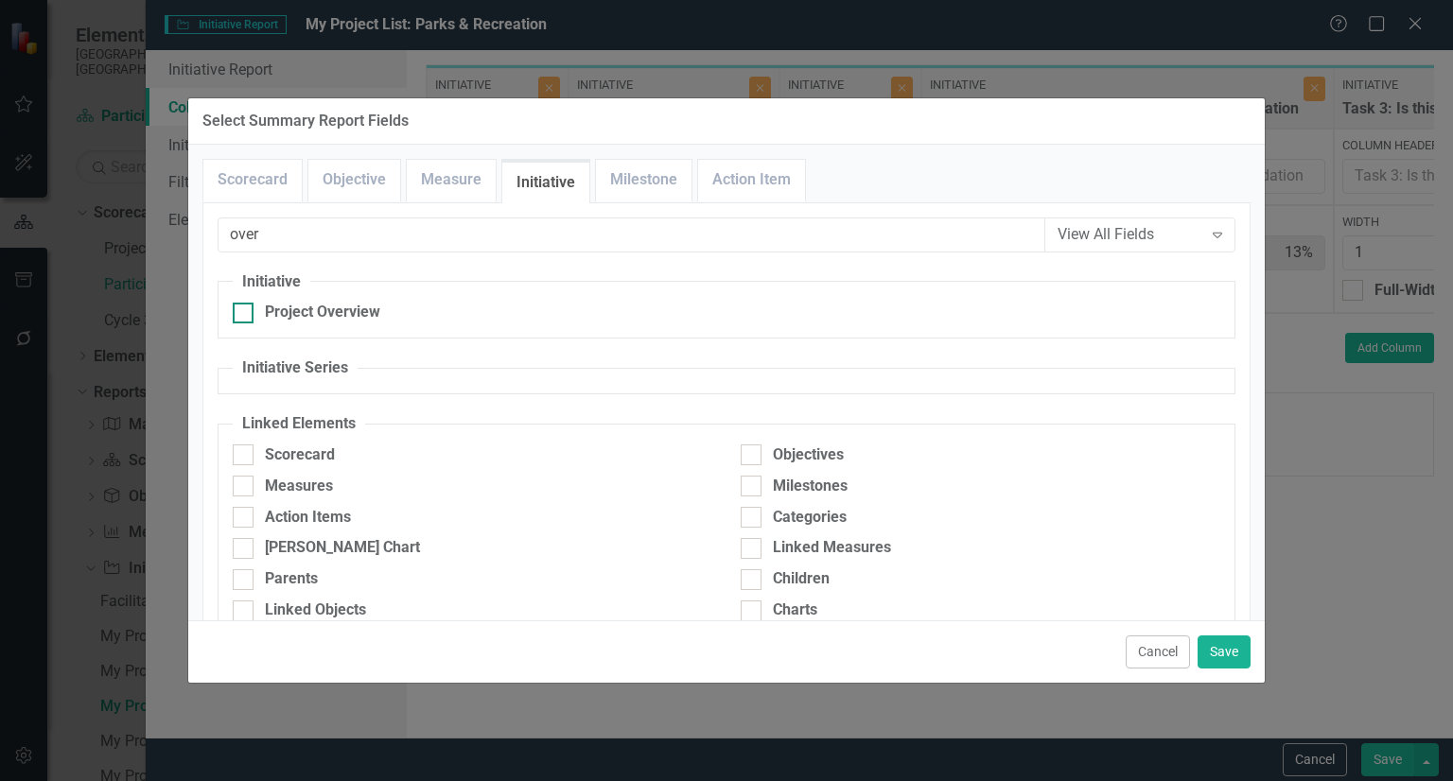
click at [291, 321] on div "Project Overview" at bounding box center [322, 313] width 115 height 22
click at [245, 315] on input "Project Overview" at bounding box center [239, 309] width 12 height 12
checkbox input "true"
click at [1230, 637] on button "Save" at bounding box center [1223, 652] width 53 height 33
type input "11%"
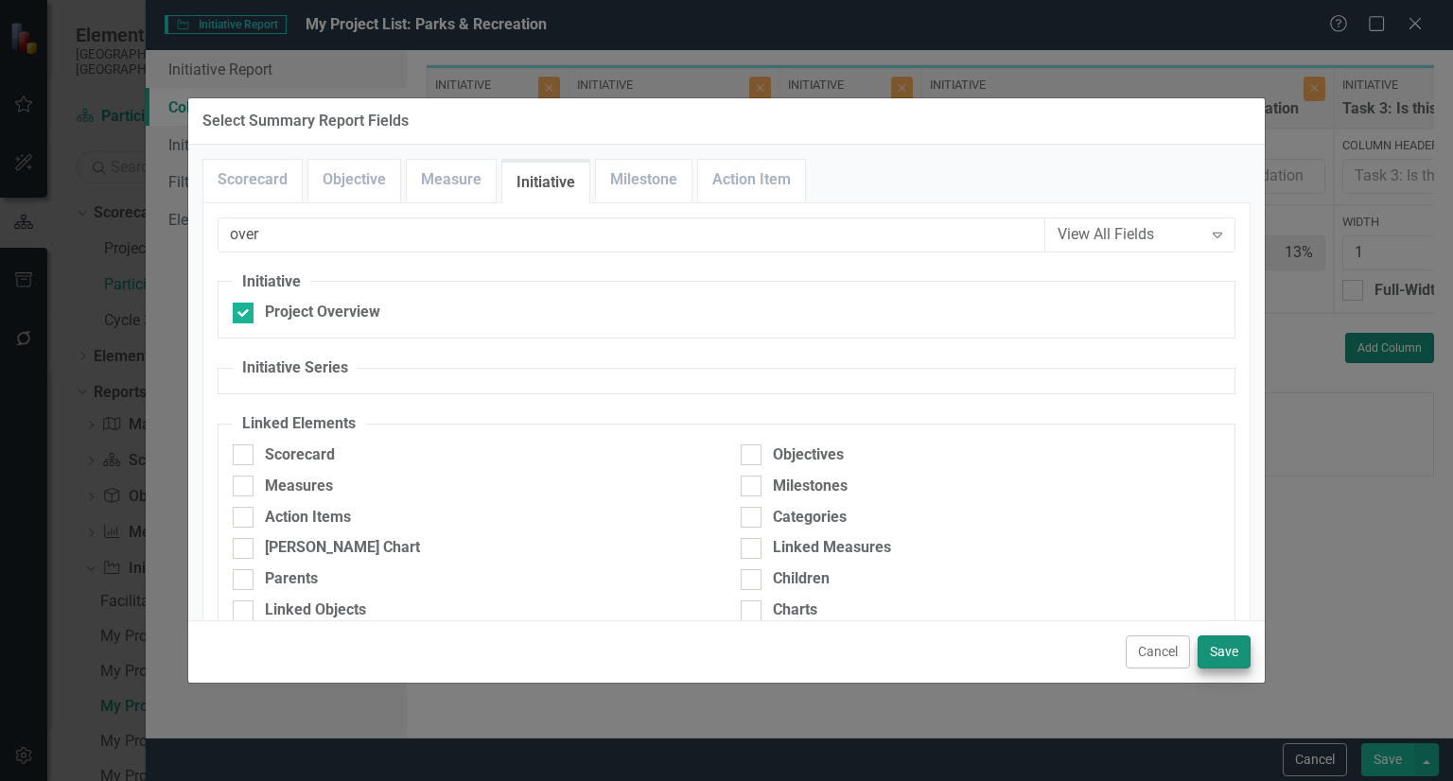
type input "33%"
type input "11%"
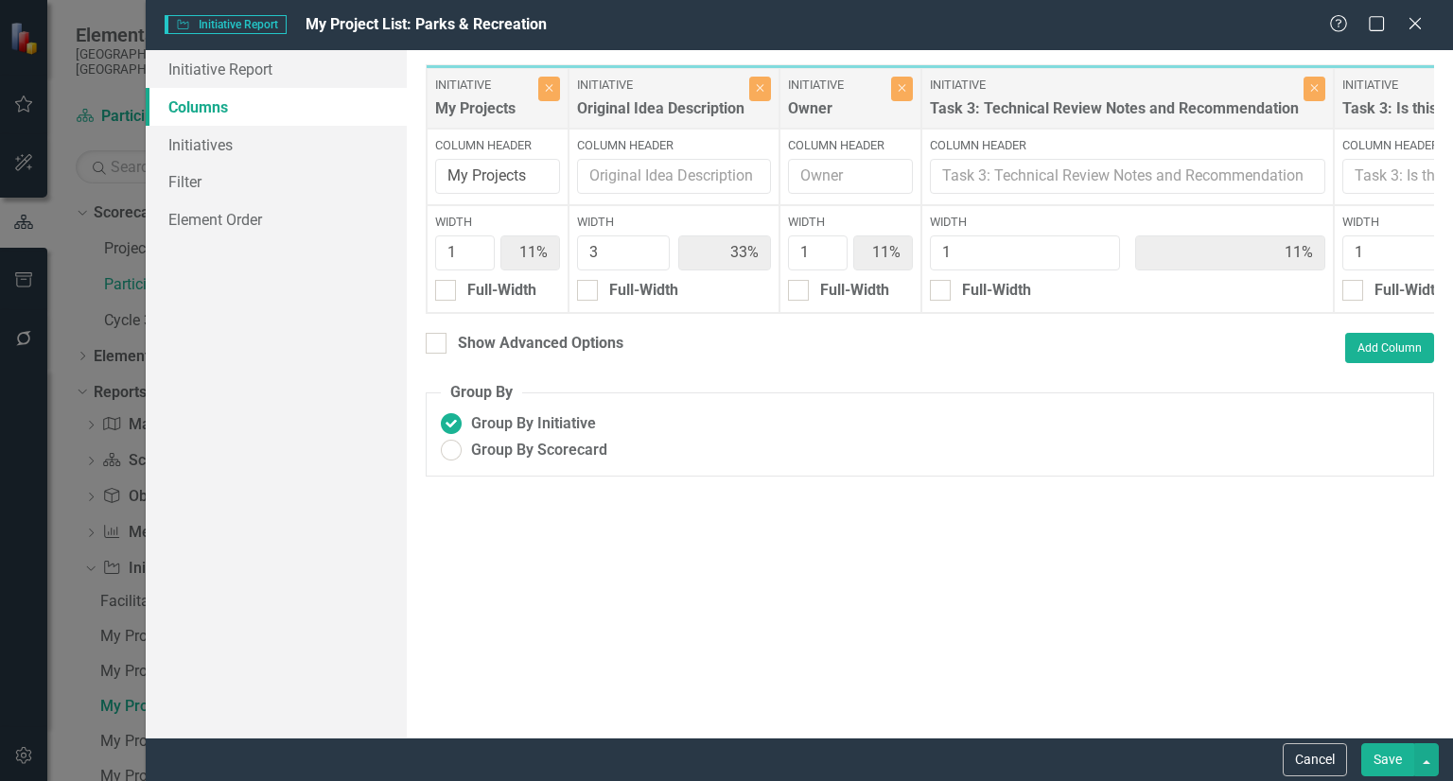
scroll to position [0, 1056]
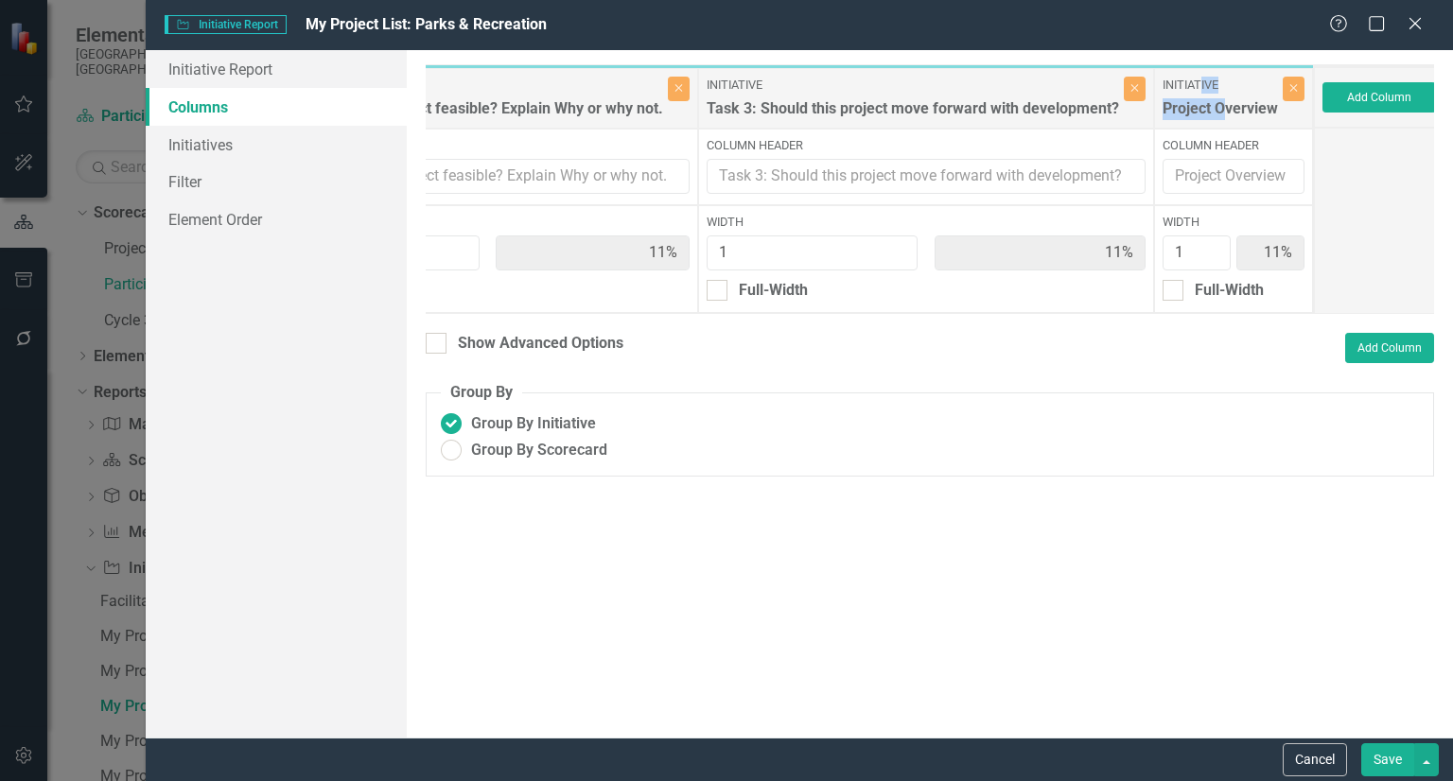
drag, startPoint x: 1195, startPoint y: 69, endPoint x: 1215, endPoint y: 104, distance: 40.7
click at [1215, 104] on div "Initiative Project Overview Close" at bounding box center [1233, 98] width 159 height 61
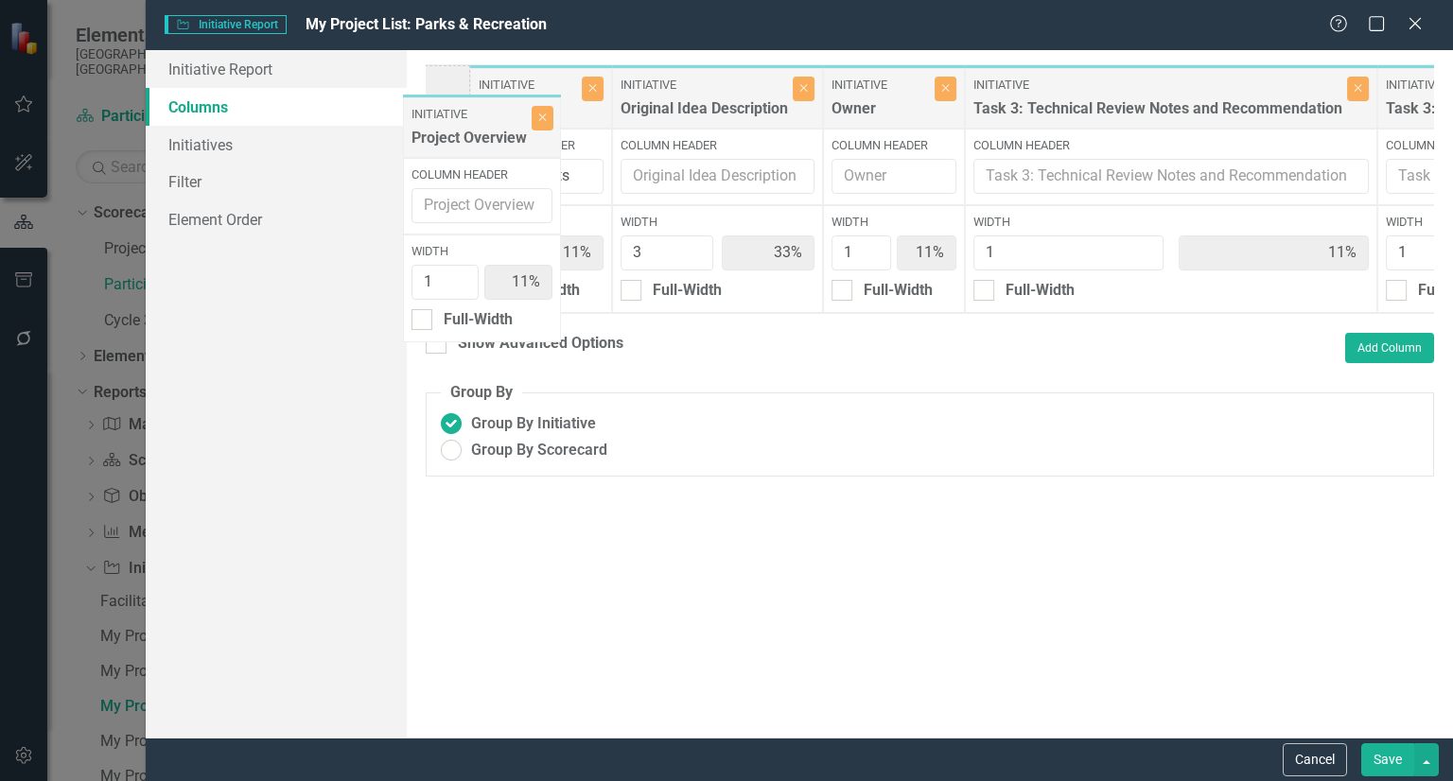
scroll to position [0, 0]
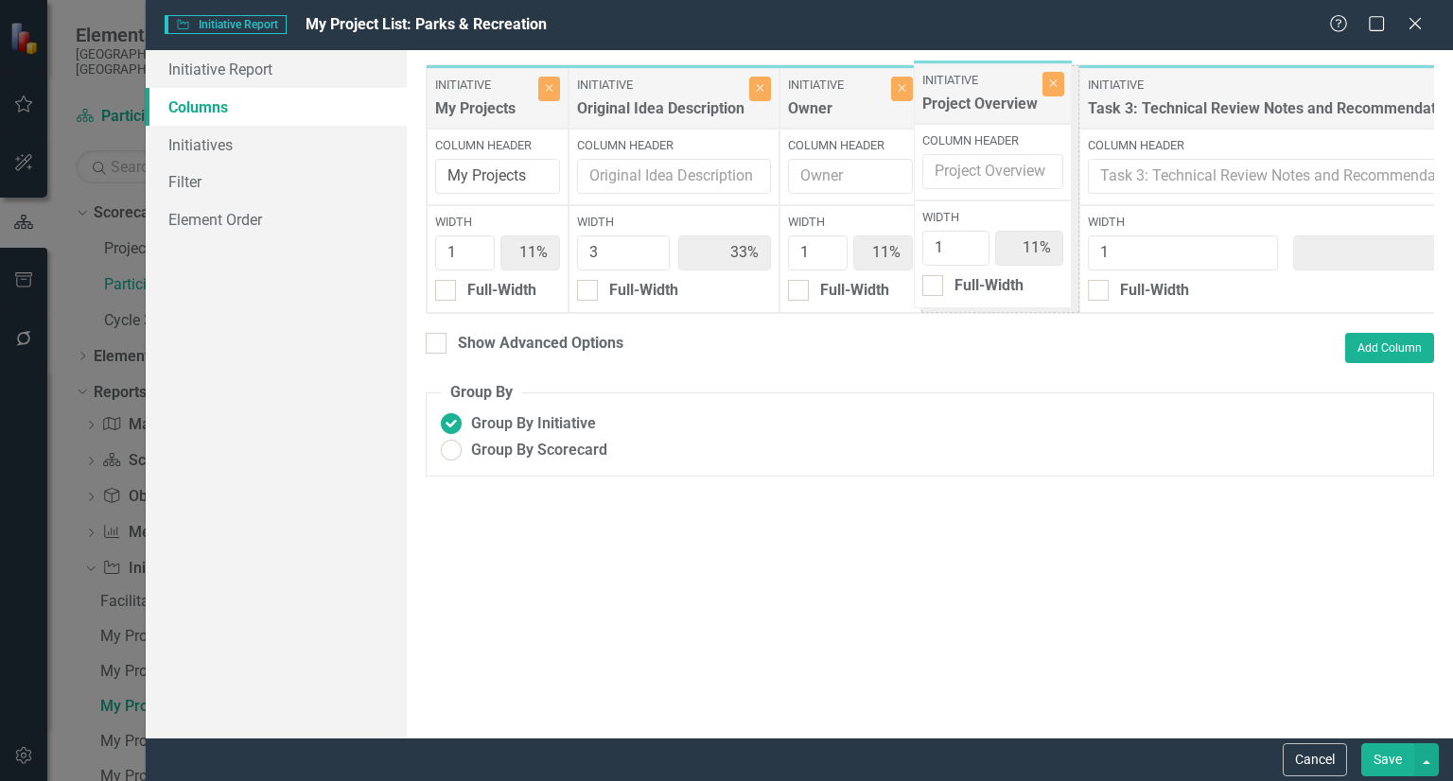
drag, startPoint x: 1215, startPoint y: 104, endPoint x: 984, endPoint y: 99, distance: 231.8
click at [984, 99] on div "Initiative My Projects Close Column Header My Projects Width 1 11% Full-Width I…" at bounding box center [1398, 189] width 1945 height 250
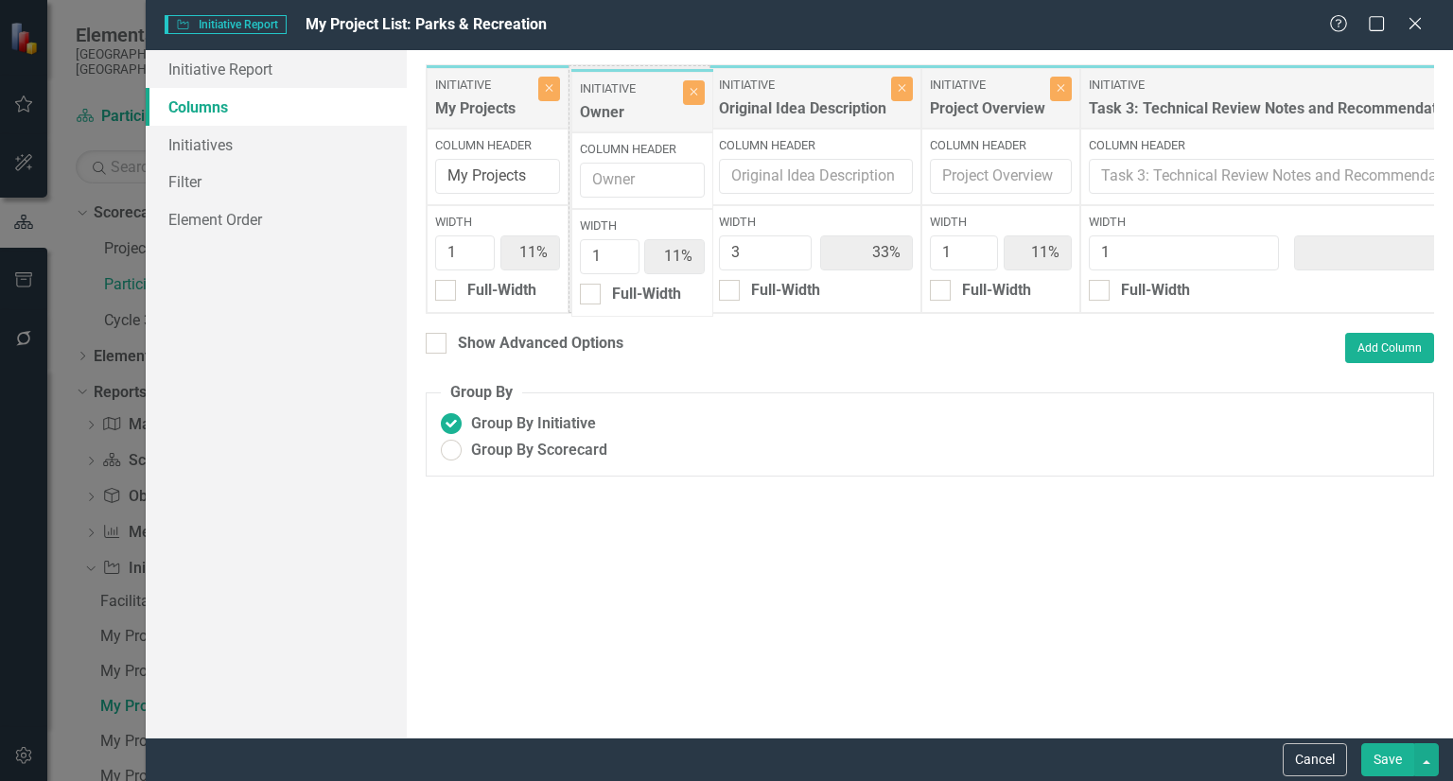
drag, startPoint x: 876, startPoint y: 113, endPoint x: 668, endPoint y: 117, distance: 208.1
click at [668, 117] on div "Initiative My Projects Close Column Header My Projects Width 1 11% Full-Width I…" at bounding box center [1398, 189] width 1945 height 250
click at [1383, 745] on button "Save" at bounding box center [1387, 759] width 53 height 33
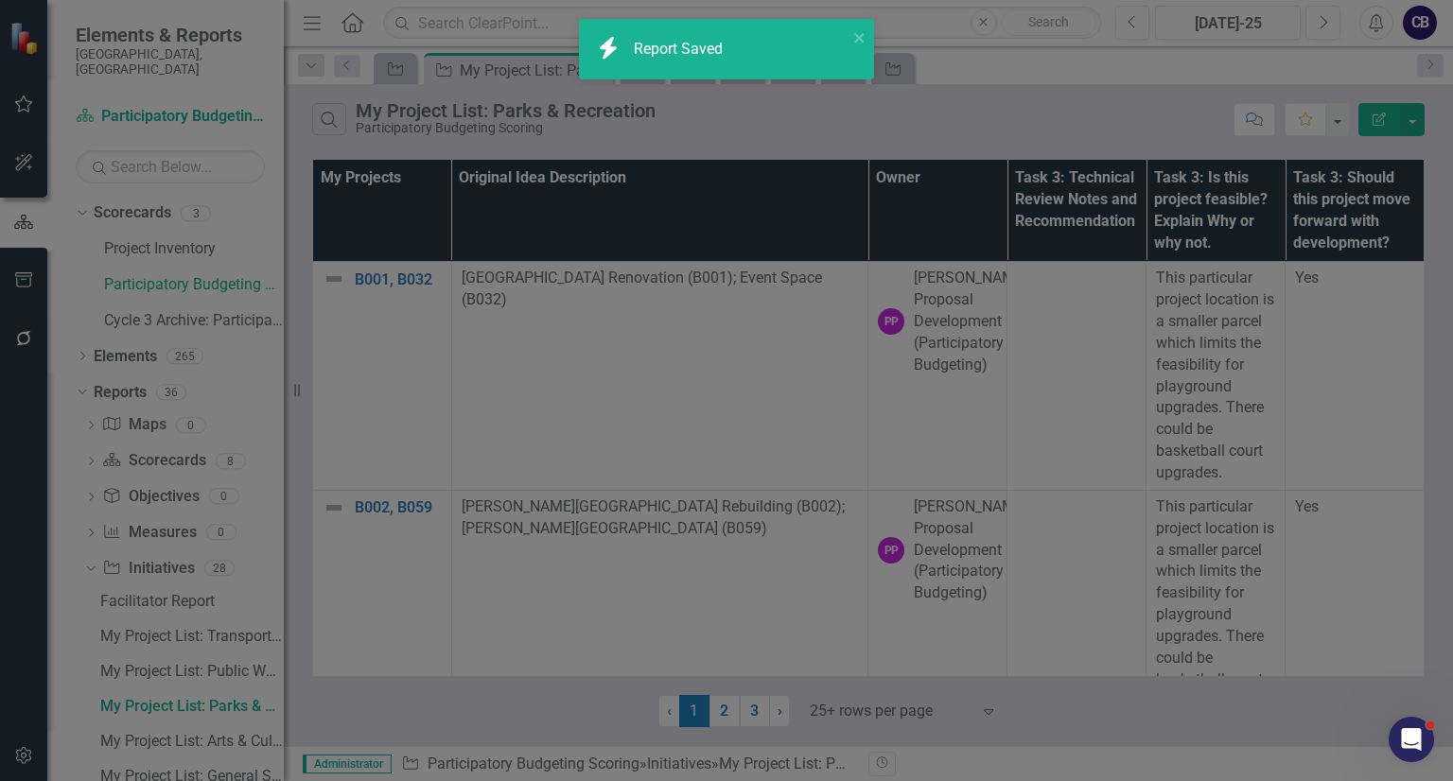
radio input "false"
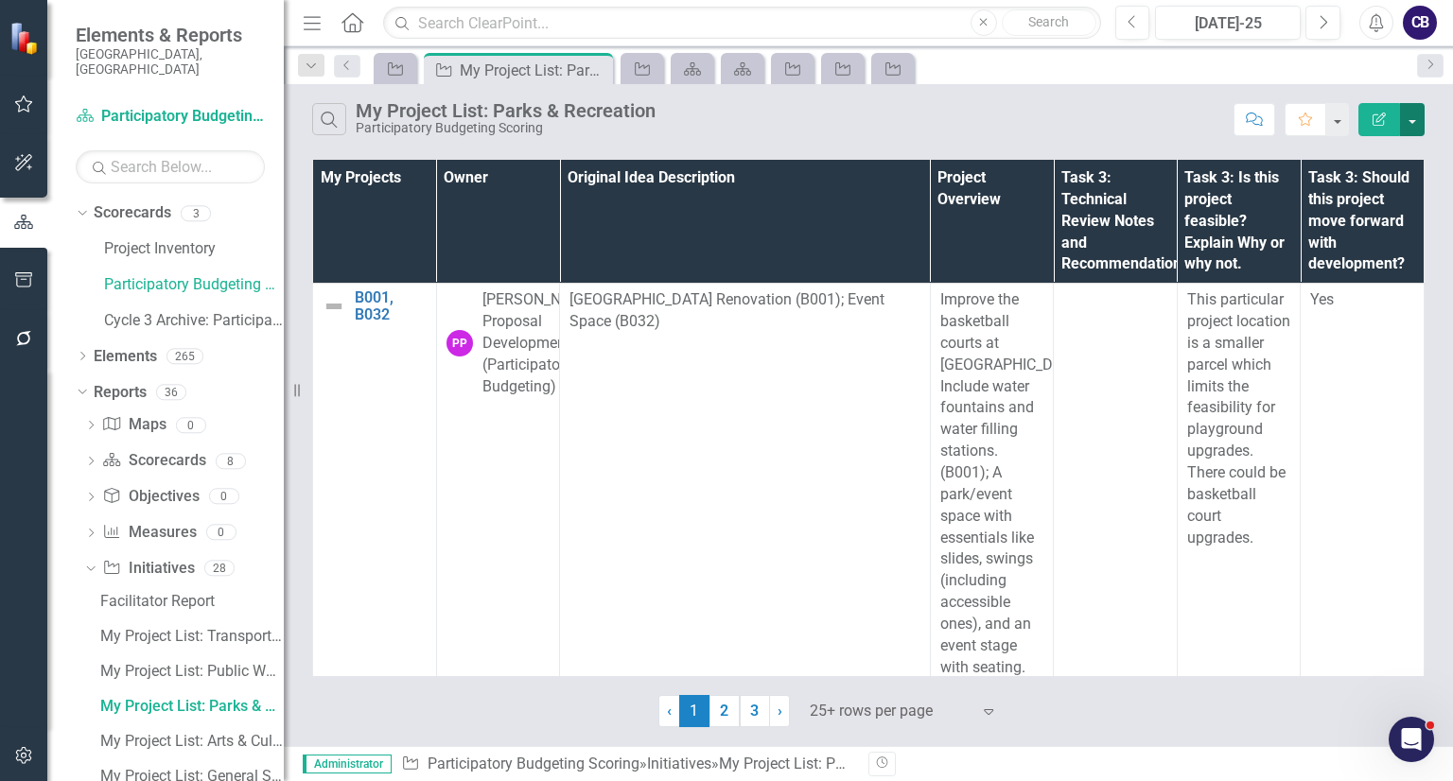
click at [1413, 112] on button "button" at bounding box center [1412, 119] width 25 height 33
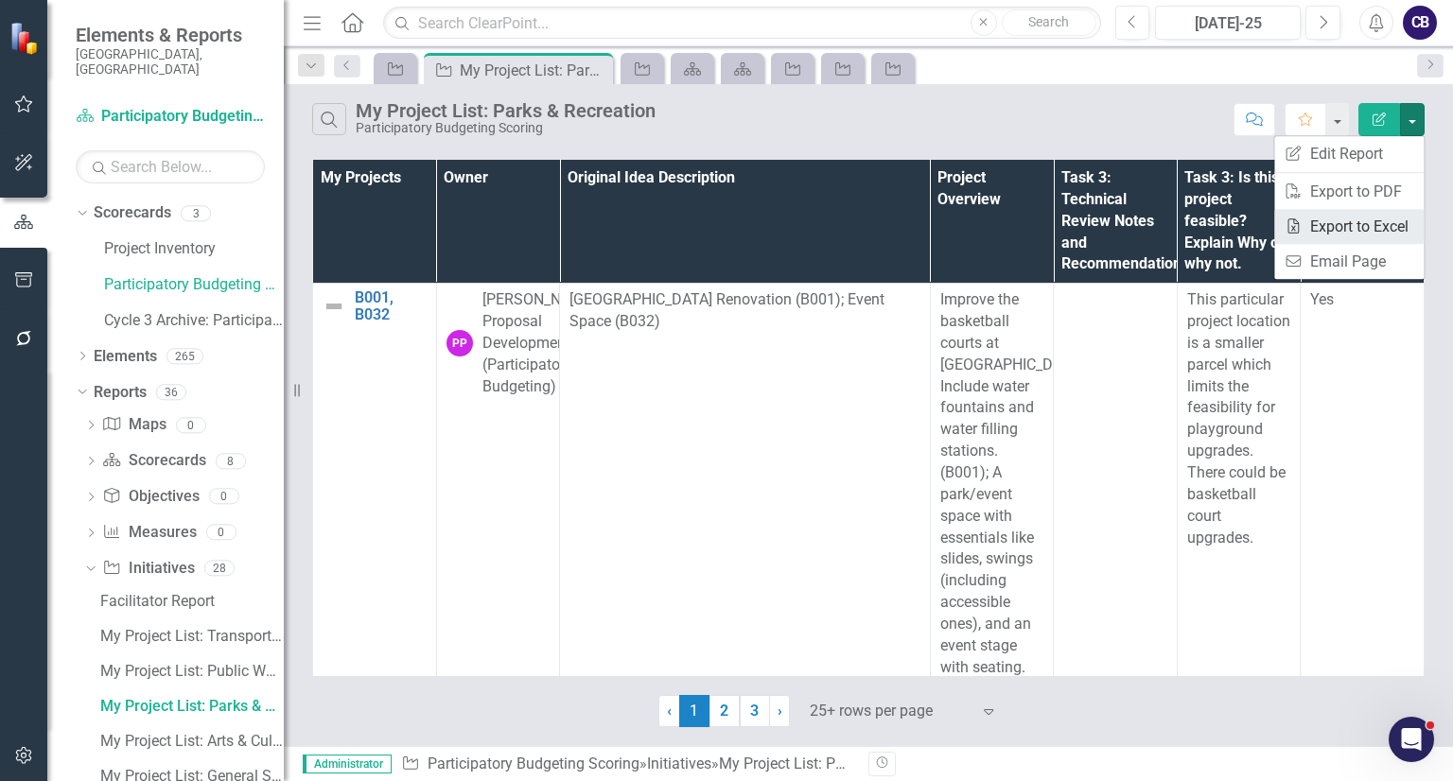
click at [1394, 232] on link "Excel Export to Excel" at bounding box center [1348, 226] width 149 height 35
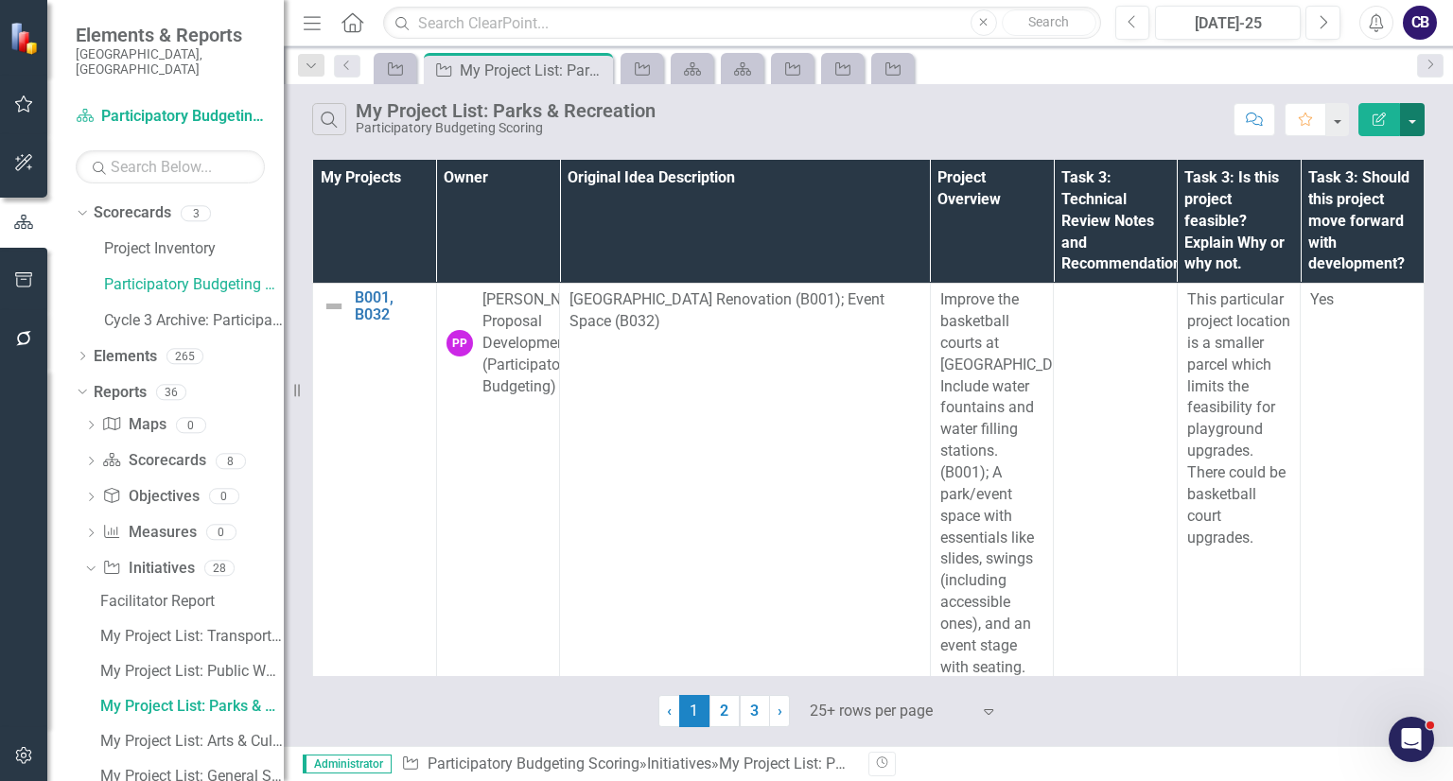
click at [1412, 128] on button "button" at bounding box center [1412, 119] width 25 height 33
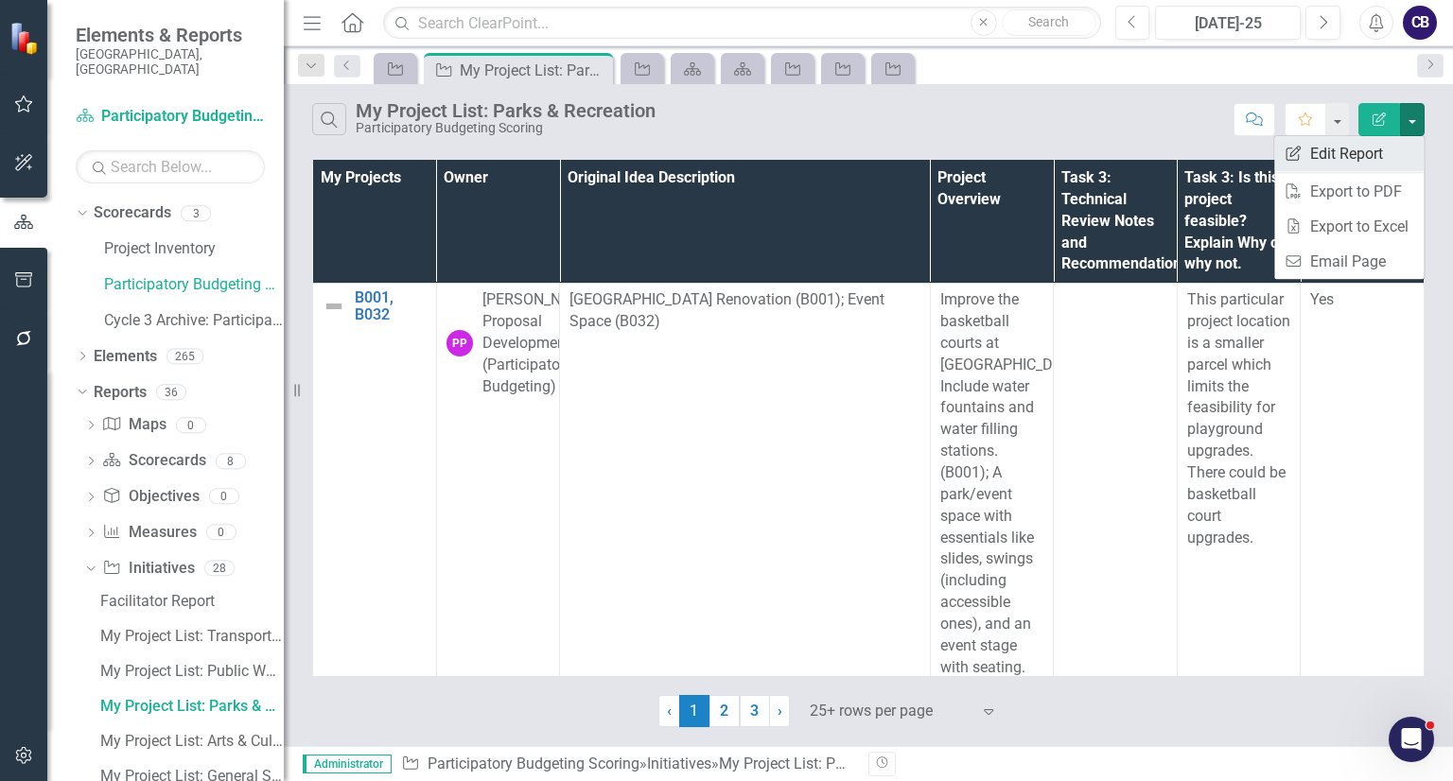
click at [1353, 164] on link "Edit Report Edit Report" at bounding box center [1348, 153] width 149 height 35
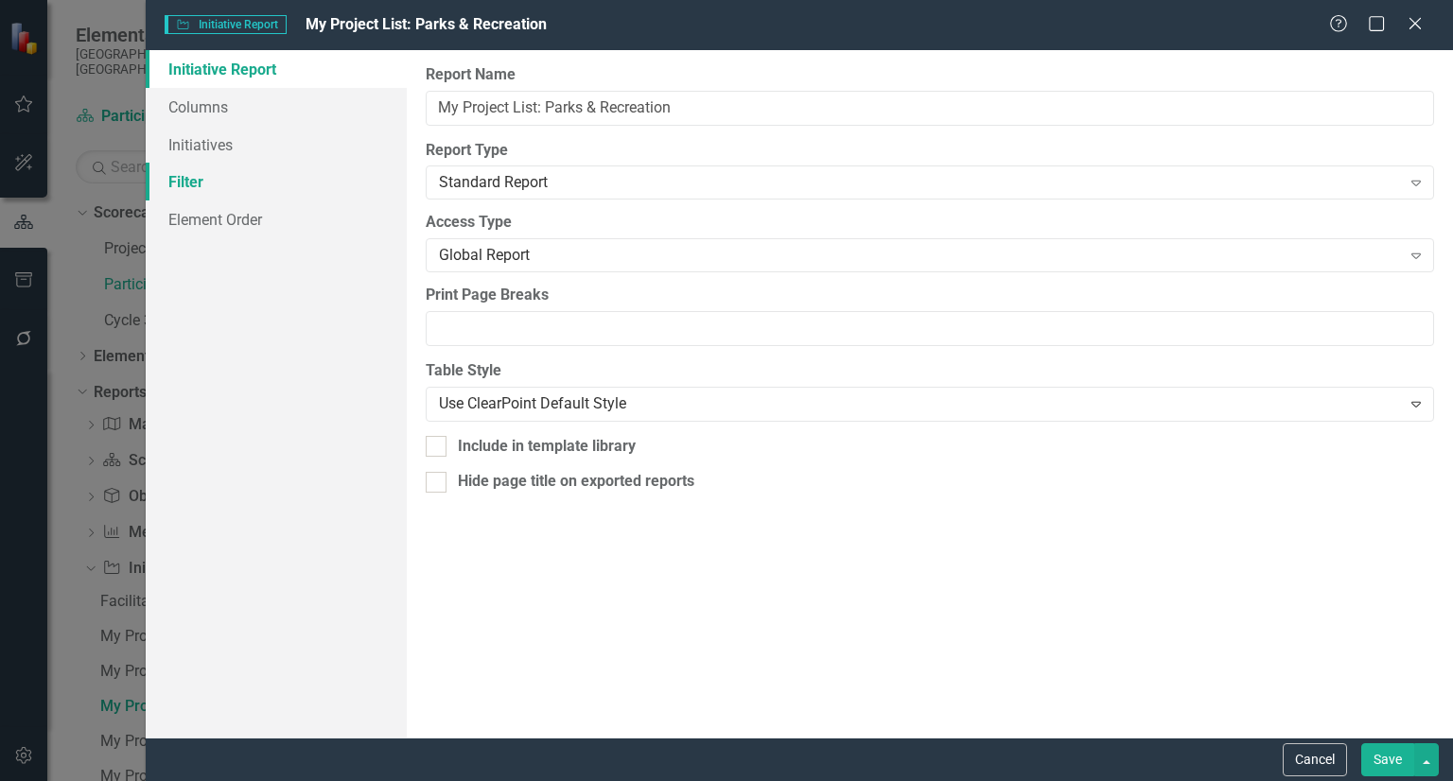
click at [235, 174] on link "Filter" at bounding box center [276, 182] width 261 height 38
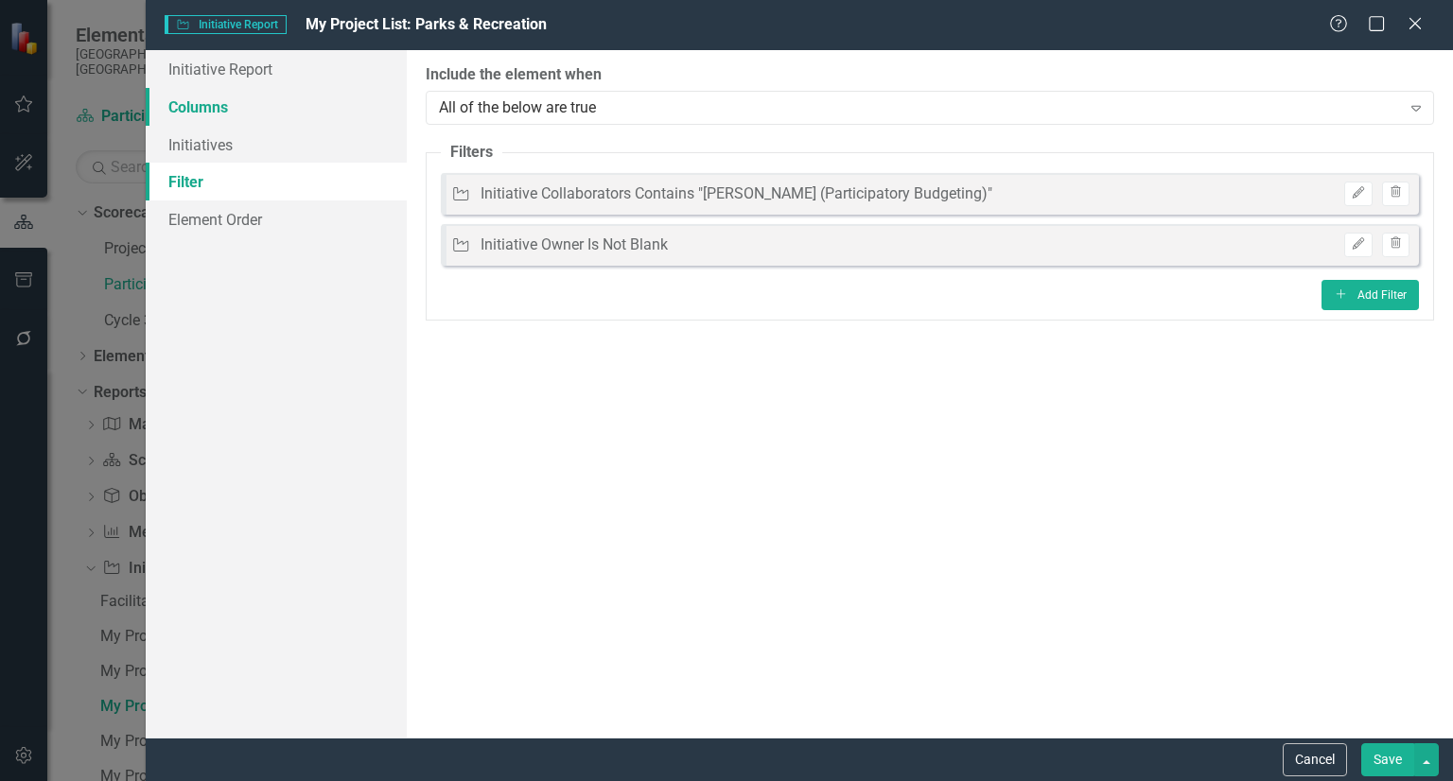
click at [227, 104] on link "Columns" at bounding box center [276, 107] width 261 height 38
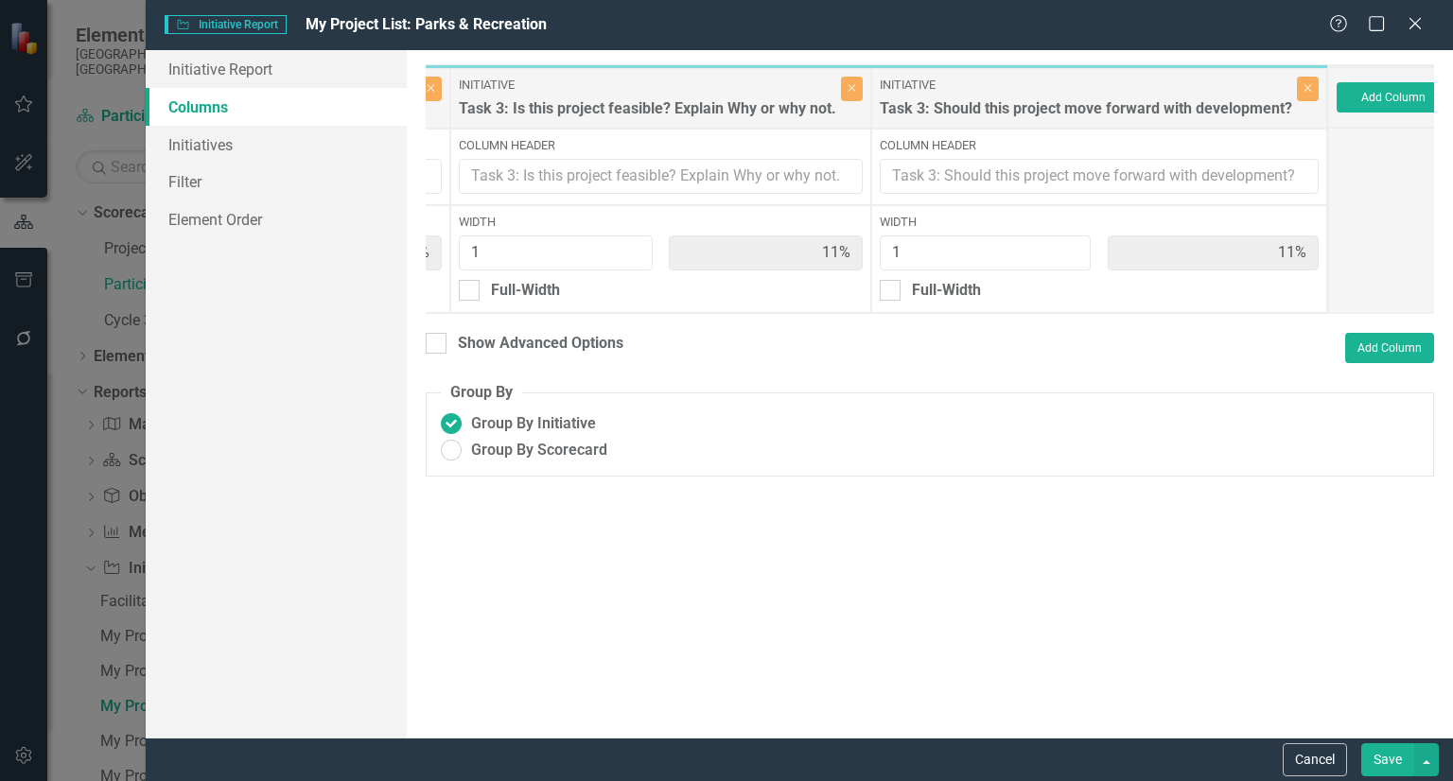
scroll to position [0, 1056]
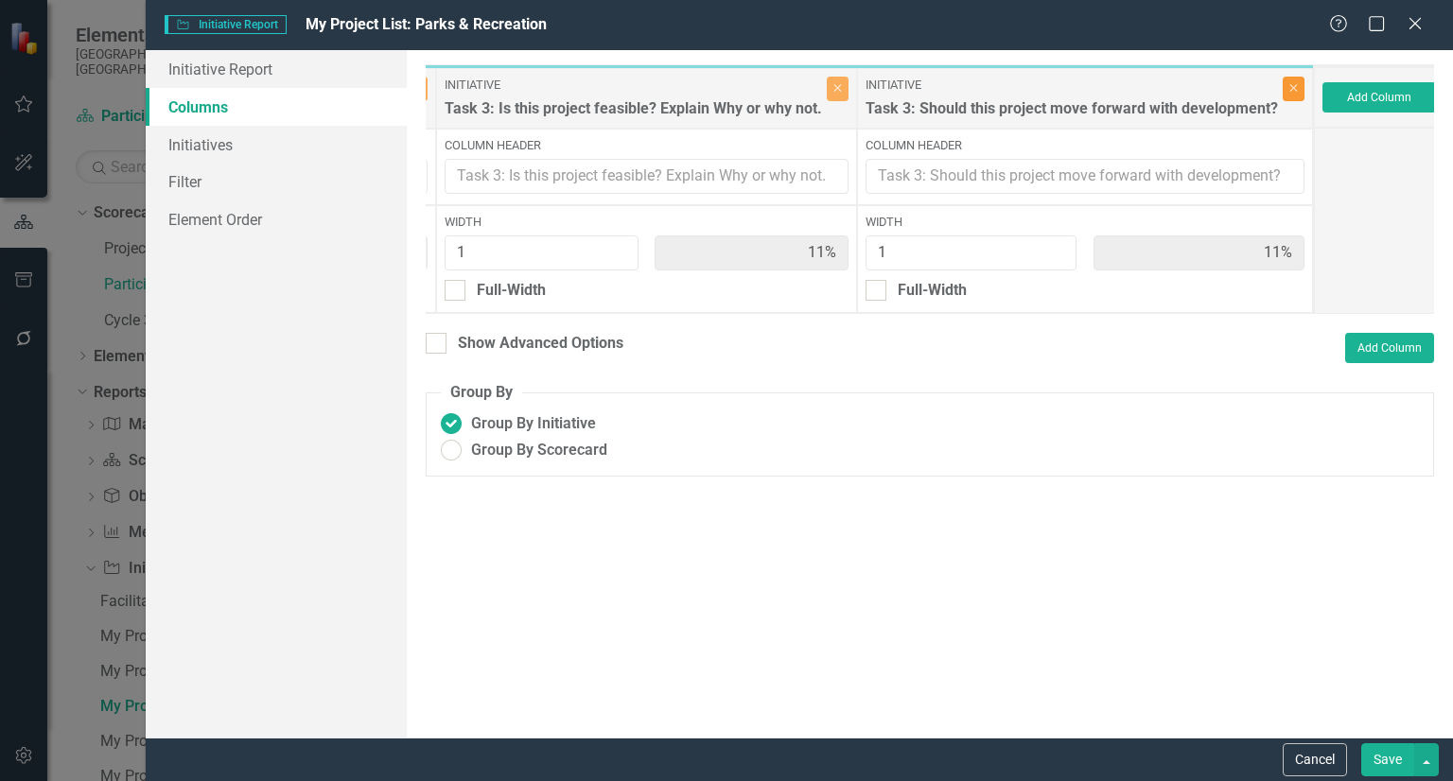
click at [1284, 79] on button "Close" at bounding box center [1293, 89] width 22 height 25
type input "13%"
type input "38%"
type input "13%"
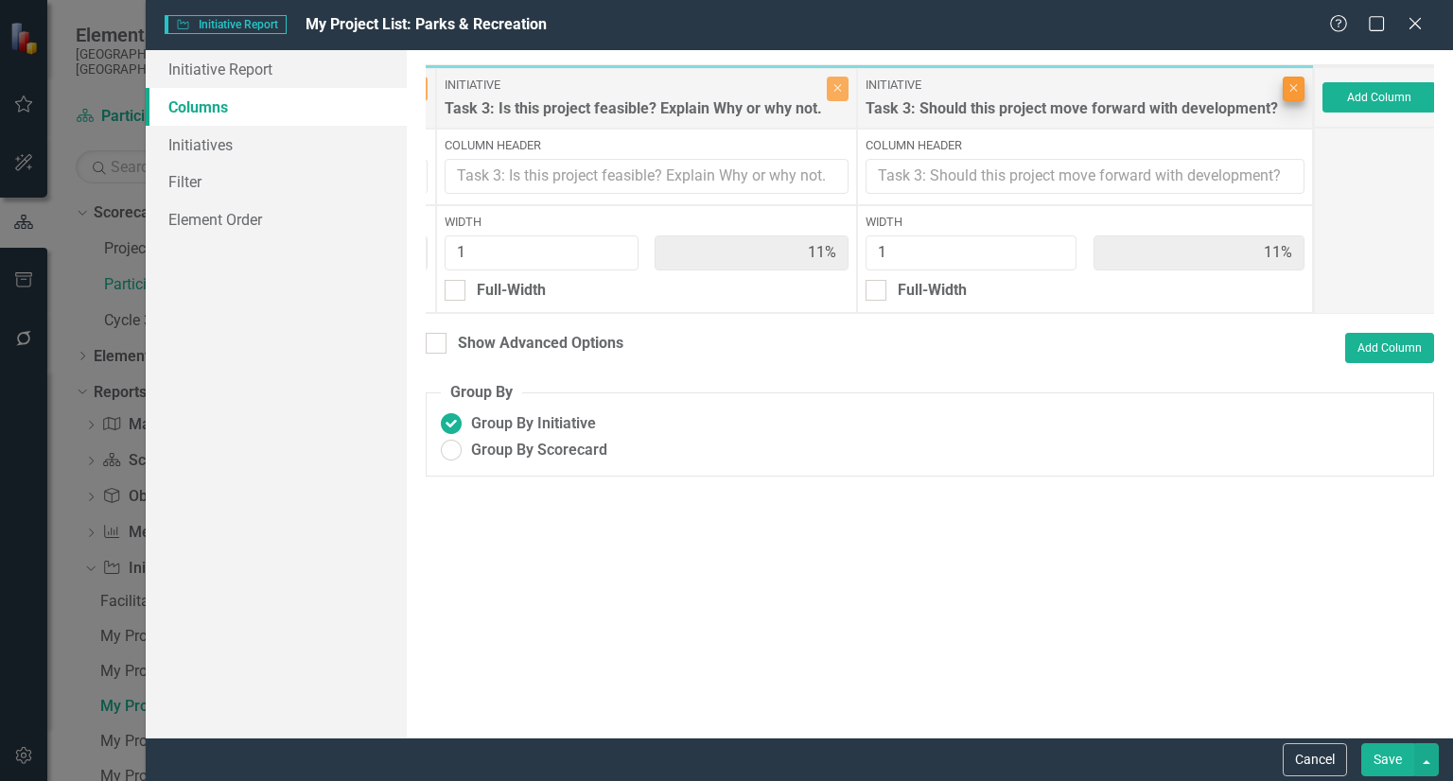
type input "13%"
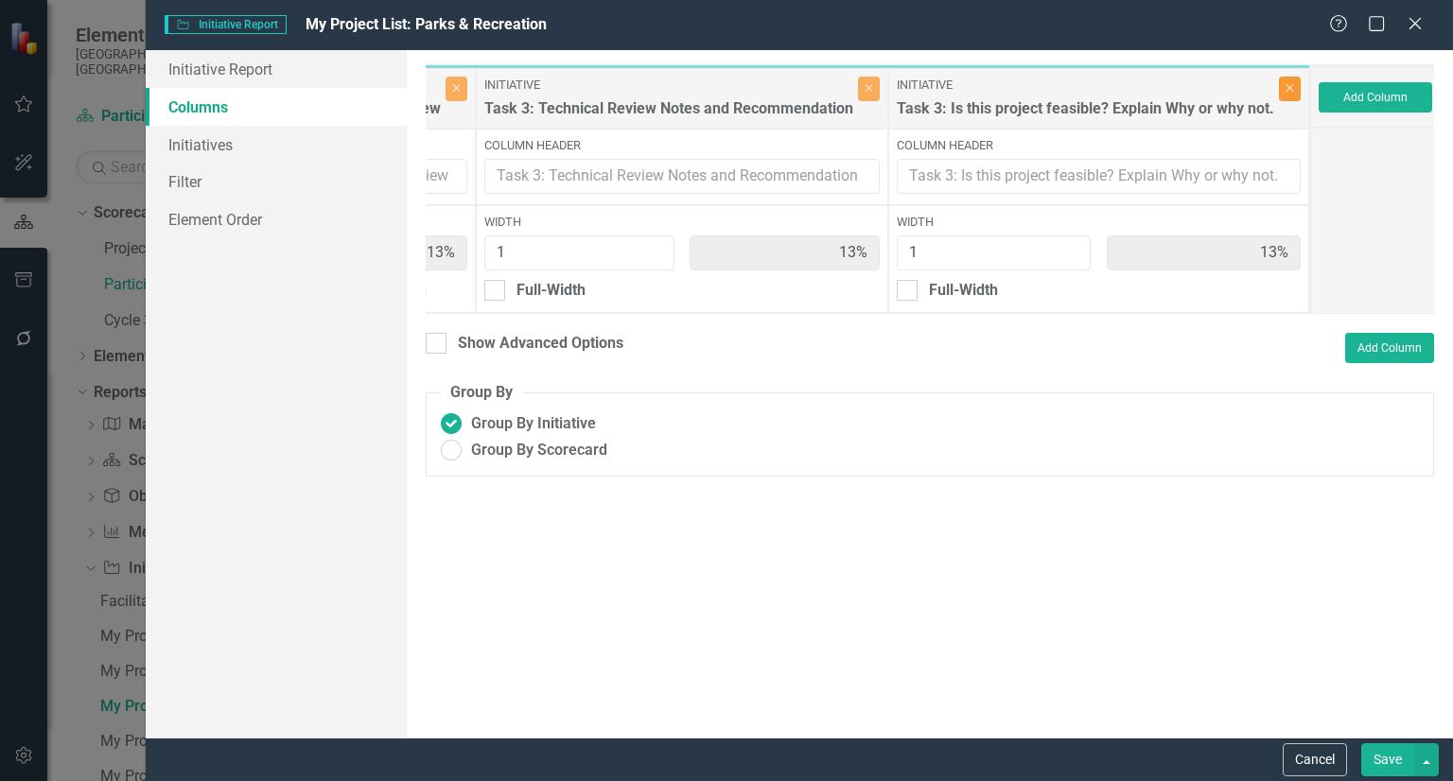
click at [1284, 79] on button "Close" at bounding box center [1290, 89] width 22 height 25
type input "14%"
type input "43%"
type input "14%"
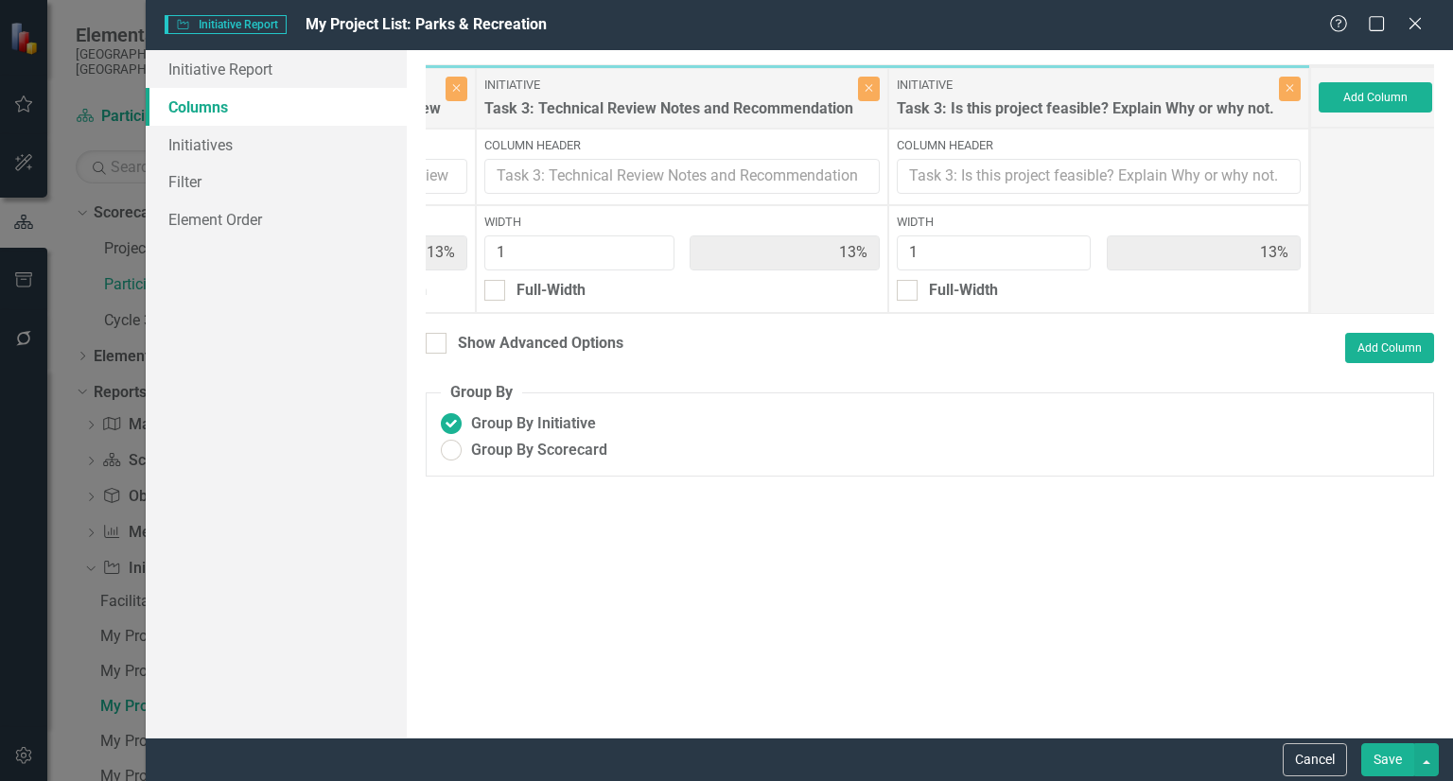
type input "14%"
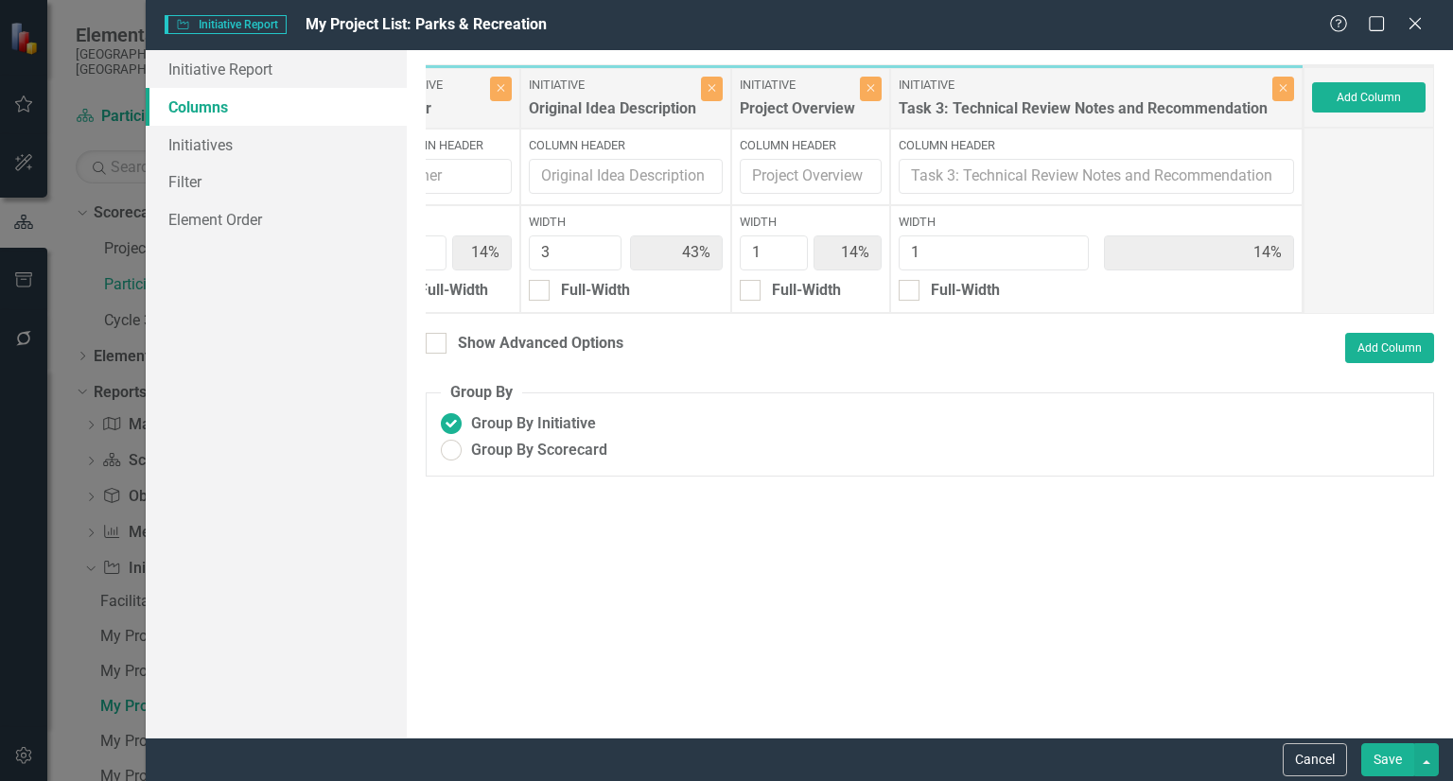
scroll to position [0, 185]
click at [1284, 79] on button "Close" at bounding box center [1288, 89] width 22 height 25
type input "17%"
type input "50%"
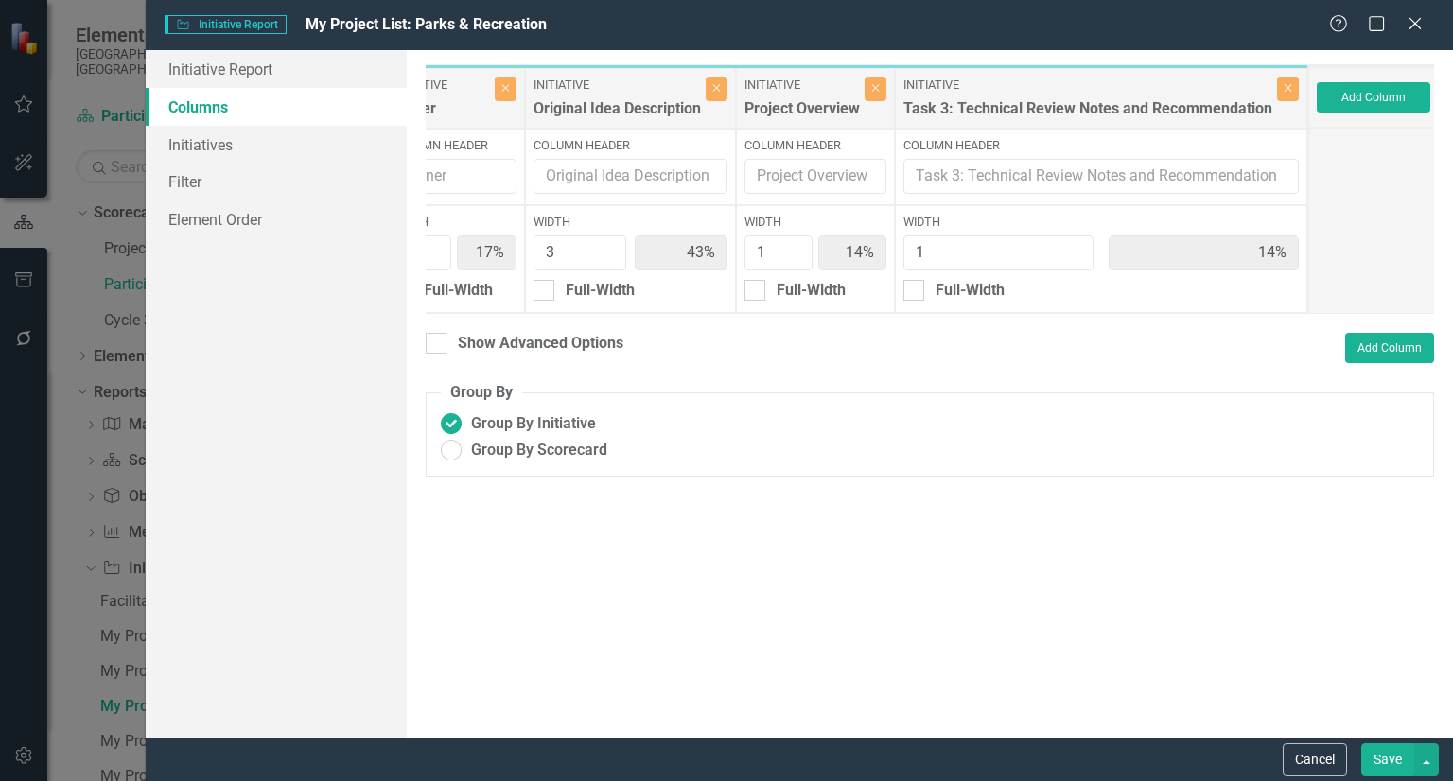
type input "17%"
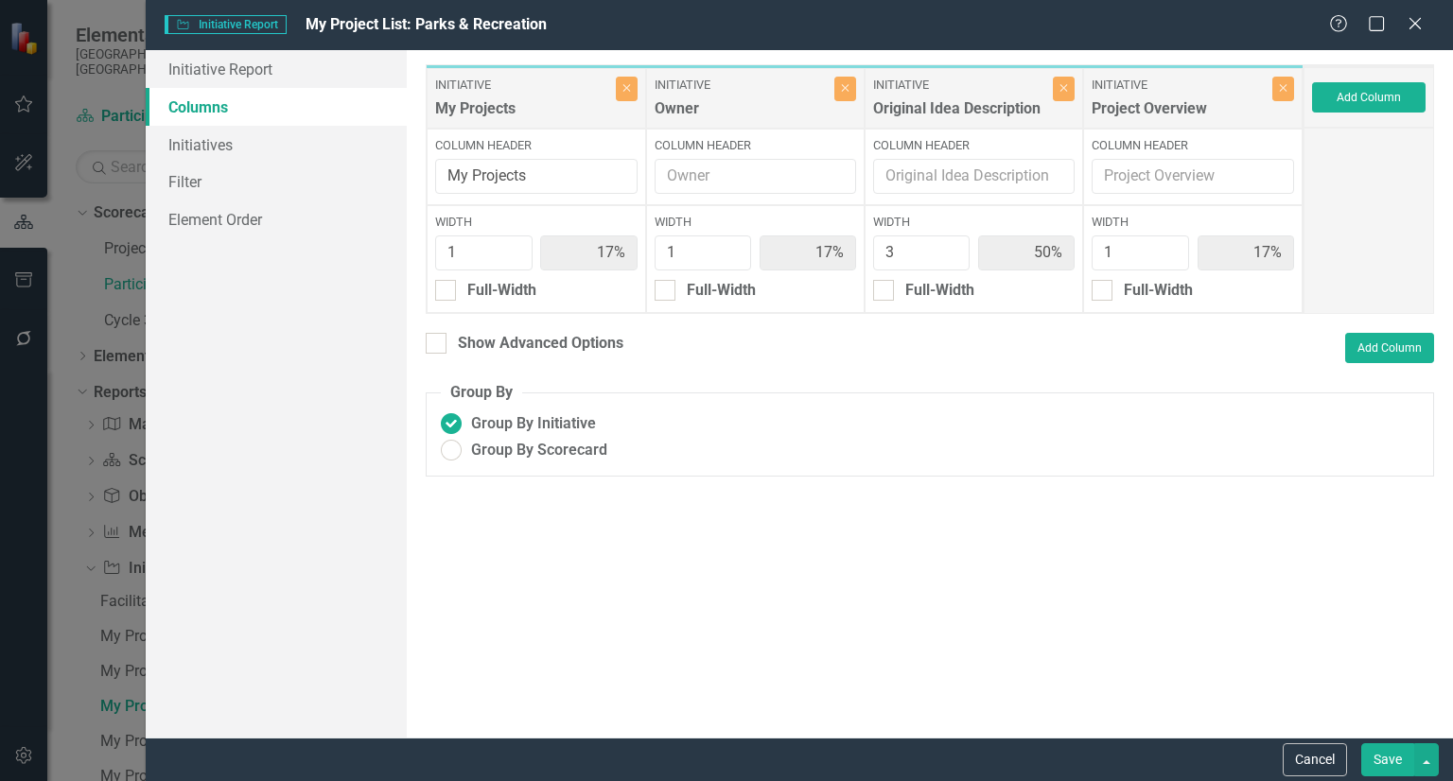
scroll to position [0, 0]
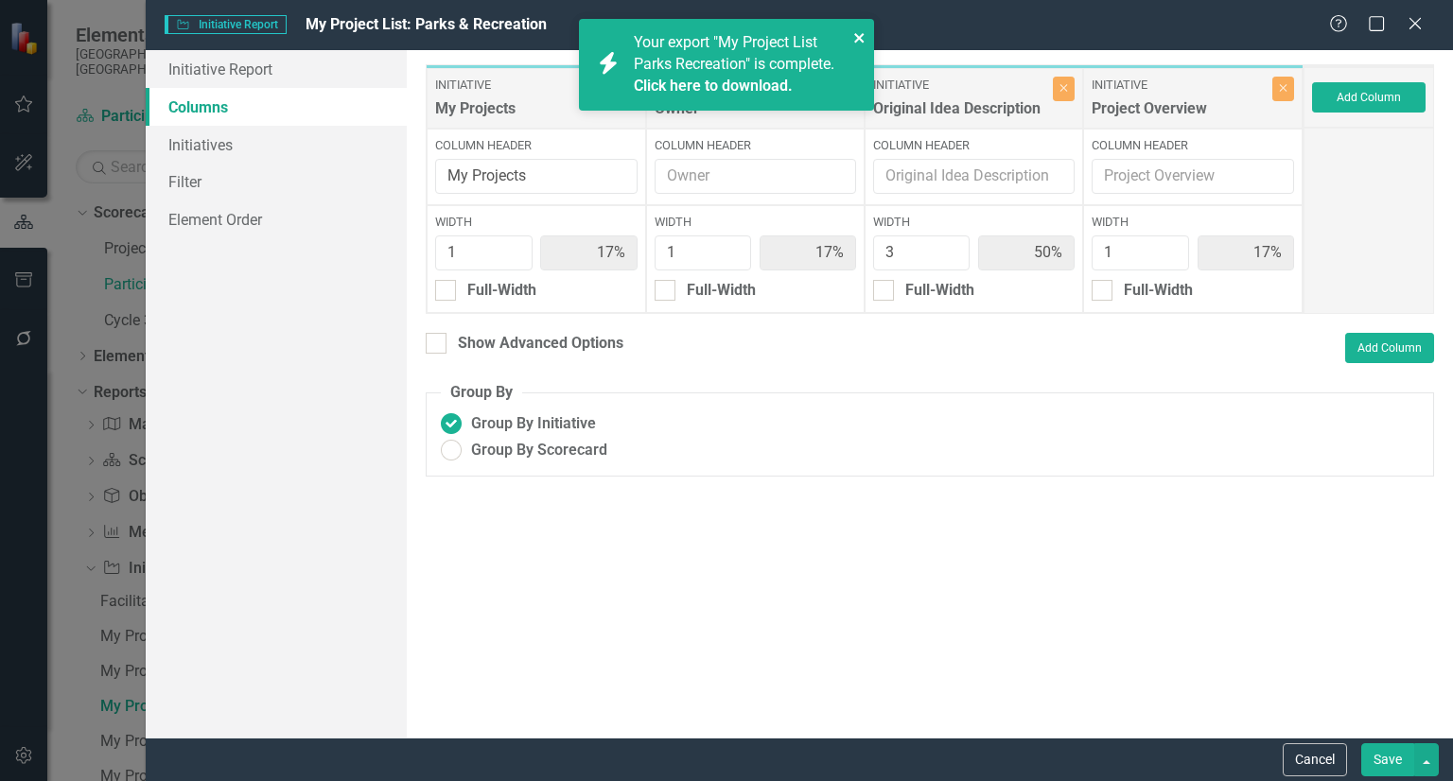
click at [864, 41] on icon "close" at bounding box center [859, 37] width 13 height 15
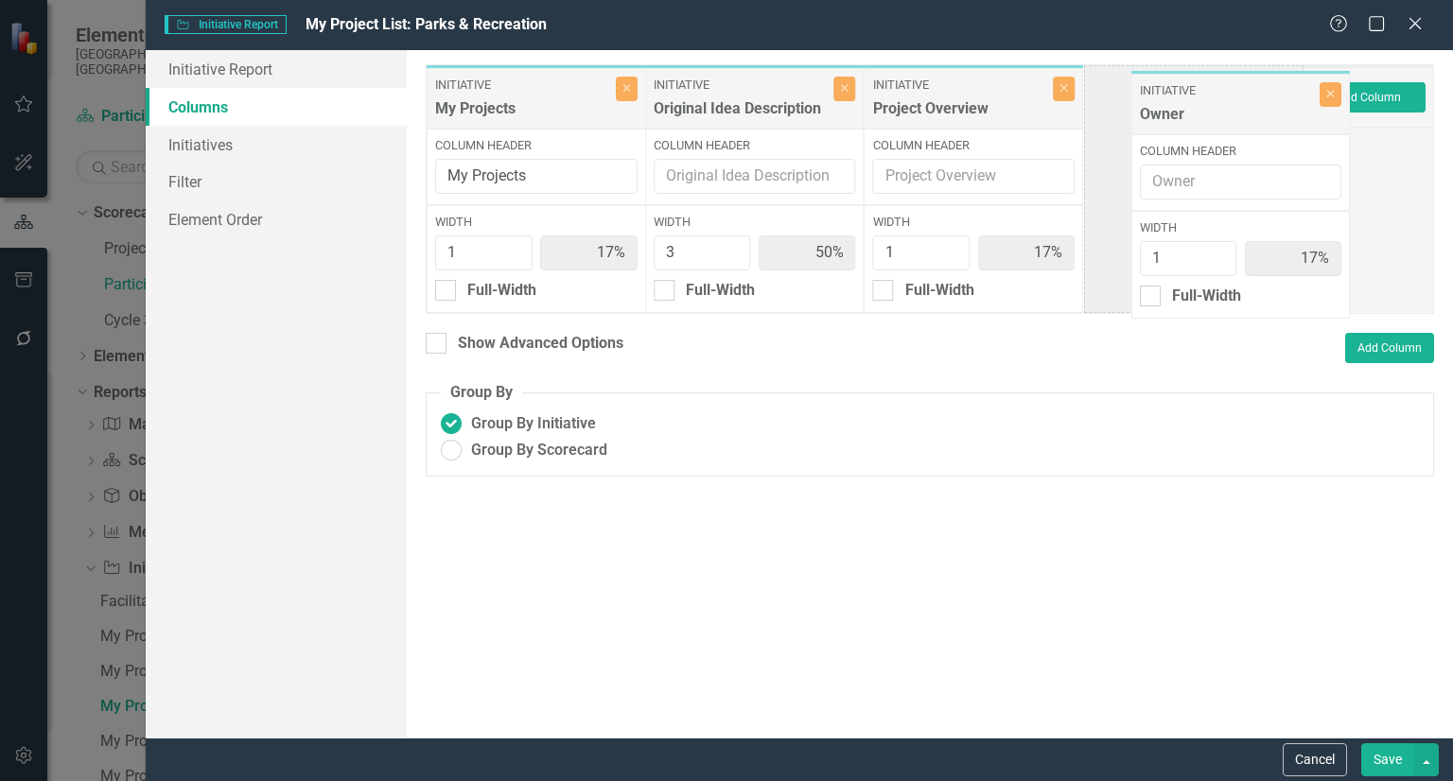
drag, startPoint x: 738, startPoint y: 99, endPoint x: 1226, endPoint y: 105, distance: 488.1
click at [1226, 105] on div "Initiative My Projects Close Column Header My Projects Width 1 17% Full-Width I…" at bounding box center [865, 189] width 878 height 250
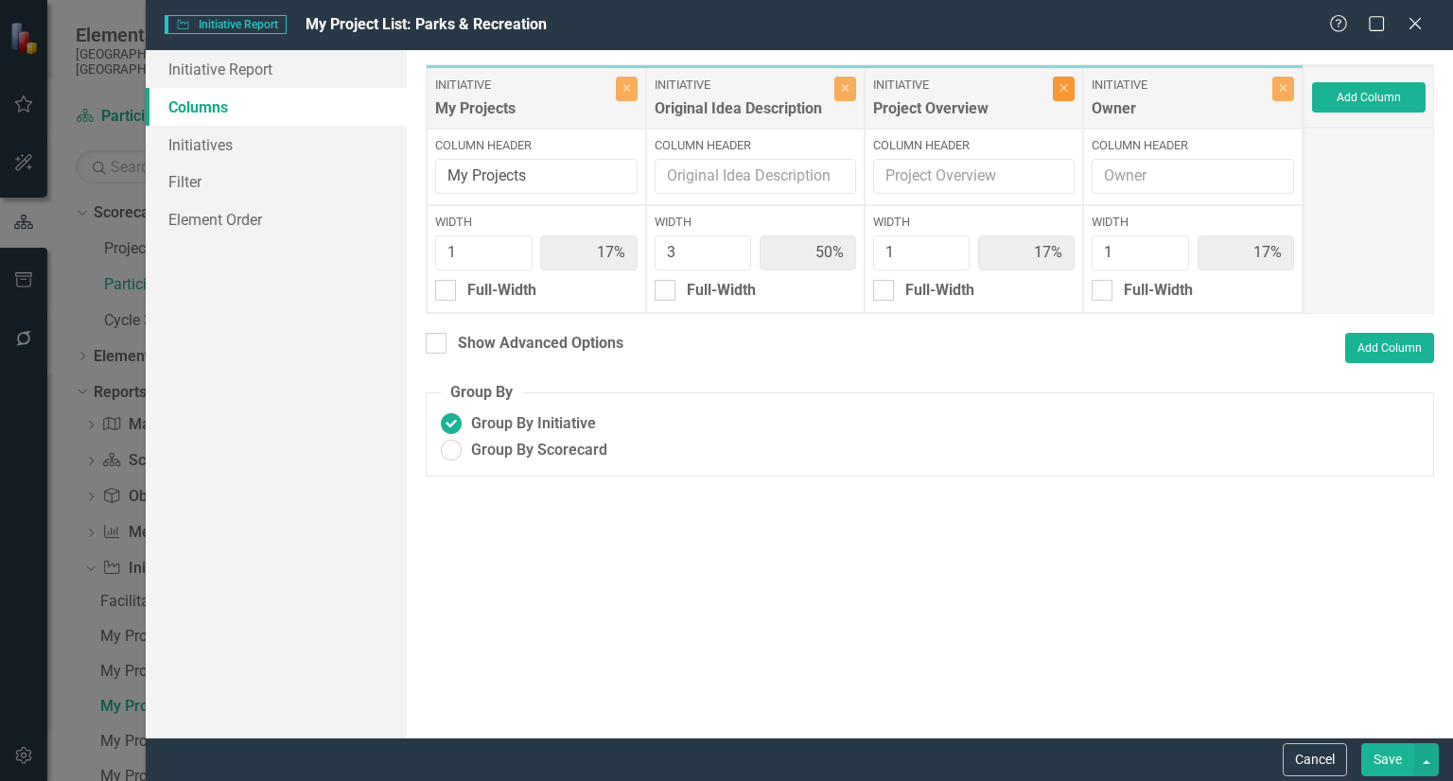
click at [1066, 88] on icon "button" at bounding box center [1064, 89] width 8 height 8
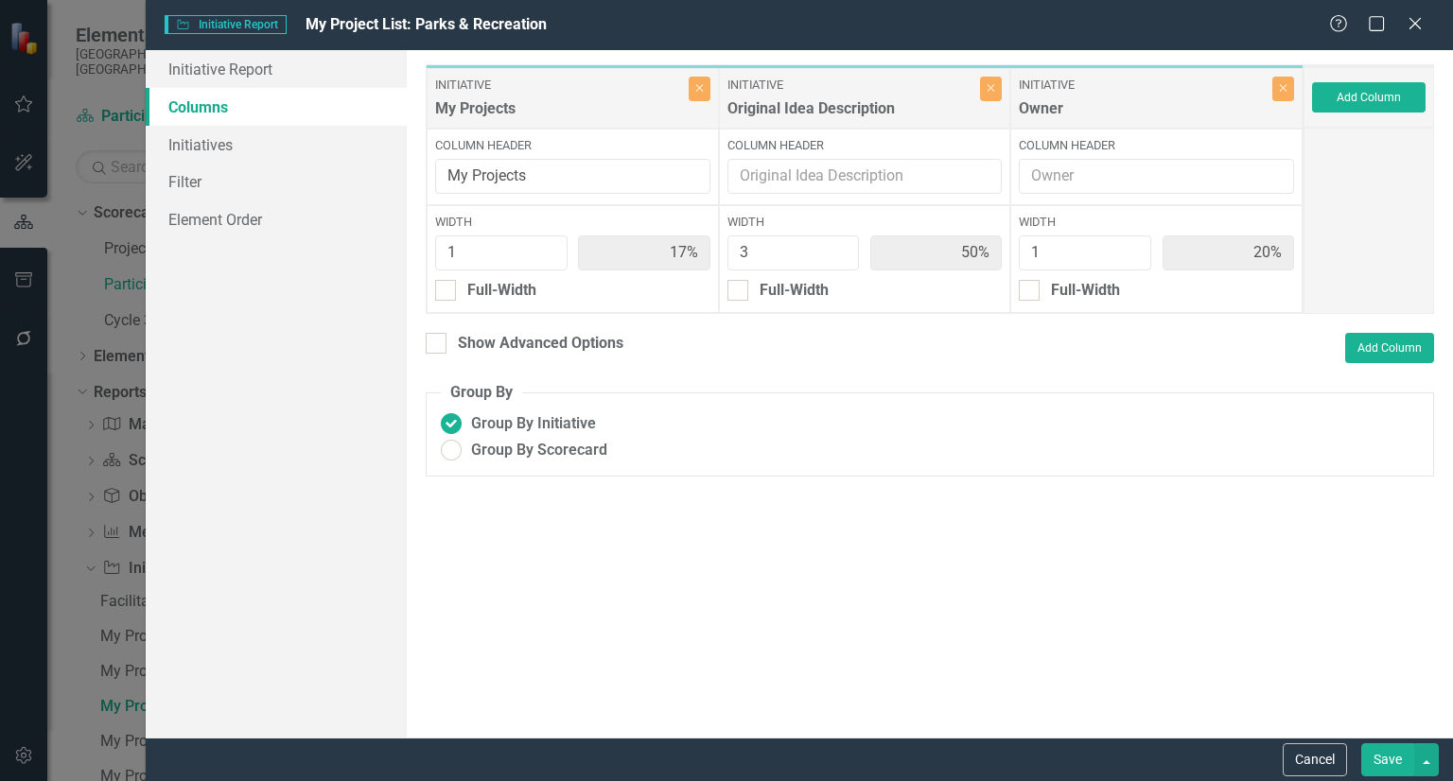
type input "20%"
type input "60%"
type input "20%"
click at [1375, 768] on button "Save" at bounding box center [1387, 759] width 53 height 33
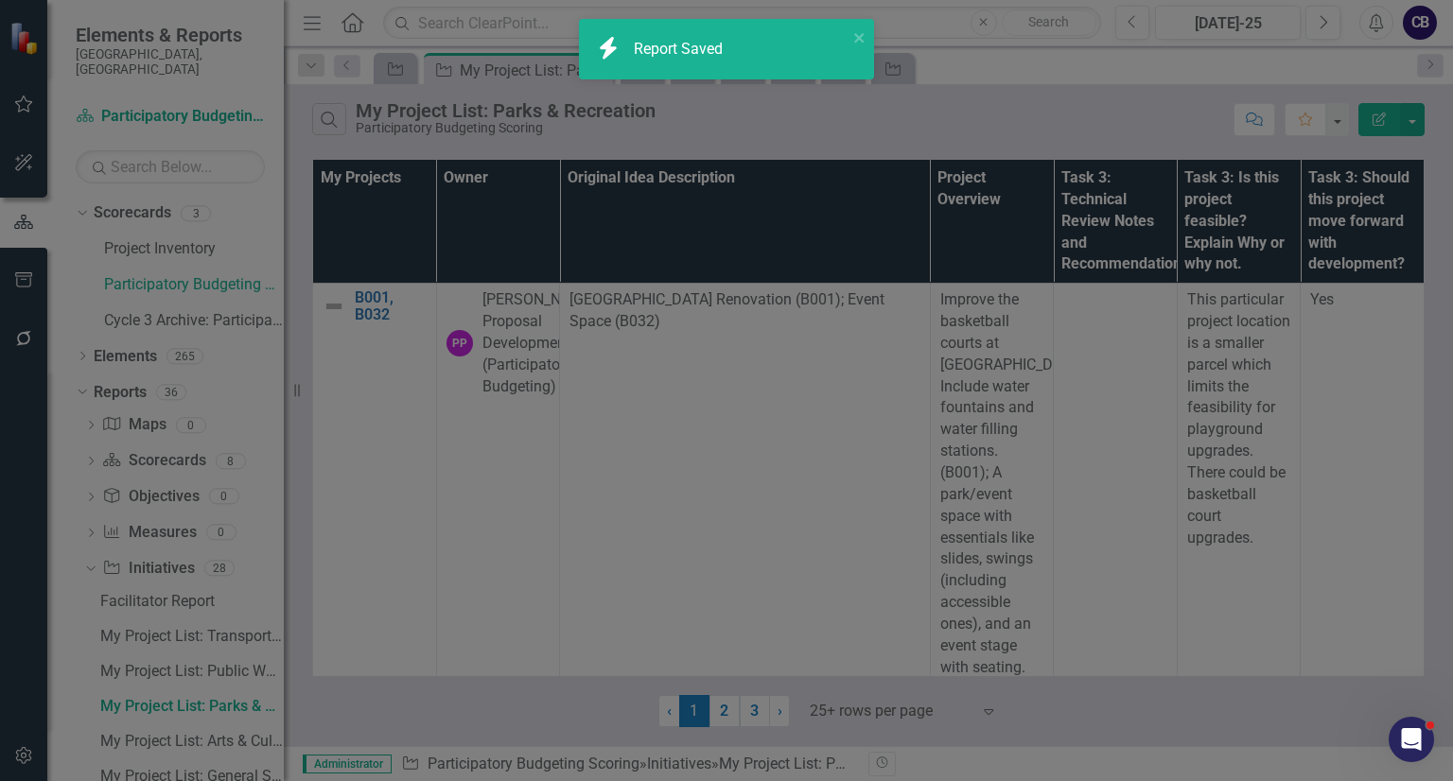
radio input "false"
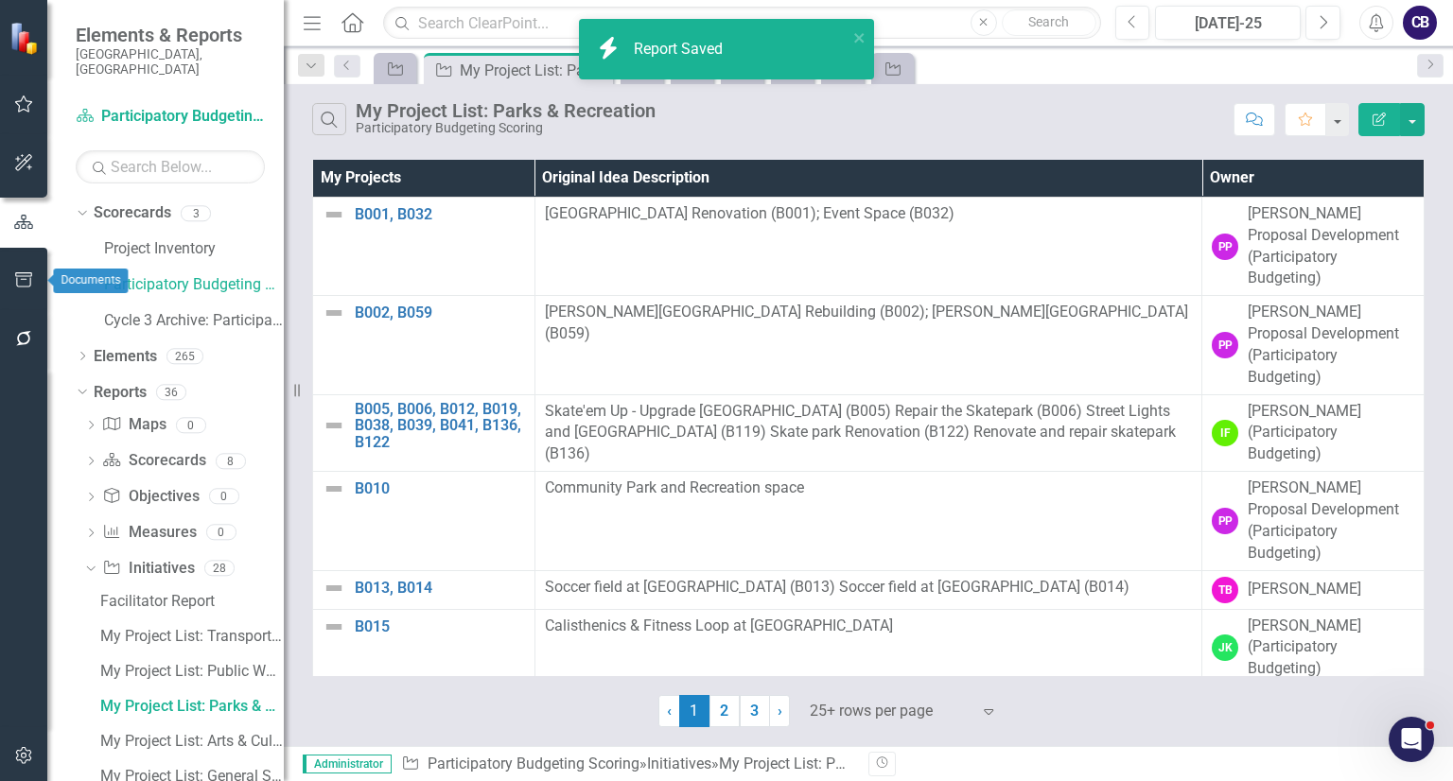
click at [14, 269] on button "button" at bounding box center [24, 281] width 43 height 40
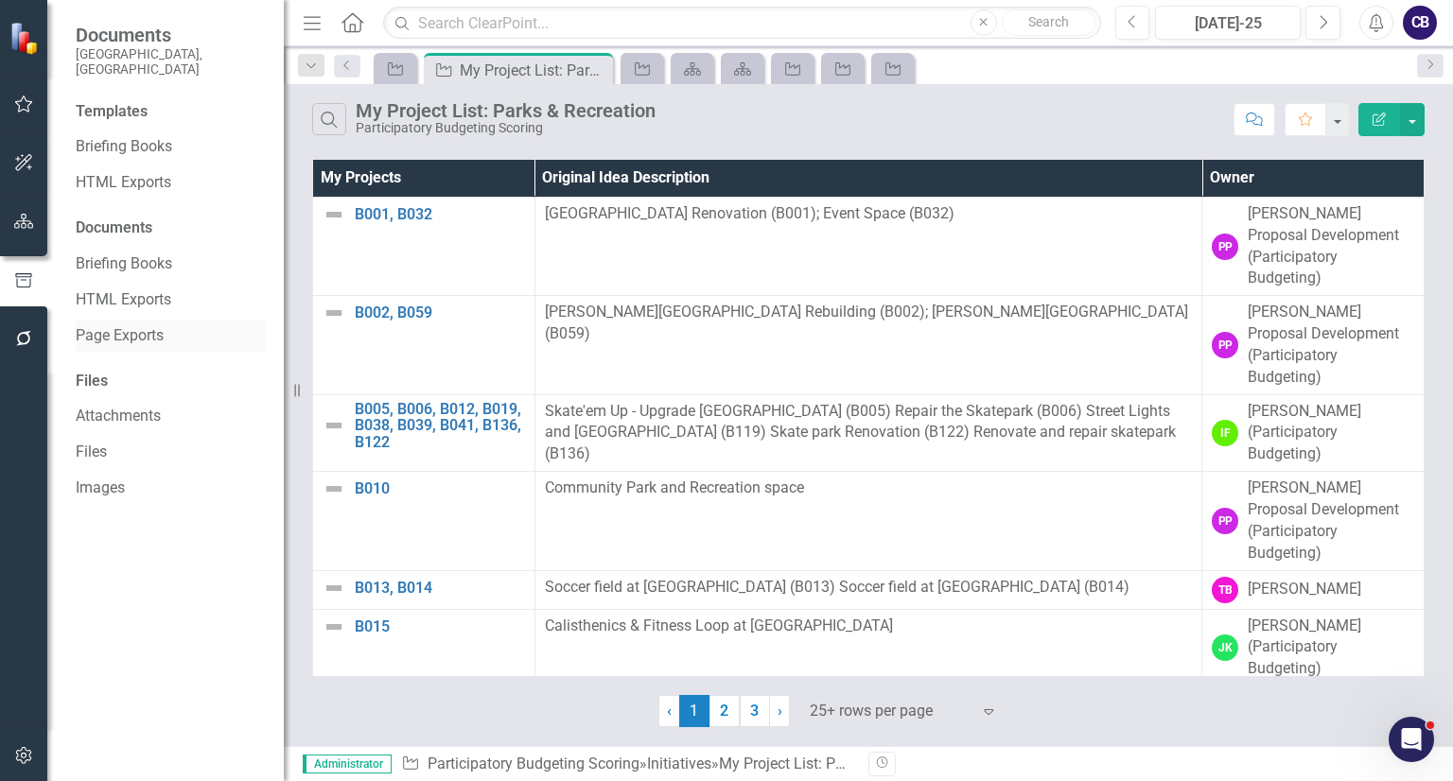
click at [87, 325] on link "Page Exports" at bounding box center [170, 336] width 189 height 22
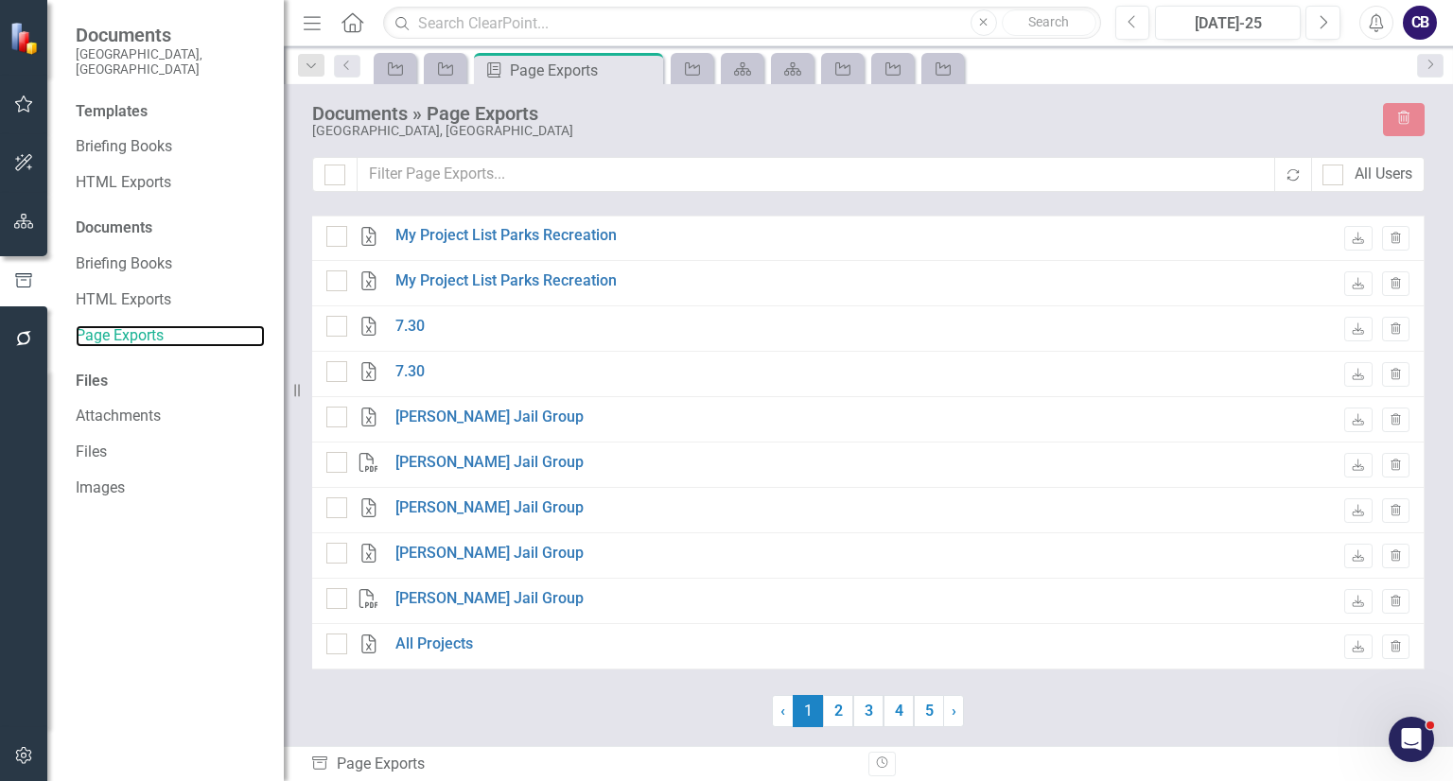
checkbox input "false"
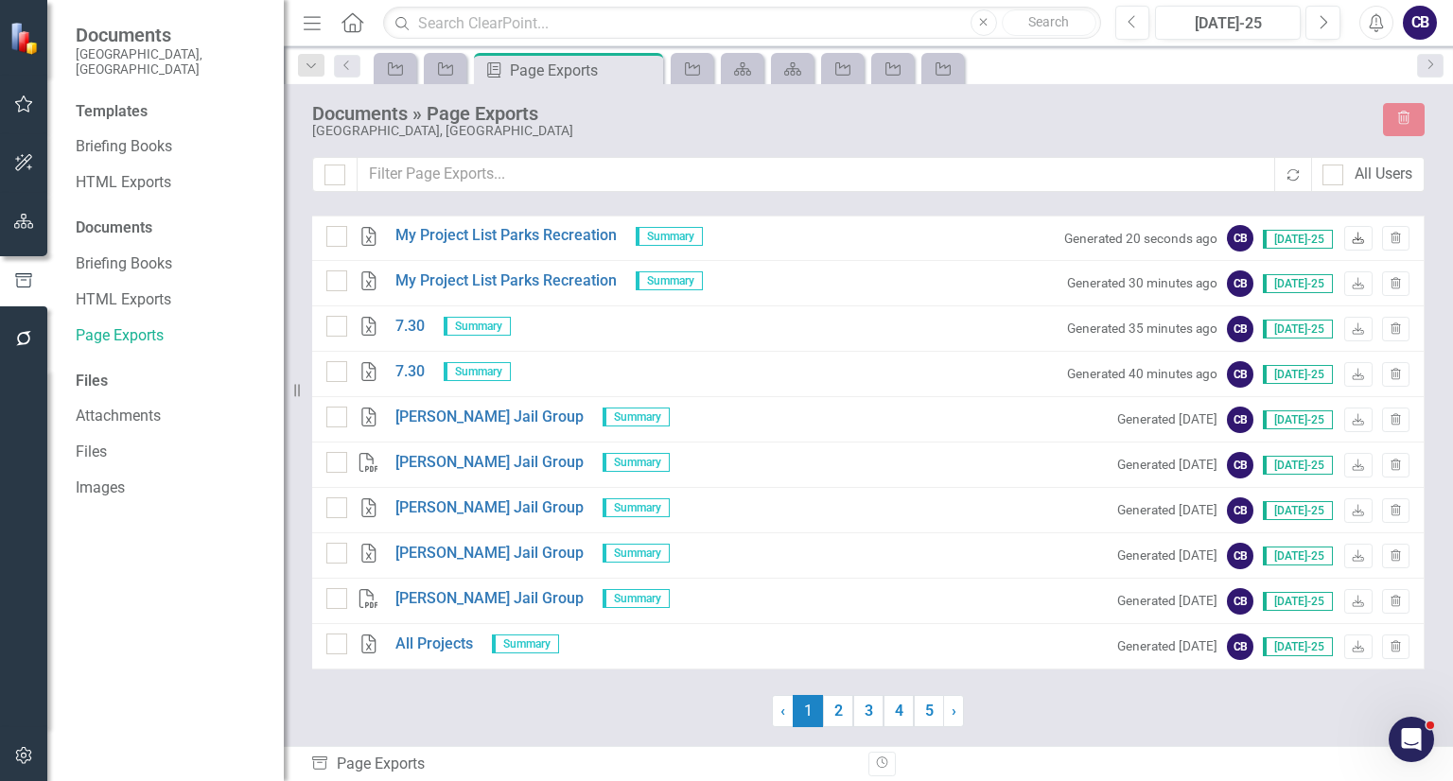
click at [1354, 236] on icon "Download" at bounding box center [1358, 239] width 14 height 11
click at [11, 212] on button "button" at bounding box center [24, 222] width 43 height 40
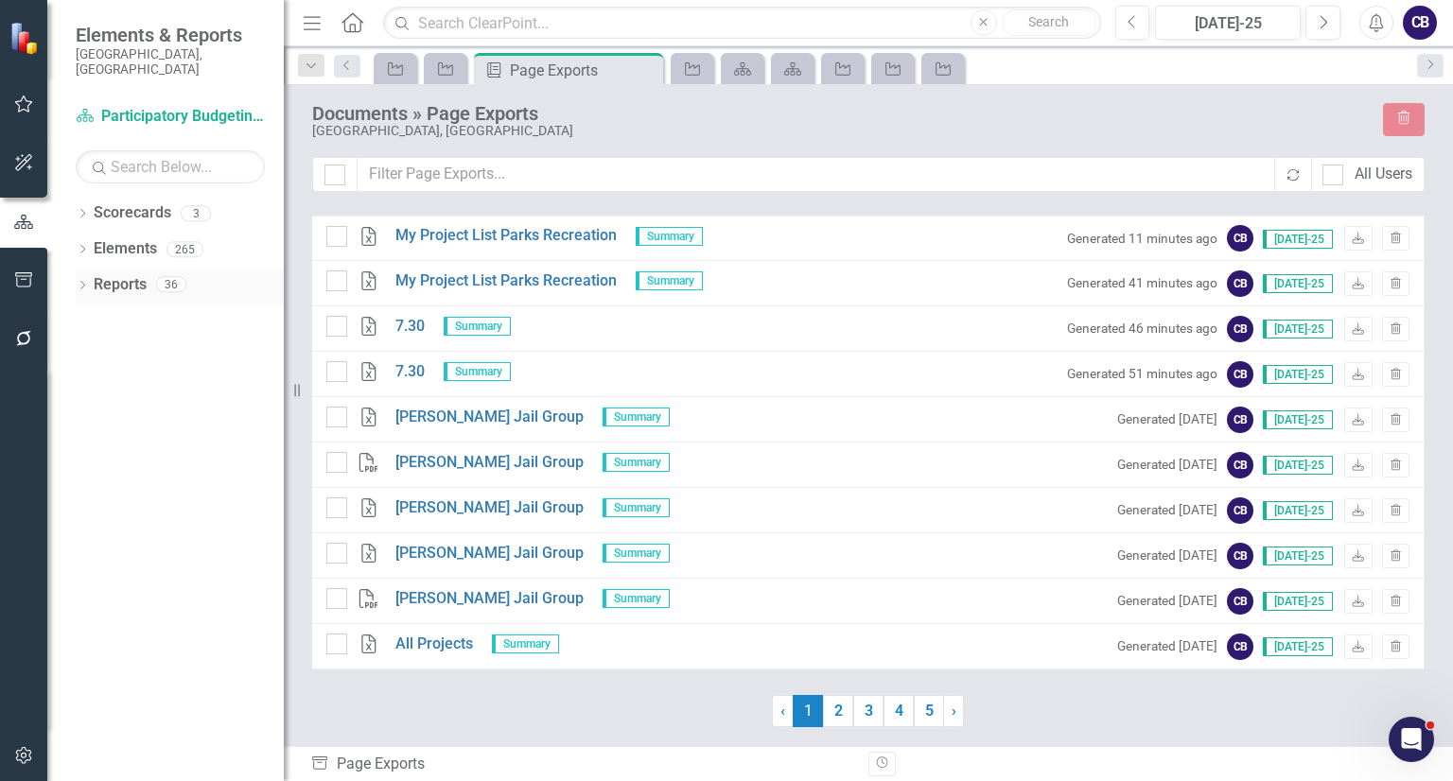
click at [89, 273] on div "Dropdown Reports 36" at bounding box center [180, 288] width 208 height 36
click at [84, 281] on icon at bounding box center [82, 285] width 5 height 9
click at [87, 458] on icon "Dropdown" at bounding box center [90, 463] width 13 height 10
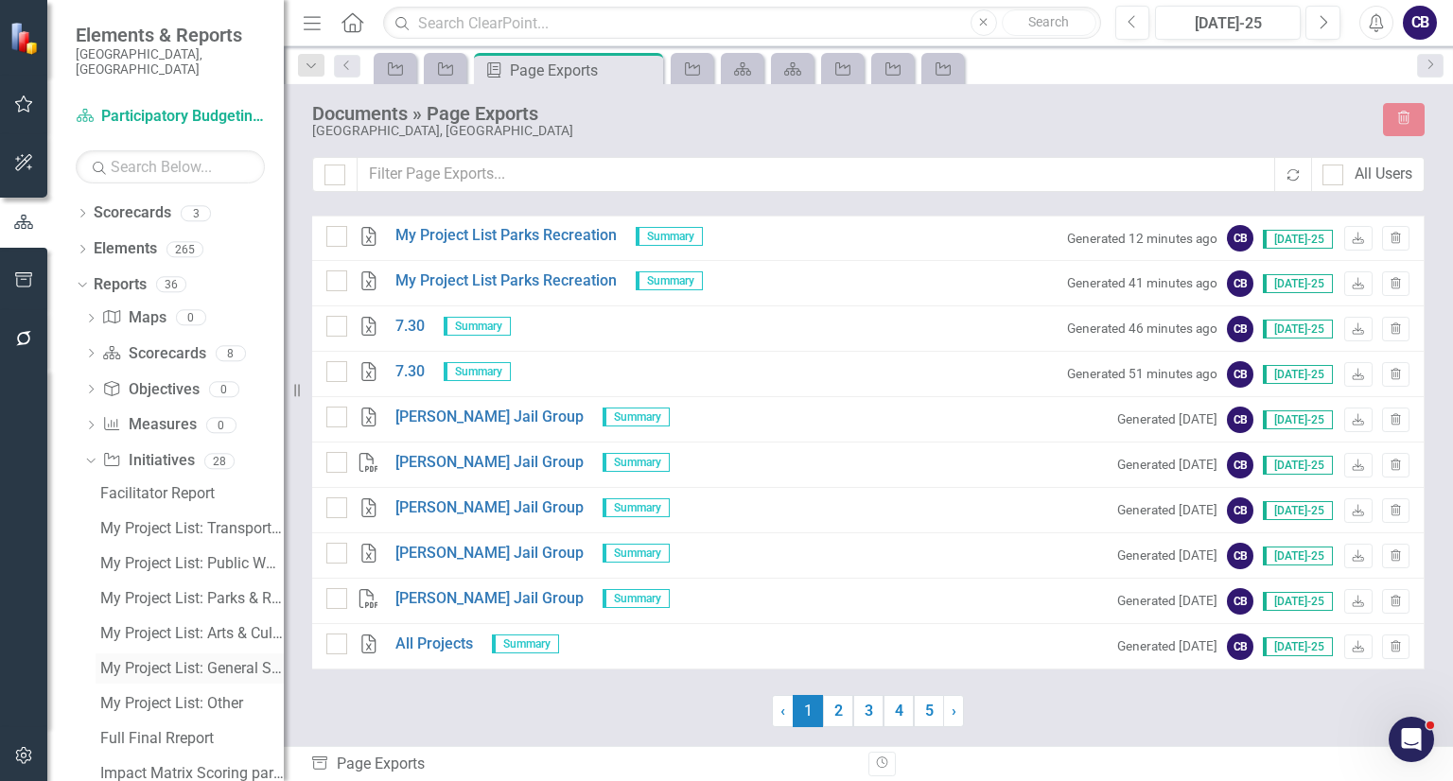
scroll to position [322, 0]
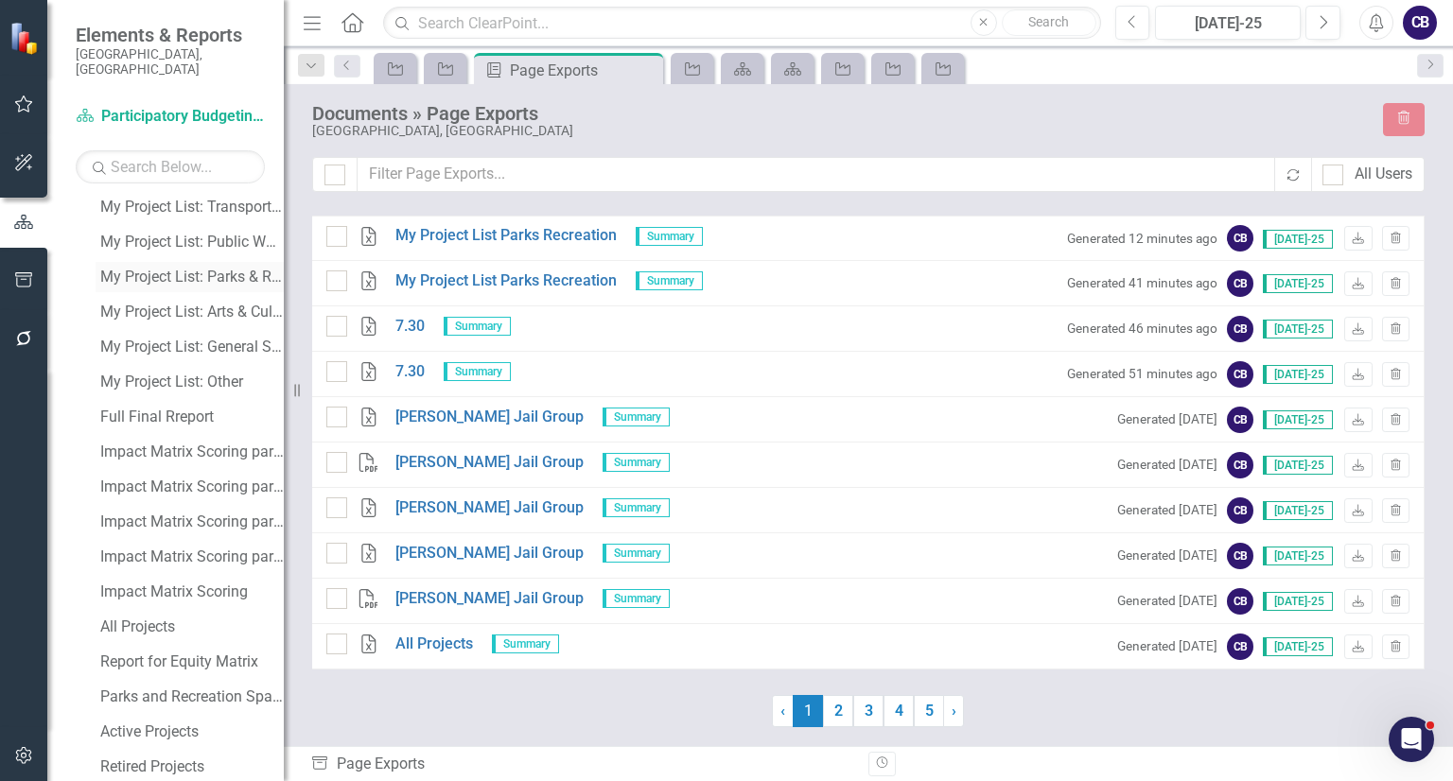
click at [178, 262] on link "My Project List: Parks & Recreation" at bounding box center [190, 277] width 188 height 30
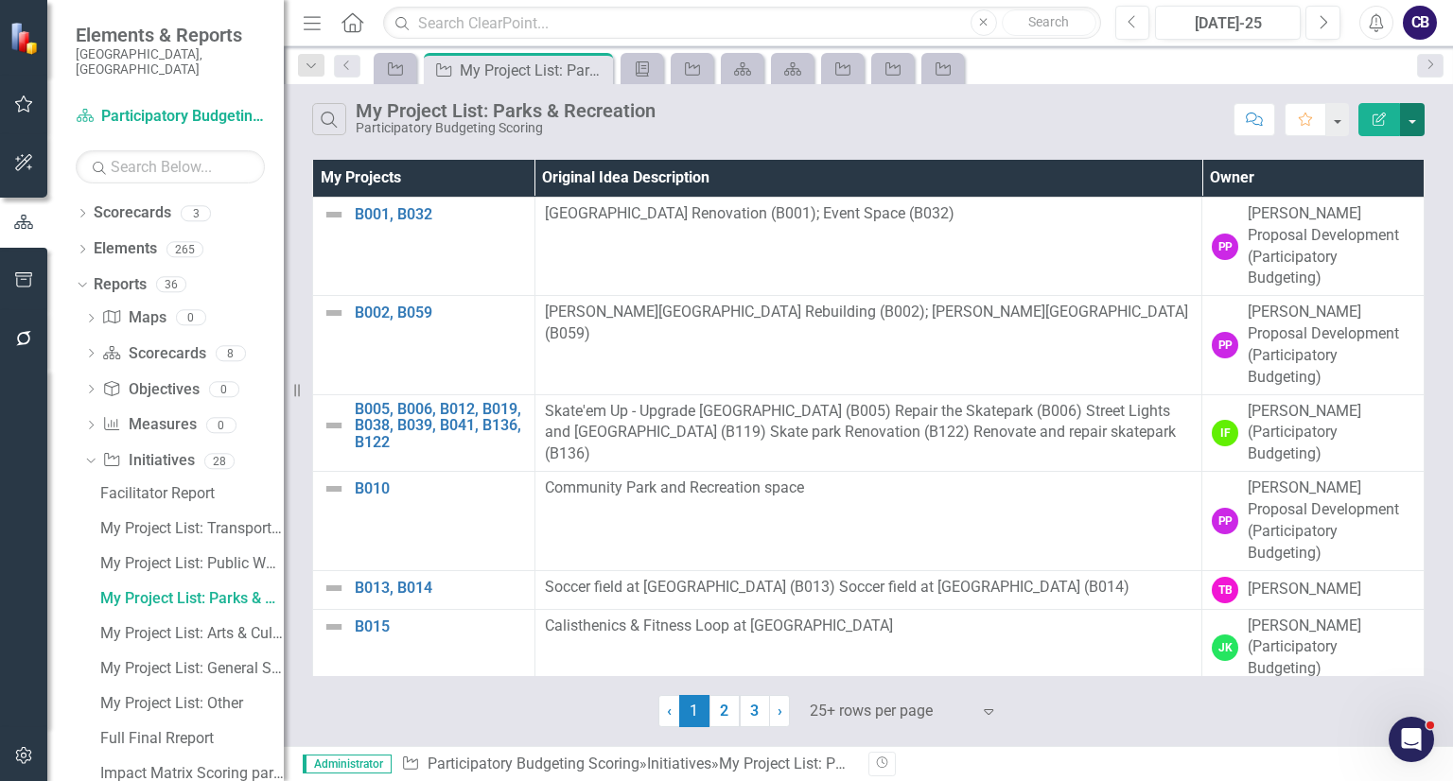
click at [1420, 116] on button "button" at bounding box center [1412, 119] width 25 height 33
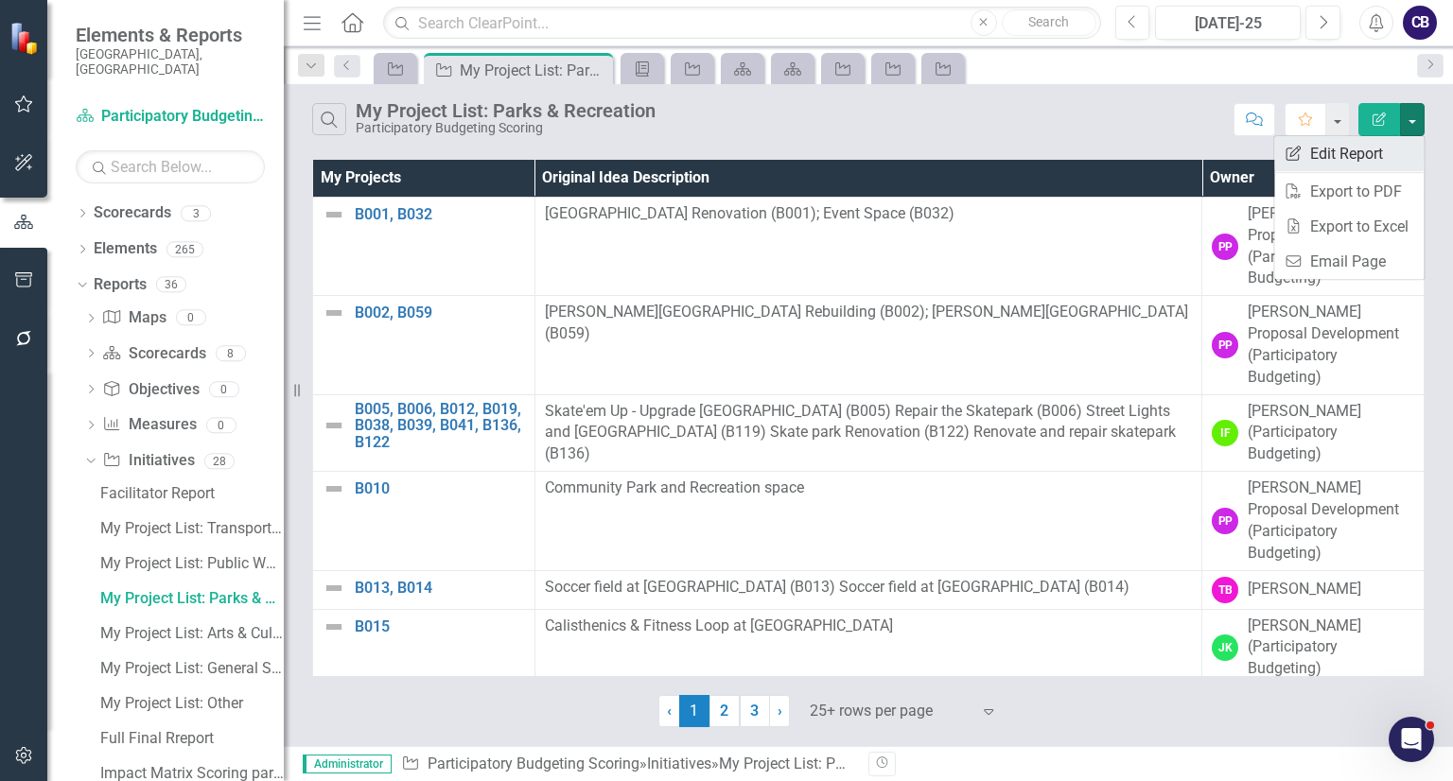
click at [1382, 144] on link "Edit Report Edit Report" at bounding box center [1348, 153] width 149 height 35
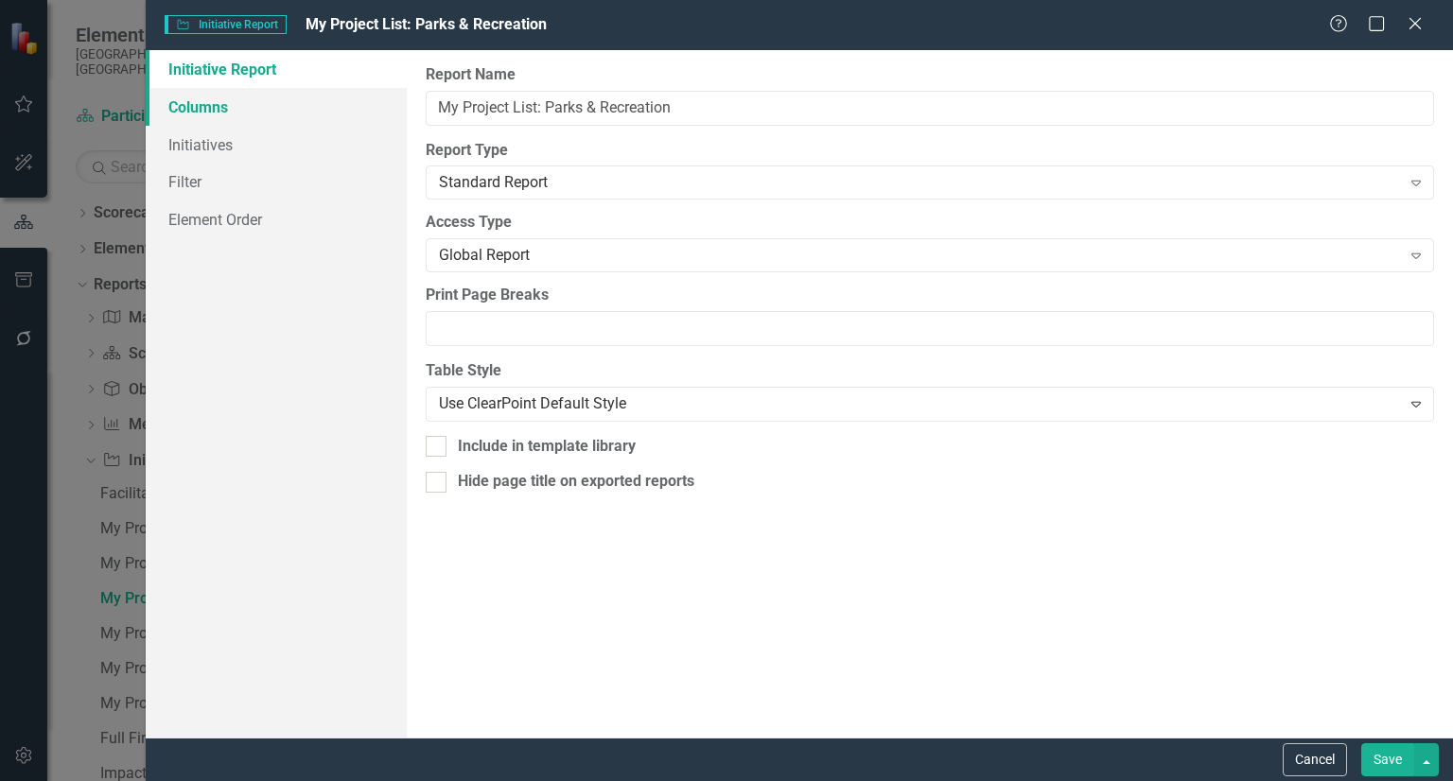
click at [310, 114] on link "Columns" at bounding box center [276, 107] width 261 height 38
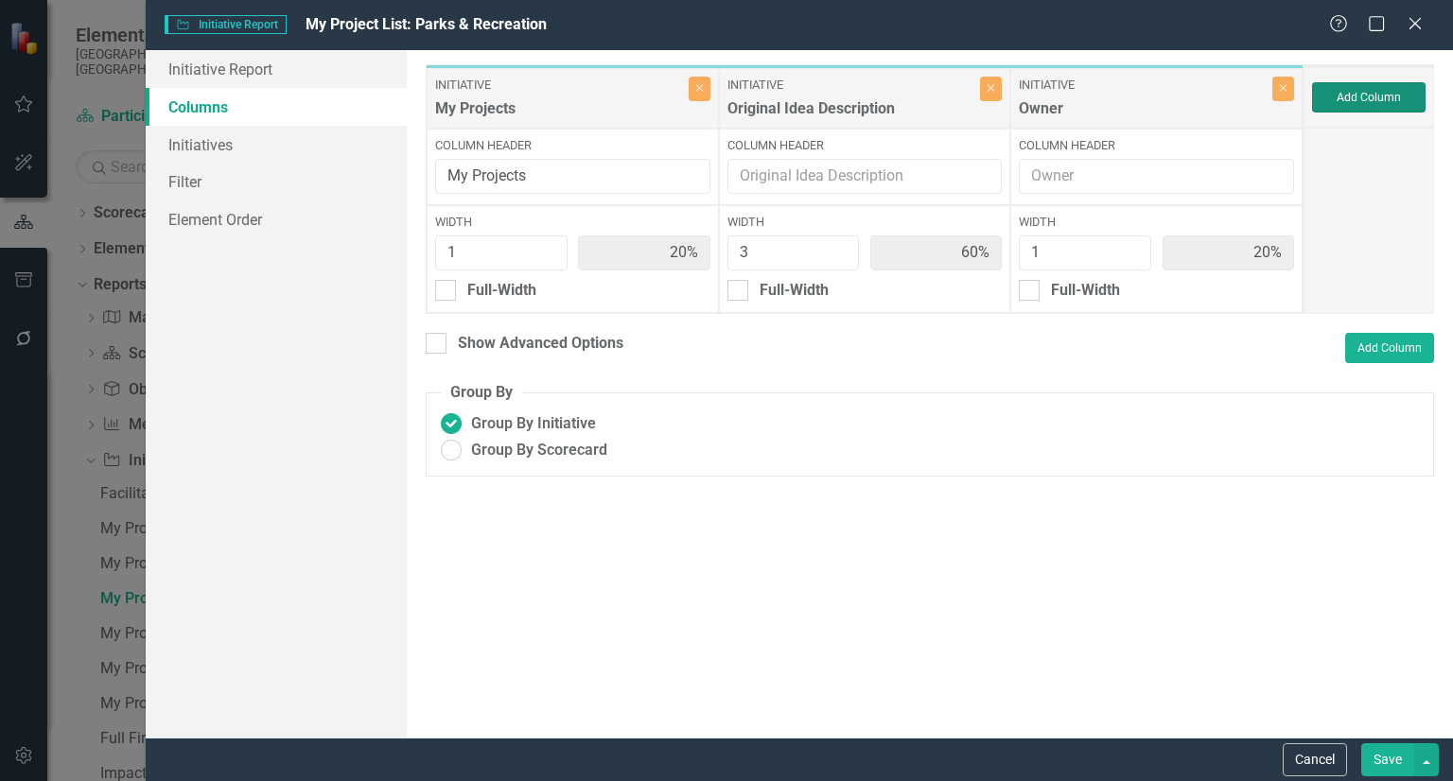
click at [1377, 87] on button "Add Column" at bounding box center [1368, 97] width 113 height 30
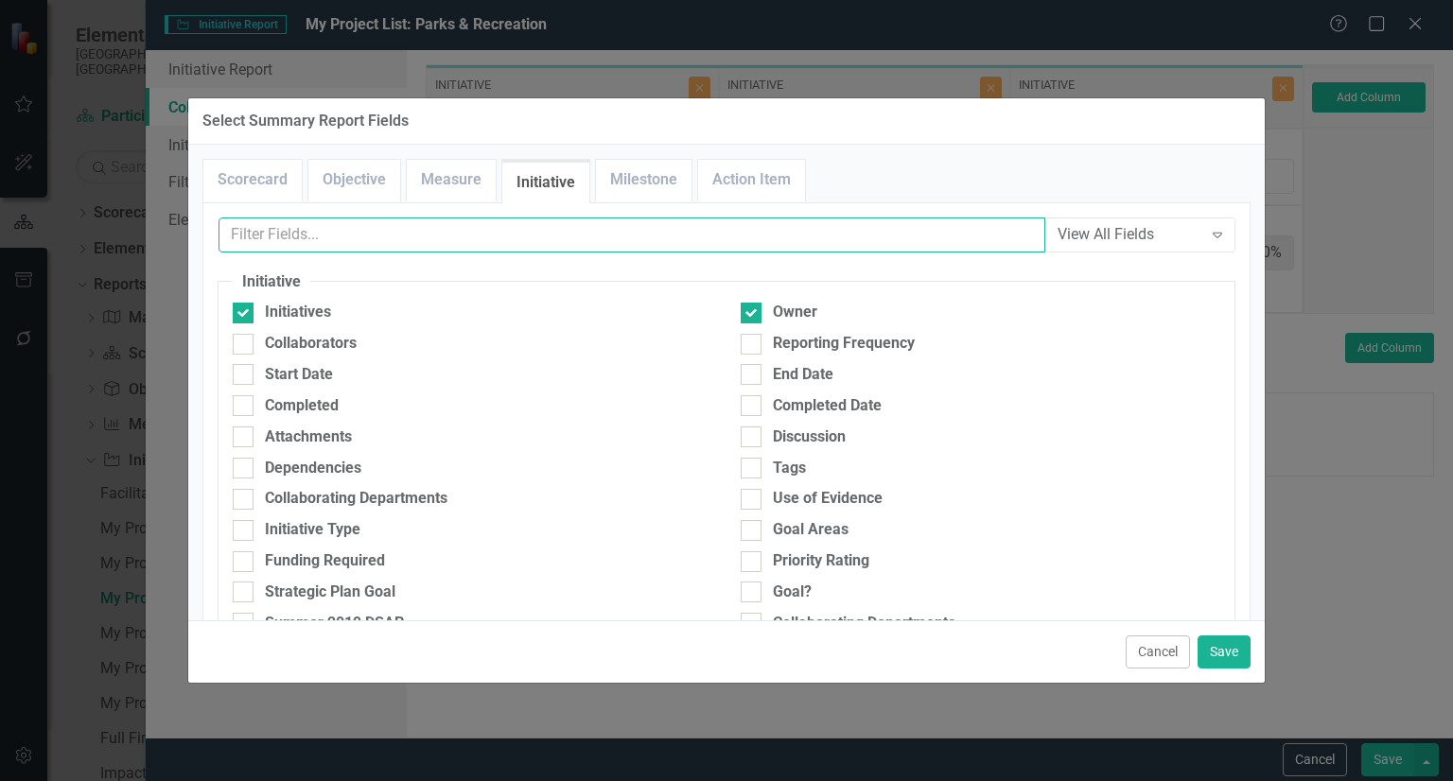
click at [844, 241] on input "text" at bounding box center [631, 235] width 827 height 35
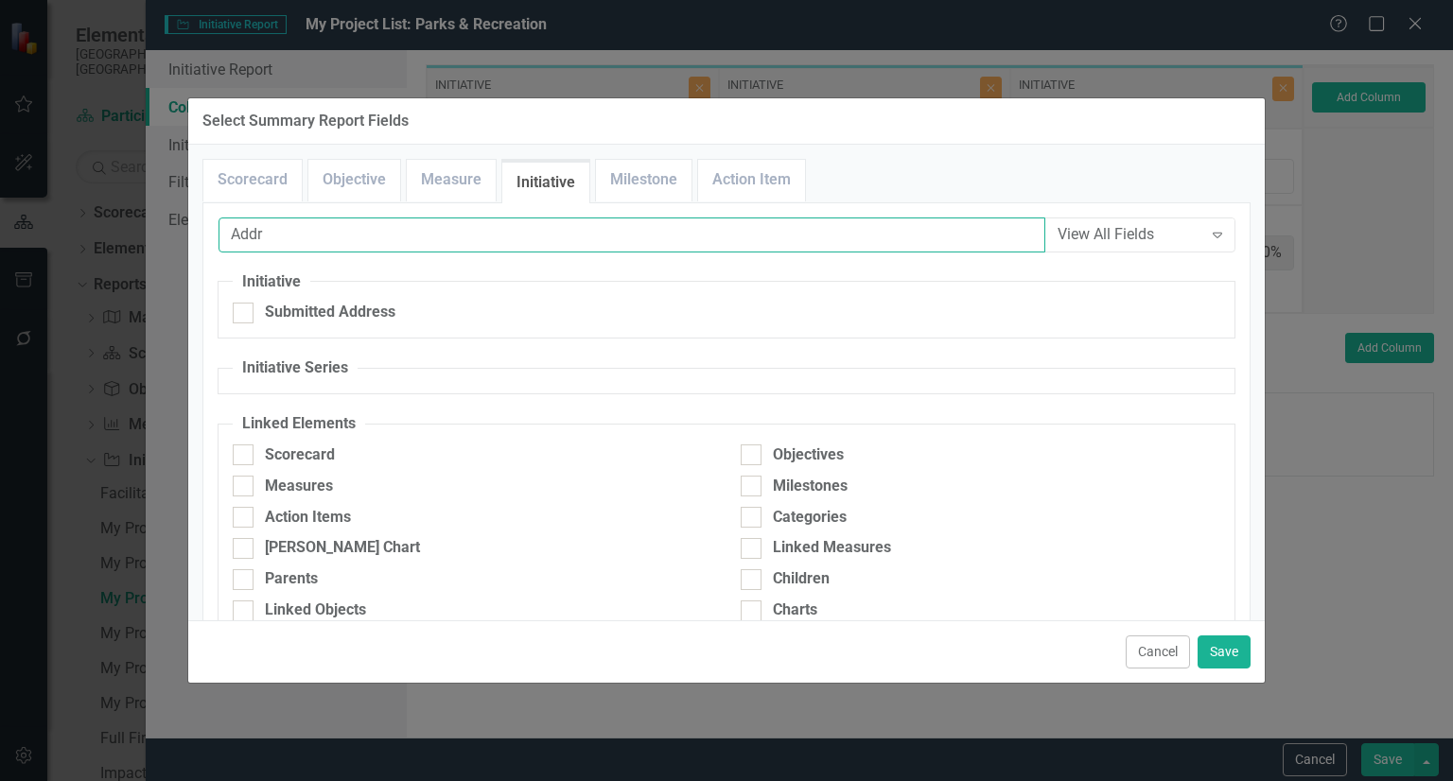
type input "Addr"
drag, startPoint x: 359, startPoint y: 295, endPoint x: 331, endPoint y: 300, distance: 28.8
click at [331, 300] on fieldset "Initiative Submitted Address" at bounding box center [727, 305] width 1018 height 68
click at [300, 305] on div "Submitted Address" at bounding box center [330, 313] width 131 height 22
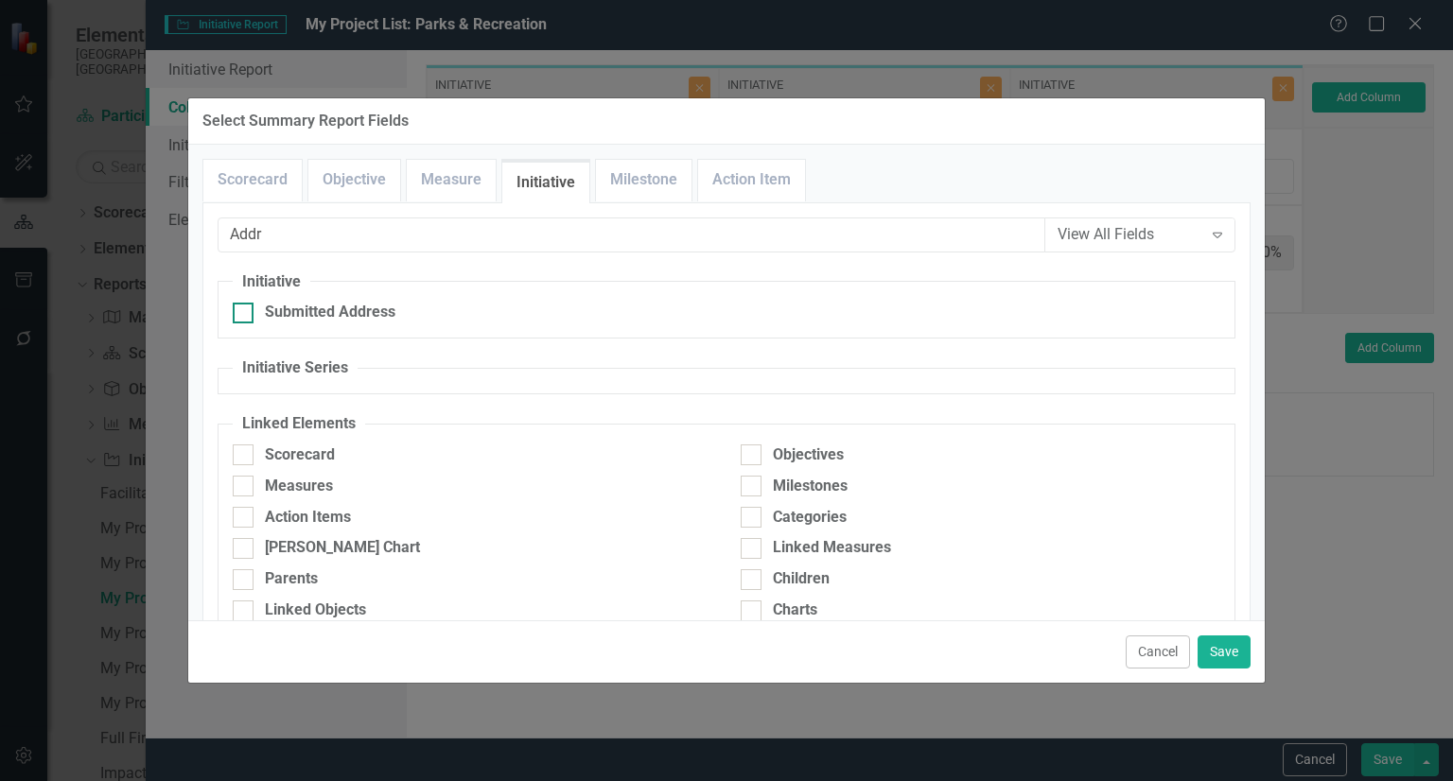
click at [245, 305] on input "Submitted Address" at bounding box center [239, 309] width 12 height 12
checkbox input "true"
click at [1212, 656] on button "Save" at bounding box center [1223, 652] width 53 height 33
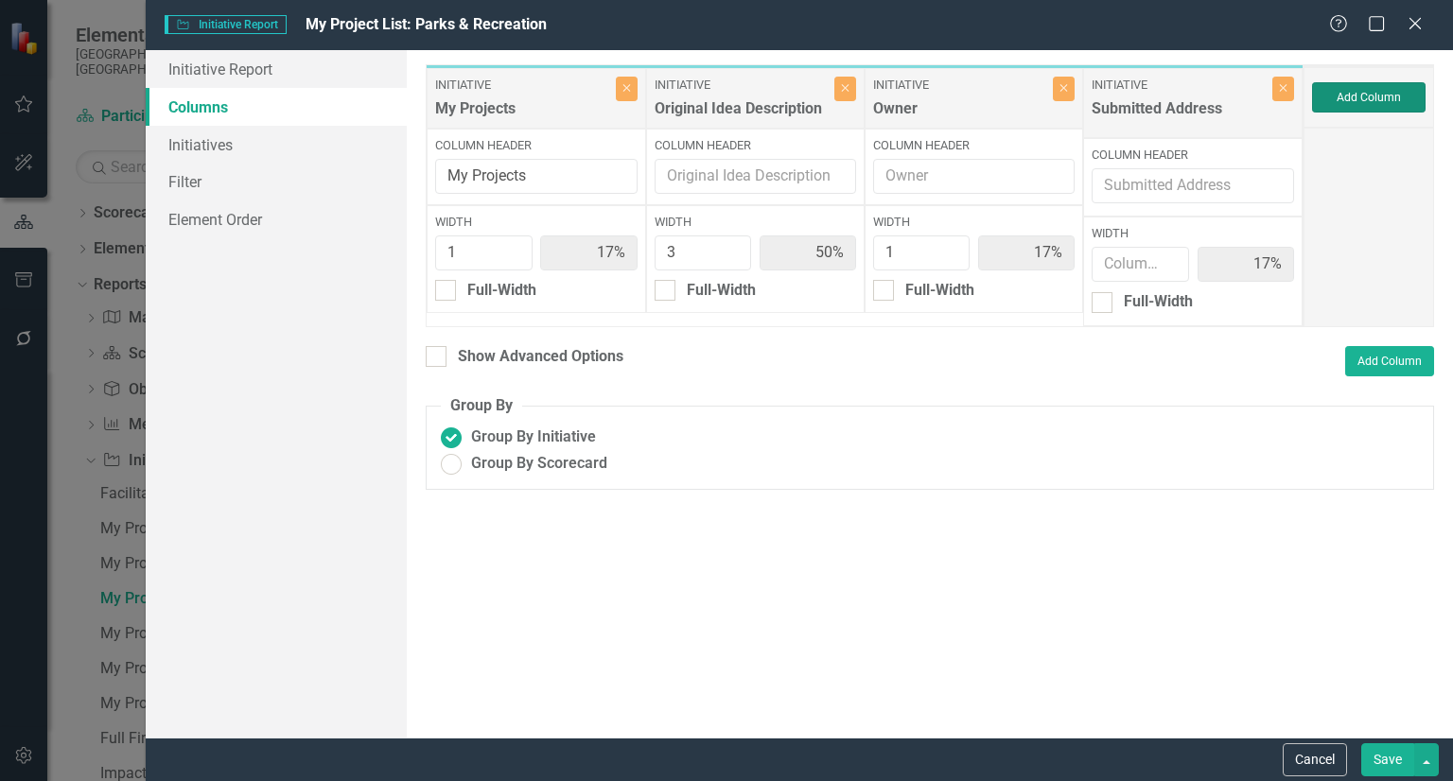
type input "17%"
type input "50%"
type input "17%"
type input "1"
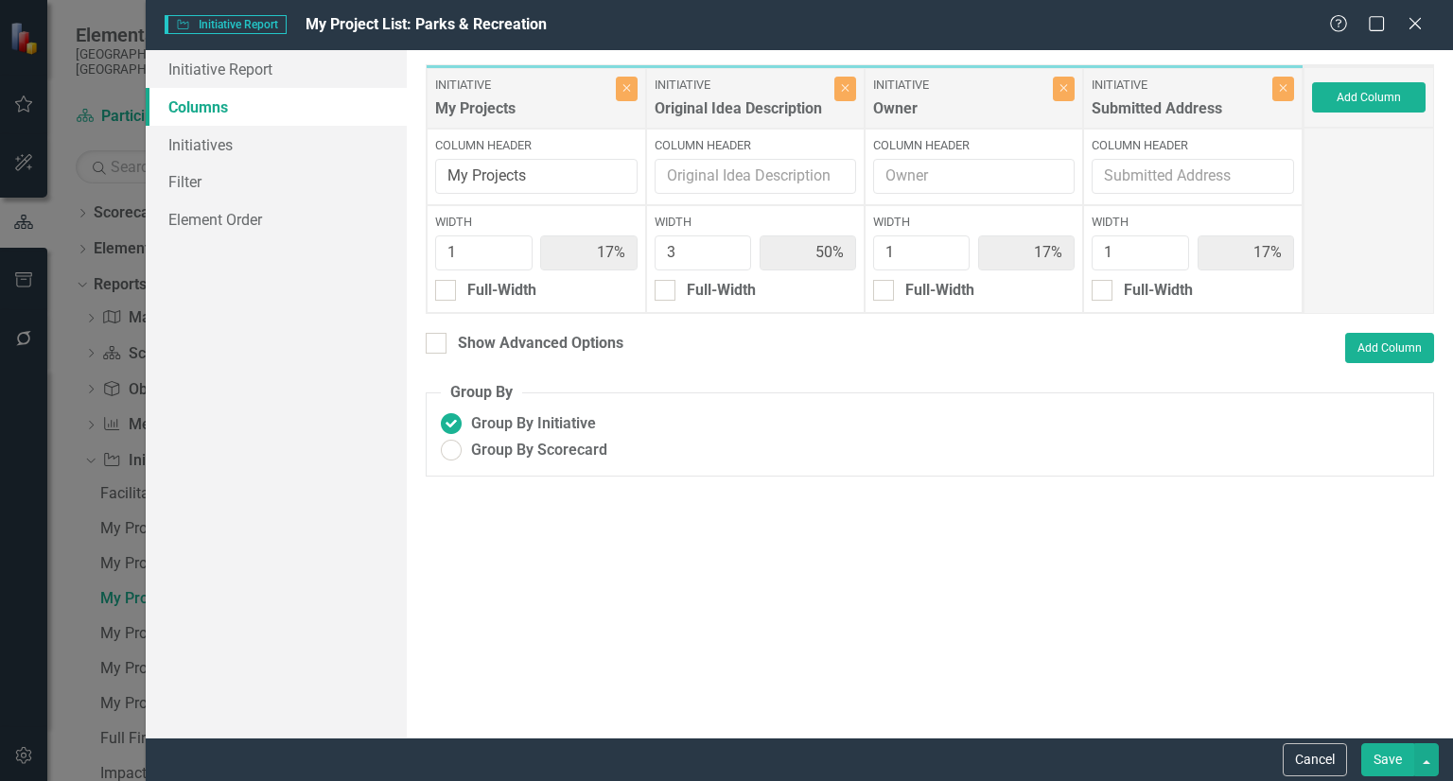
click at [1387, 754] on button "Save" at bounding box center [1387, 759] width 53 height 33
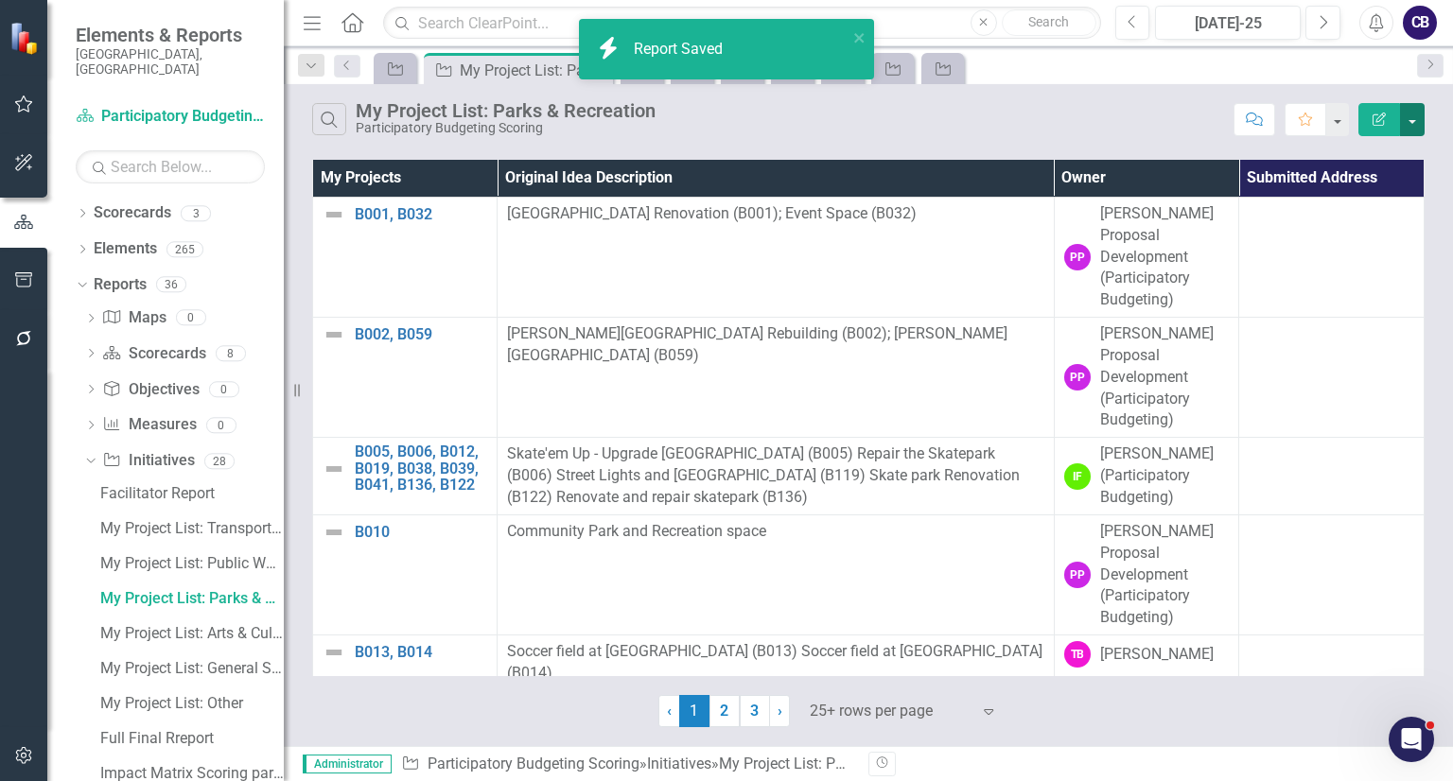
click at [1406, 122] on button "button" at bounding box center [1412, 119] width 25 height 33
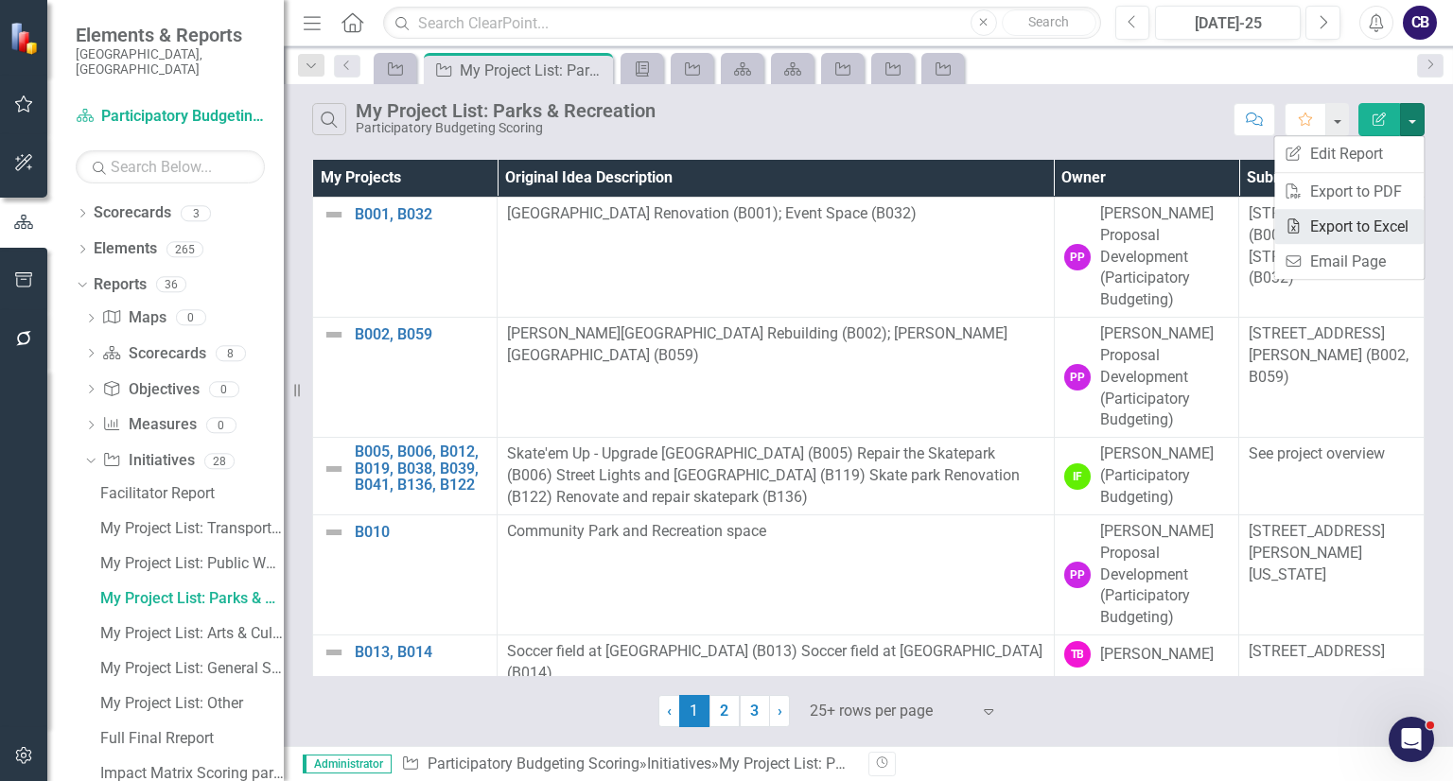
click at [1352, 231] on link "Excel Export to Excel" at bounding box center [1348, 226] width 149 height 35
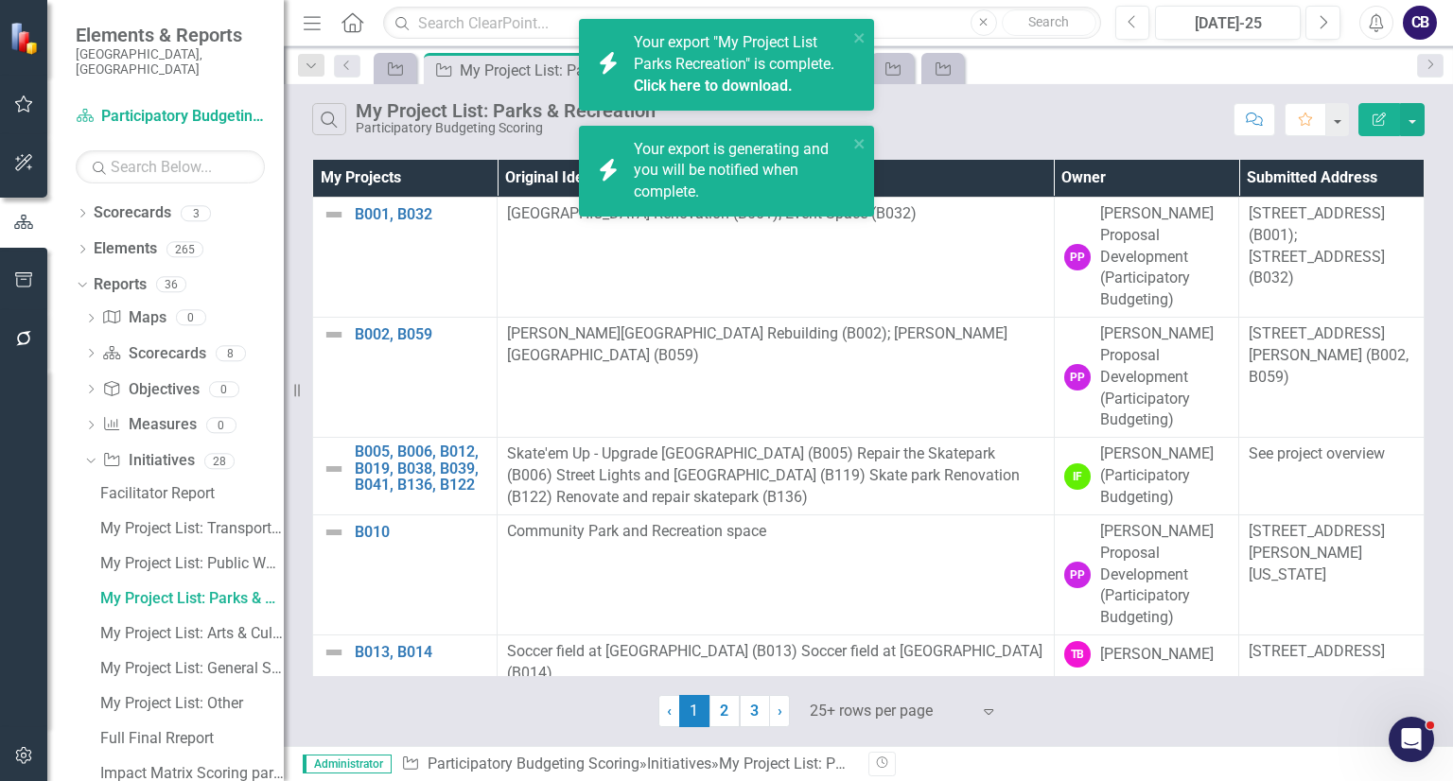
click at [719, 92] on link "Click here to download." at bounding box center [713, 86] width 159 height 18
